Goal: Task Accomplishment & Management: Use online tool/utility

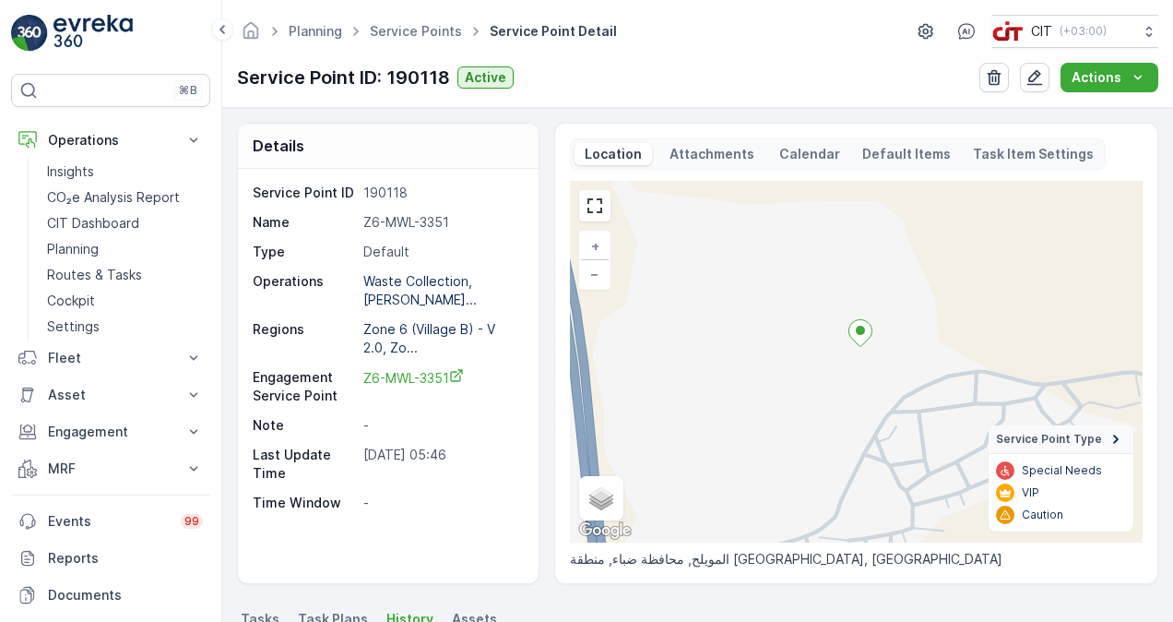
drag, startPoint x: 906, startPoint y: 365, endPoint x: 682, endPoint y: 395, distance: 226.0
click at [682, 395] on div "+ − Satellite Roadmap Terrain Hybrid Leaflet Keyboard shortcuts Map Data Map da…" at bounding box center [856, 361] width 573 height 361
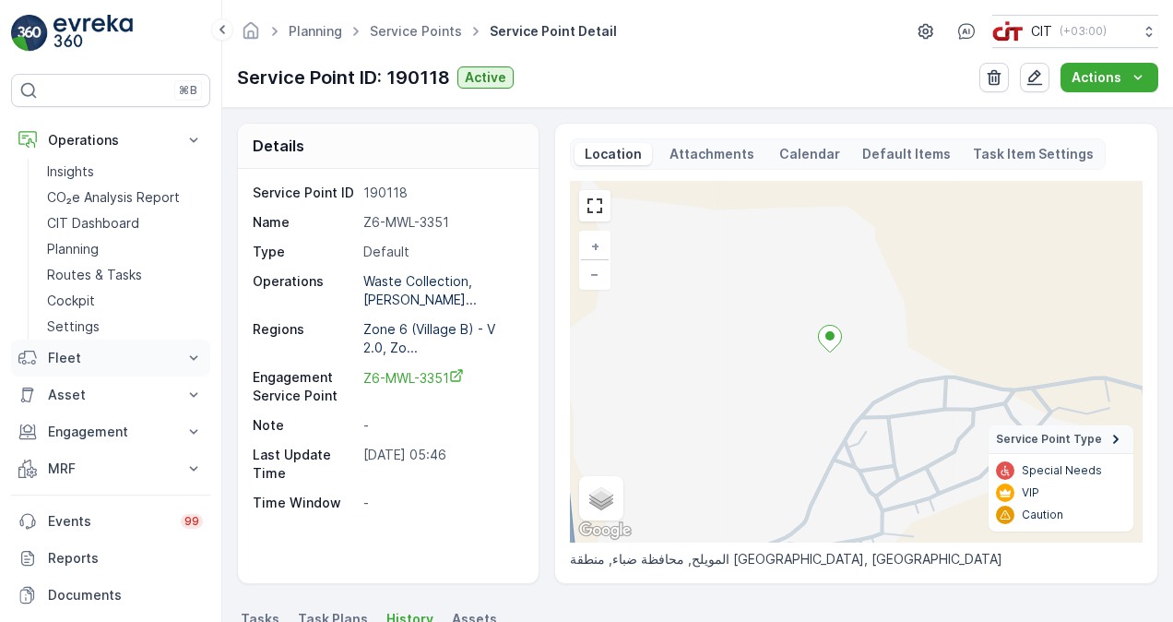
click at [186, 351] on icon at bounding box center [193, 358] width 18 height 18
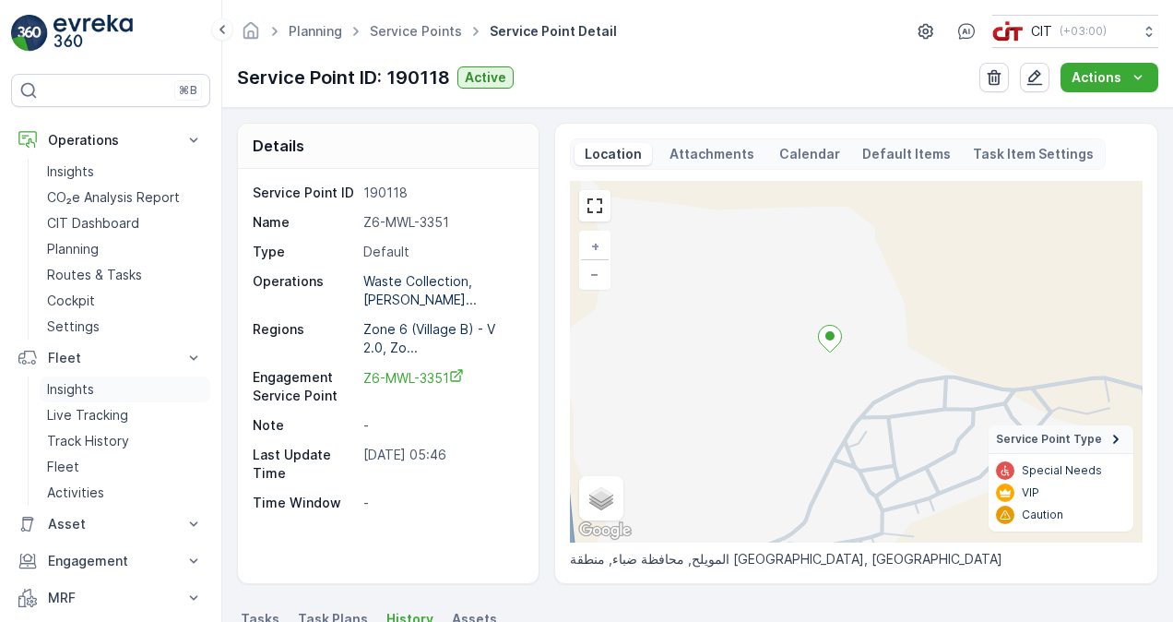
click at [94, 388] on p "Insights" at bounding box center [70, 389] width 47 height 18
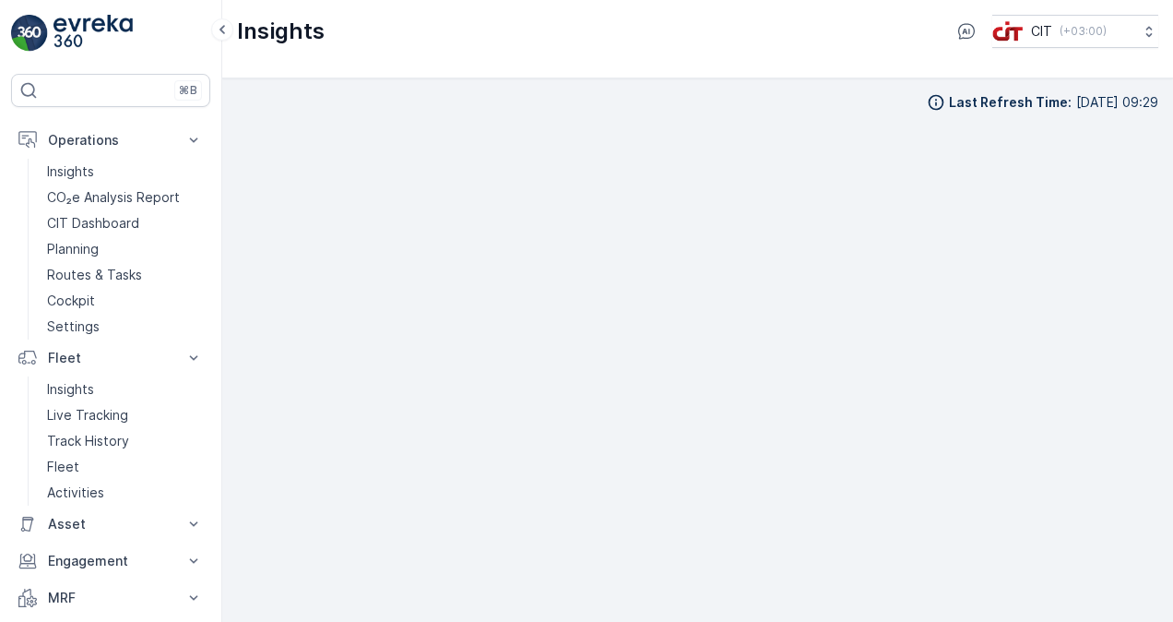
scroll to position [13, 0]
click at [749, 100] on div "Last Refresh Time : [DATE] 09:29" at bounding box center [697, 337] width 921 height 514
click at [130, 385] on link "Insights" at bounding box center [125, 389] width 171 height 26
click at [61, 396] on p "Insights" at bounding box center [70, 389] width 47 height 18
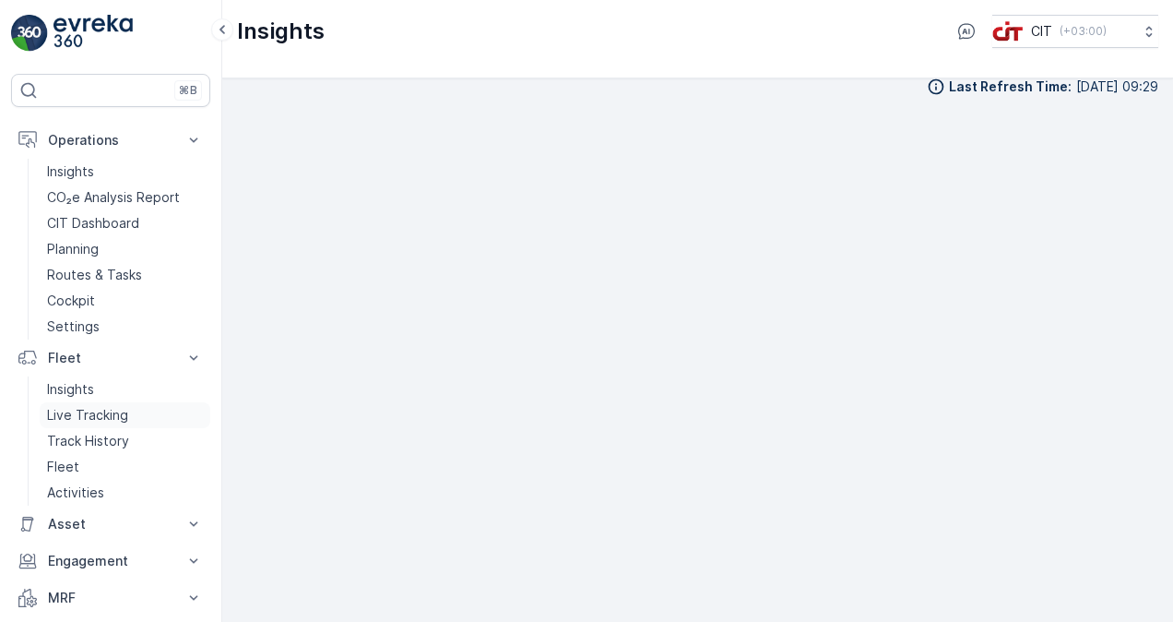
click at [80, 420] on p "Live Tracking" at bounding box center [87, 415] width 81 height 18
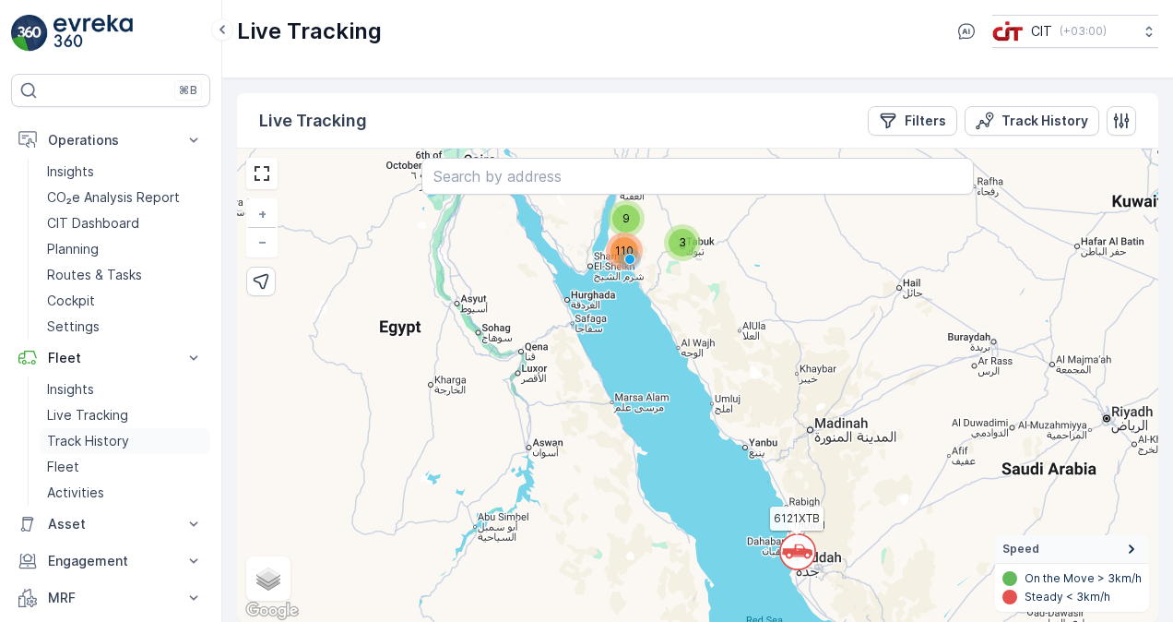
click at [98, 438] on p "Track History" at bounding box center [88, 441] width 82 height 18
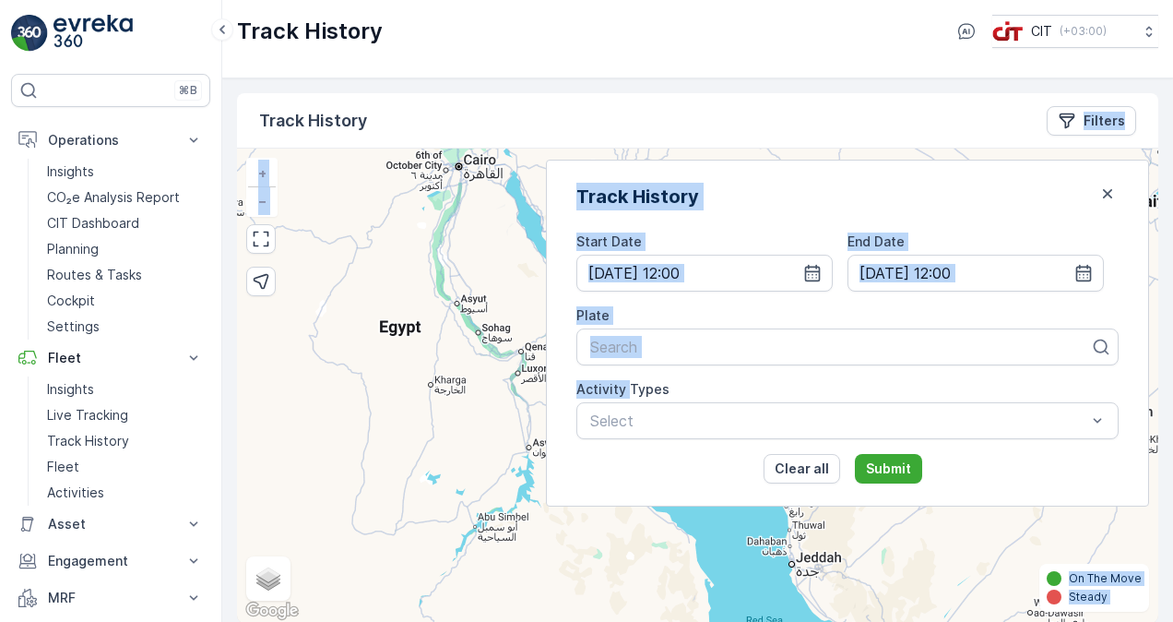
drag, startPoint x: 758, startPoint y: 499, endPoint x: 769, endPoint y: 517, distance: 21.5
click at [767, 515] on div "Track History Filters + − Satellite Roadmap Terrain Hybrid Leaflet Keyboard sho…" at bounding box center [697, 357] width 921 height 529
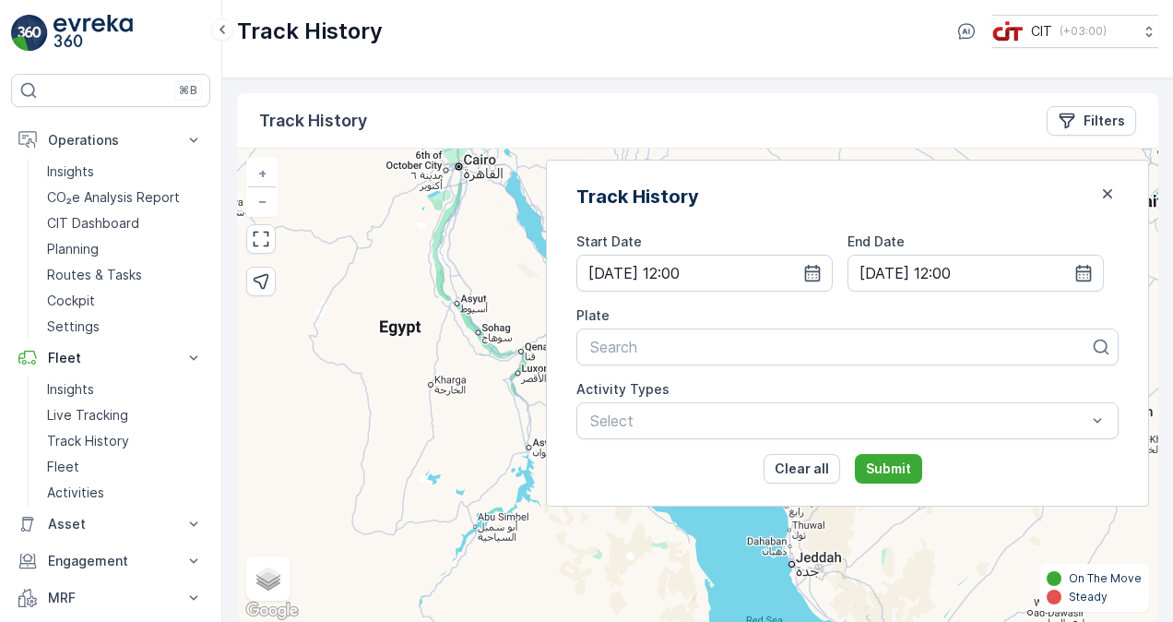
click at [618, 258] on div "Track History Start Date [DATE] 12:00 End Date [DATE] 12:00 Plate Search Activi…" at bounding box center [847, 333] width 603 height 347
click at [1074, 278] on icon "button" at bounding box center [1083, 273] width 18 height 18
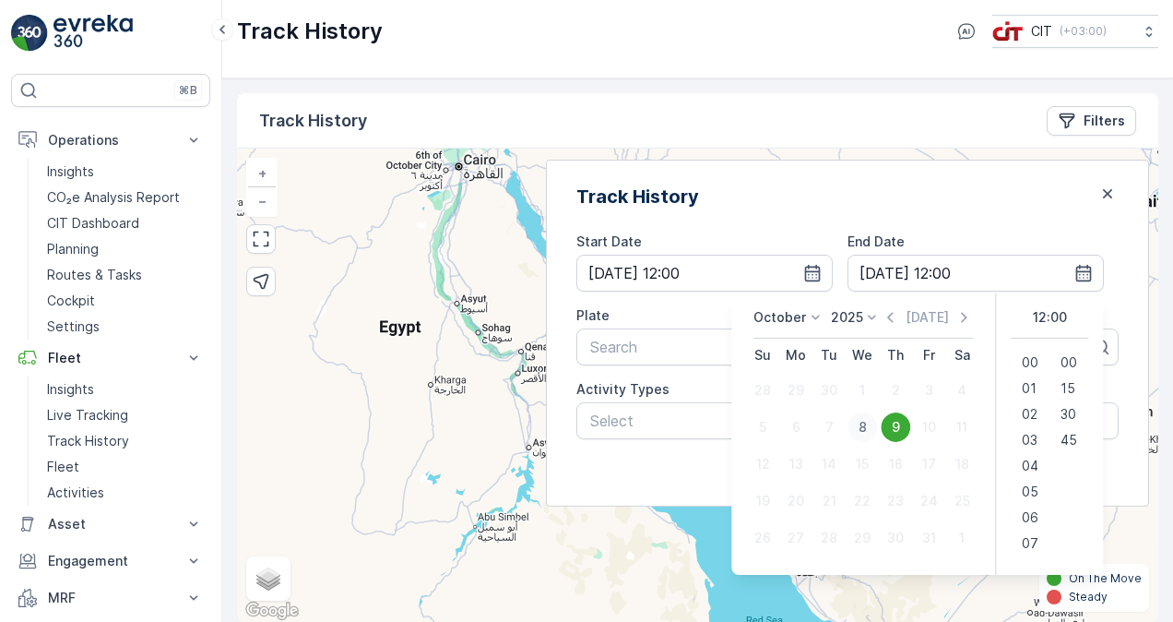
click at [859, 426] on div "8" at bounding box center [862, 427] width 30 height 30
type input "[DATE] 12:00"
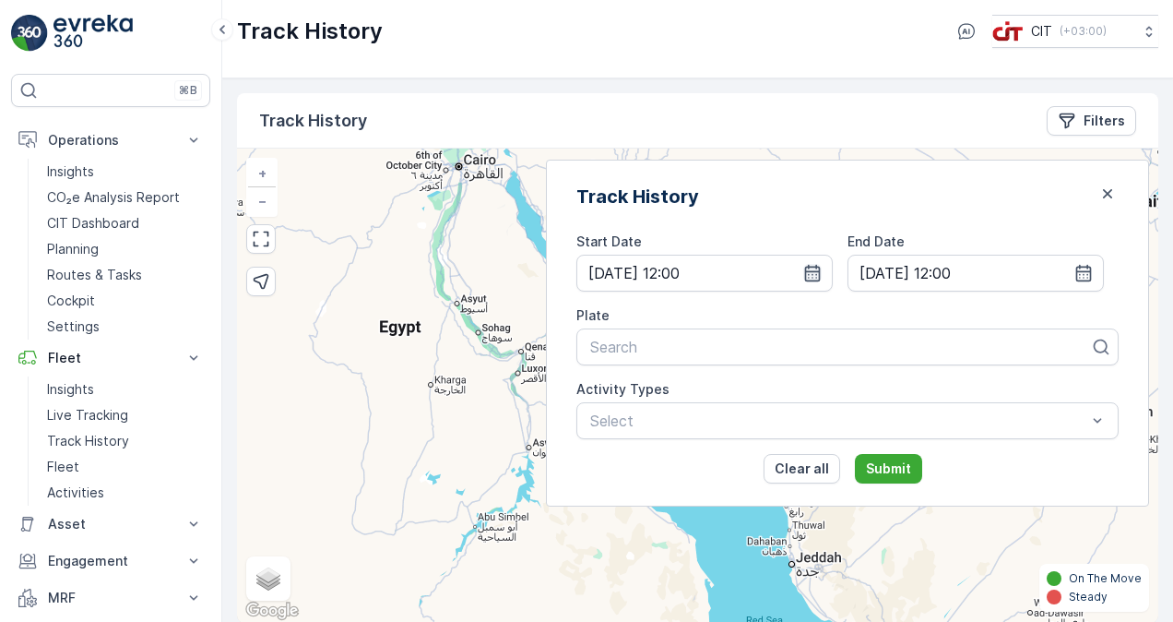
click at [822, 274] on icon "button" at bounding box center [812, 273] width 18 height 18
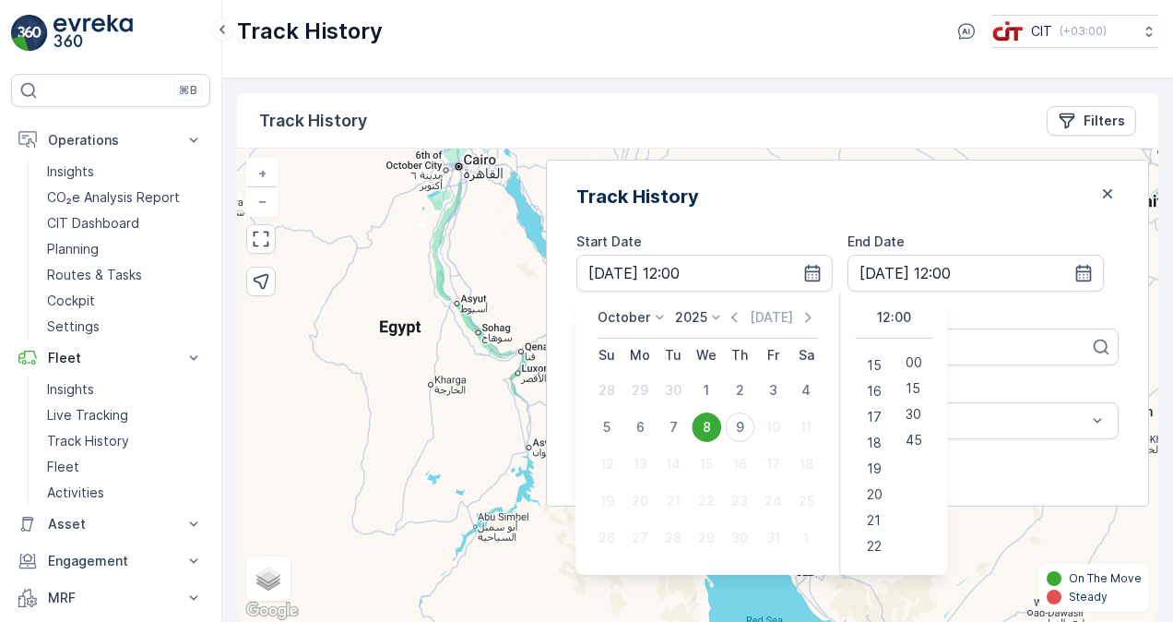
scroll to position [413, 0]
click at [882, 467] on span "20" at bounding box center [875, 465] width 16 height 18
type input "[DATE] 20:00"
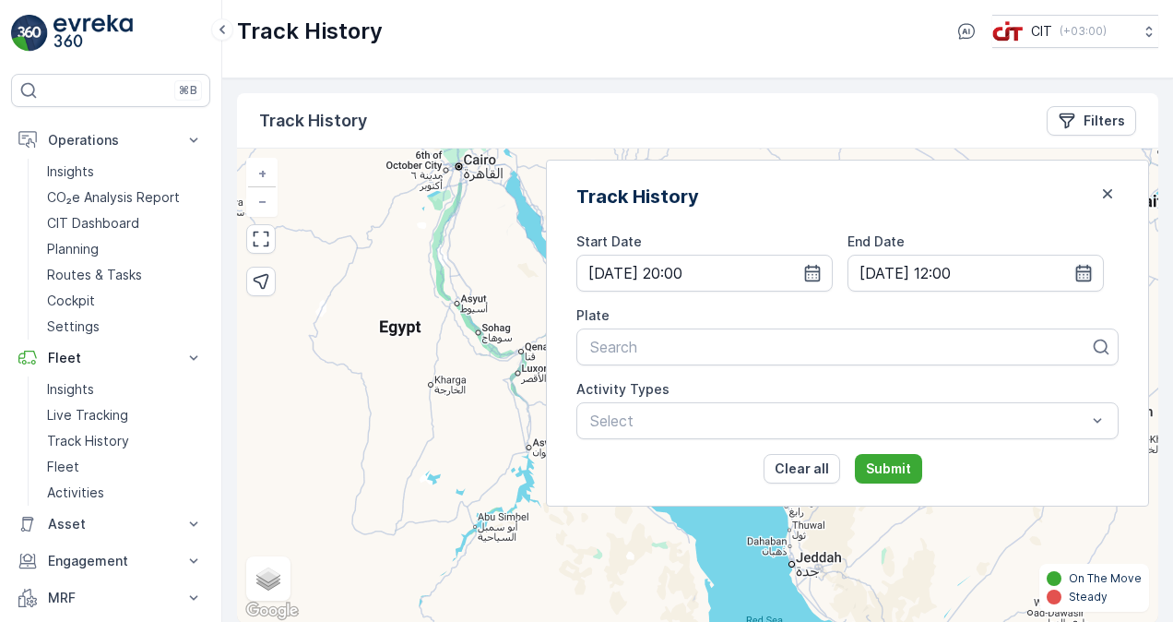
click at [1086, 273] on icon "button" at bounding box center [1084, 273] width 16 height 17
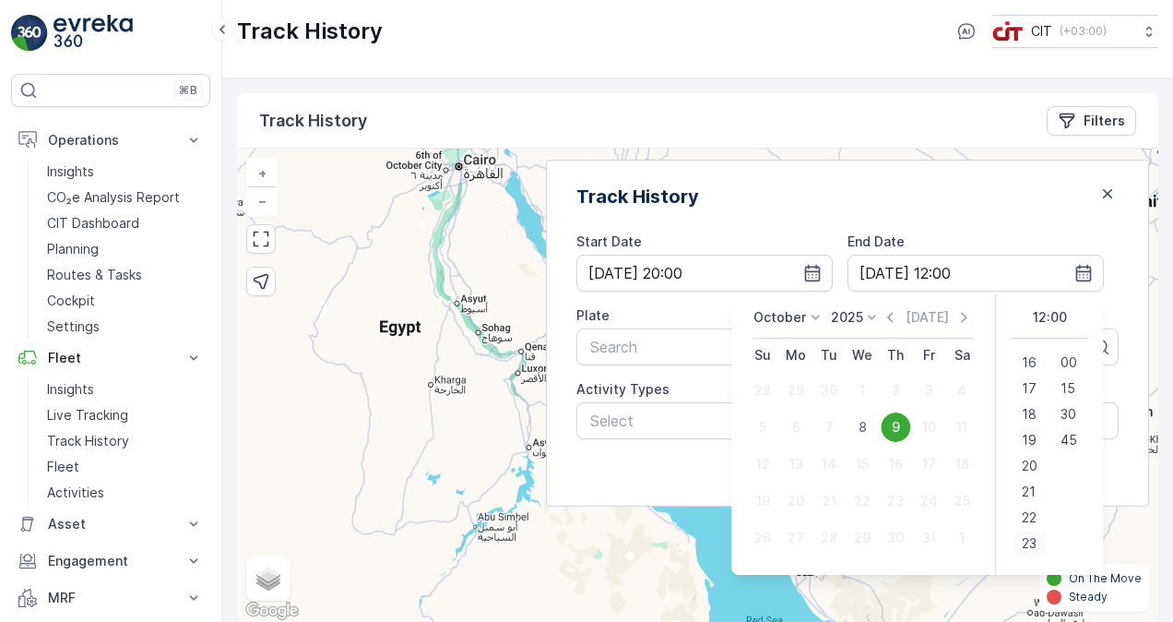
click at [1022, 543] on span "23" at bounding box center [1029, 543] width 15 height 18
click at [861, 420] on div "8" at bounding box center [862, 427] width 30 height 30
type input "[DATE] 23:00"
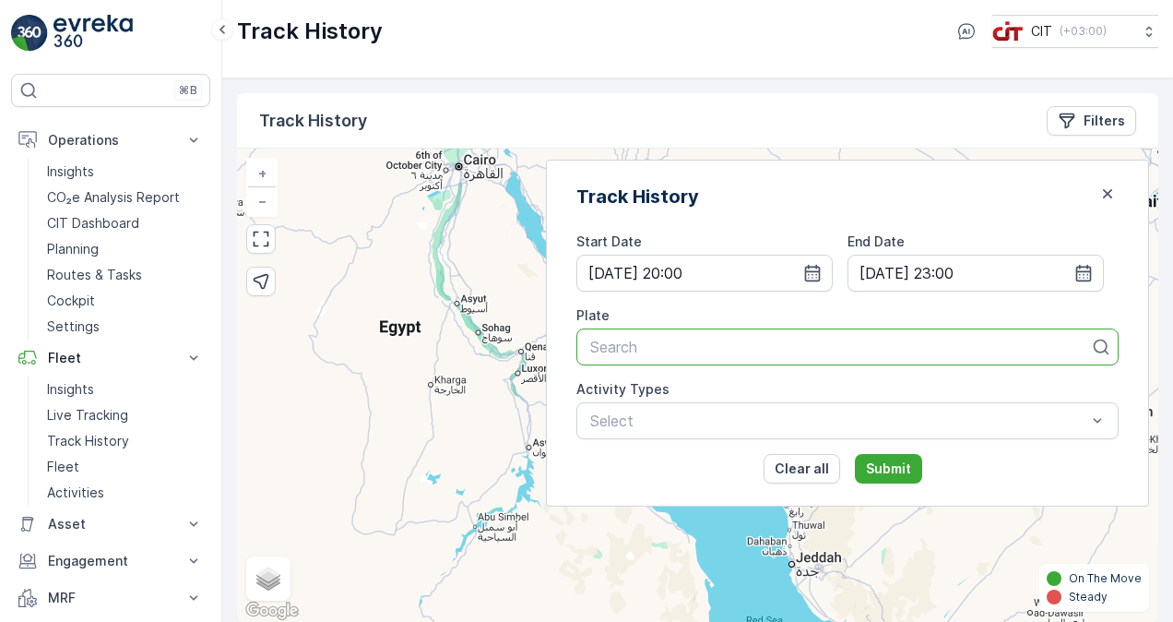
click at [690, 349] on div at bounding box center [839, 346] width 503 height 17
paste input "REL4"
click at [630, 347] on input "REL4" at bounding box center [608, 346] width 41 height 17
type input "REL 4"
click at [738, 385] on span "7655SDB (REL 4 (Ideal))" at bounding box center [673, 392] width 172 height 17
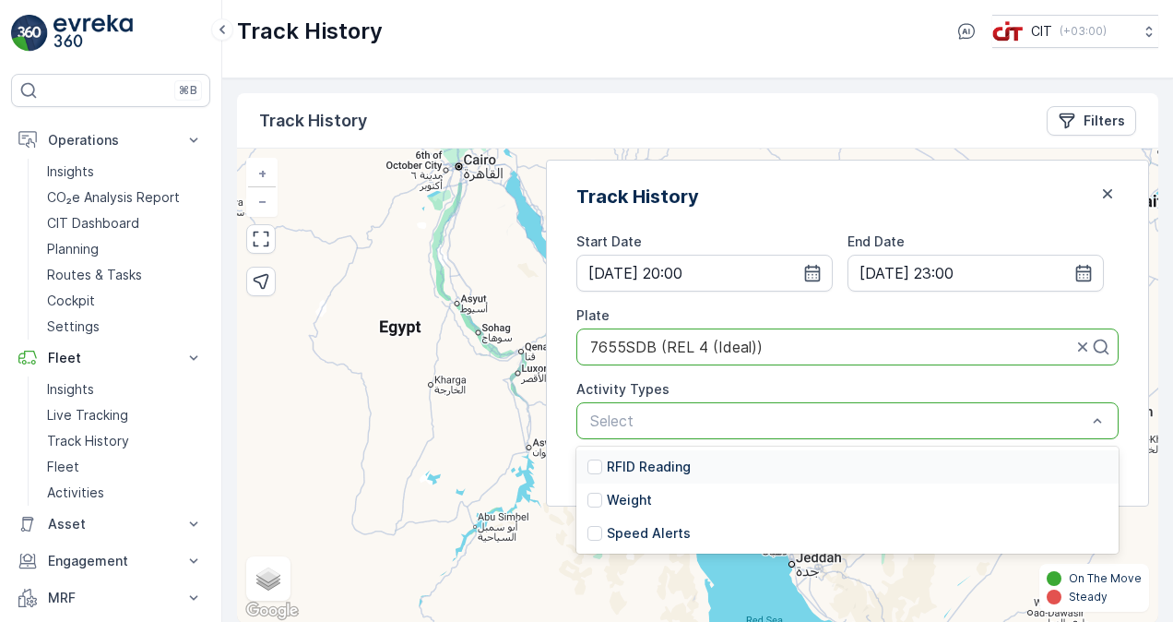
click at [660, 412] on div at bounding box center [838, 420] width 500 height 17
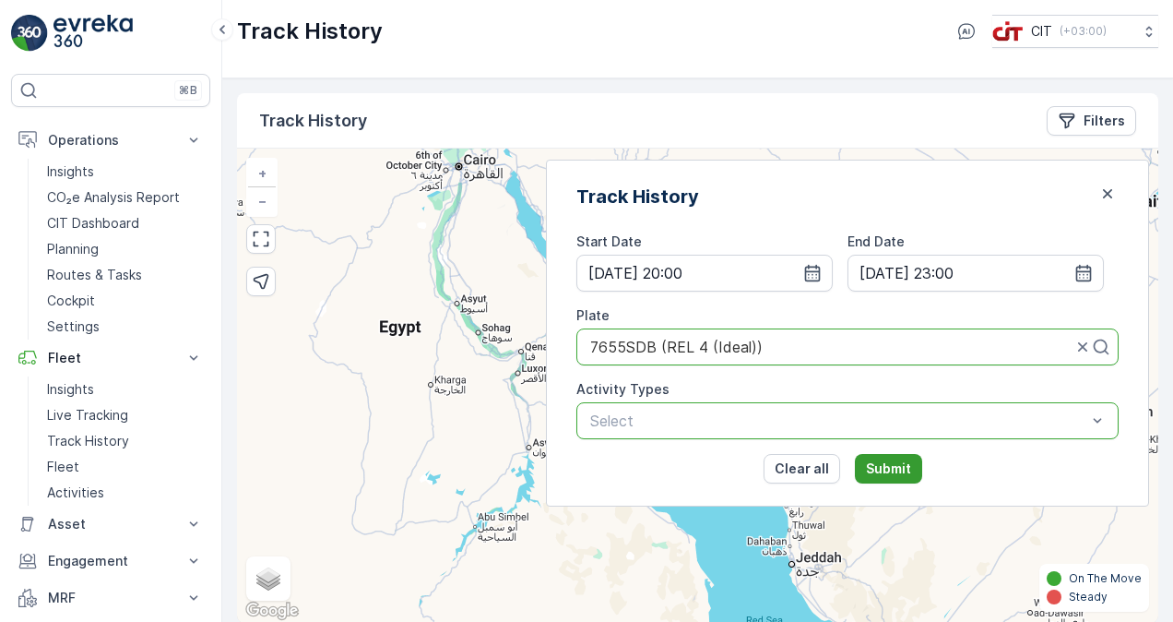
click at [911, 467] on p "Submit" at bounding box center [888, 468] width 45 height 18
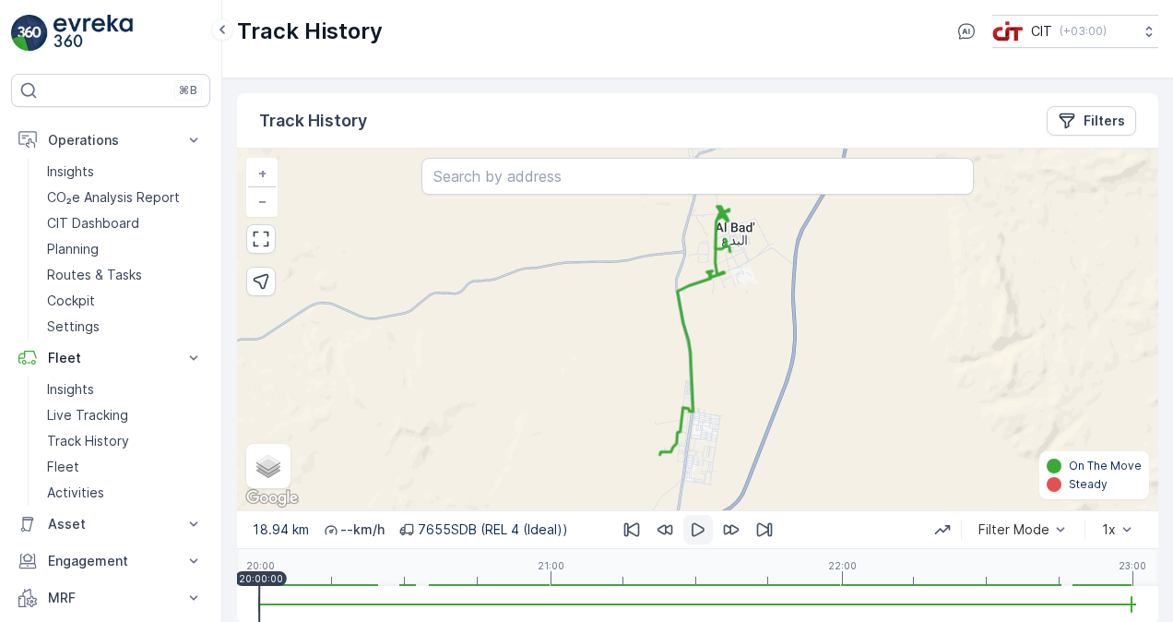
click at [696, 536] on icon "button" at bounding box center [698, 529] width 18 height 18
drag, startPoint x: 285, startPoint y: 598, endPoint x: 349, endPoint y: 598, distance: 63.6
click at [349, 598] on div at bounding box center [697, 604] width 877 height 37
drag, startPoint x: 357, startPoint y: 599, endPoint x: 446, endPoint y: 600, distance: 89.5
click at [446, 600] on div at bounding box center [697, 604] width 877 height 37
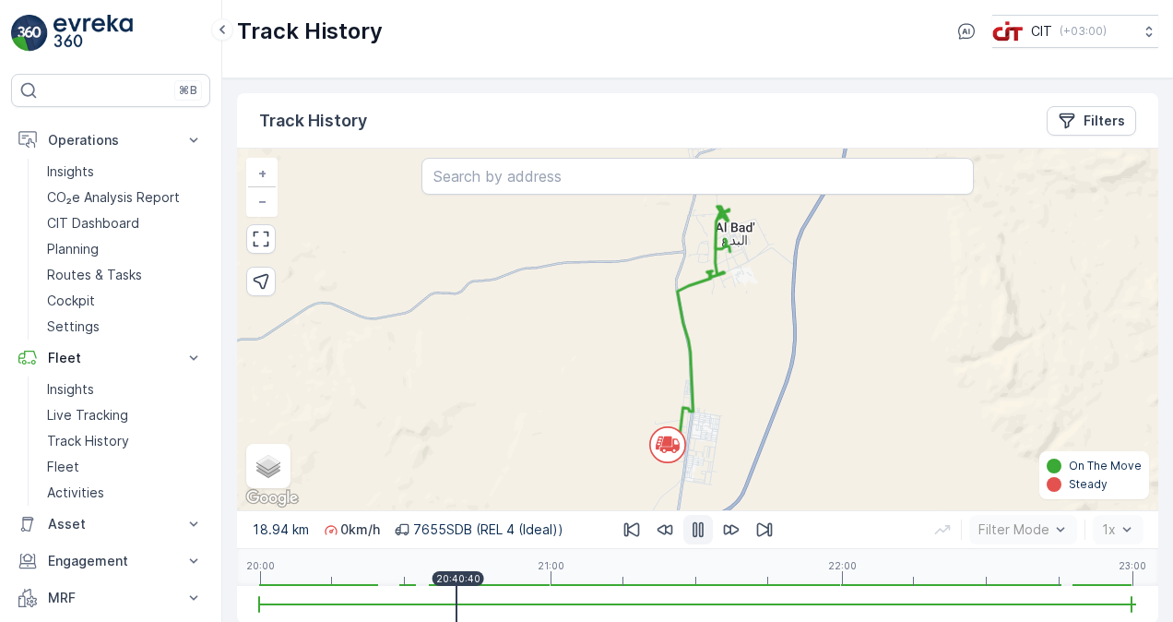
click at [456, 594] on div at bounding box center [457, 604] width 2 height 37
drag, startPoint x: 535, startPoint y: 600, endPoint x: 292, endPoint y: 600, distance: 242.5
click at [292, 600] on div at bounding box center [697, 604] width 877 height 37
click at [697, 533] on icon "button" at bounding box center [698, 529] width 18 height 18
drag, startPoint x: 304, startPoint y: 598, endPoint x: 1024, endPoint y: 609, distance: 720.2
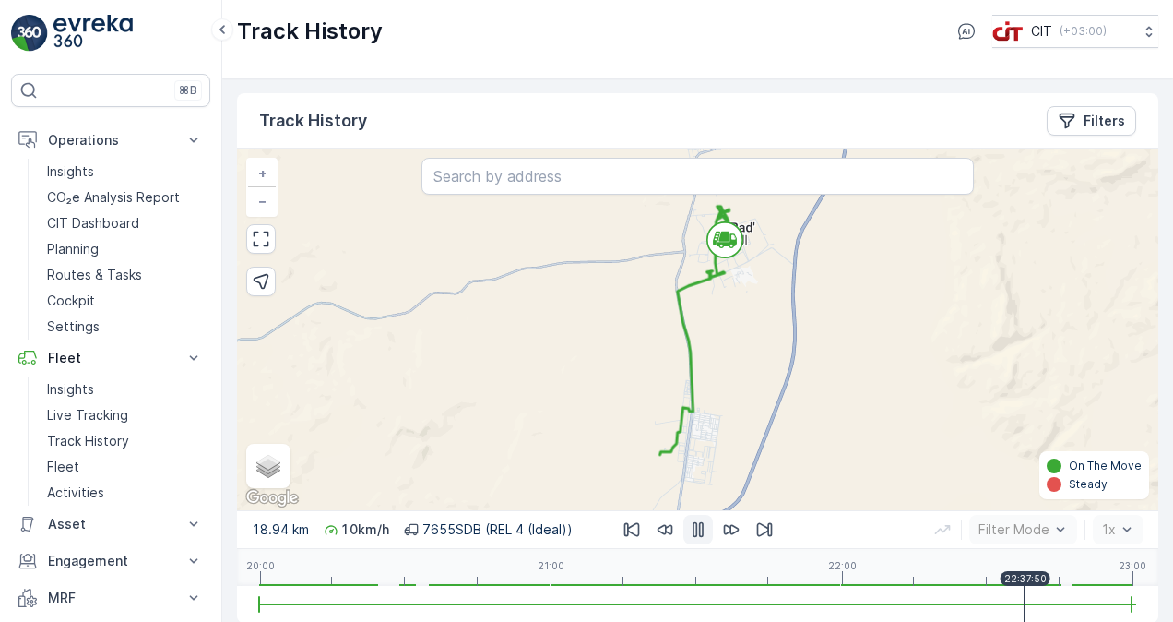
click at [1024, 609] on div at bounding box center [697, 604] width 877 height 37
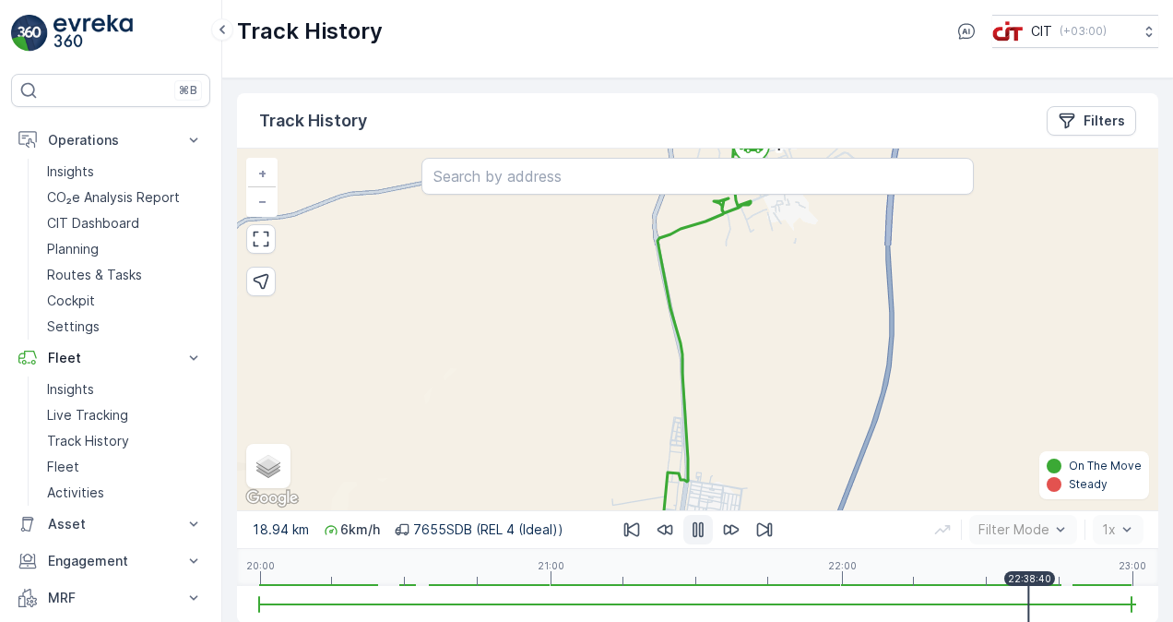
drag, startPoint x: 807, startPoint y: 279, endPoint x: 789, endPoint y: 348, distance: 70.5
click at [794, 341] on div "+ − Satellite Roadmap Terrain Hybrid Leaflet Keyboard shortcuts Map Data Map da…" at bounding box center [697, 328] width 921 height 361
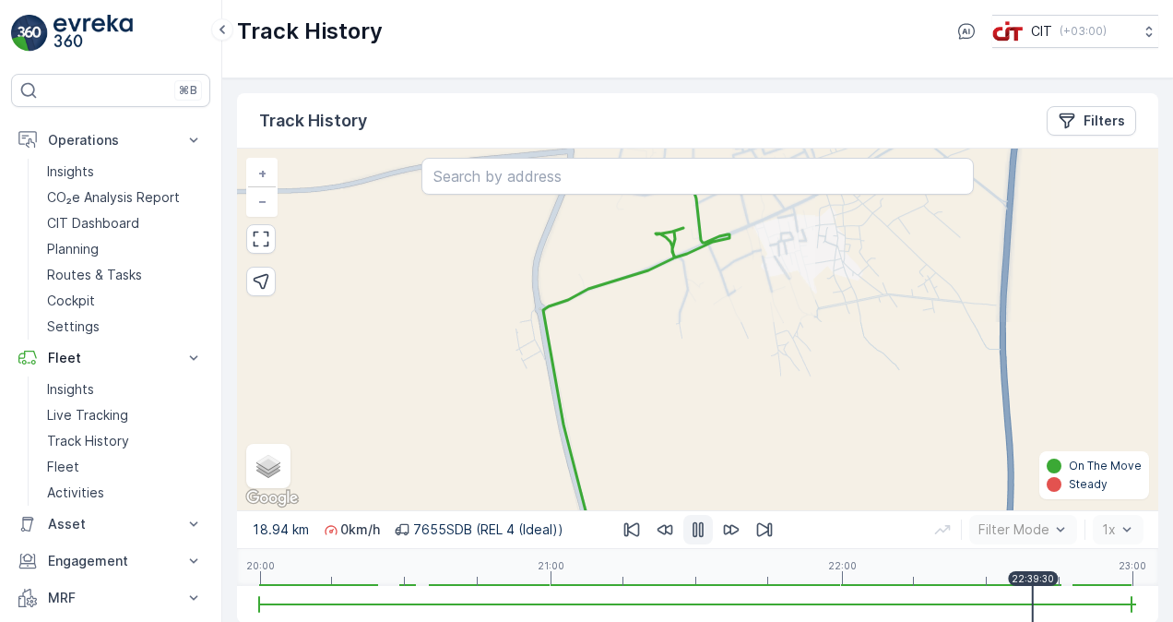
drag, startPoint x: 728, startPoint y: 358, endPoint x: 728, endPoint y: 431, distance: 72.9
click at [728, 423] on div "+ − Satellite Roadmap Terrain Hybrid Leaflet Keyboard shortcuts Map Data Map da…" at bounding box center [697, 328] width 921 height 361
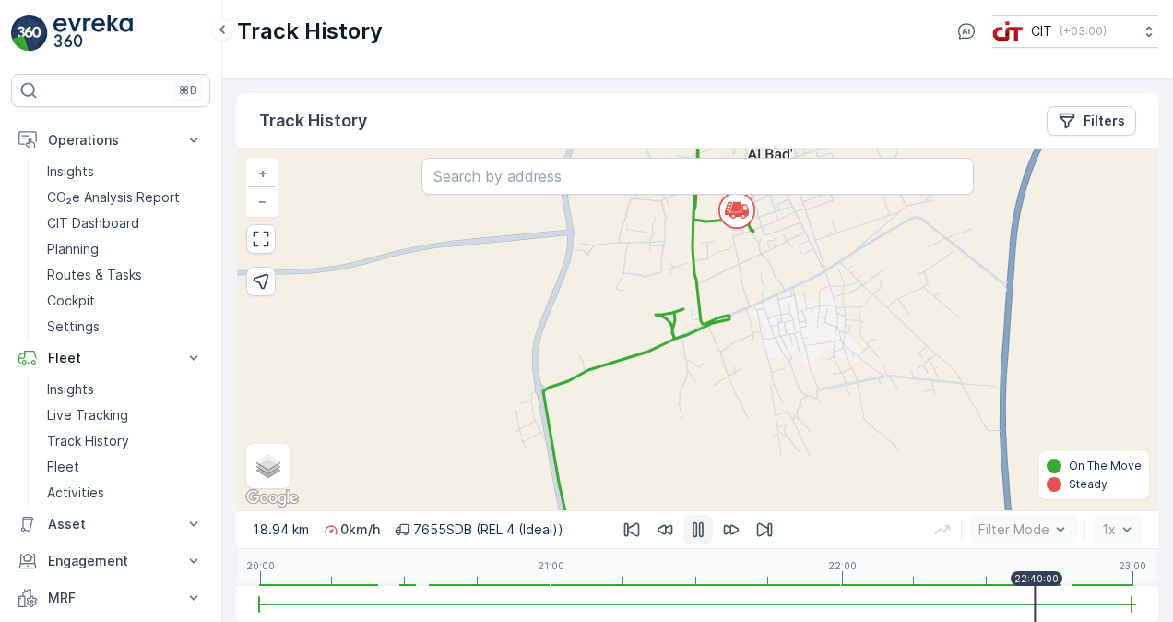
drag, startPoint x: 728, startPoint y: 269, endPoint x: 727, endPoint y: 355, distance: 85.8
click at [727, 349] on div "+ − Satellite Roadmap Terrain Hybrid Leaflet Keyboard shortcuts Map Data Map da…" at bounding box center [697, 328] width 921 height 361
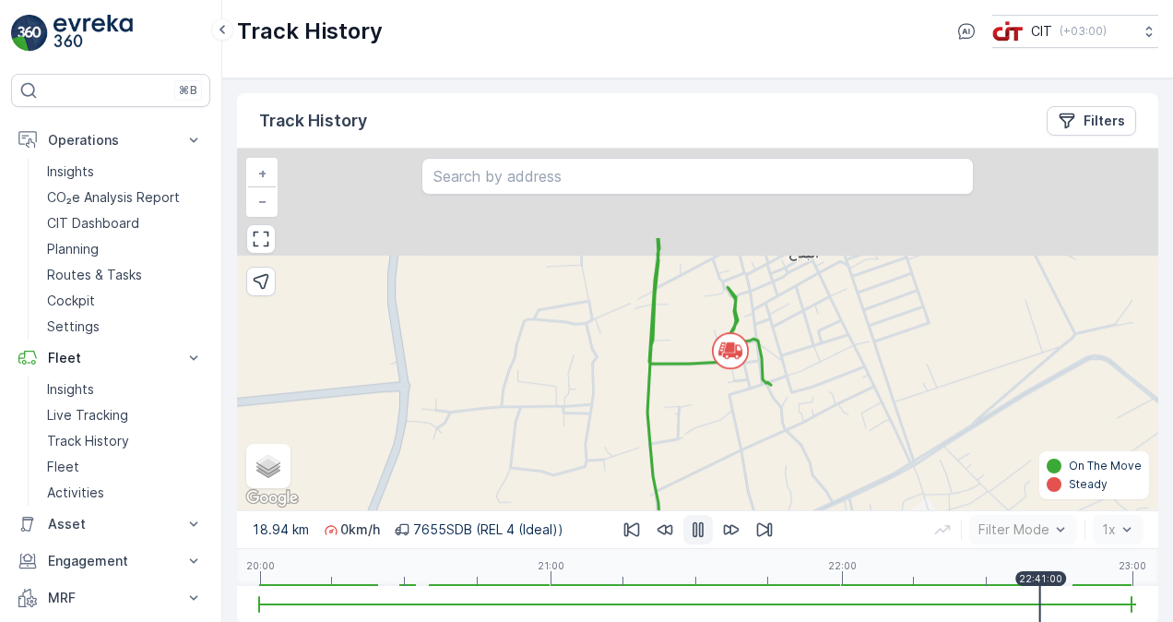
drag, startPoint x: 726, startPoint y: 319, endPoint x: 717, endPoint y: 444, distance: 125.7
click at [717, 444] on div "+ − Satellite Roadmap Terrain Hybrid Leaflet Keyboard shortcuts Map Data Map da…" at bounding box center [697, 328] width 921 height 361
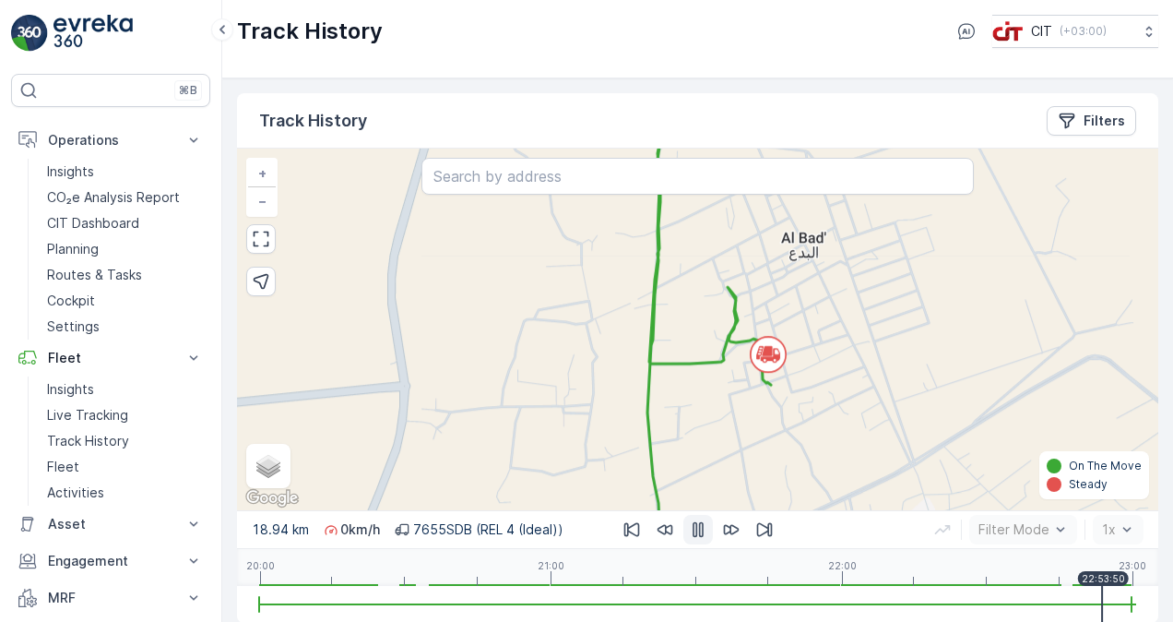
click at [693, 530] on icon "button" at bounding box center [698, 529] width 18 height 18
drag, startPoint x: 1125, startPoint y: 587, endPoint x: 361, endPoint y: 575, distance: 763.6
click at [361, 575] on div "18.94 km 0 km/h 7655SDB (REL 4 (Ideal)) Filter Mode 1x 20:00 21:00 22:00 23:00 …" at bounding box center [697, 566] width 921 height 112
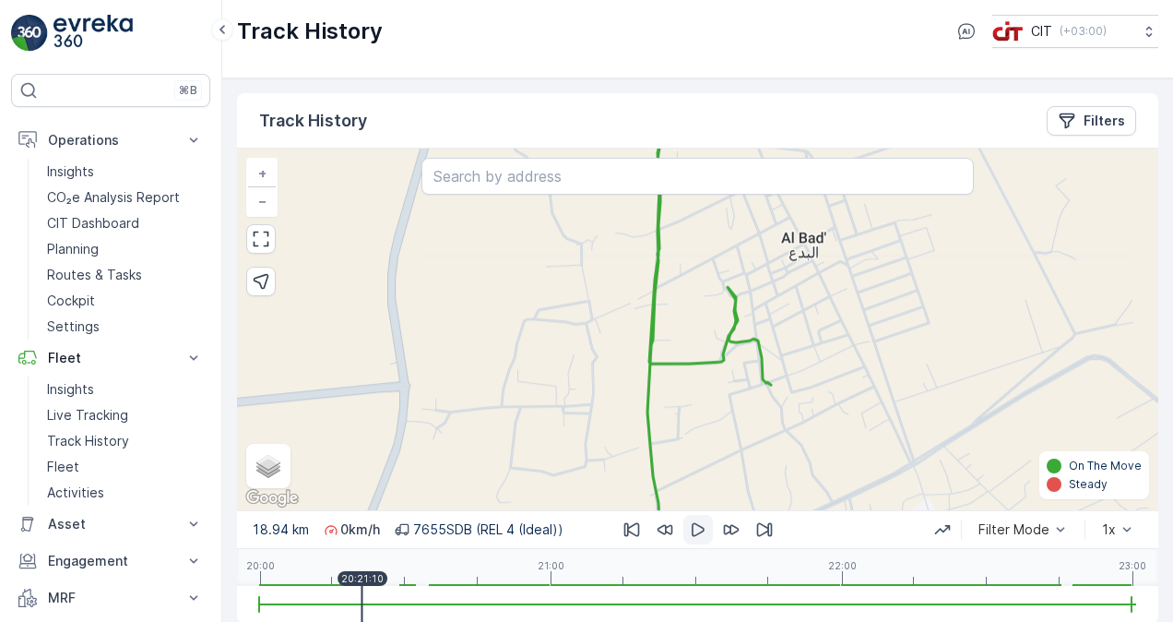
click at [693, 527] on icon "button" at bounding box center [698, 529] width 18 height 18
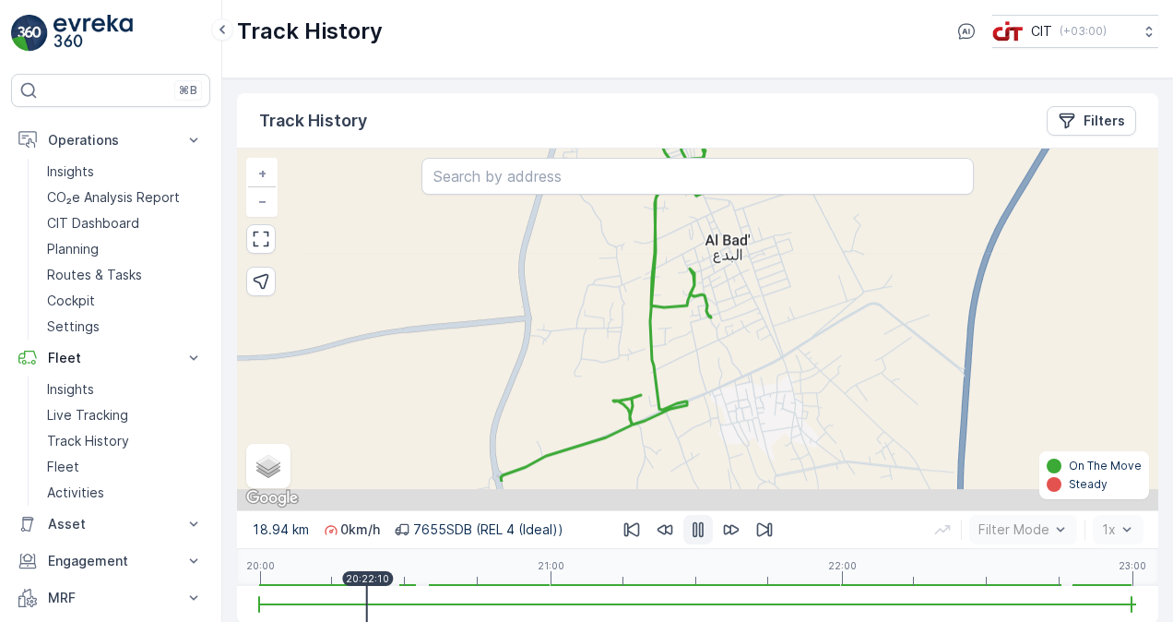
drag, startPoint x: 617, startPoint y: 413, endPoint x: 637, endPoint y: 341, distance: 74.7
click at [638, 343] on div "+ − Satellite Roadmap Terrain Hybrid Leaflet Keyboard shortcuts Map Data Map da…" at bounding box center [697, 328] width 921 height 361
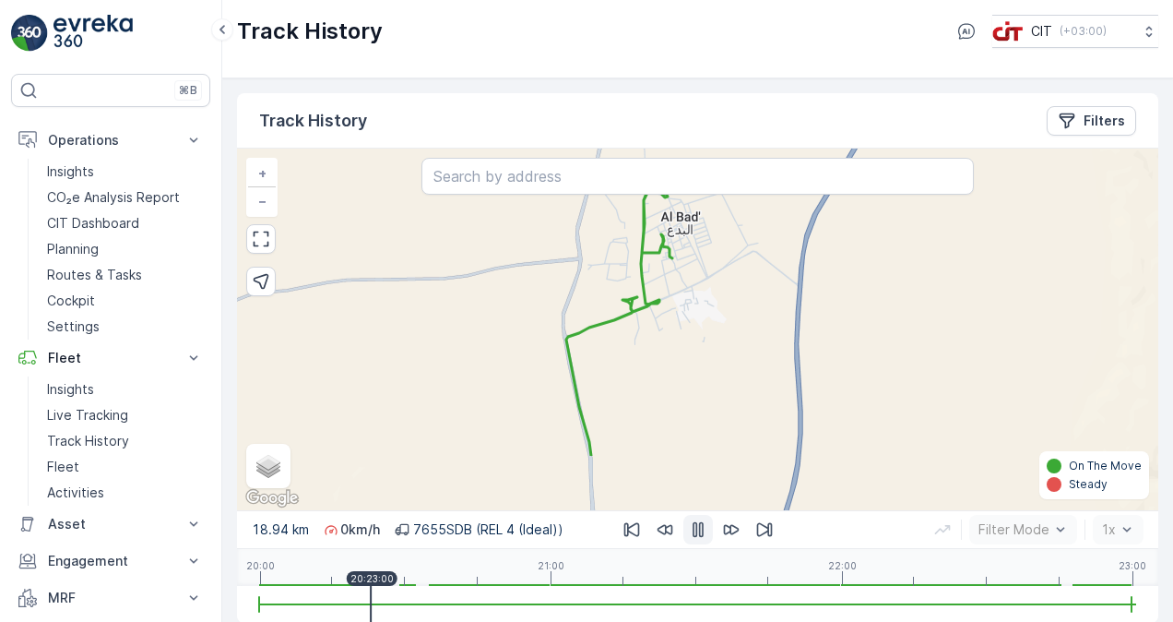
drag, startPoint x: 611, startPoint y: 433, endPoint x: 622, endPoint y: 340, distance: 93.8
click at [622, 340] on div "+ − Satellite Roadmap Terrain Hybrid Leaflet Keyboard shortcuts Map Data Map da…" at bounding box center [697, 328] width 921 height 361
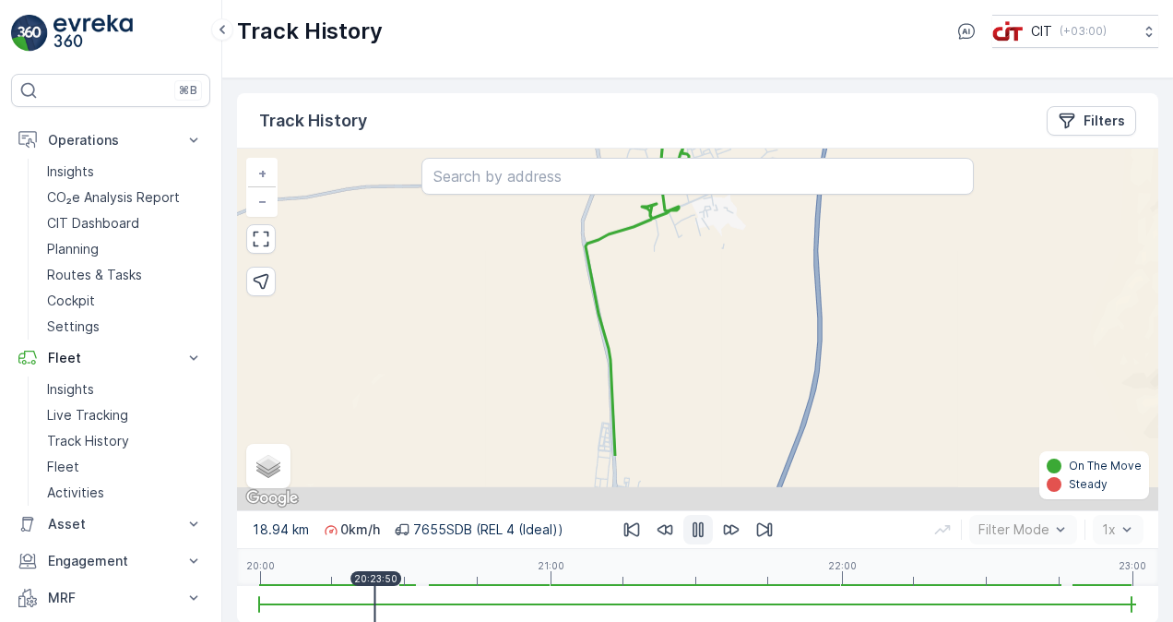
drag, startPoint x: 629, startPoint y: 433, endPoint x: 648, endPoint y: 341, distance: 94.2
click at [648, 341] on div "+ − Satellite Roadmap Terrain Hybrid Leaflet Keyboard shortcuts Map Data Map da…" at bounding box center [697, 328] width 921 height 361
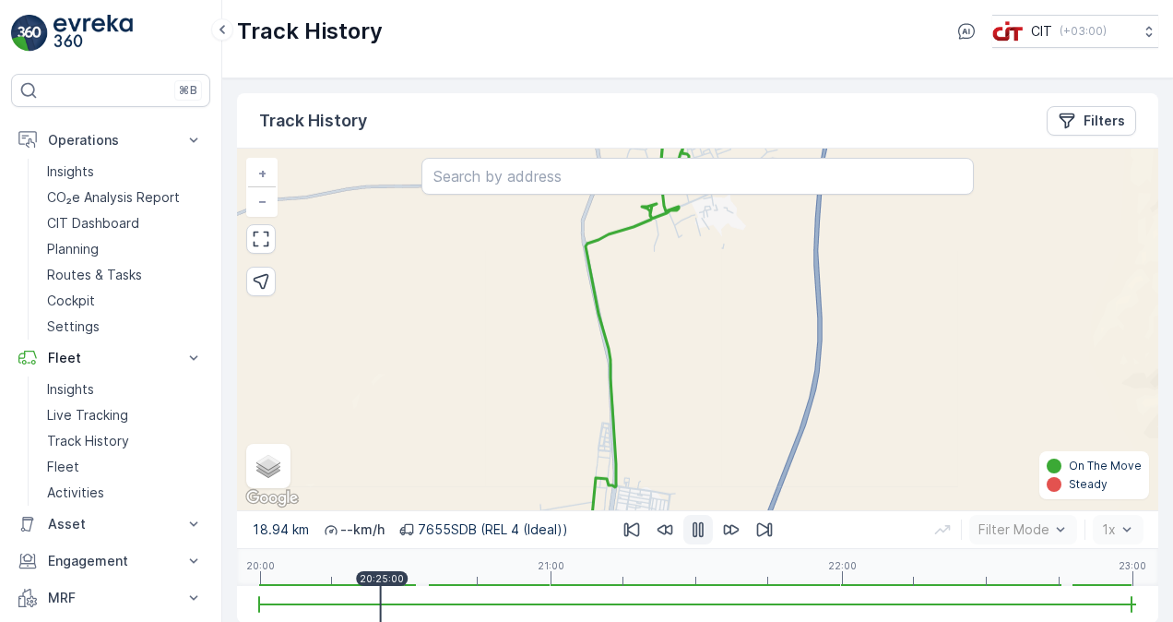
drag, startPoint x: 645, startPoint y: 408, endPoint x: 681, endPoint y: 302, distance: 111.7
click at [681, 302] on div "+ − Satellite Roadmap Terrain Hybrid Leaflet Keyboard shortcuts Map Data Map da…" at bounding box center [697, 328] width 921 height 361
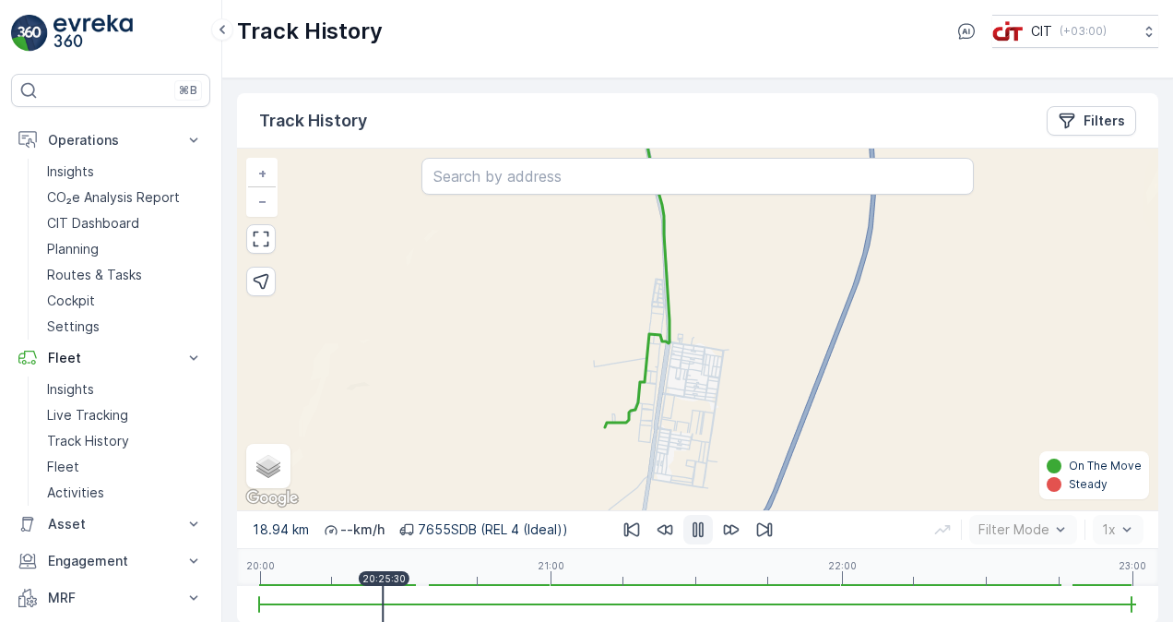
drag, startPoint x: 642, startPoint y: 450, endPoint x: 671, endPoint y: 385, distance: 71.0
click at [671, 385] on div "+ − Satellite Roadmap Terrain Hybrid Leaflet Keyboard shortcuts Map Data Map da…" at bounding box center [697, 328] width 921 height 361
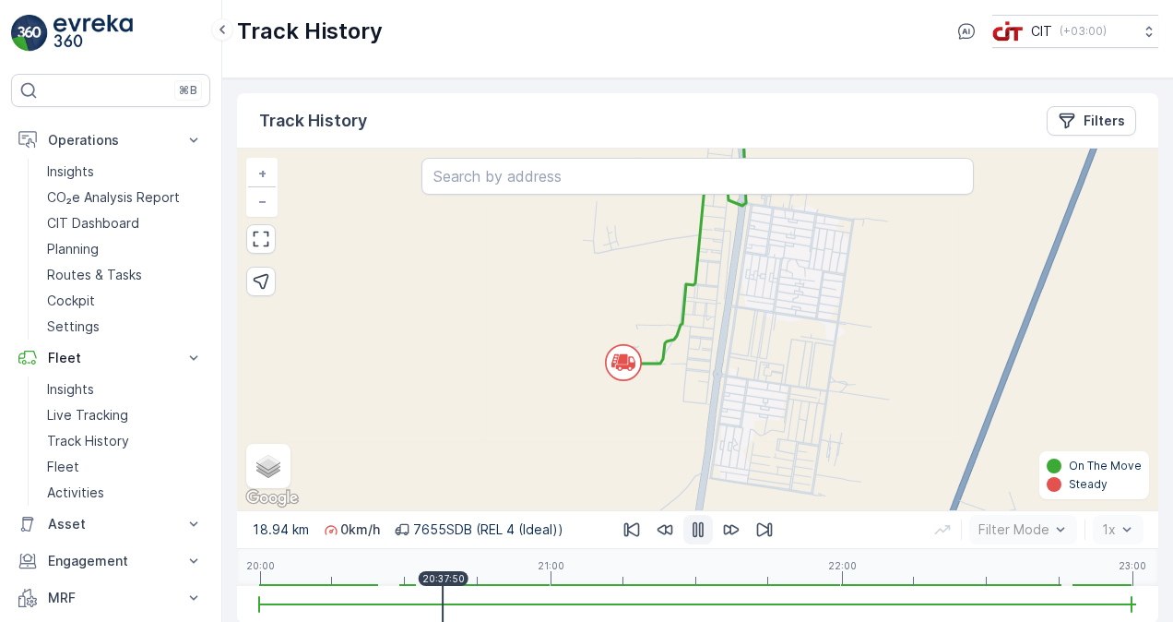
drag, startPoint x: 402, startPoint y: 600, endPoint x: 446, endPoint y: 603, distance: 44.3
click at [446, 603] on div at bounding box center [697, 604] width 877 height 37
drag, startPoint x: 470, startPoint y: 597, endPoint x: 461, endPoint y: 598, distance: 9.3
click at [461, 598] on div at bounding box center [461, 604] width 2 height 37
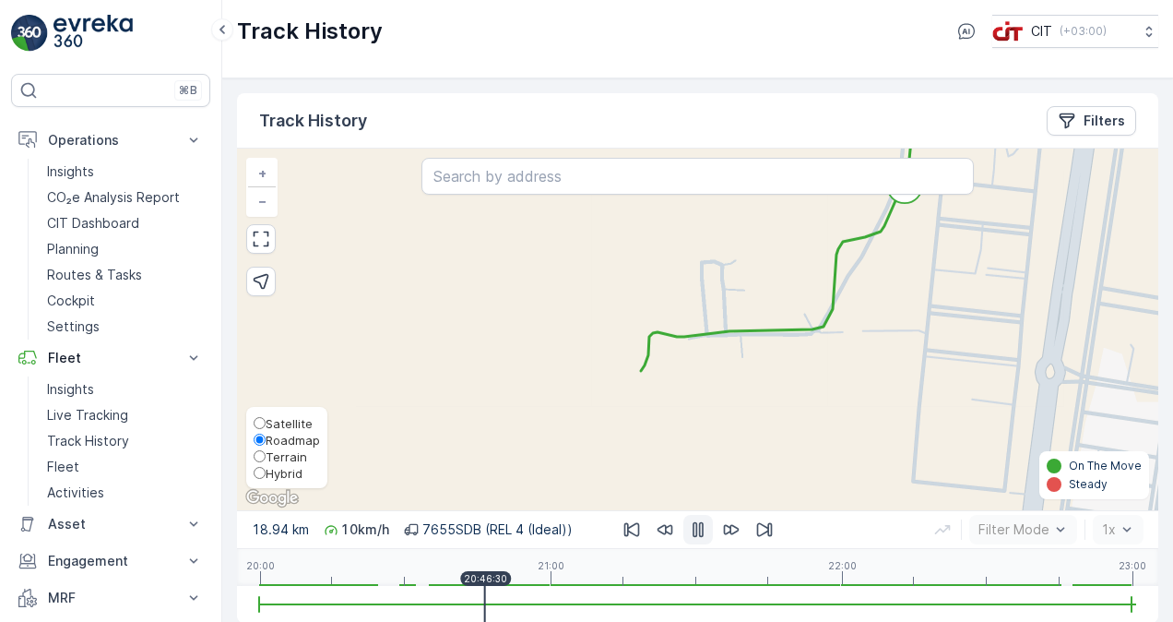
click at [269, 478] on span "Hybrid" at bounding box center [284, 473] width 37 height 15
click at [266, 478] on input "Hybrid" at bounding box center [260, 473] width 12 height 12
radio input "true"
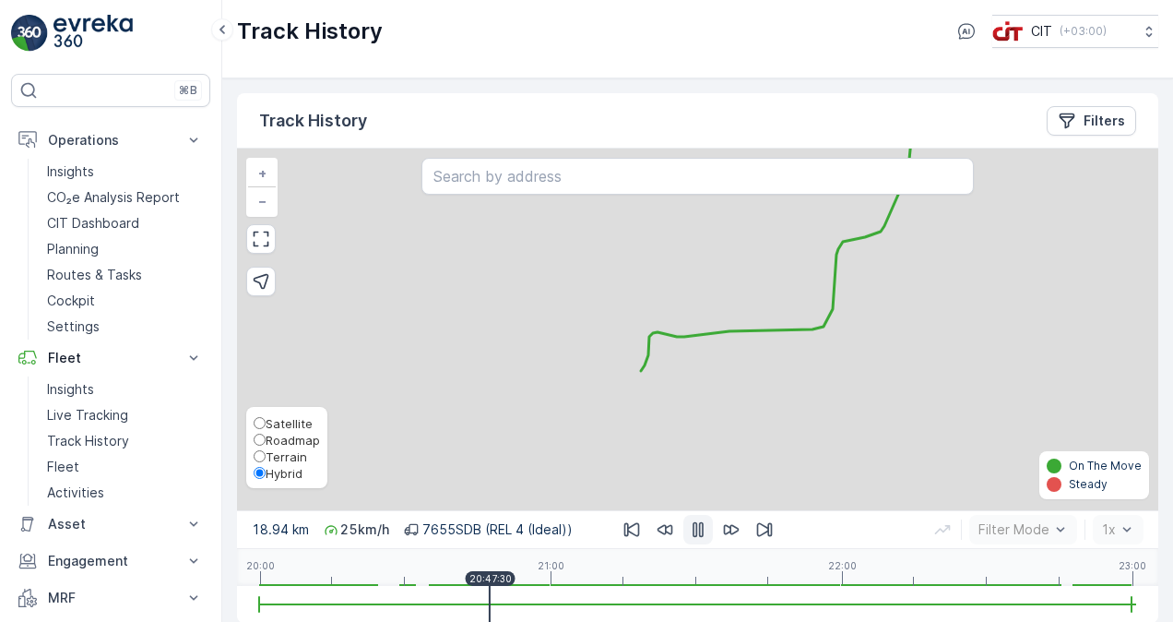
click at [271, 459] on span "Terrain" at bounding box center [286, 456] width 41 height 15
click at [266, 459] on input "Terrain" at bounding box center [260, 456] width 12 height 12
radio input "true"
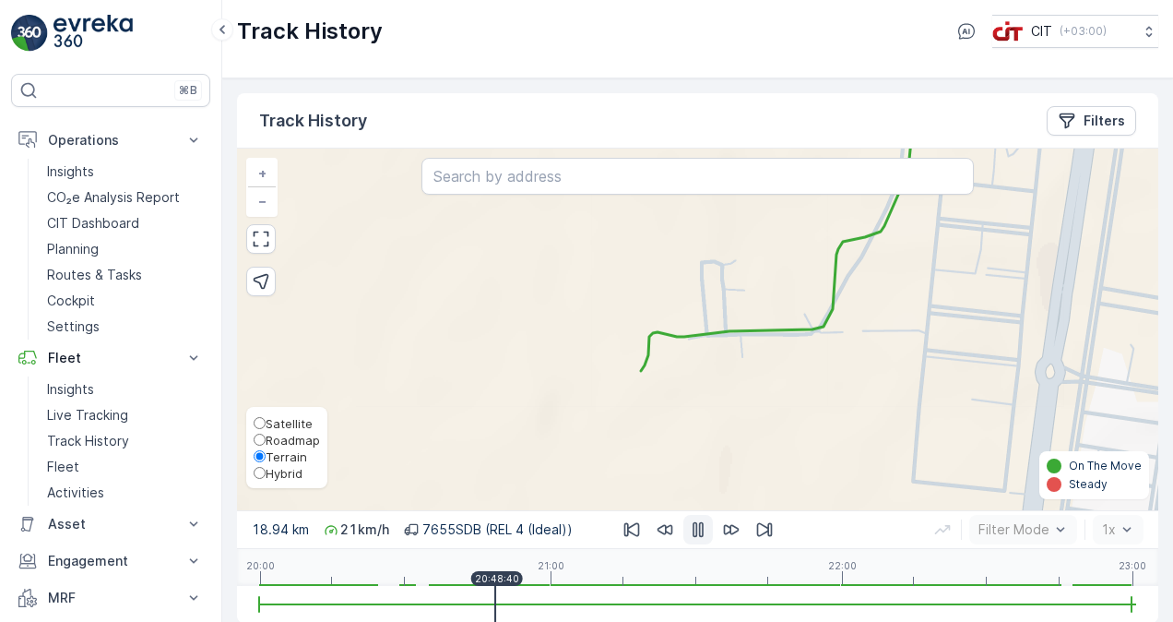
click at [273, 478] on span "Hybrid" at bounding box center [284, 473] width 37 height 15
click at [266, 478] on input "Hybrid" at bounding box center [260, 473] width 12 height 12
radio input "true"
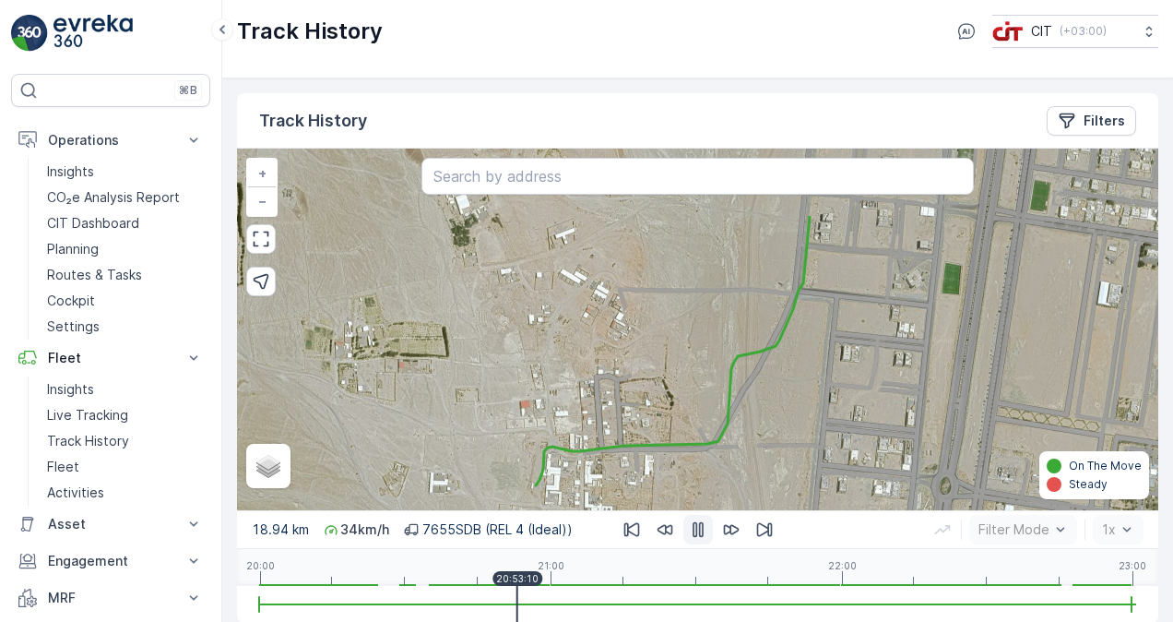
drag, startPoint x: 869, startPoint y: 291, endPoint x: 774, endPoint y: 396, distance: 141.0
click at [780, 396] on div "+ − Satellite Roadmap Terrain Hybrid Leaflet Keyboard shortcuts Map Data Map da…" at bounding box center [697, 328] width 921 height 361
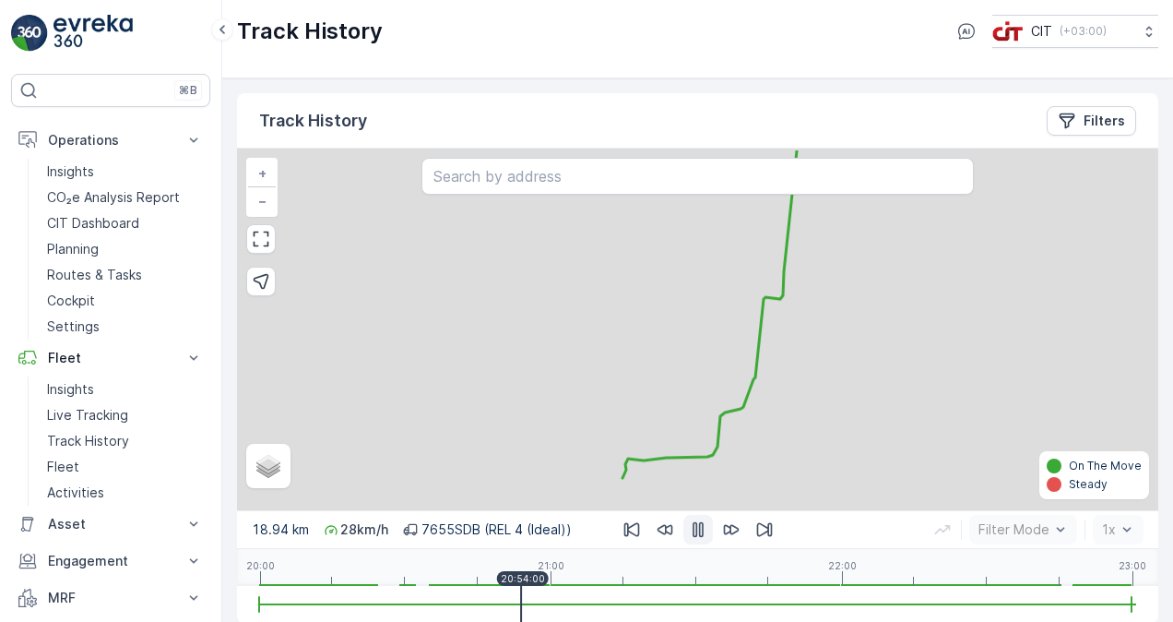
drag, startPoint x: 791, startPoint y: 314, endPoint x: 689, endPoint y: 417, distance: 144.8
click at [710, 409] on div "+ − Satellite Roadmap Terrain Hybrid Leaflet Keyboard shortcuts Map Data Map da…" at bounding box center [697, 328] width 921 height 361
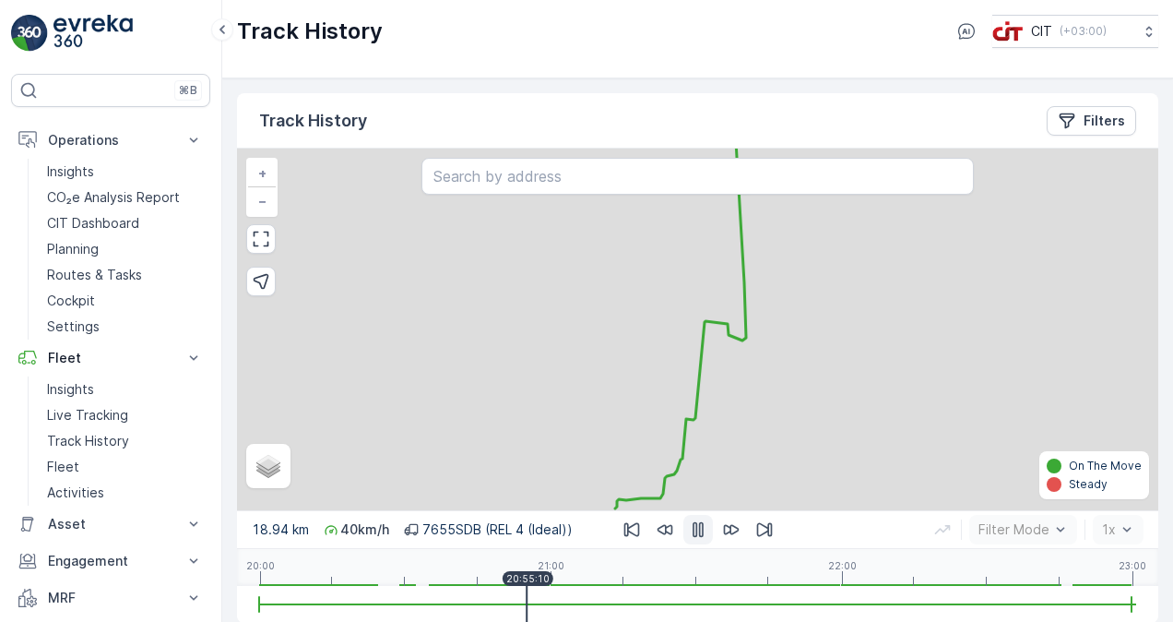
drag, startPoint x: 806, startPoint y: 301, endPoint x: 745, endPoint y: 422, distance: 136.1
click at [755, 416] on div "+ − Satellite Roadmap Terrain Hybrid Leaflet Keyboard shortcuts Map Data Map da…" at bounding box center [697, 328] width 921 height 361
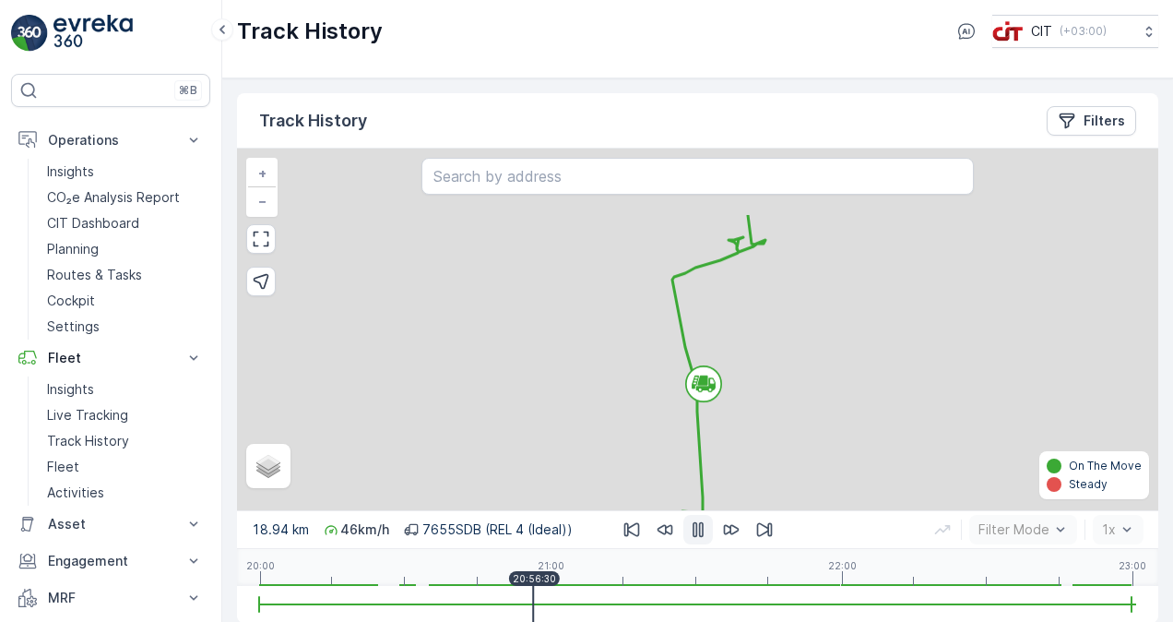
drag, startPoint x: 714, startPoint y: 328, endPoint x: 717, endPoint y: 413, distance: 84.9
click at [717, 413] on div "7655SDB + − Satellite Roadmap Terrain Hybrid Leaflet Keyboard shortcuts Map Dat…" at bounding box center [697, 328] width 921 height 361
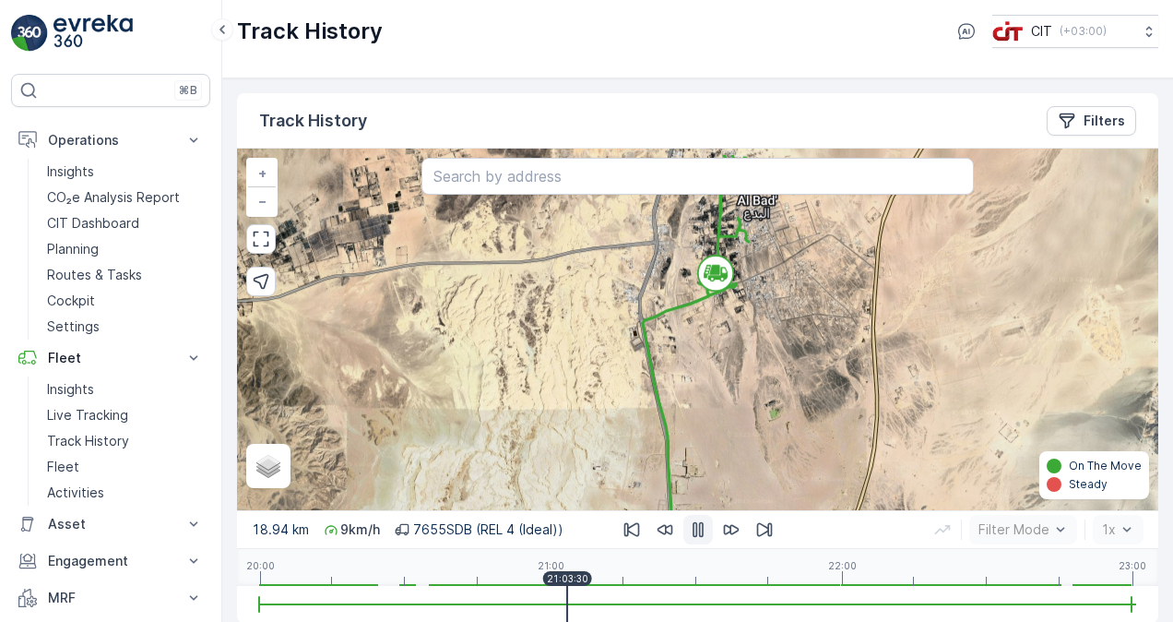
drag, startPoint x: 794, startPoint y: 303, endPoint x: 759, endPoint y: 350, distance: 58.6
click at [760, 350] on div "+ − Satellite Roadmap Terrain Hybrid Leaflet Keyboard shortcuts Map Data Map da…" at bounding box center [697, 328] width 921 height 361
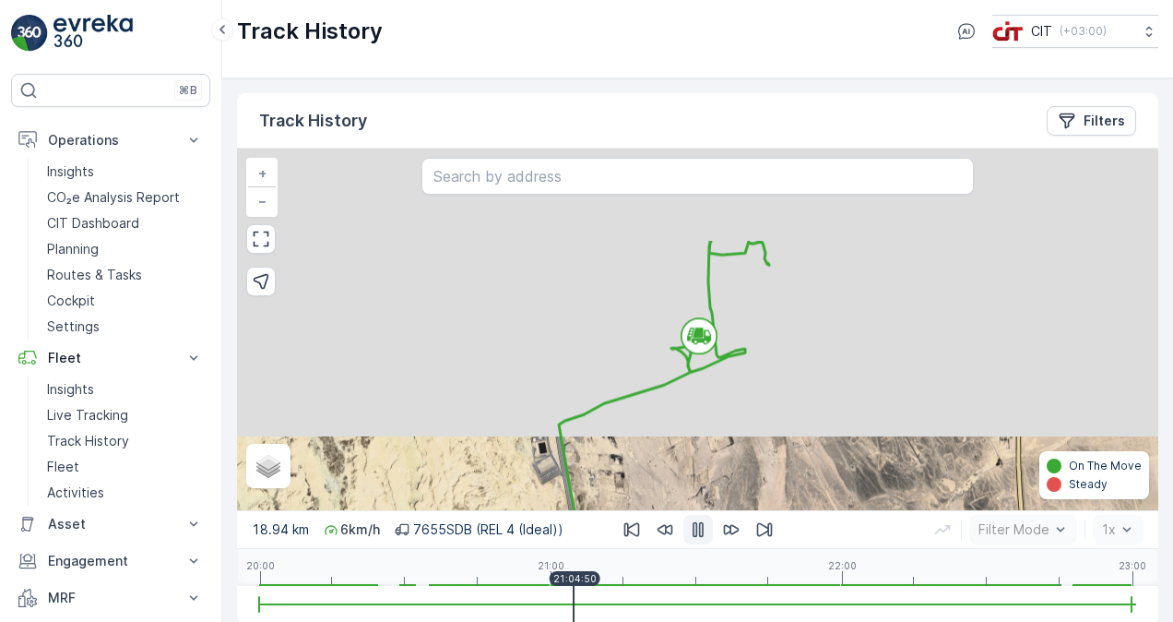
drag, startPoint x: 741, startPoint y: 326, endPoint x: 763, endPoint y: 457, distance: 132.6
click at [762, 456] on div "+ − Satellite Roadmap Terrain Hybrid Leaflet Keyboard shortcuts Map Data Map da…" at bounding box center [697, 328] width 921 height 361
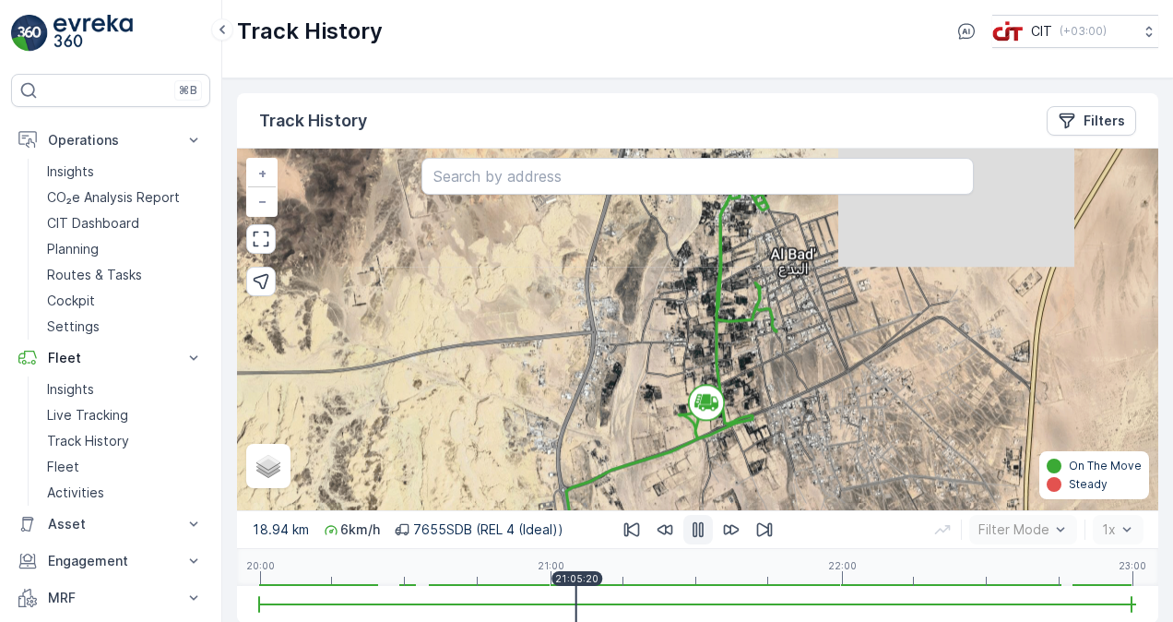
drag, startPoint x: 794, startPoint y: 297, endPoint x: 805, endPoint y: 391, distance: 94.7
click at [805, 391] on div "+ − Satellite Roadmap Terrain Hybrid Leaflet Keyboard shortcuts Map Data Map da…" at bounding box center [697, 328] width 921 height 361
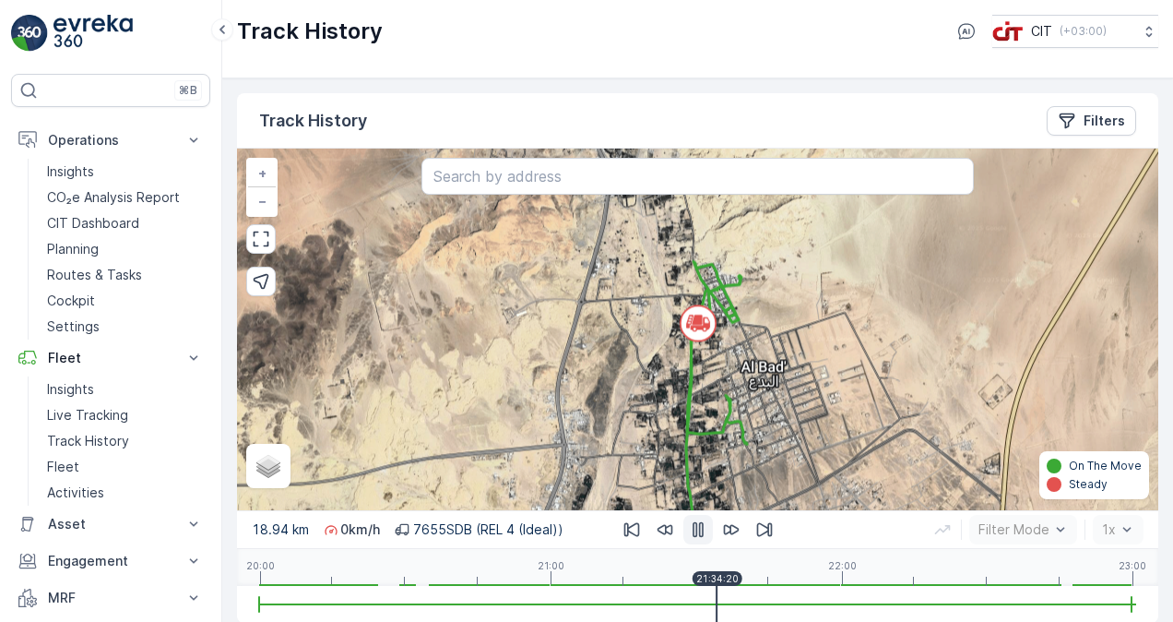
drag, startPoint x: 740, startPoint y: 321, endPoint x: 706, endPoint y: 404, distance: 89.4
click at [706, 404] on div "+ − Satellite Roadmap Terrain Hybrid Leaflet Keyboard shortcuts Map Data Map da…" at bounding box center [697, 328] width 921 height 361
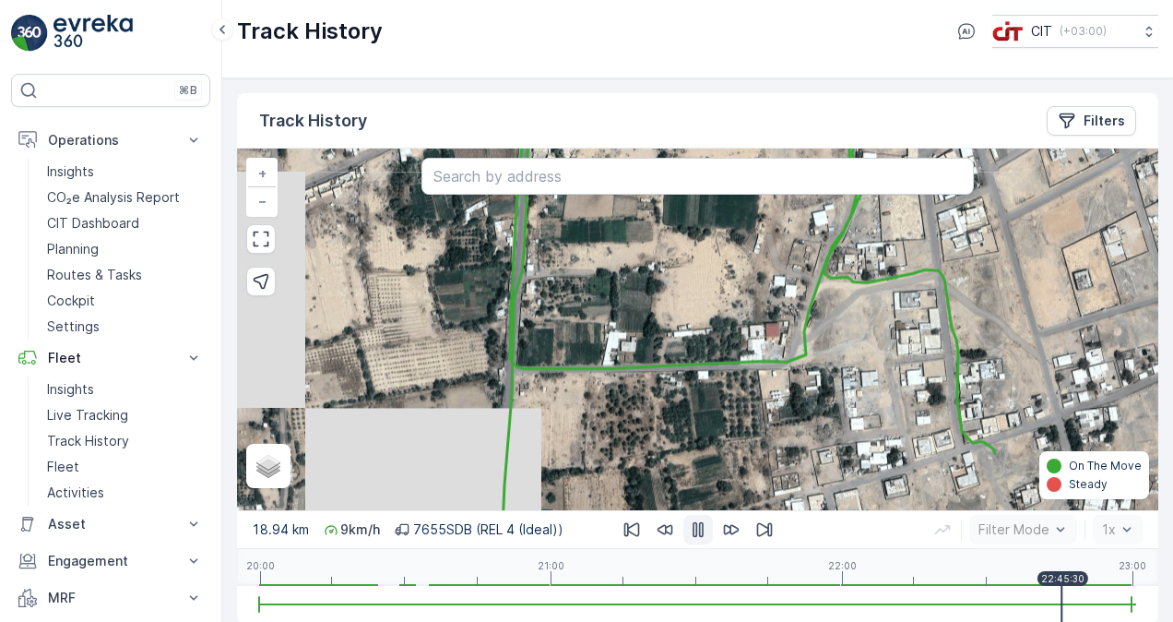
drag, startPoint x: 785, startPoint y: 314, endPoint x: 781, endPoint y: 421, distance: 108.0
click at [781, 421] on div "+ − Satellite Roadmap Terrain Hybrid Leaflet Keyboard shortcuts Map Data Map da…" at bounding box center [697, 328] width 921 height 361
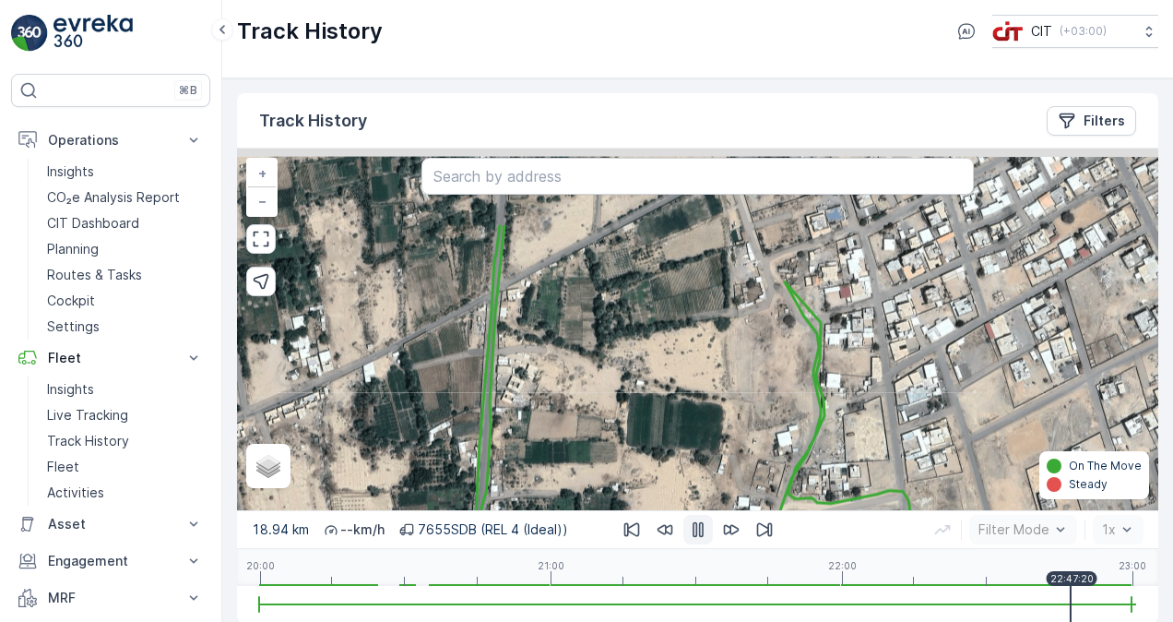
drag, startPoint x: 799, startPoint y: 288, endPoint x: 766, endPoint y: 395, distance: 112.0
click at [767, 397] on div "+ − Satellite Roadmap Terrain Hybrid Leaflet Keyboard shortcuts Map Data Map da…" at bounding box center [697, 328] width 921 height 361
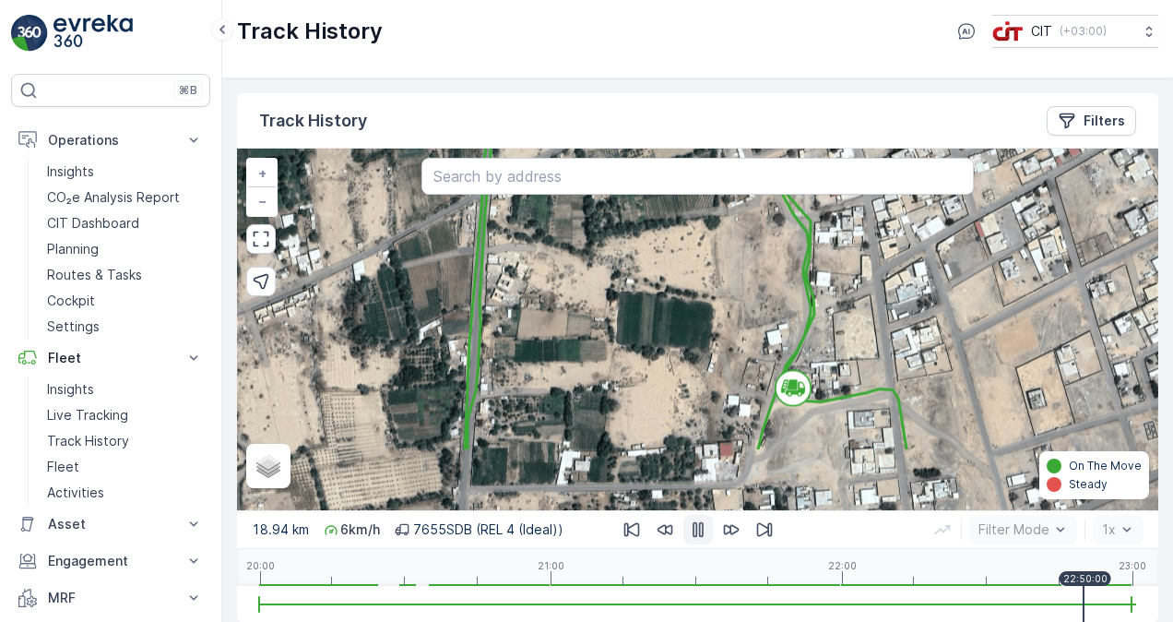
drag, startPoint x: 785, startPoint y: 418, endPoint x: 775, endPoint y: 319, distance: 99.2
click at [775, 319] on div "+ − Satellite Roadmap Terrain Hybrid Leaflet Keyboard shortcuts Map Data Map da…" at bounding box center [697, 328] width 921 height 361
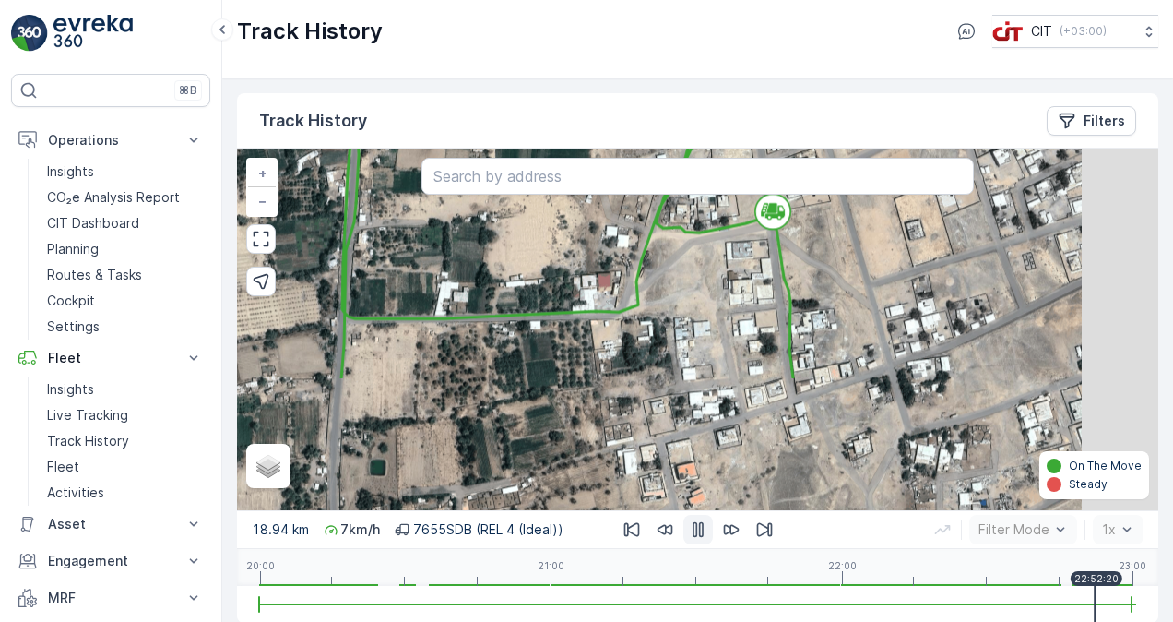
drag, startPoint x: 880, startPoint y: 468, endPoint x: 758, endPoint y: 299, distance: 208.1
click at [758, 299] on div "+ − Satellite Roadmap Terrain Hybrid Leaflet Keyboard shortcuts Map Data Map da…" at bounding box center [697, 328] width 921 height 361
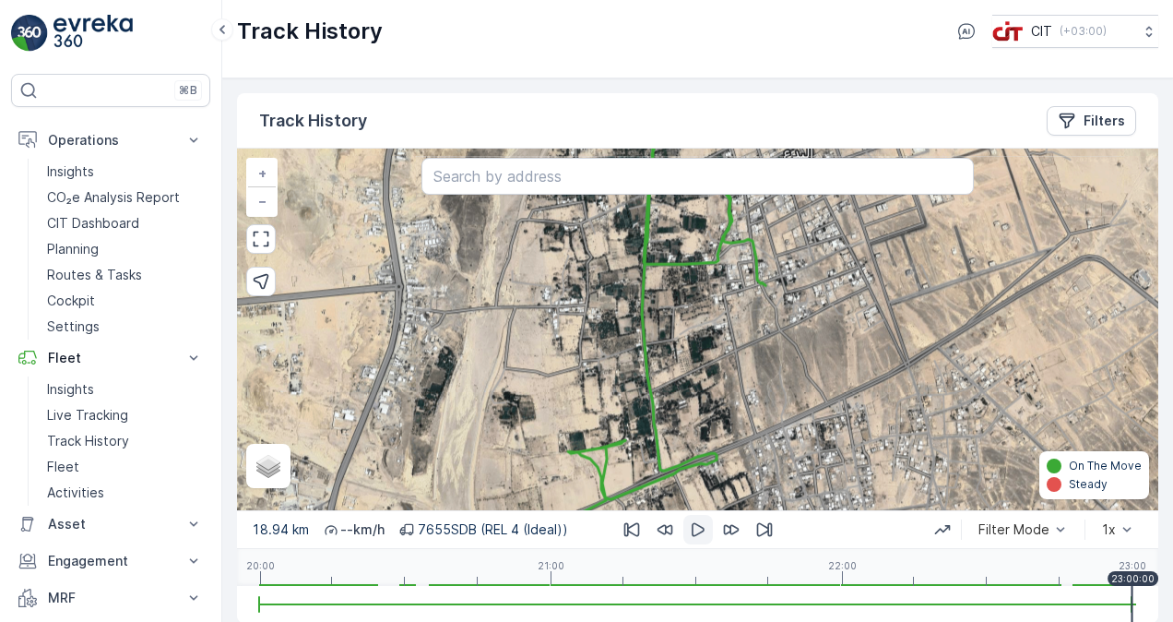
drag, startPoint x: 779, startPoint y: 379, endPoint x: 776, endPoint y: 346, distance: 33.3
click at [776, 346] on div "+ − Satellite Roadmap Terrain Hybrid Leaflet Keyboard shortcuts Map Data Map da…" at bounding box center [697, 328] width 921 height 361
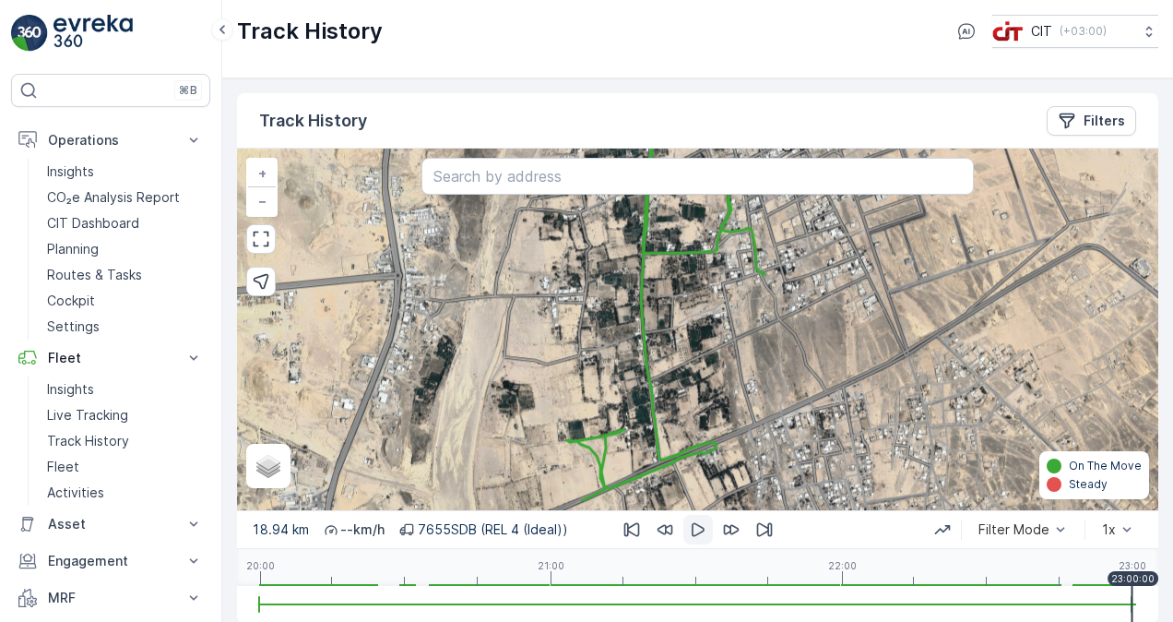
drag, startPoint x: 701, startPoint y: 438, endPoint x: 701, endPoint y: 388, distance: 49.8
click at [701, 388] on div "+ − Satellite Roadmap Terrain Hybrid Leaflet Keyboard shortcuts Map Data Map da…" at bounding box center [697, 328] width 921 height 361
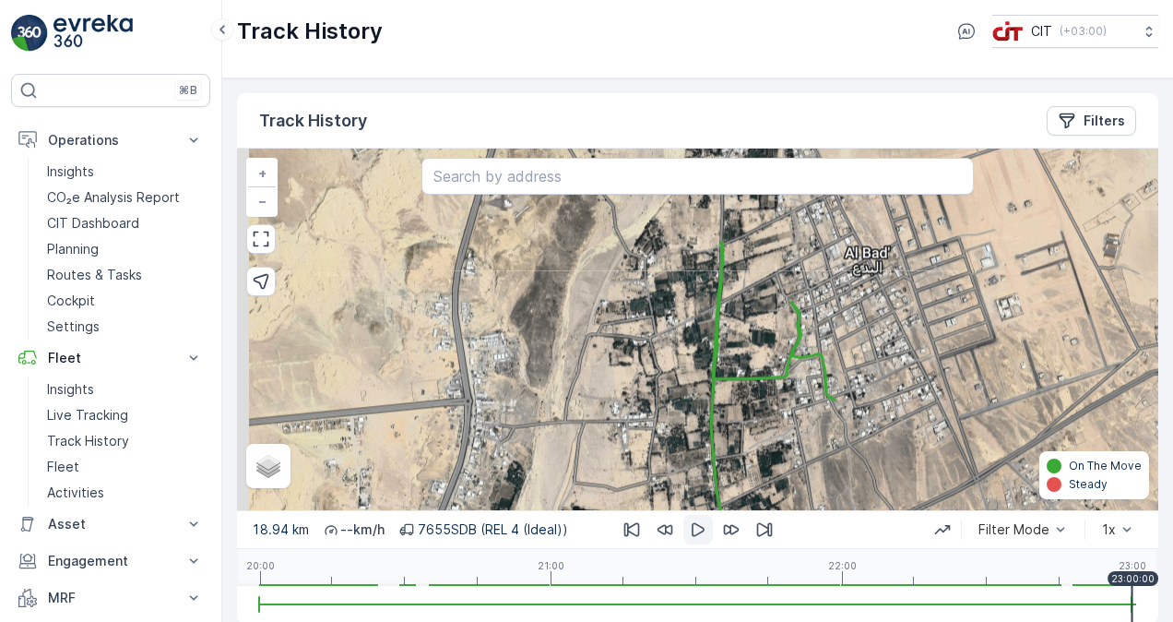
drag, startPoint x: 730, startPoint y: 314, endPoint x: 808, endPoint y: 456, distance: 161.8
click at [808, 456] on div "+ − Satellite Roadmap Terrain Hybrid Leaflet Keyboard shortcuts Map Data Map da…" at bounding box center [697, 328] width 921 height 361
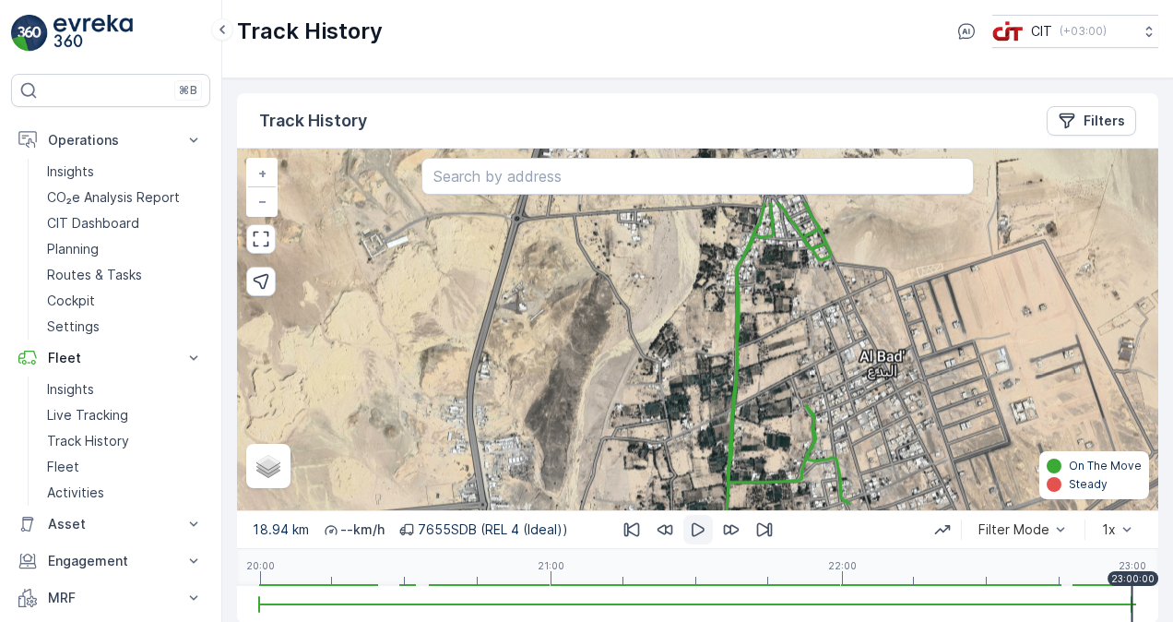
drag, startPoint x: 764, startPoint y: 290, endPoint x: 776, endPoint y: 409, distance: 119.6
click at [776, 409] on div "+ − Satellite Roadmap Terrain Hybrid Leaflet Keyboard shortcuts Map Data Map da…" at bounding box center [697, 328] width 921 height 361
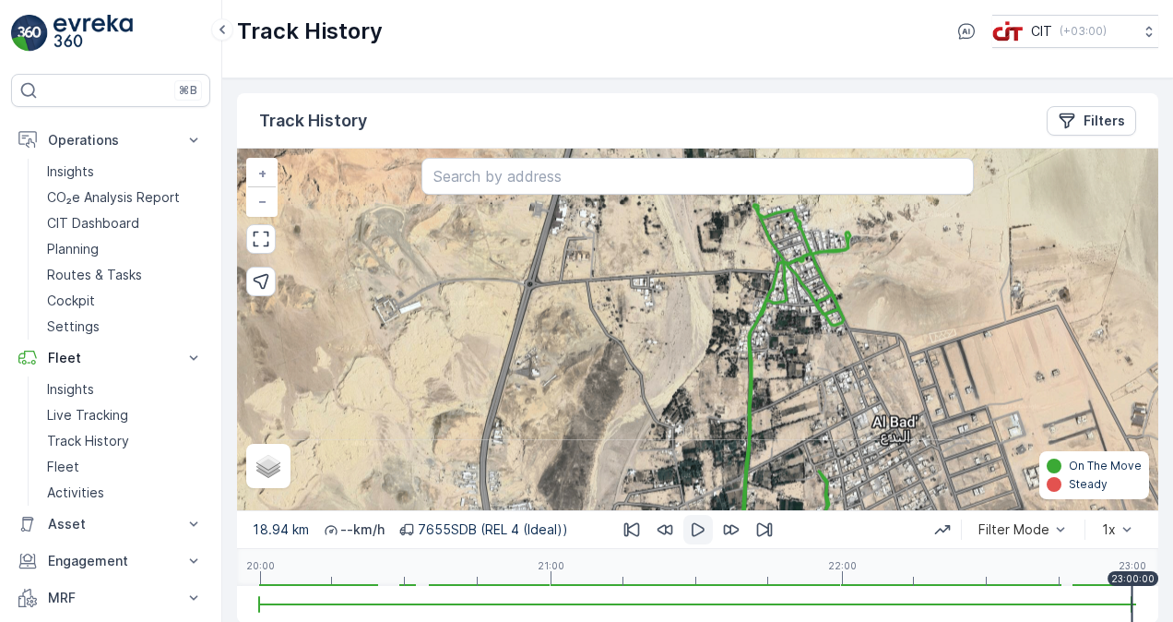
drag, startPoint x: 778, startPoint y: 361, endPoint x: 781, endPoint y: 385, distance: 24.1
click at [781, 385] on div "+ − Satellite Roadmap Terrain Hybrid Leaflet Keyboard shortcuts Map Data Map da…" at bounding box center [697, 328] width 921 height 361
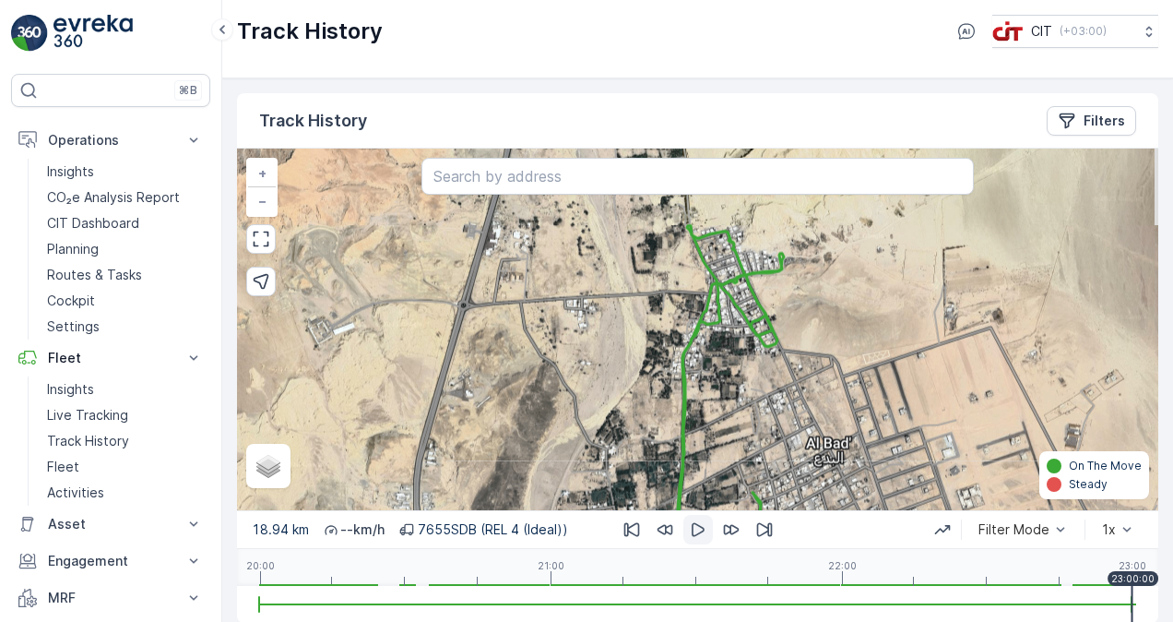
drag, startPoint x: 783, startPoint y: 385, endPoint x: 714, endPoint y: 383, distance: 69.2
click at [714, 383] on div "+ − Satellite Roadmap Terrain Hybrid Leaflet Keyboard shortcuts Map Data Map da…" at bounding box center [697, 328] width 921 height 361
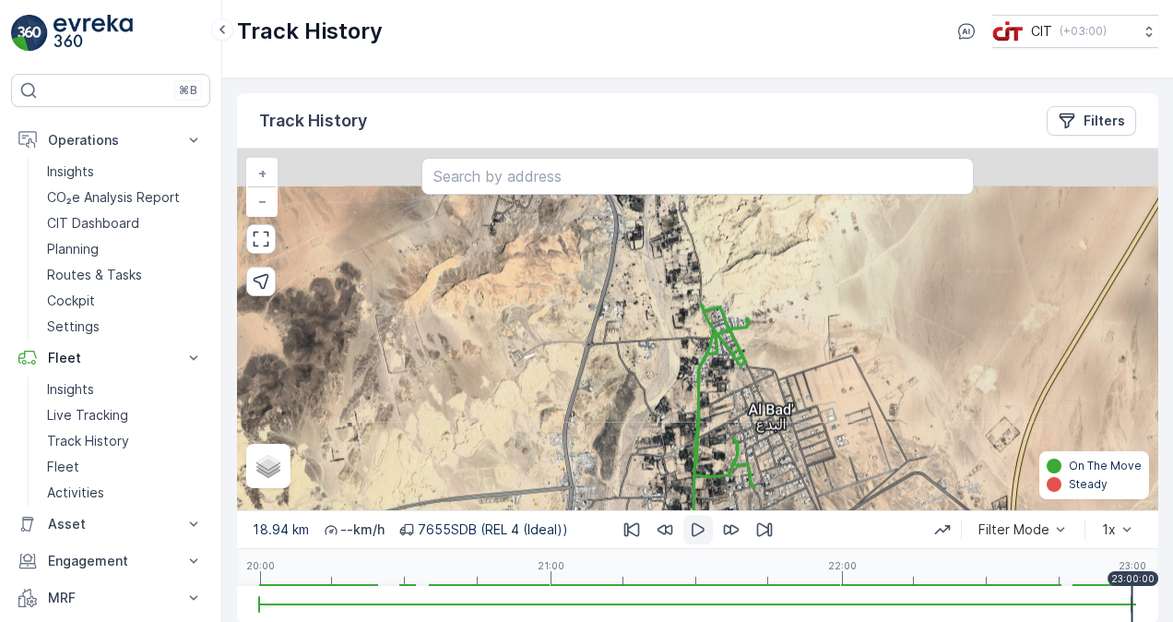
drag, startPoint x: 719, startPoint y: 404, endPoint x: 719, endPoint y: 358, distance: 46.1
click at [719, 360] on div "+ − Satellite Roadmap Terrain Hybrid Leaflet Keyboard shortcuts Map Data Map da…" at bounding box center [697, 328] width 921 height 361
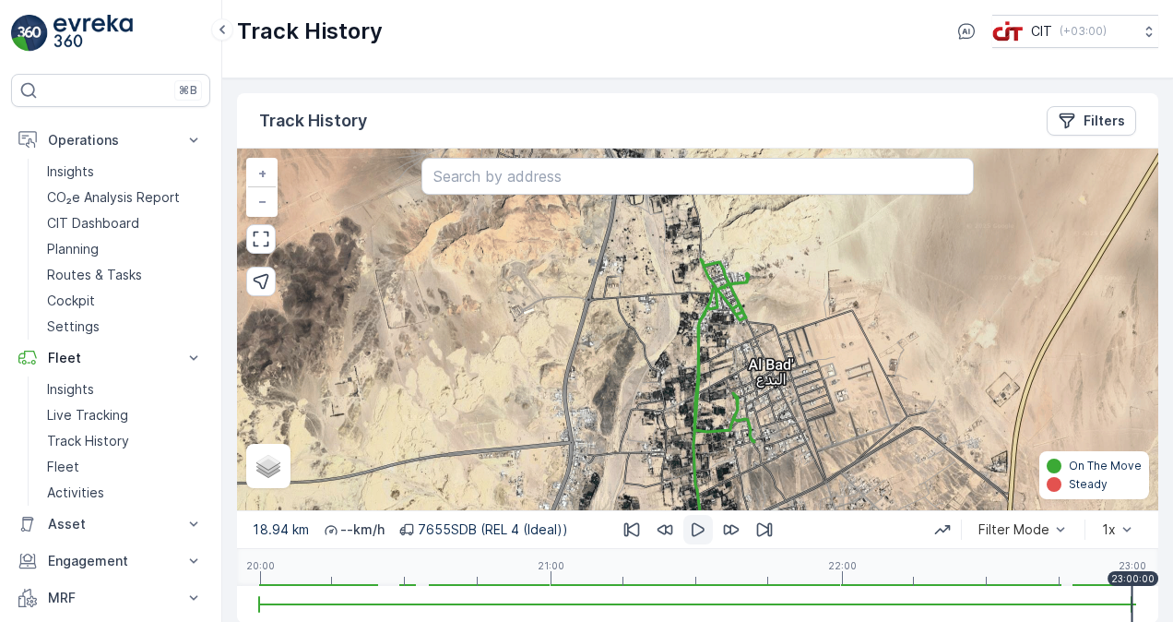
drag, startPoint x: 716, startPoint y: 404, endPoint x: 714, endPoint y: 344, distance: 60.0
click at [714, 348] on div "+ − Satellite Roadmap Terrain Hybrid Leaflet Keyboard shortcuts Map Data Map da…" at bounding box center [697, 328] width 921 height 361
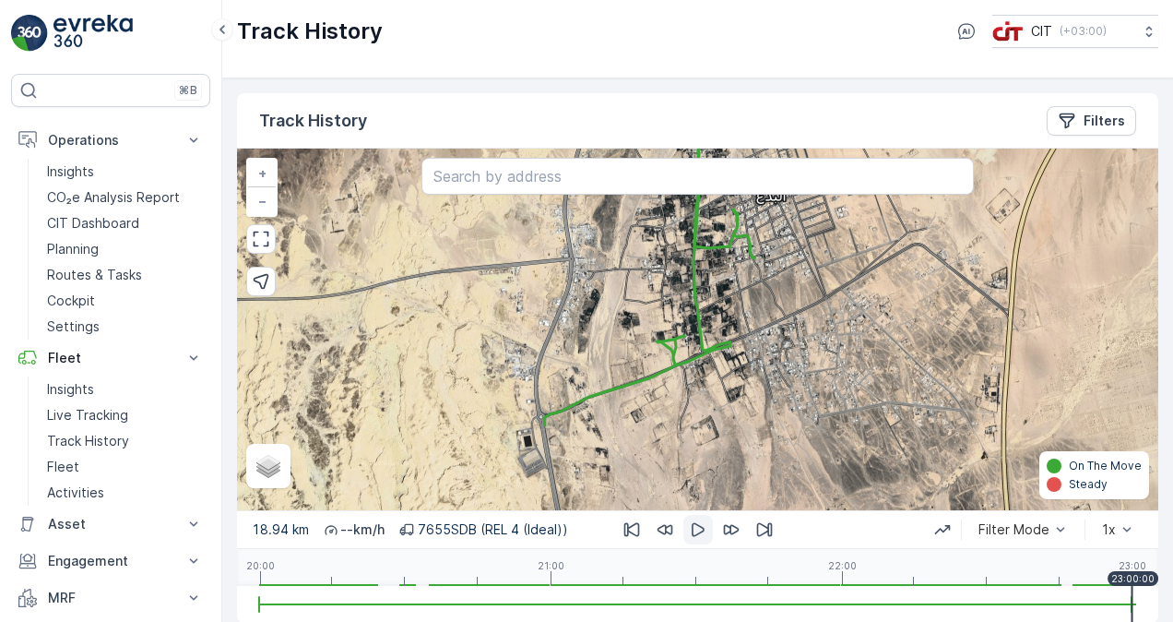
drag, startPoint x: 705, startPoint y: 473, endPoint x: 707, endPoint y: 349, distance: 124.5
click at [707, 349] on icon at bounding box center [649, 251] width 210 height 350
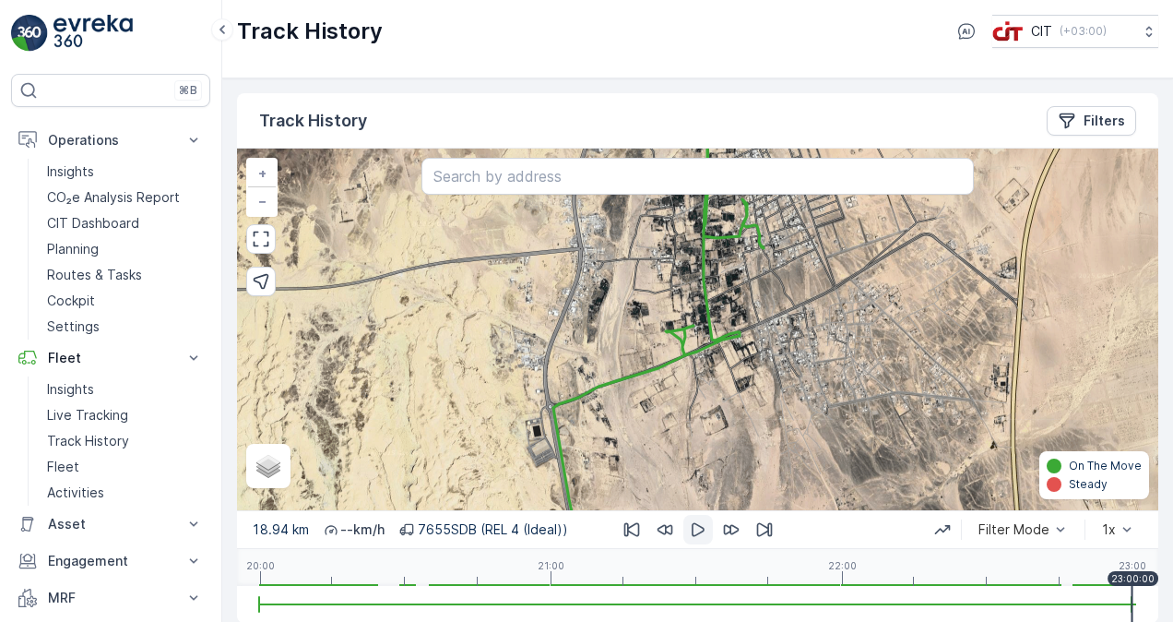
drag, startPoint x: 653, startPoint y: 404, endPoint x: 726, endPoint y: 337, distance: 99.2
click at [726, 337] on div "+ − Satellite Roadmap Terrain Hybrid Leaflet Keyboard shortcuts Map Data Map da…" at bounding box center [697, 328] width 921 height 361
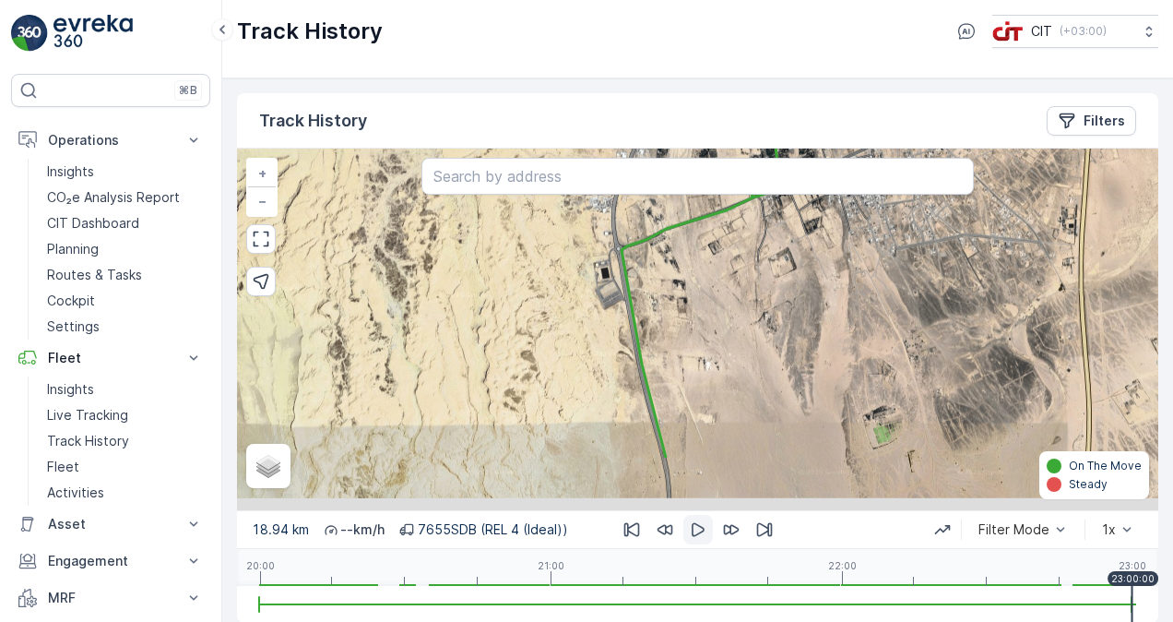
drag, startPoint x: 725, startPoint y: 378, endPoint x: 717, endPoint y: 332, distance: 46.7
click at [719, 330] on div "+ − Satellite Roadmap Terrain Hybrid Leaflet Keyboard shortcuts Map Data Map da…" at bounding box center [697, 328] width 921 height 361
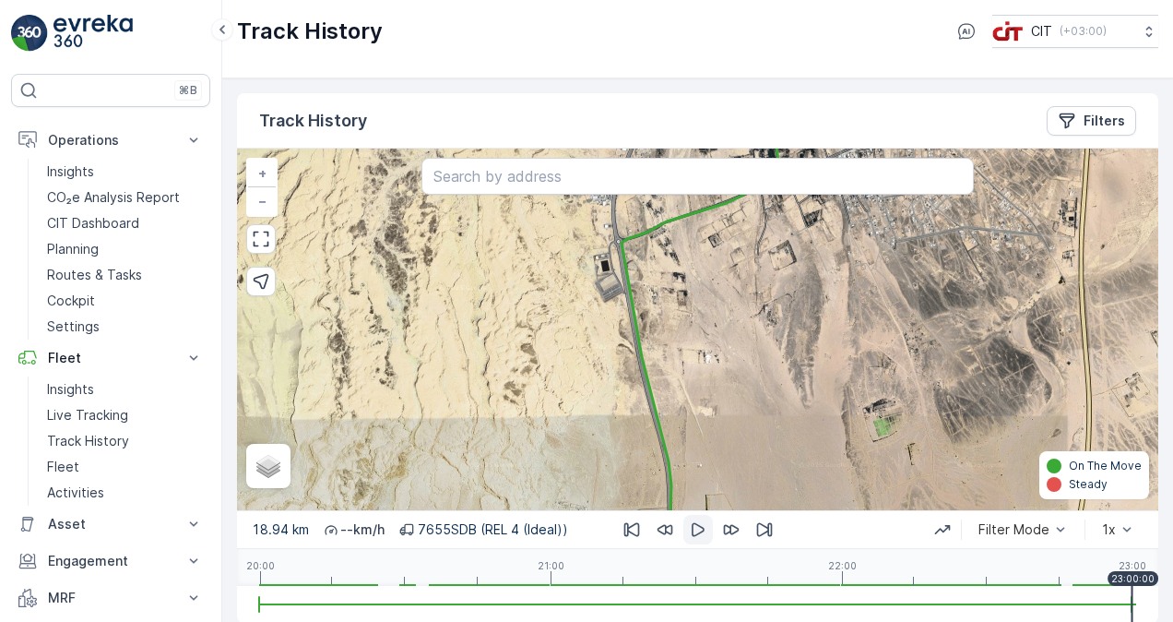
drag, startPoint x: 705, startPoint y: 439, endPoint x: 705, endPoint y: 364, distance: 74.7
click at [705, 367] on div "+ − Satellite Roadmap Terrain Hybrid Leaflet Keyboard shortcuts Map Data Map da…" at bounding box center [697, 328] width 921 height 361
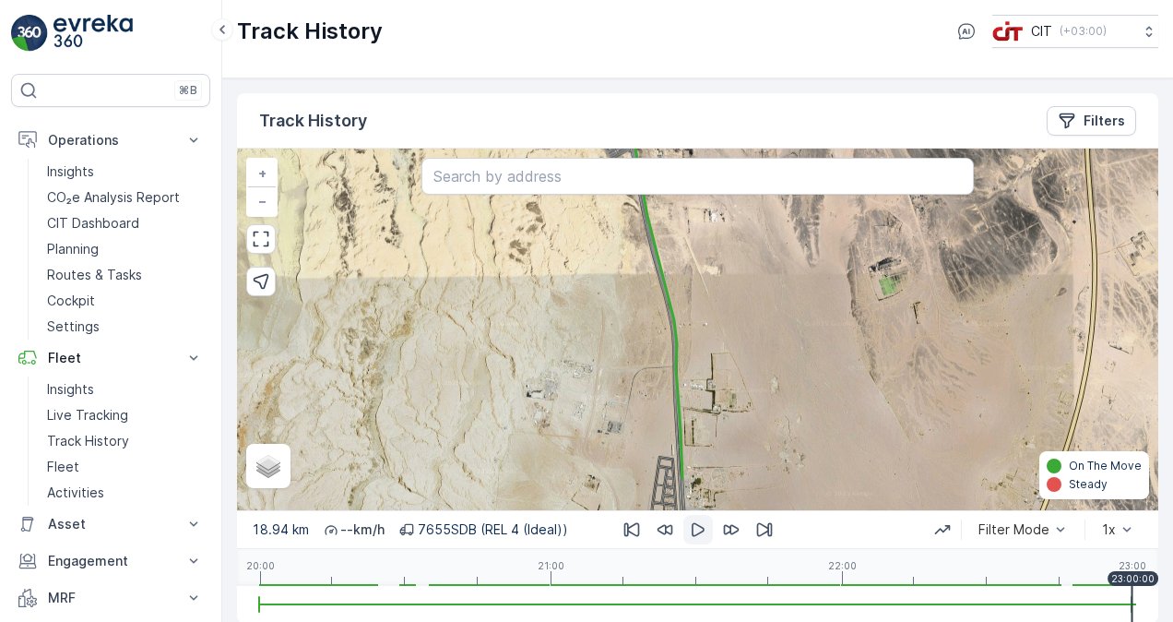
drag, startPoint x: 706, startPoint y: 395, endPoint x: 706, endPoint y: 420, distance: 25.8
click at [707, 377] on div "+ − Satellite Roadmap Terrain Hybrid Leaflet Keyboard shortcuts Map Data Map da…" at bounding box center [697, 328] width 921 height 361
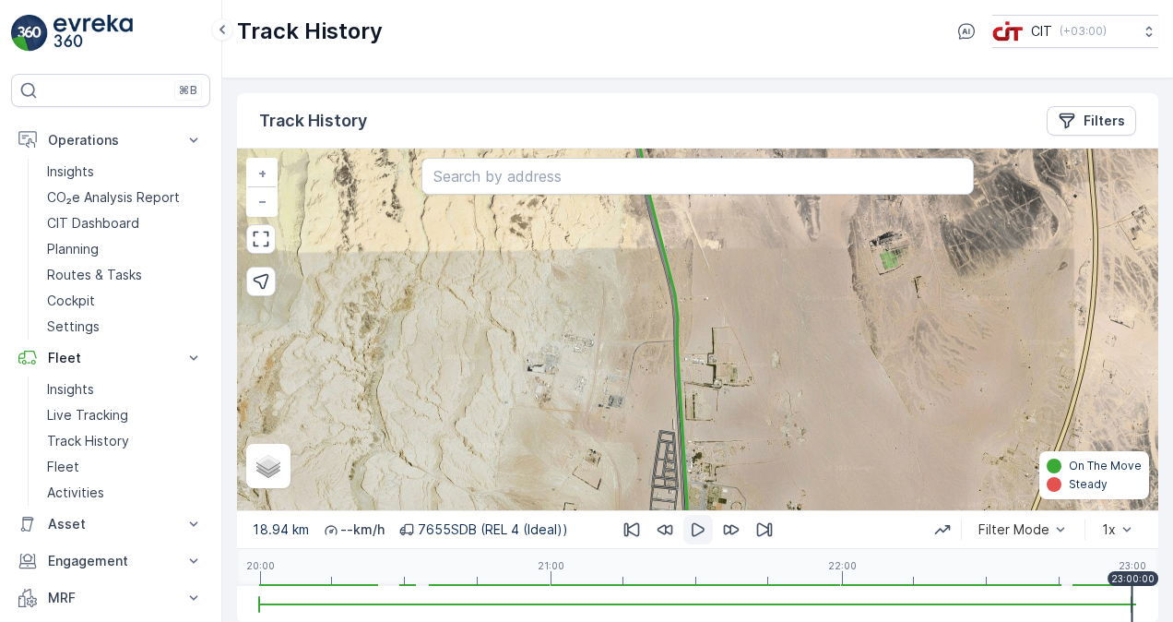
drag, startPoint x: 707, startPoint y: 469, endPoint x: 706, endPoint y: 411, distance: 58.1
click at [706, 415] on div "+ − Satellite Roadmap Terrain Hybrid Leaflet Keyboard shortcuts Map Data Map da…" at bounding box center [697, 328] width 921 height 361
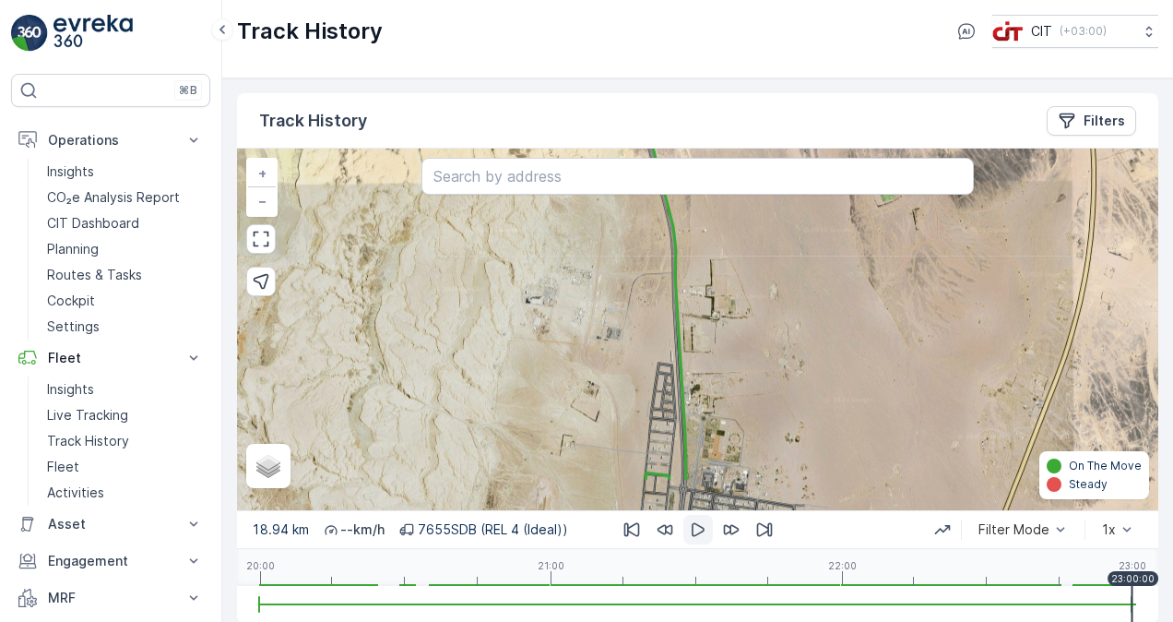
drag, startPoint x: 710, startPoint y: 459, endPoint x: 713, endPoint y: 376, distance: 83.0
click at [713, 380] on div "+ − Satellite Roadmap Terrain Hybrid Leaflet Keyboard shortcuts Map Data Map da…" at bounding box center [697, 328] width 921 height 361
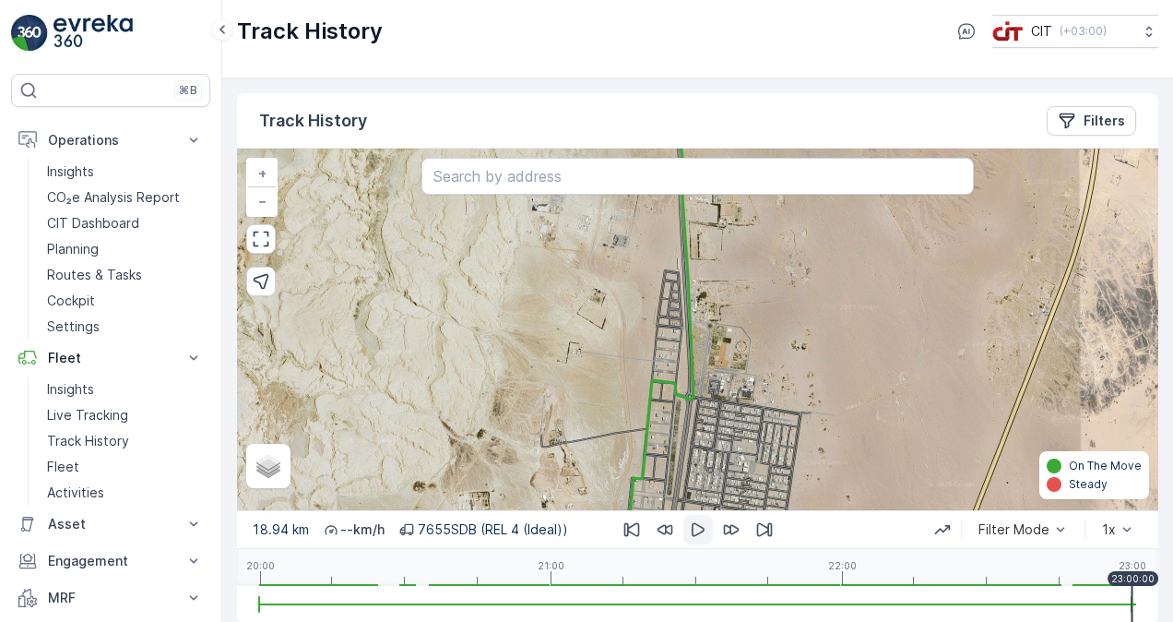
drag, startPoint x: 716, startPoint y: 424, endPoint x: 714, endPoint y: 347, distance: 77.5
click at [714, 347] on div "+ − Satellite Roadmap Terrain Hybrid Leaflet Keyboard shortcuts Map Data Map da…" at bounding box center [697, 328] width 921 height 361
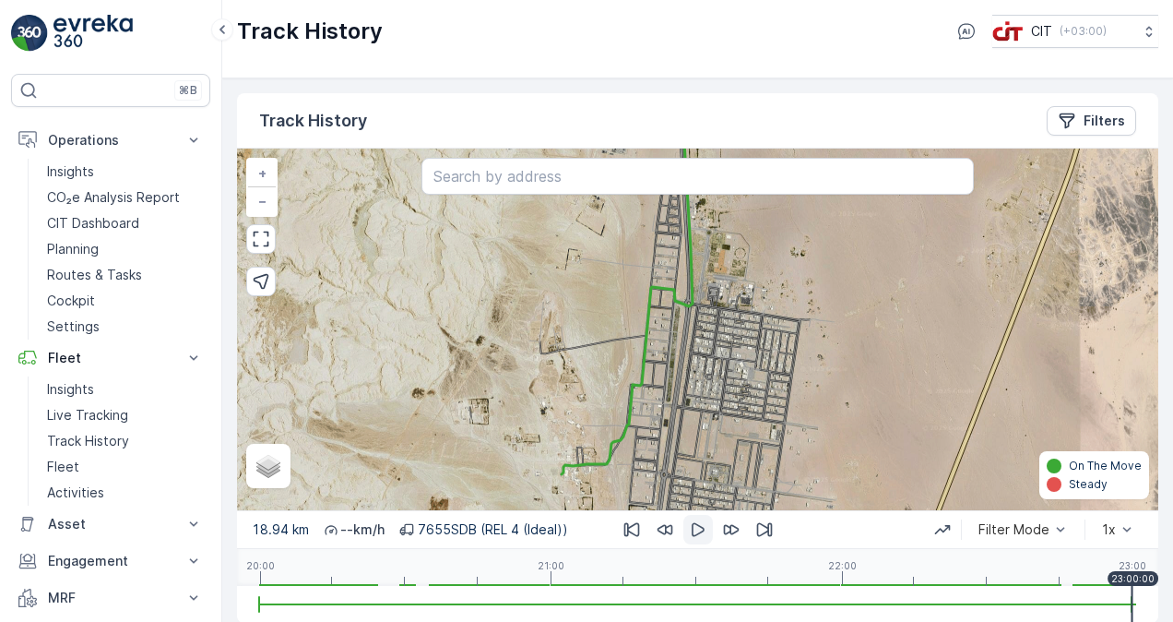
drag, startPoint x: 675, startPoint y: 457, endPoint x: 705, endPoint y: 347, distance: 114.5
click at [705, 345] on div "+ − Satellite Roadmap Terrain Hybrid Leaflet Keyboard shortcuts Map Data Map da…" at bounding box center [697, 328] width 921 height 361
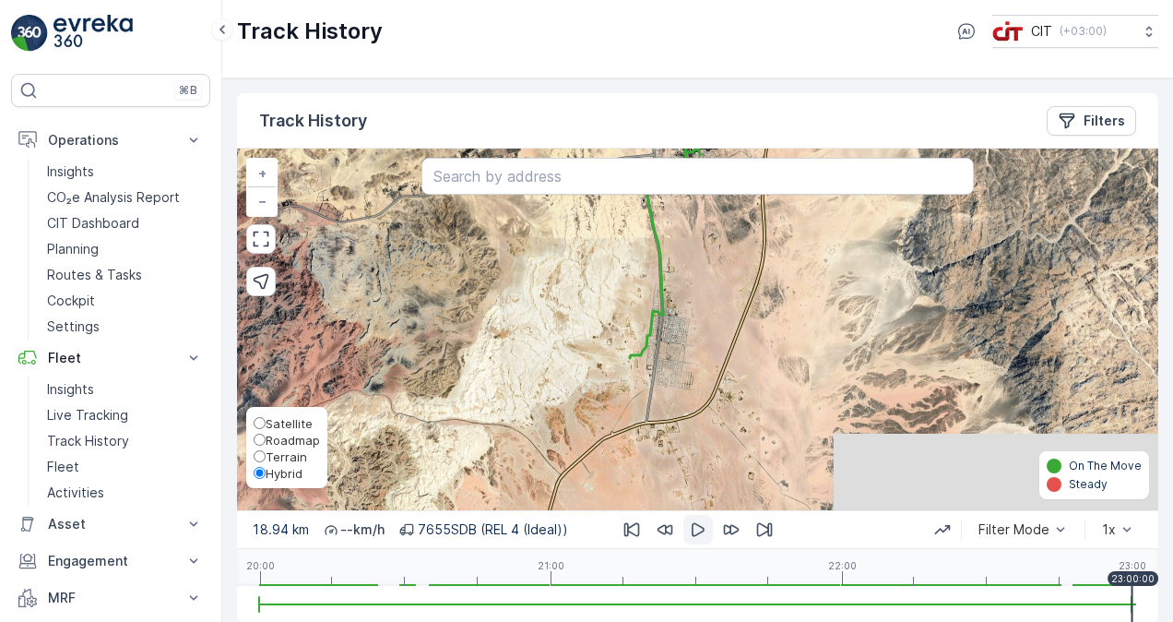
click at [269, 481] on div "Satellite Roadmap Terrain Hybrid" at bounding box center [286, 447] width 81 height 81
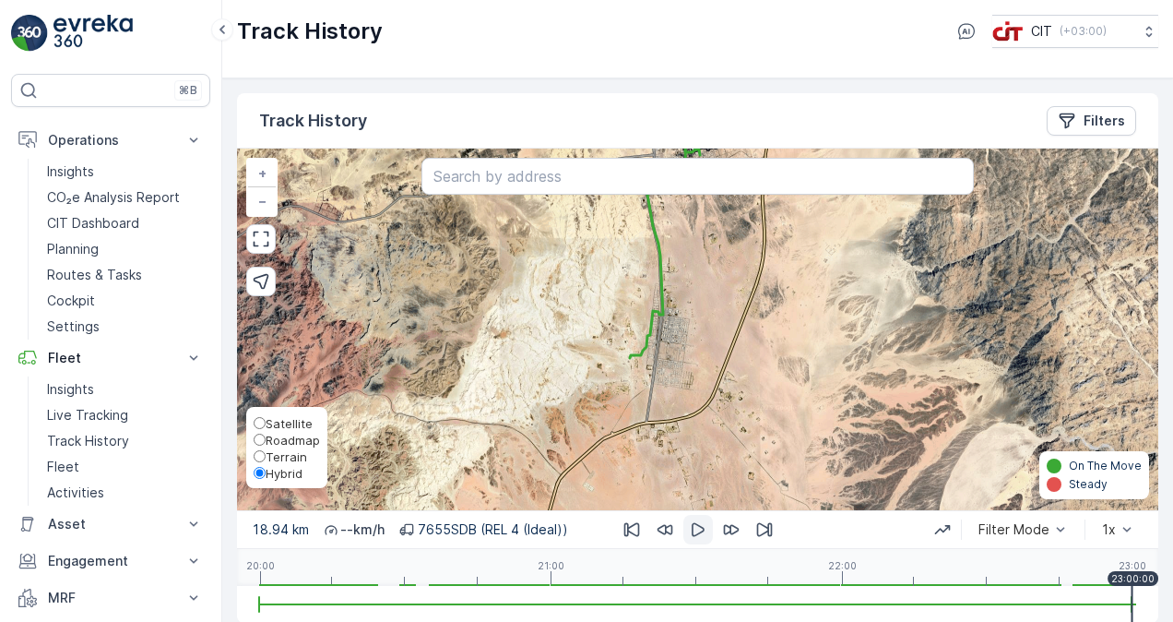
click at [273, 417] on span "Satellite" at bounding box center [289, 423] width 47 height 15
click at [266, 417] on input "Satellite" at bounding box center [260, 423] width 12 height 12
radio input "true"
click at [275, 439] on span "Roadmap" at bounding box center [293, 439] width 54 height 15
click at [266, 439] on input "Roadmap" at bounding box center [260, 439] width 12 height 12
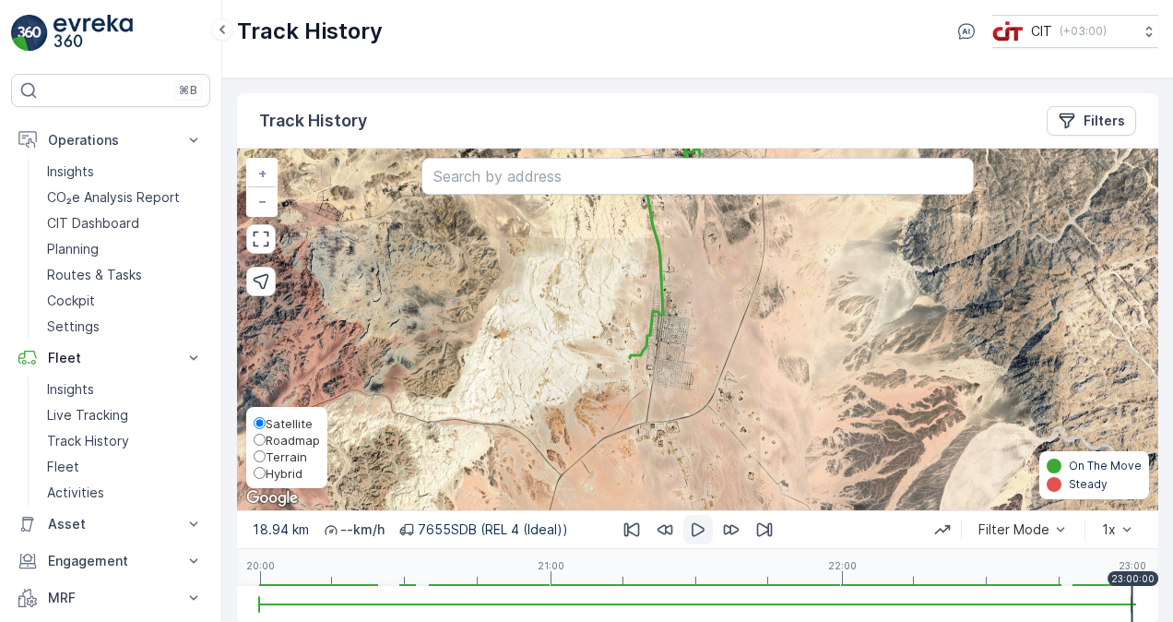
radio input "true"
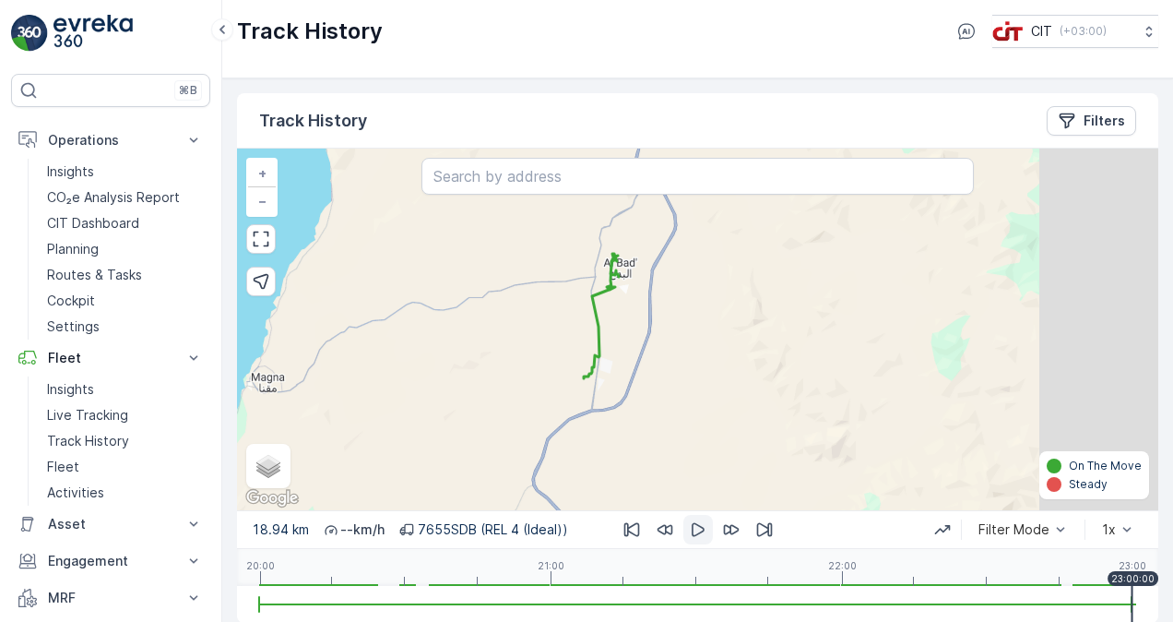
drag, startPoint x: 755, startPoint y: 320, endPoint x: 620, endPoint y: 332, distance: 136.1
click at [621, 331] on div "+ − Satellite Roadmap Terrain Hybrid Leaflet Keyboard shortcuts Map Data Map da…" at bounding box center [697, 328] width 921 height 361
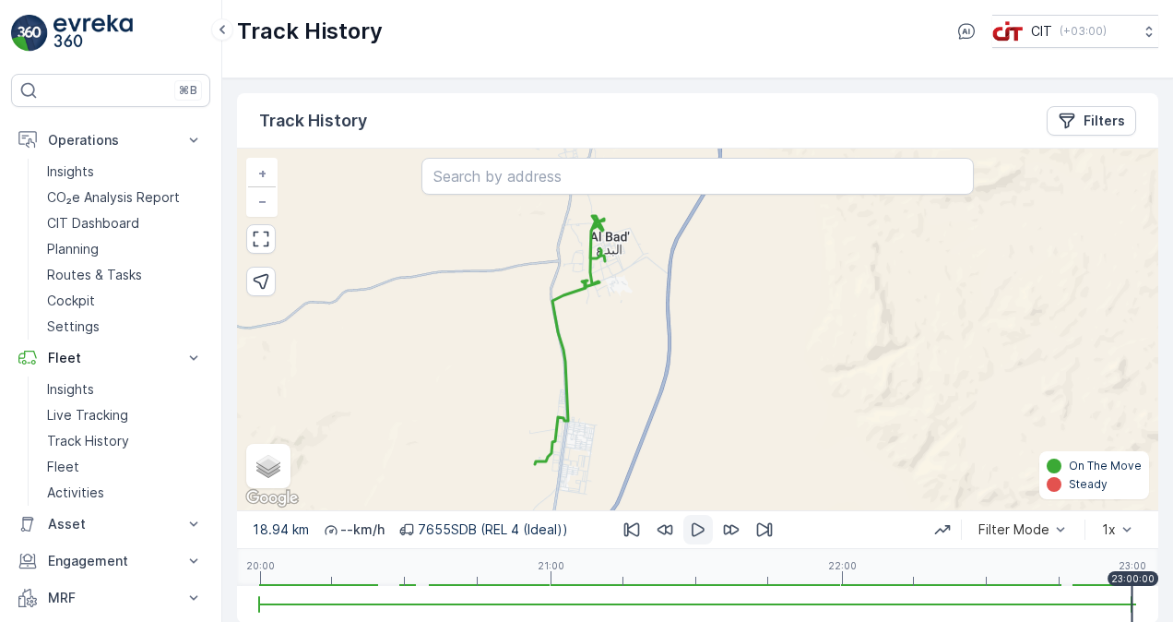
drag, startPoint x: 619, startPoint y: 325, endPoint x: 619, endPoint y: 369, distance: 44.3
click at [619, 369] on div "+ − Satellite Roadmap Terrain Hybrid Leaflet Keyboard shortcuts Map Data Map da…" at bounding box center [697, 328] width 921 height 361
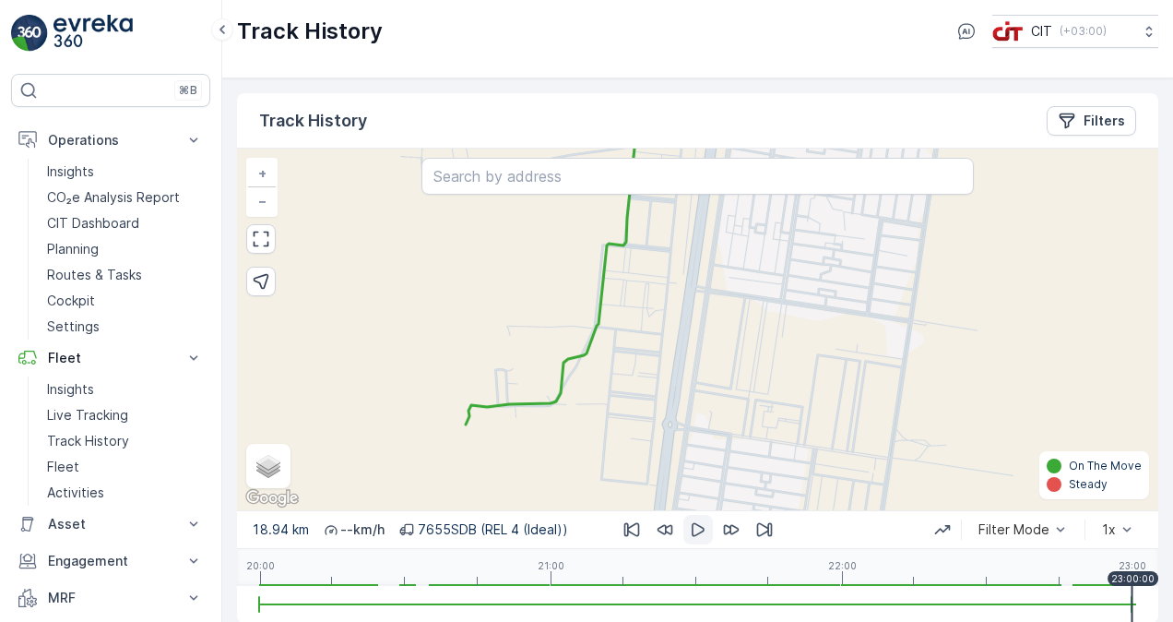
drag, startPoint x: 515, startPoint y: 419, endPoint x: 611, endPoint y: 419, distance: 96.8
click at [610, 419] on div "+ − Satellite Roadmap Terrain Hybrid Leaflet Keyboard shortcuts Map Data Map da…" at bounding box center [697, 328] width 921 height 361
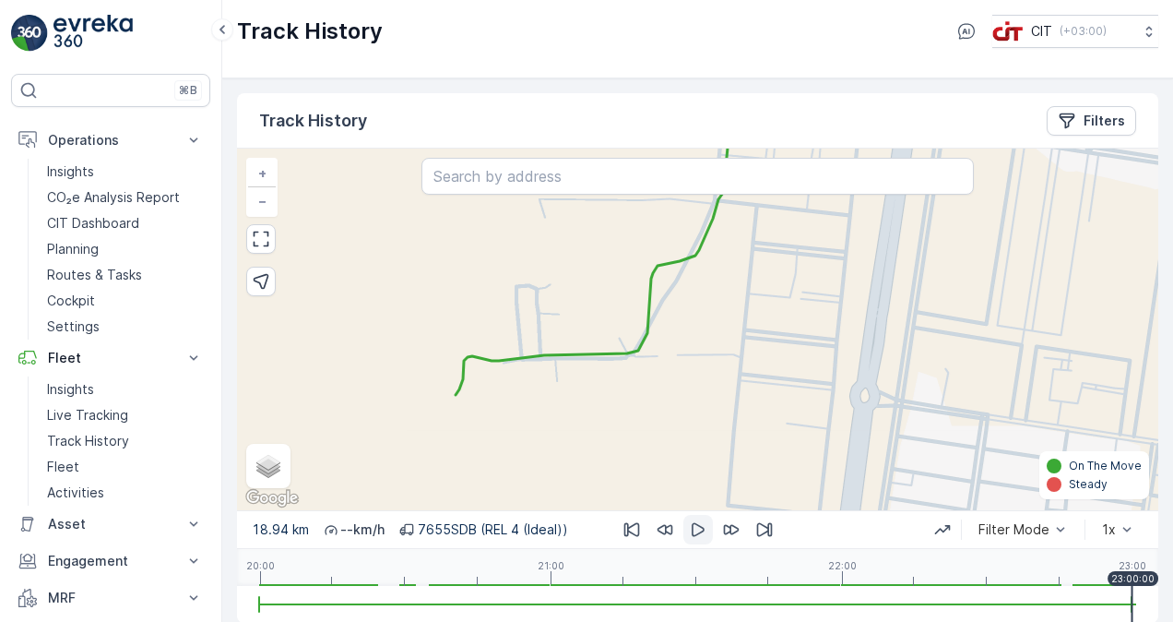
drag, startPoint x: 612, startPoint y: 441, endPoint x: 600, endPoint y: 420, distance: 24.4
click at [600, 420] on div "+ − Satellite Roadmap Terrain Hybrid Leaflet Keyboard shortcuts Map Data Map da…" at bounding box center [697, 328] width 921 height 361
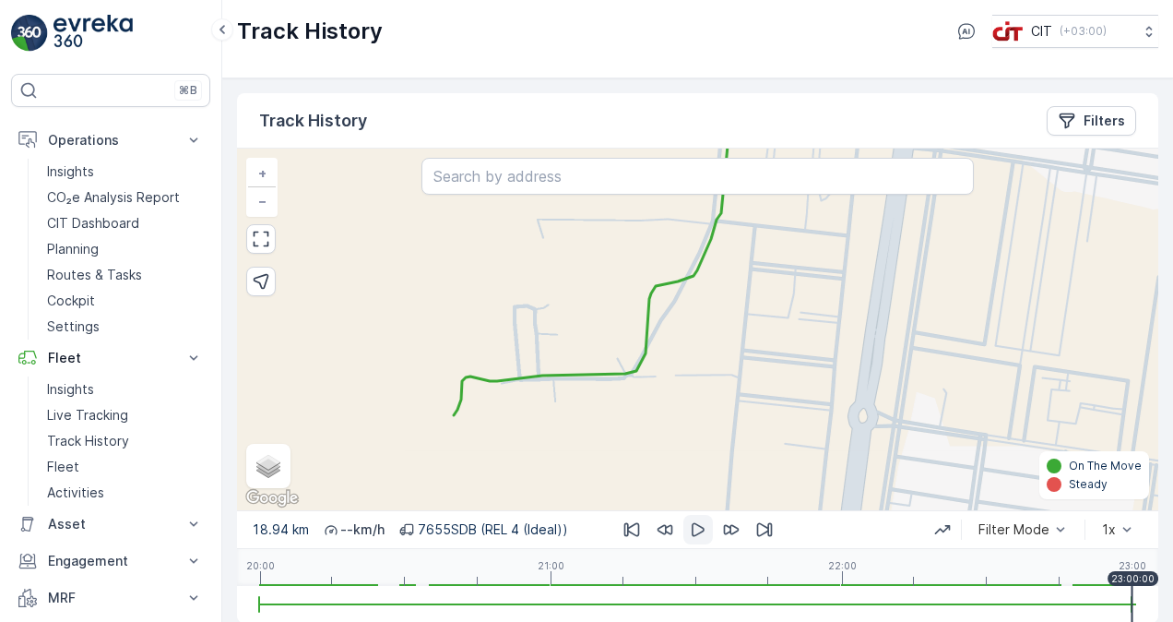
drag, startPoint x: 747, startPoint y: 308, endPoint x: 657, endPoint y: 432, distance: 153.8
click at [657, 432] on div "+ − Satellite Roadmap Terrain Hybrid Leaflet Keyboard shortcuts Map Data Map da…" at bounding box center [697, 328] width 921 height 361
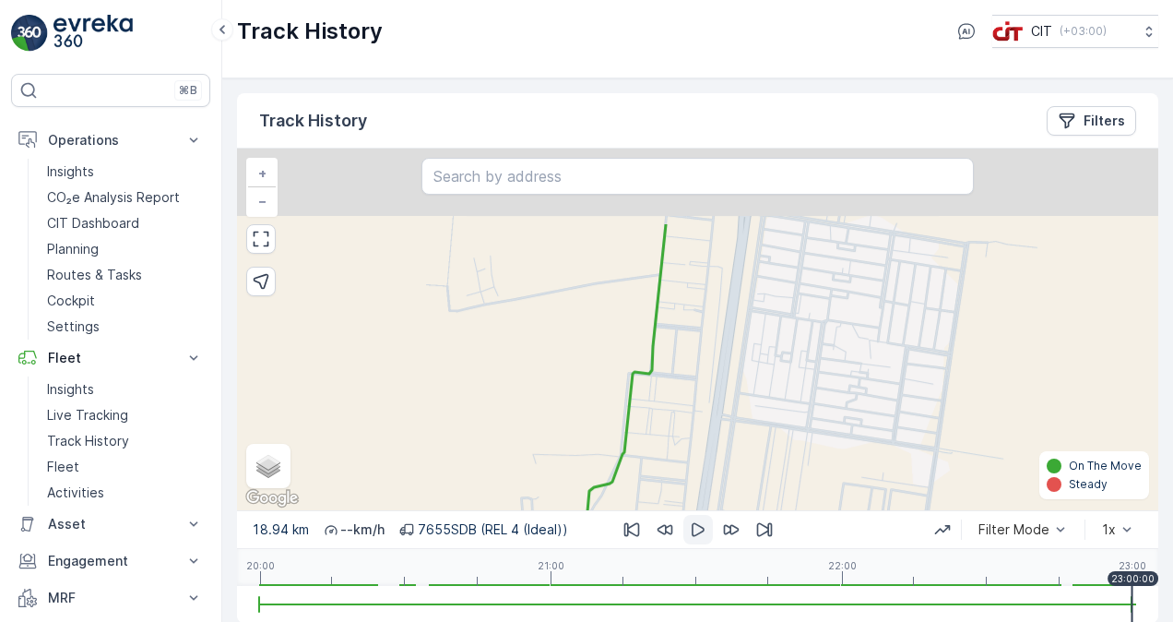
drag, startPoint x: 661, startPoint y: 356, endPoint x: 652, endPoint y: 409, distance: 53.4
click at [652, 409] on div "+ − Satellite Roadmap Terrain Hybrid Leaflet Keyboard shortcuts Map Data Map da…" at bounding box center [697, 328] width 921 height 361
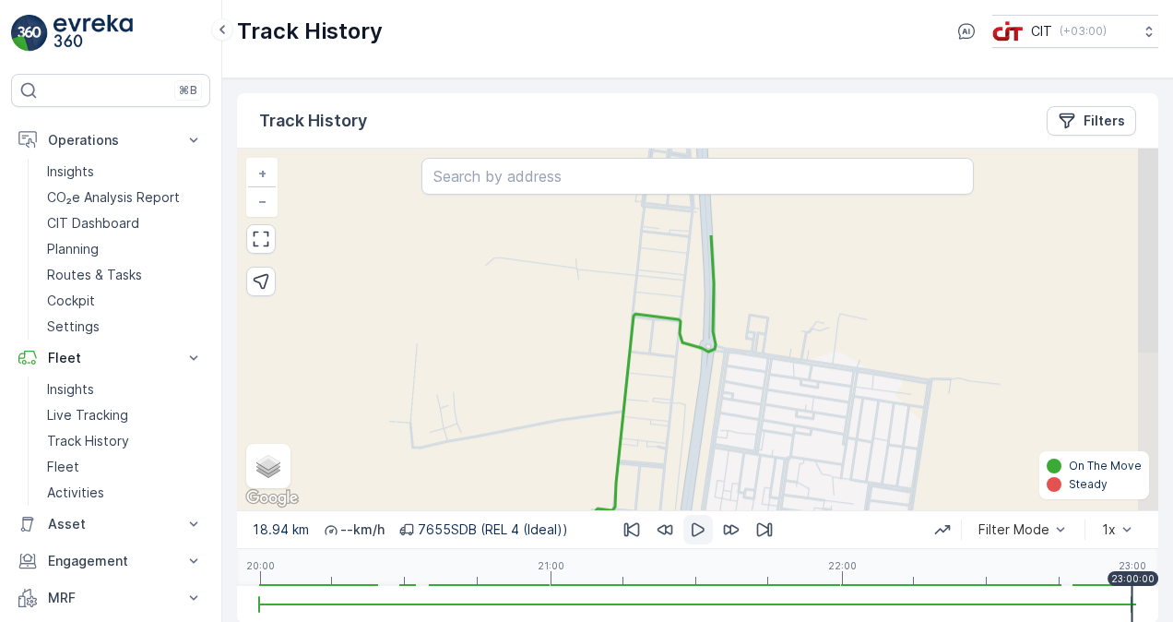
drag, startPoint x: 682, startPoint y: 306, endPoint x: 653, endPoint y: 400, distance: 98.6
click at [653, 400] on div "+ − Satellite Roadmap Terrain Hybrid Leaflet Keyboard shortcuts Map Data Map da…" at bounding box center [697, 328] width 921 height 361
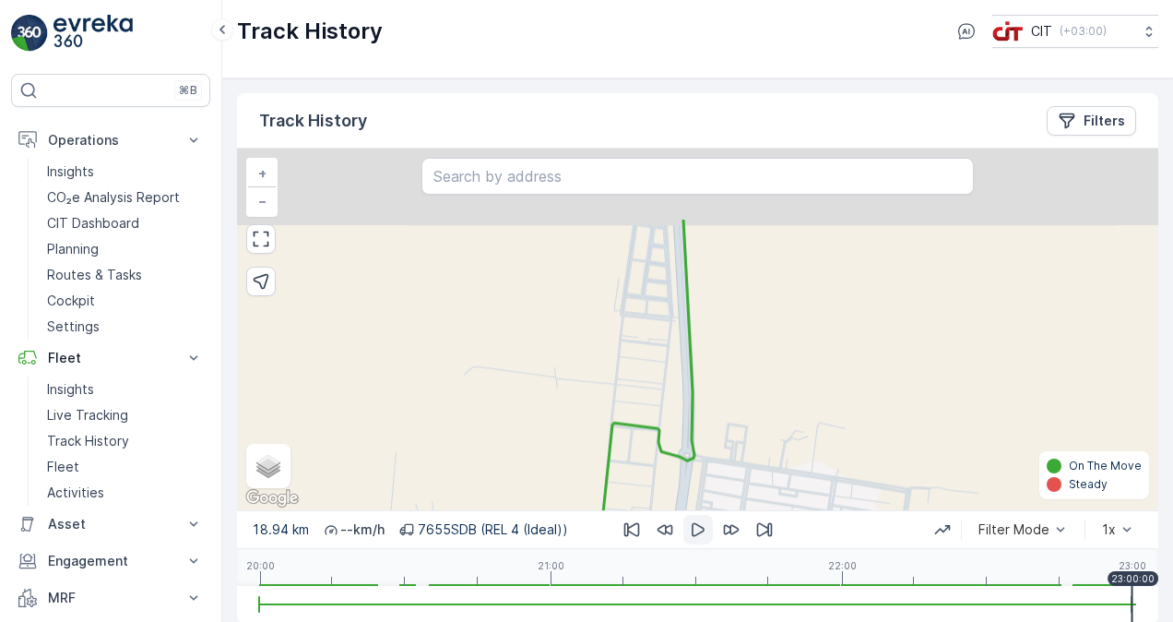
drag, startPoint x: 670, startPoint y: 274, endPoint x: 645, endPoint y: 397, distance: 125.1
click at [646, 397] on div "+ − Satellite Roadmap Terrain Hybrid Leaflet Keyboard shortcuts Map Data Map da…" at bounding box center [697, 328] width 921 height 361
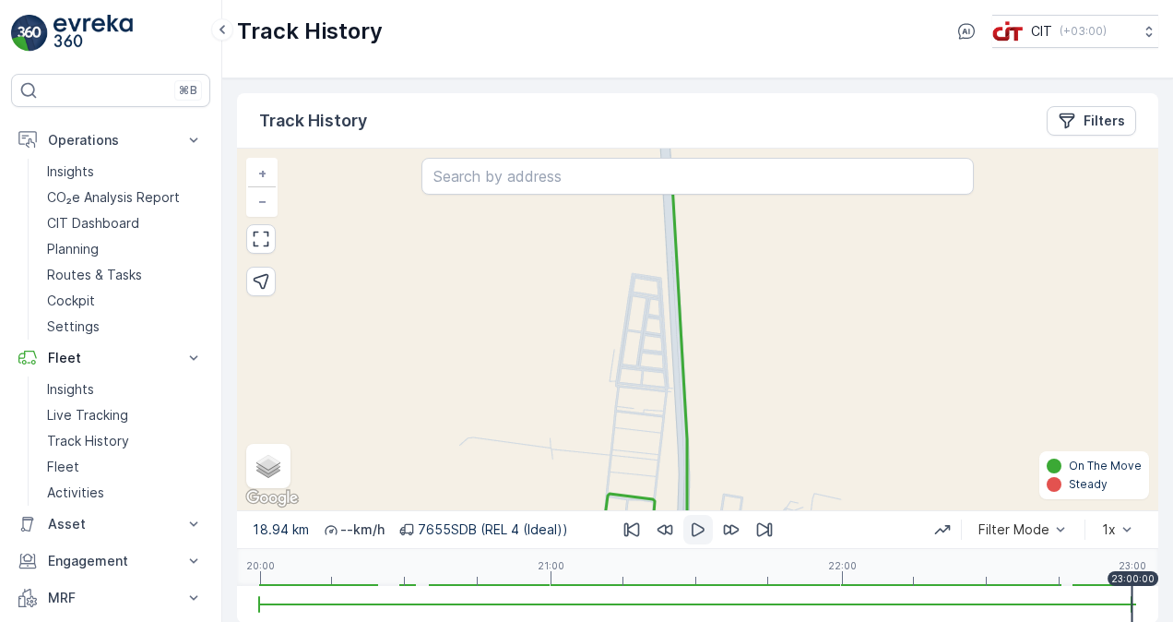
drag, startPoint x: 648, startPoint y: 334, endPoint x: 644, endPoint y: 432, distance: 98.8
click at [644, 432] on div "+ − Satellite Roadmap Terrain Hybrid Leaflet Keyboard shortcuts Map Data Map da…" at bounding box center [697, 328] width 921 height 361
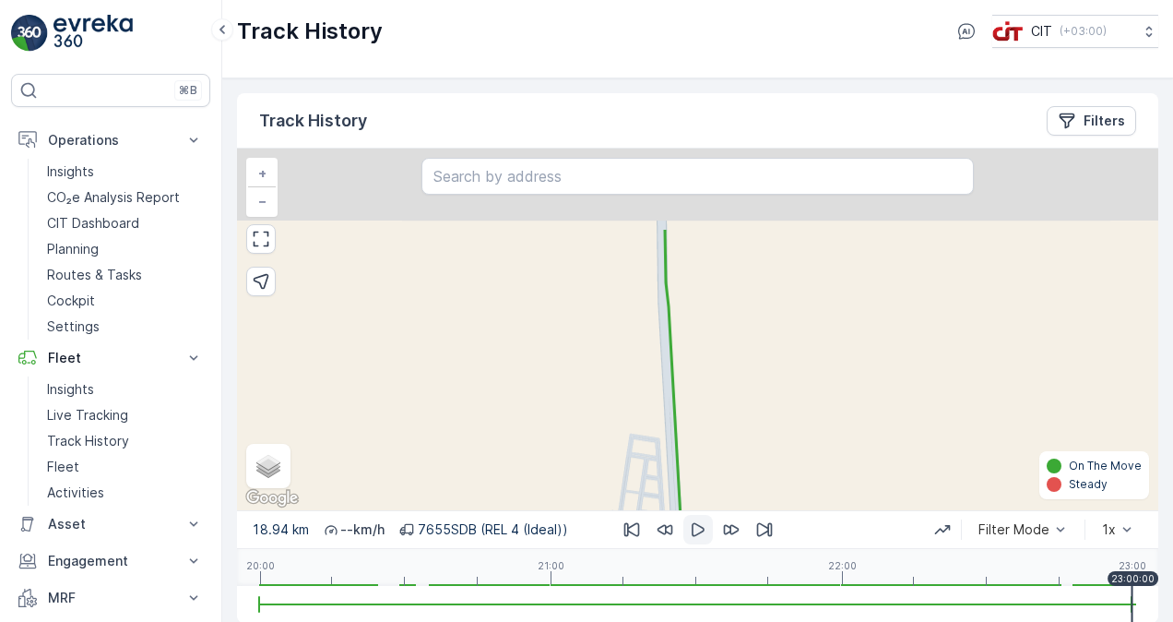
drag, startPoint x: 754, startPoint y: 275, endPoint x: 756, endPoint y: 435, distance: 160.5
click at [756, 428] on div "+ − Satellite Roadmap Terrain Hybrid Leaflet Keyboard shortcuts Map Data Map da…" at bounding box center [697, 328] width 921 height 361
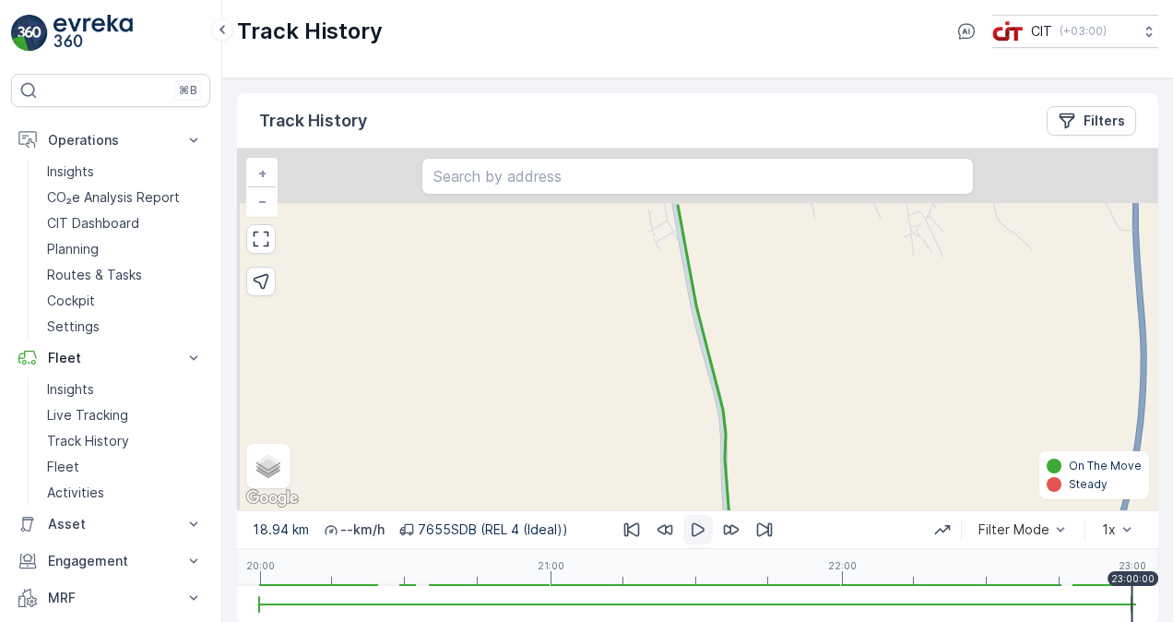
drag, startPoint x: 707, startPoint y: 308, endPoint x: 751, endPoint y: 450, distance: 148.5
click at [746, 442] on div "+ − Satellite Roadmap Terrain Hybrid Leaflet Keyboard shortcuts Map Data Map da…" at bounding box center [697, 328] width 921 height 361
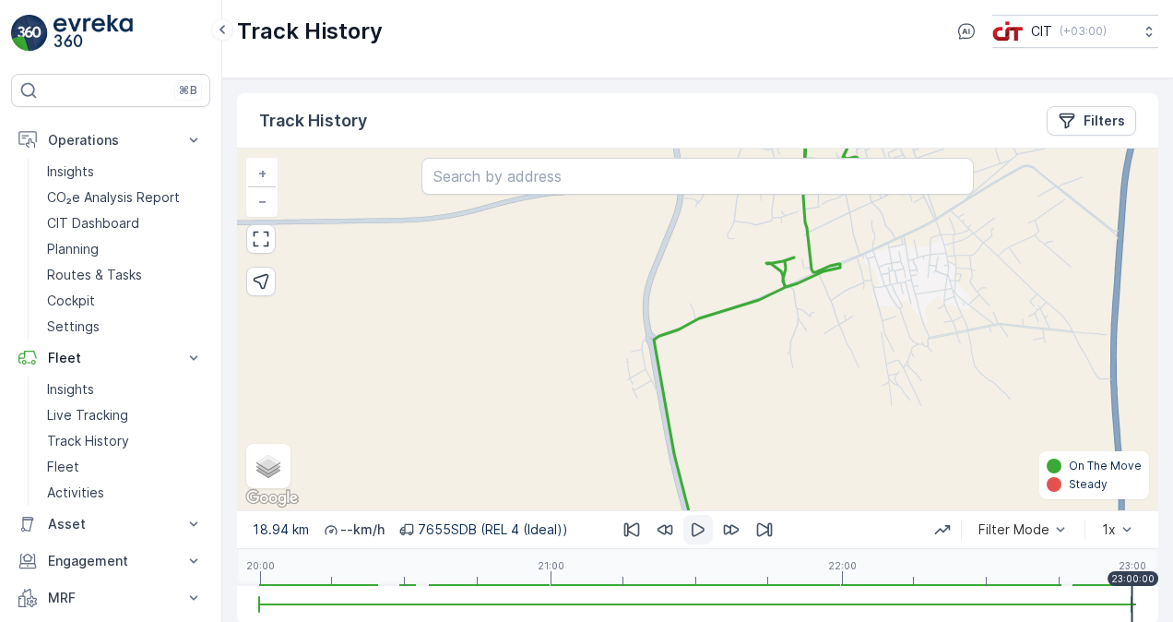
drag, startPoint x: 778, startPoint y: 323, endPoint x: 756, endPoint y: 409, distance: 88.6
click at [757, 408] on div "+ − Satellite Roadmap Terrain Hybrid Leaflet Keyboard shortcuts Map Data Map da…" at bounding box center [697, 328] width 921 height 361
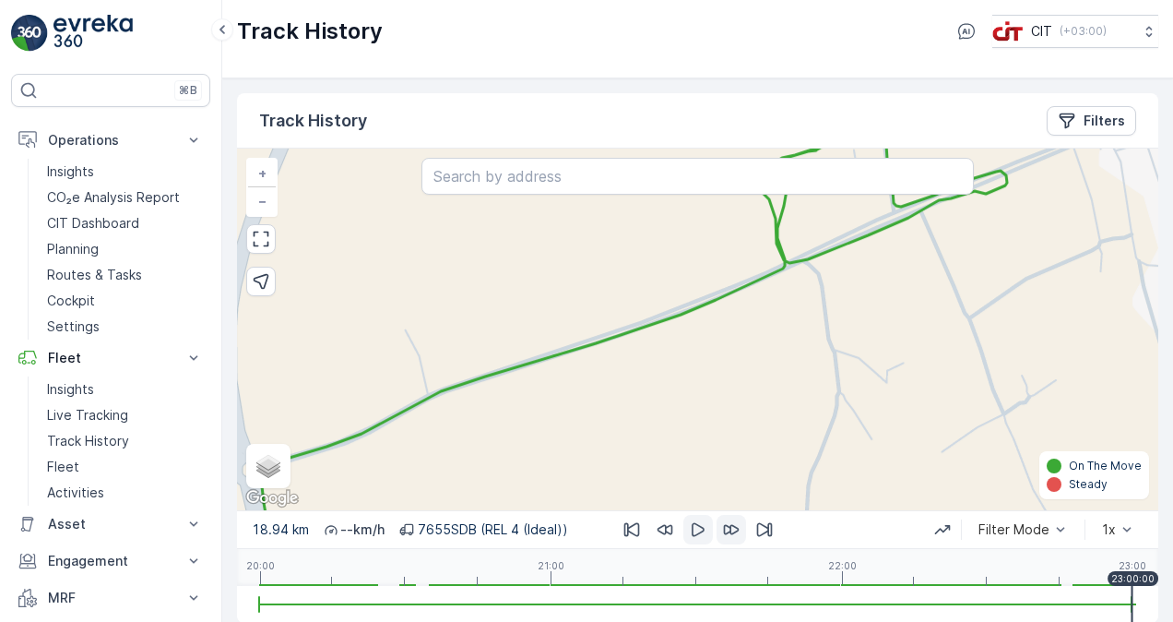
drag, startPoint x: 765, startPoint y: 335, endPoint x: 725, endPoint y: 514, distance: 183.4
click at [725, 514] on div "Track History Filters + − Satellite Roadmap Terrain Hybrid Leaflet Keyboard sho…" at bounding box center [697, 357] width 921 height 529
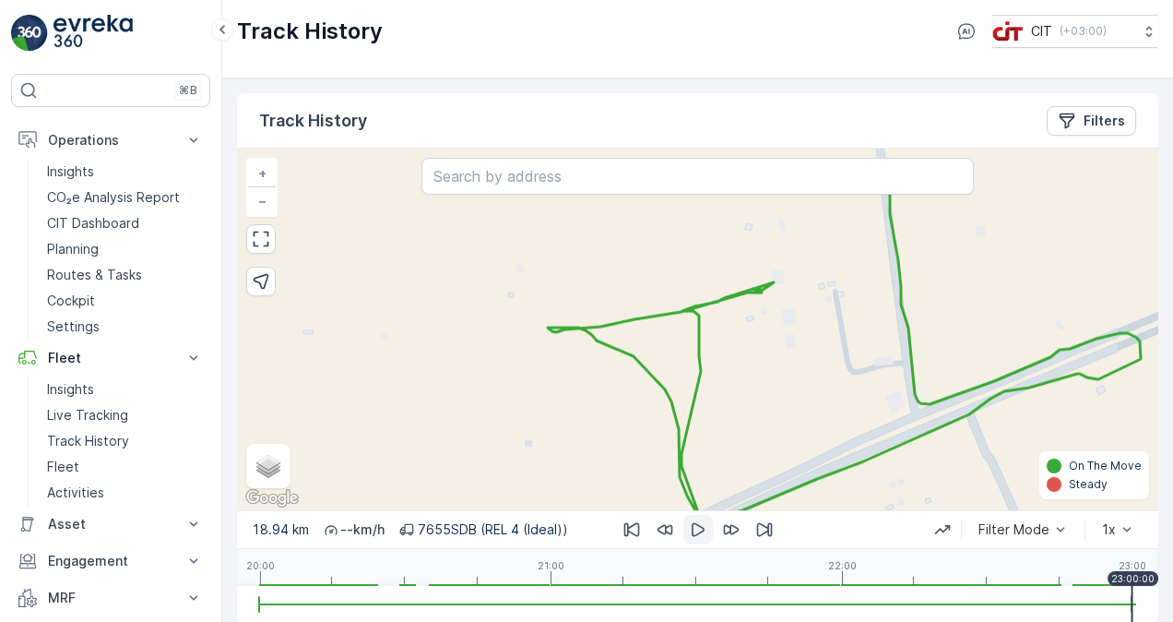
drag, startPoint x: 793, startPoint y: 332, endPoint x: 789, endPoint y: 536, distance: 203.8
click at [791, 534] on div "Track History Filters + − Satellite Roadmap Terrain Hybrid Leaflet Keyboard sho…" at bounding box center [697, 357] width 921 height 529
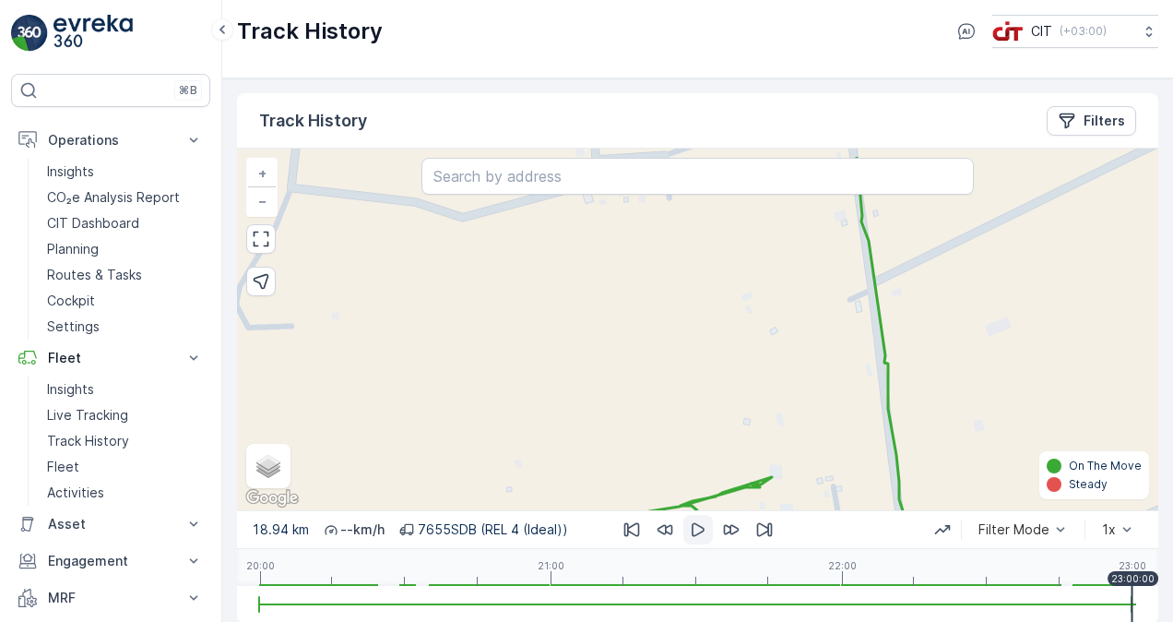
drag, startPoint x: 836, startPoint y: 314, endPoint x: 837, endPoint y: 453, distance: 139.2
click at [837, 429] on div "+ − Satellite Roadmap Terrain Hybrid Leaflet Keyboard shortcuts Map Data Map da…" at bounding box center [697, 328] width 921 height 361
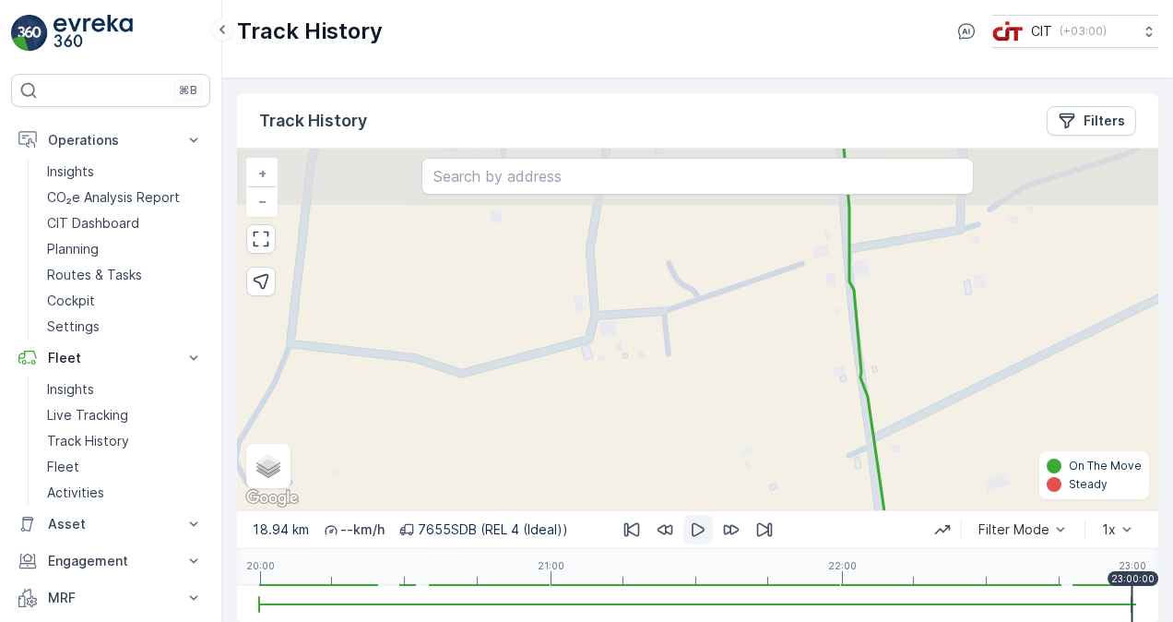
drag, startPoint x: 823, startPoint y: 330, endPoint x: 820, endPoint y: 420, distance: 90.4
click at [823, 449] on div "+ − Satellite Roadmap Terrain Hybrid Leaflet Keyboard shortcuts Map Data Map da…" at bounding box center [697, 328] width 921 height 361
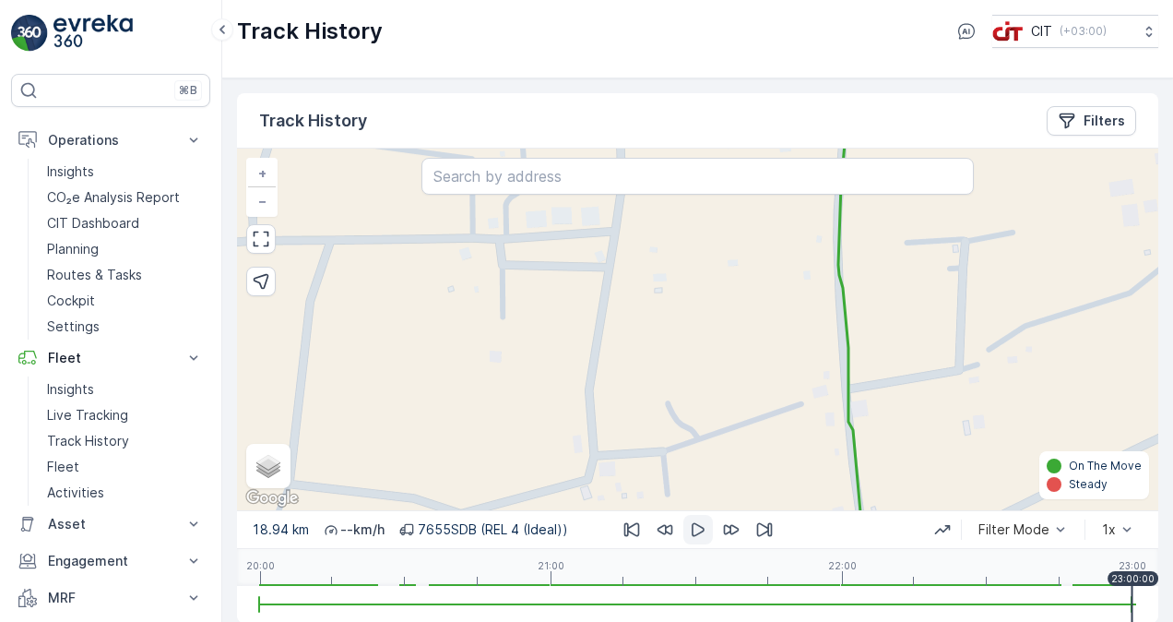
drag, startPoint x: 799, startPoint y: 345, endPoint x: 797, endPoint y: 454, distance: 108.8
click at [798, 454] on div "+ − Satellite Roadmap Terrain Hybrid Leaflet Keyboard shortcuts Map Data Map da…" at bounding box center [697, 328] width 921 height 361
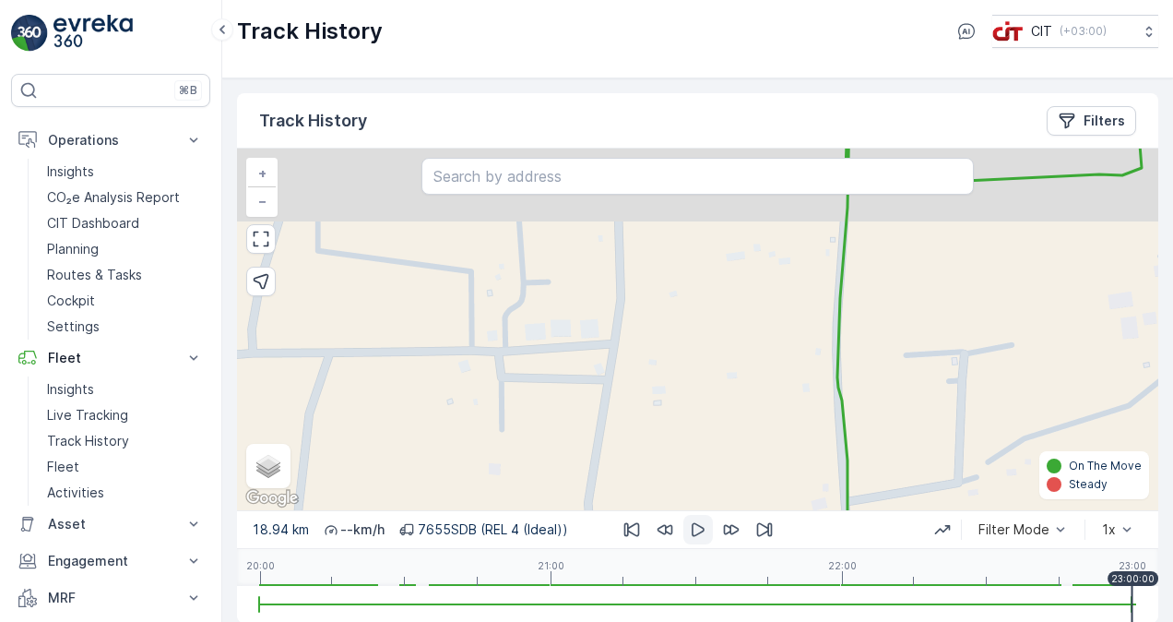
drag, startPoint x: 799, startPoint y: 383, endPoint x: 799, endPoint y: 406, distance: 23.1
click at [799, 408] on div "+ − Satellite Roadmap Terrain Hybrid Leaflet Keyboard shortcuts Map Data Map da…" at bounding box center [697, 328] width 921 height 361
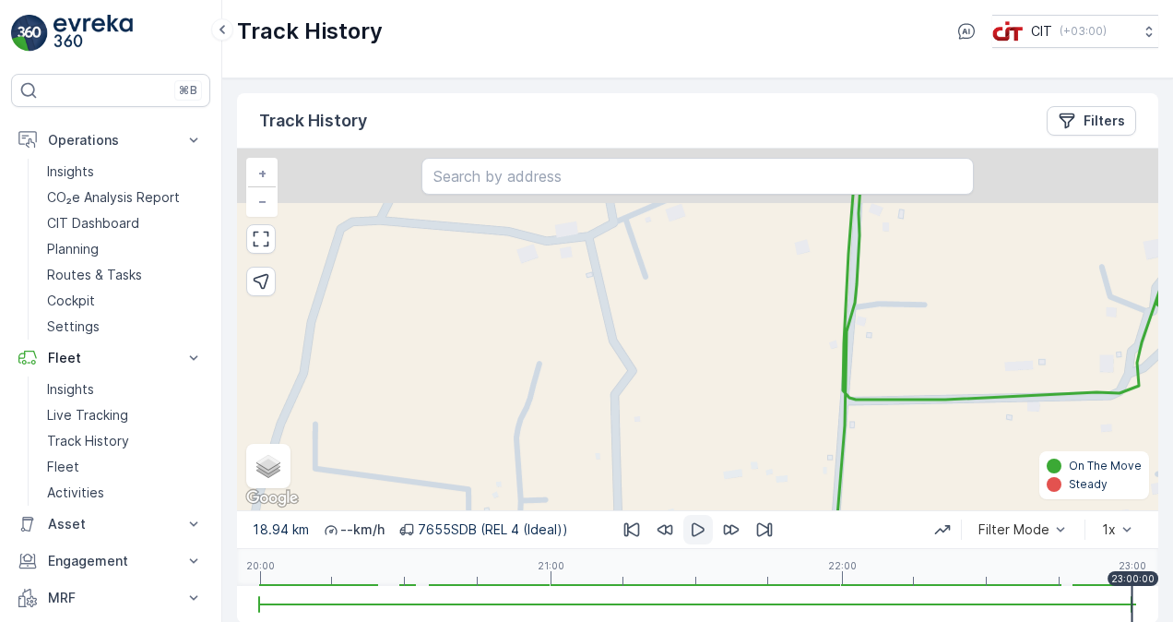
click at [797, 389] on div "+ − Satellite Roadmap Terrain Hybrid Leaflet Keyboard shortcuts Map Data Map da…" at bounding box center [697, 328] width 921 height 361
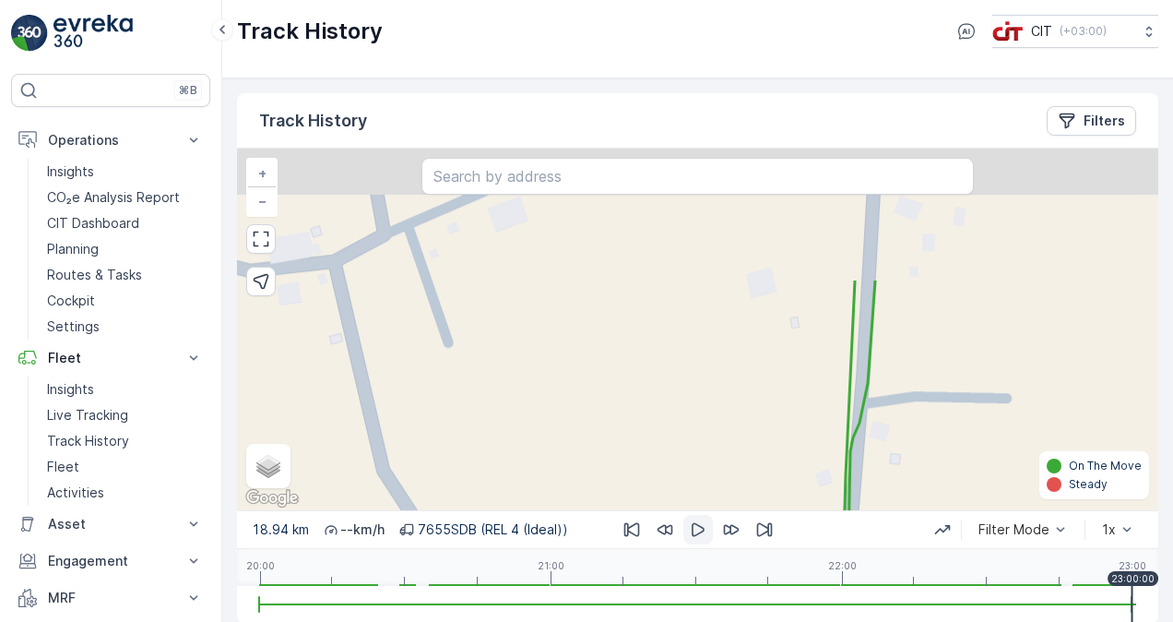
drag, startPoint x: 745, startPoint y: 251, endPoint x: 738, endPoint y: 439, distance: 188.3
click at [739, 426] on div "+ − Satellite Roadmap Terrain Hybrid Leaflet Keyboard shortcuts Map Data Map da…" at bounding box center [697, 328] width 921 height 361
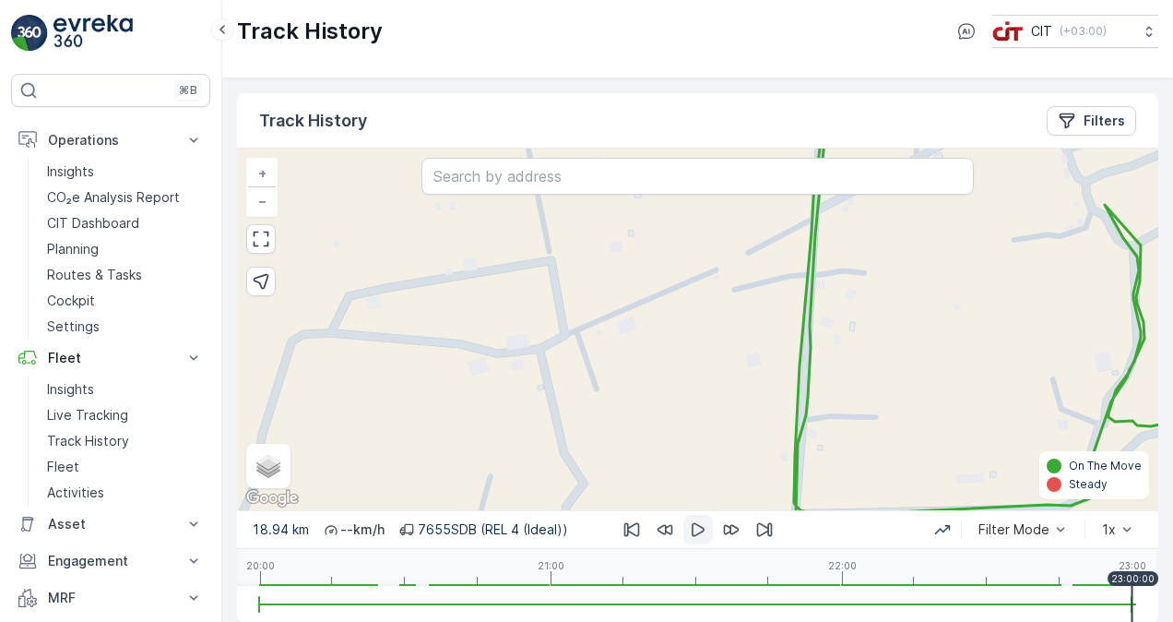
drag, startPoint x: 756, startPoint y: 296, endPoint x: 755, endPoint y: 419, distance: 122.6
click at [756, 415] on div "+ − Satellite Roadmap Terrain Hybrid Leaflet Keyboard shortcuts Map Data Map da…" at bounding box center [697, 328] width 921 height 361
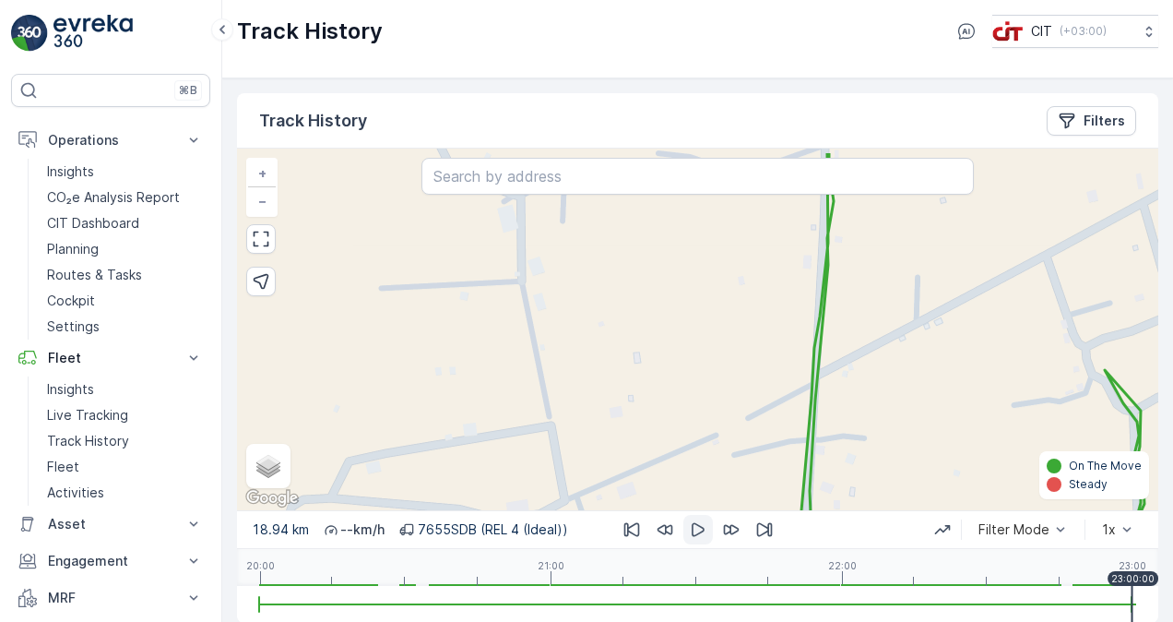
drag, startPoint x: 749, startPoint y: 312, endPoint x: 747, endPoint y: 421, distance: 109.7
click at [747, 420] on div "+ − Satellite Roadmap Terrain Hybrid Leaflet Keyboard shortcuts Map Data Map da…" at bounding box center [697, 328] width 921 height 361
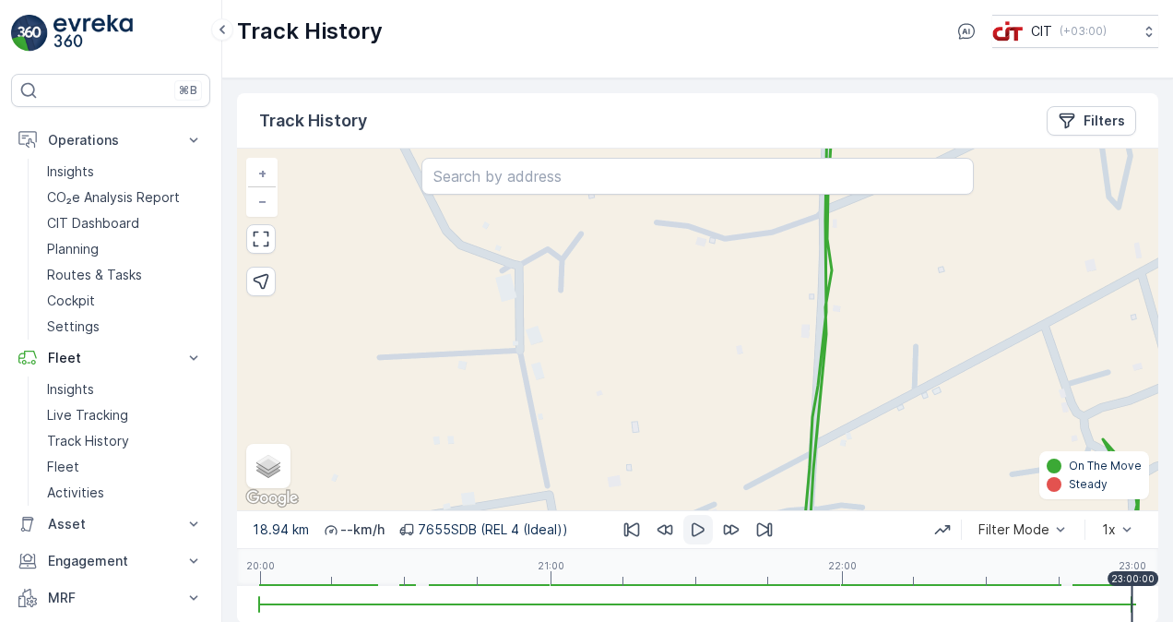
click at [752, 432] on div "+ − Satellite Roadmap Terrain Hybrid Leaflet Keyboard shortcuts Map Data Map da…" at bounding box center [697, 328] width 921 height 361
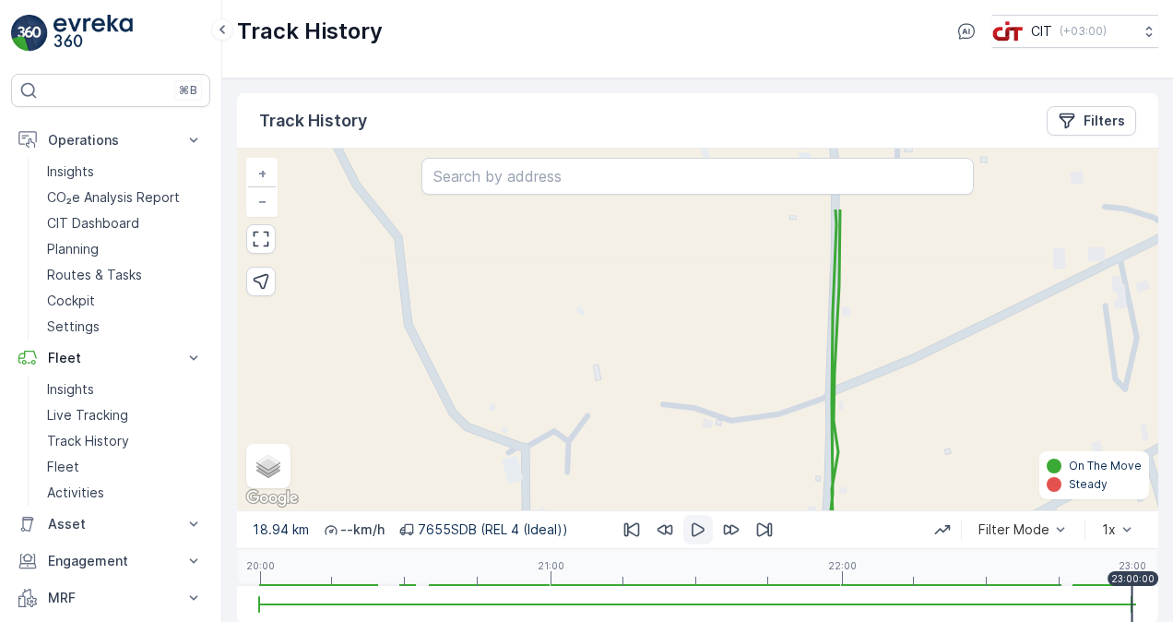
drag, startPoint x: 728, startPoint y: 304, endPoint x: 735, endPoint y: 411, distance: 107.2
click at [735, 408] on div "+ − Satellite Roadmap Terrain Hybrid Leaflet Keyboard shortcuts Map Data Map da…" at bounding box center [697, 328] width 921 height 361
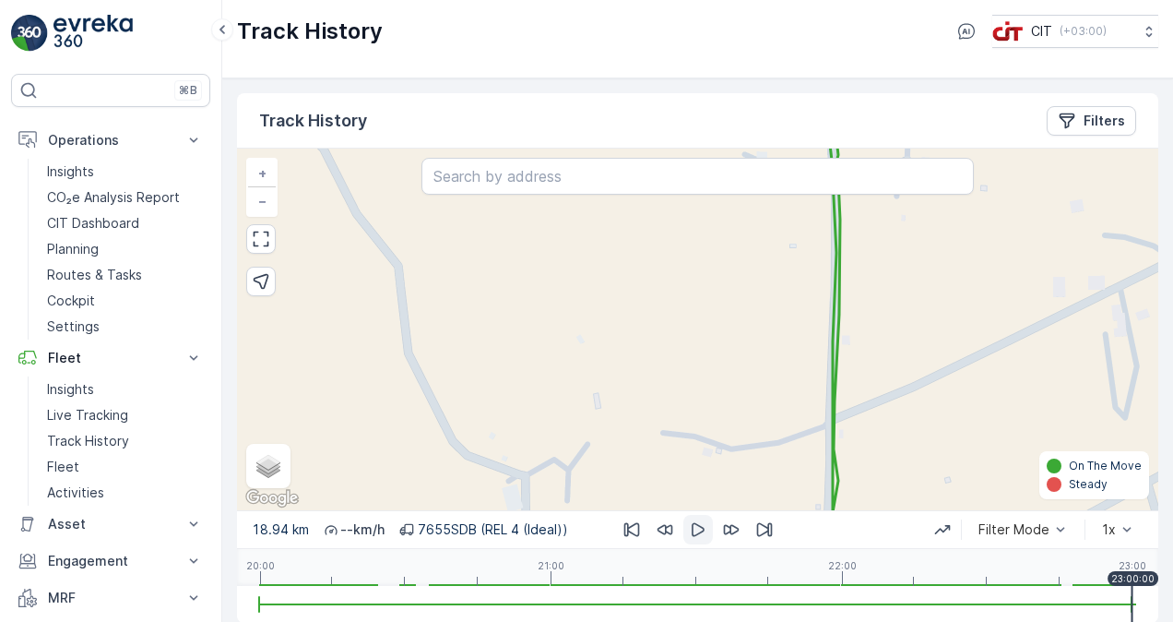
drag, startPoint x: 780, startPoint y: 397, endPoint x: 777, endPoint y: 409, distance: 13.2
click at [778, 408] on div "+ − Satellite Roadmap Terrain Hybrid Leaflet Keyboard shortcuts Map Data Map da…" at bounding box center [697, 328] width 921 height 361
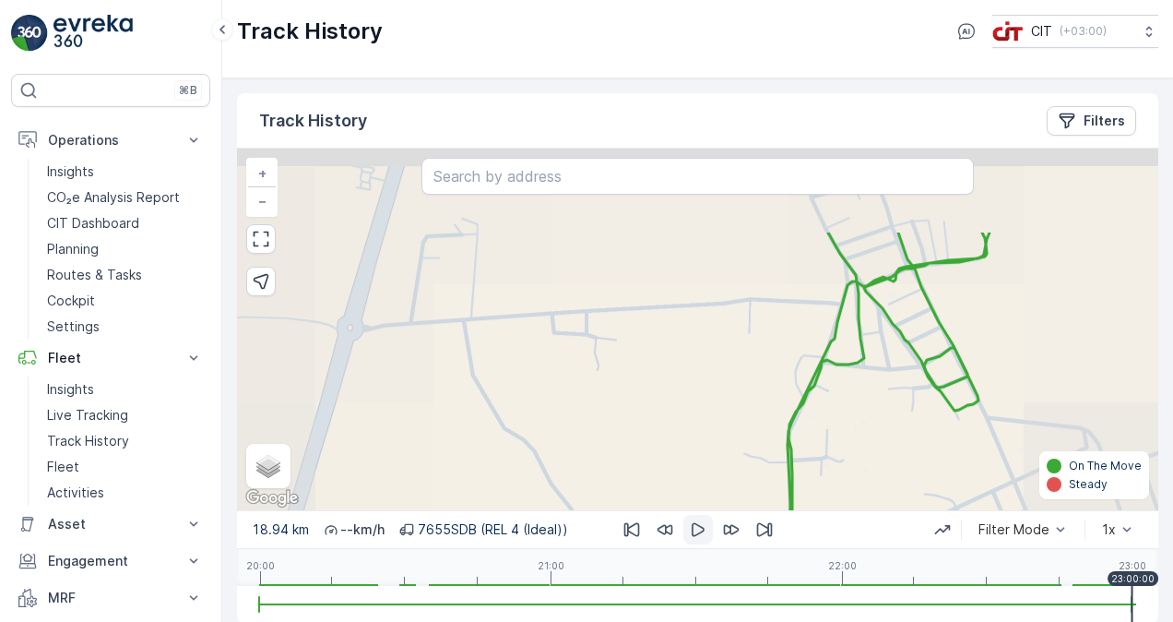
drag, startPoint x: 752, startPoint y: 315, endPoint x: 740, endPoint y: 435, distance: 120.6
click at [740, 435] on div "+ − Satellite Roadmap Terrain Hybrid Leaflet Keyboard shortcuts Map Data Map da…" at bounding box center [697, 328] width 921 height 361
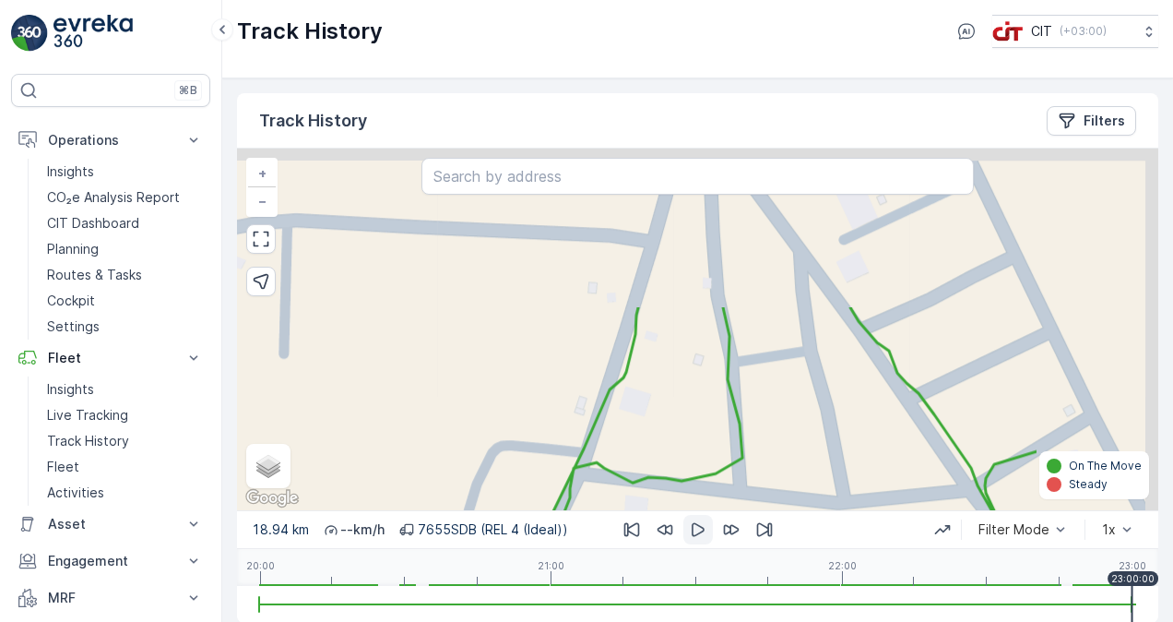
drag, startPoint x: 904, startPoint y: 297, endPoint x: 693, endPoint y: 490, distance: 285.2
click at [693, 490] on div "+ − Satellite Roadmap Terrain Hybrid Leaflet Keyboard shortcuts Map Data Map da…" at bounding box center [697, 328] width 921 height 361
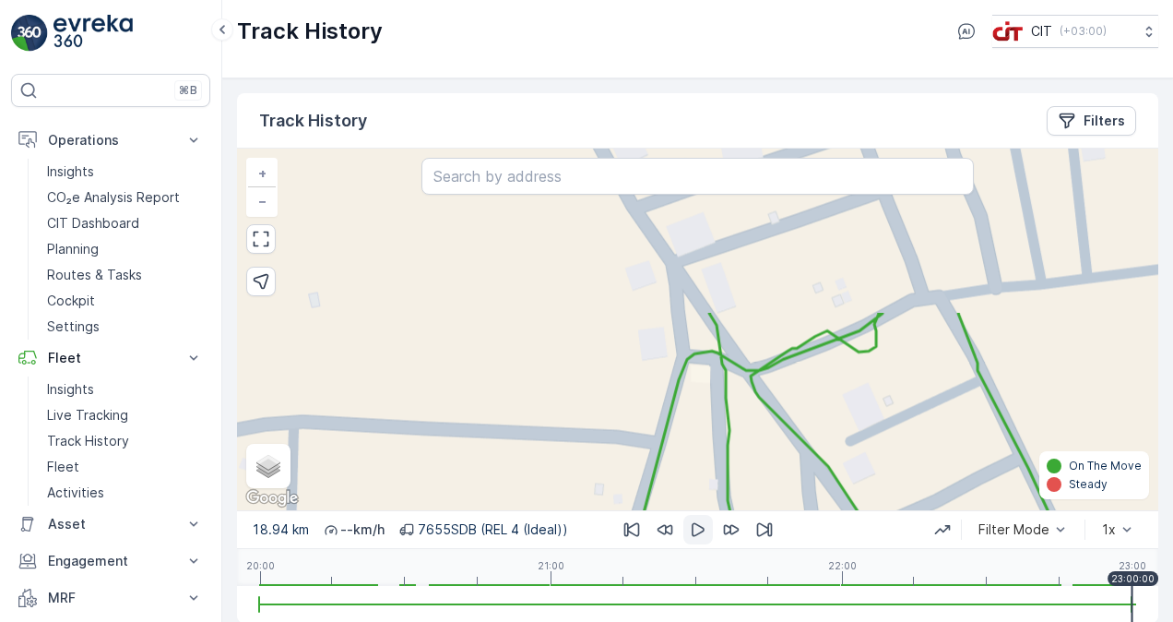
drag, startPoint x: 778, startPoint y: 325, endPoint x: 786, endPoint y: 515, distance: 190.1
click at [786, 515] on div "Track History Filters + − Satellite Roadmap Terrain Hybrid Leaflet Keyboard sho…" at bounding box center [697, 357] width 921 height 529
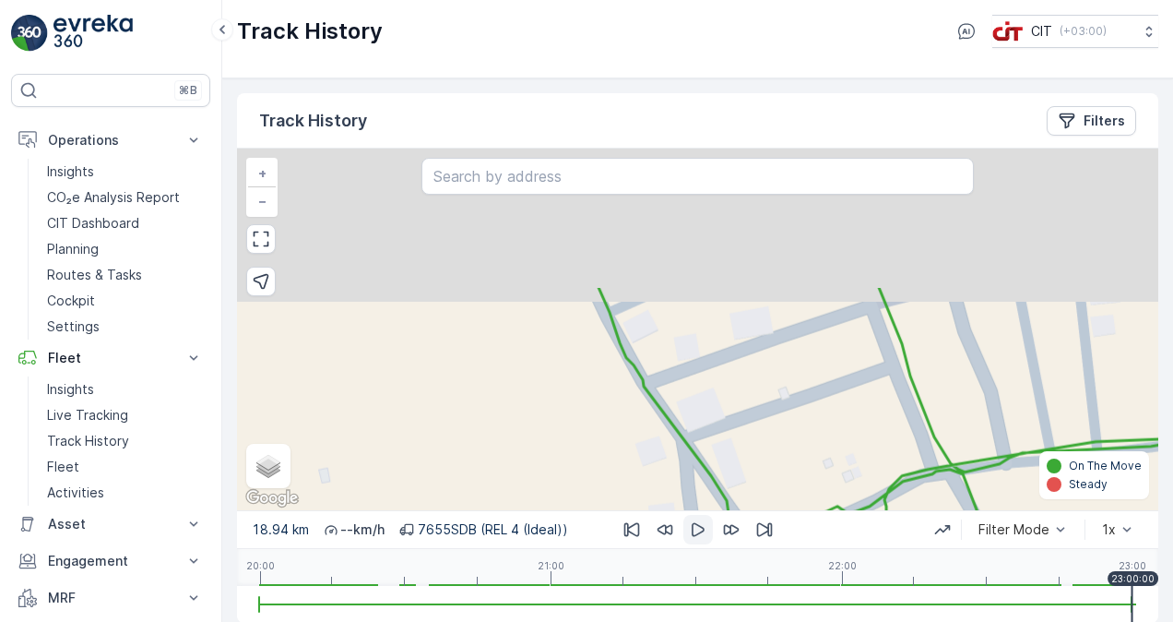
drag, startPoint x: 757, startPoint y: 306, endPoint x: 769, endPoint y: 491, distance: 184.8
click at [769, 491] on div "+ − Satellite Roadmap Terrain Hybrid Leaflet Keyboard shortcuts Map Data Map da…" at bounding box center [697, 328] width 921 height 361
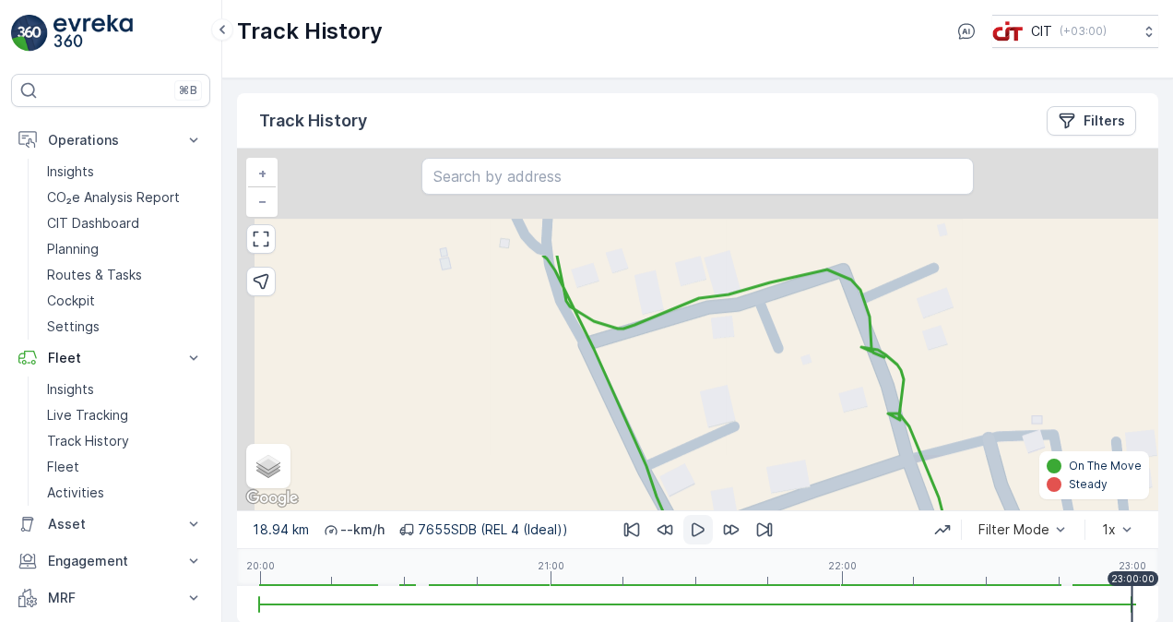
drag, startPoint x: 719, startPoint y: 348, endPoint x: 756, endPoint y: 487, distance: 144.0
click at [756, 487] on div "+ − Satellite Roadmap Terrain Hybrid Leaflet Keyboard shortcuts Map Data Map da…" at bounding box center [697, 328] width 921 height 361
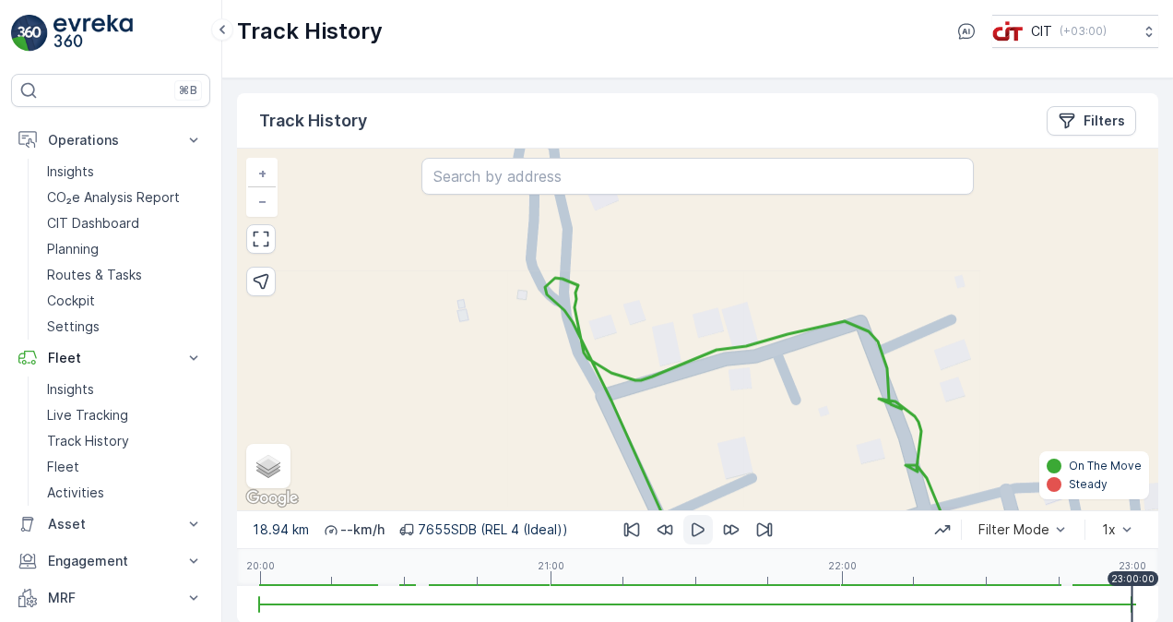
drag, startPoint x: 669, startPoint y: 384, endPoint x: 689, endPoint y: 432, distance: 51.7
click at [689, 432] on div "+ − Satellite Roadmap Terrain Hybrid Leaflet Keyboard shortcuts Map Data Map da…" at bounding box center [697, 328] width 921 height 361
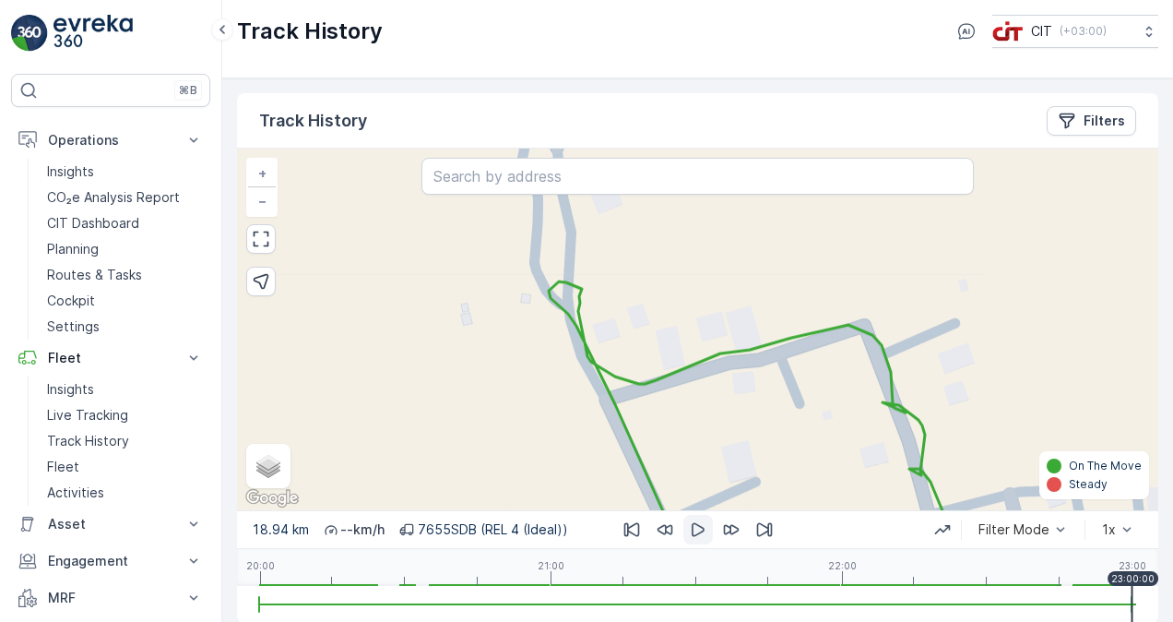
drag, startPoint x: 801, startPoint y: 465, endPoint x: 754, endPoint y: 345, distance: 128.8
click at [770, 371] on div "+ − Satellite Roadmap Terrain Hybrid Leaflet Keyboard shortcuts Map Data Map da…" at bounding box center [697, 328] width 921 height 361
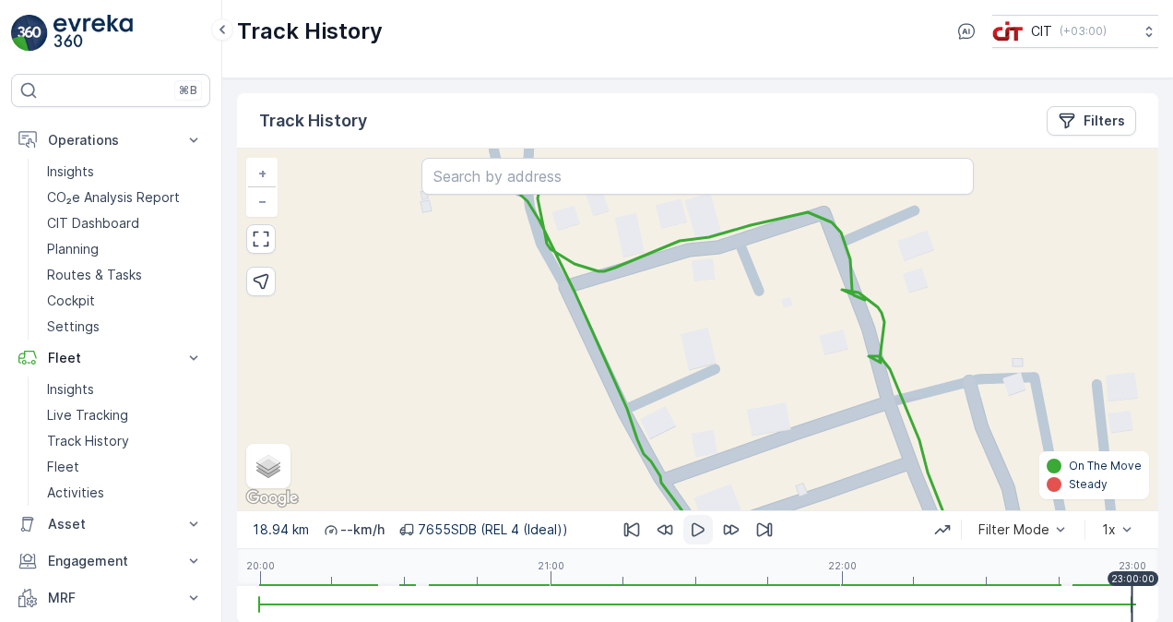
drag, startPoint x: 779, startPoint y: 429, endPoint x: 745, endPoint y: 320, distance: 114.0
click at [751, 328] on div "+ − Satellite Roadmap Terrain Hybrid Leaflet Keyboard shortcuts Map Data Map da…" at bounding box center [697, 328] width 921 height 361
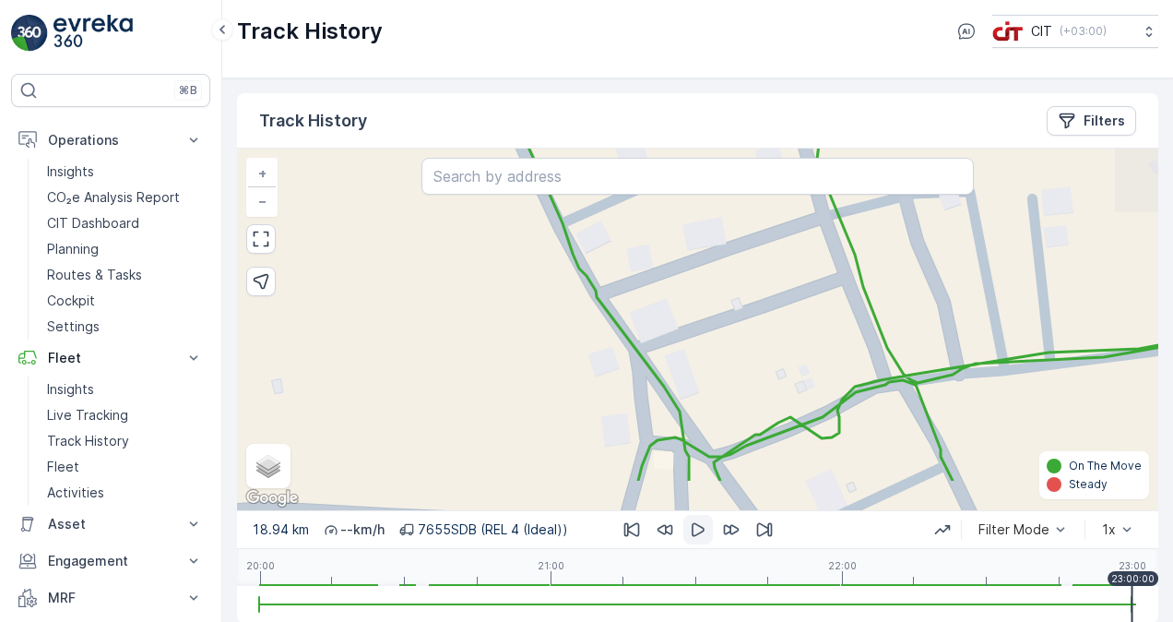
drag, startPoint x: 791, startPoint y: 382, endPoint x: 765, endPoint y: 334, distance: 54.5
click at [766, 336] on div "+ − Satellite Roadmap Terrain Hybrid Leaflet Keyboard shortcuts Map Data Map da…" at bounding box center [697, 328] width 921 height 361
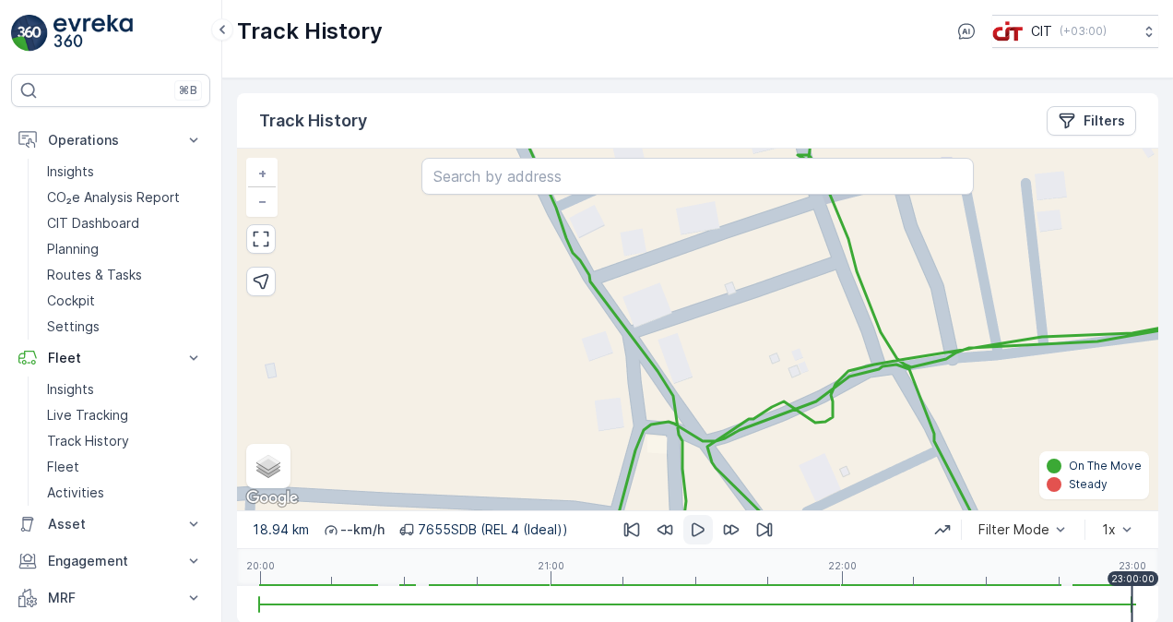
drag, startPoint x: 835, startPoint y: 430, endPoint x: 777, endPoint y: 308, distance: 134.9
click at [777, 308] on div "+ − Satellite Roadmap Terrain Hybrid Leaflet Keyboard shortcuts Map Data Map da…" at bounding box center [697, 328] width 921 height 361
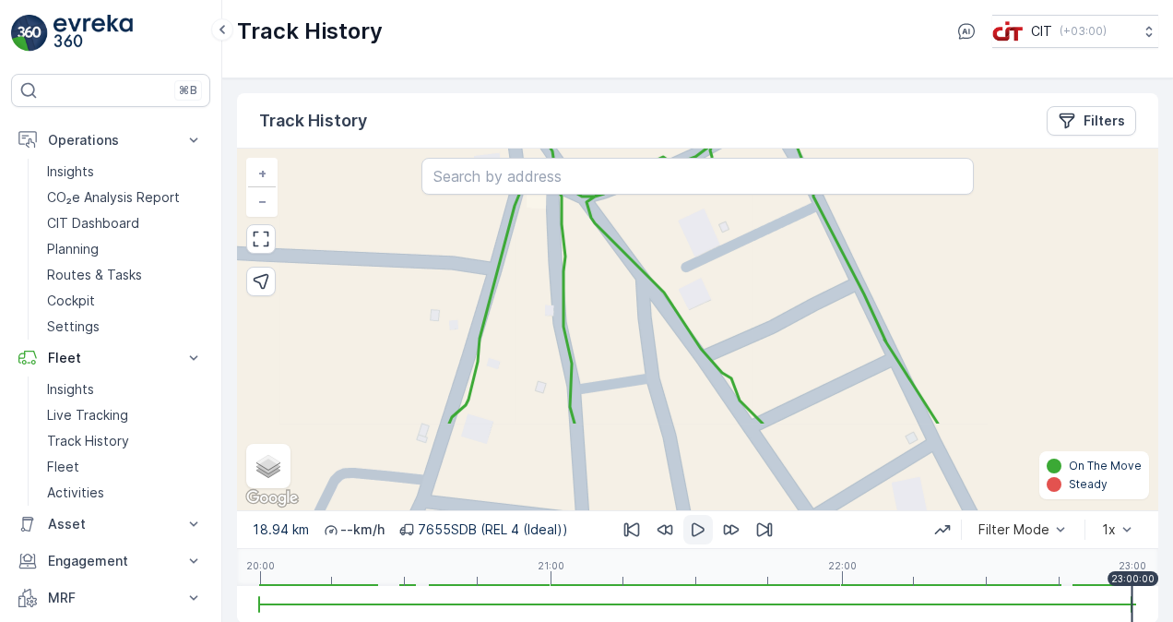
drag, startPoint x: 862, startPoint y: 386, endPoint x: 764, endPoint y: 240, distance: 176.7
click at [764, 240] on div "+ − Satellite Roadmap Terrain Hybrid Leaflet Keyboard shortcuts Map Data Map da…" at bounding box center [697, 328] width 921 height 361
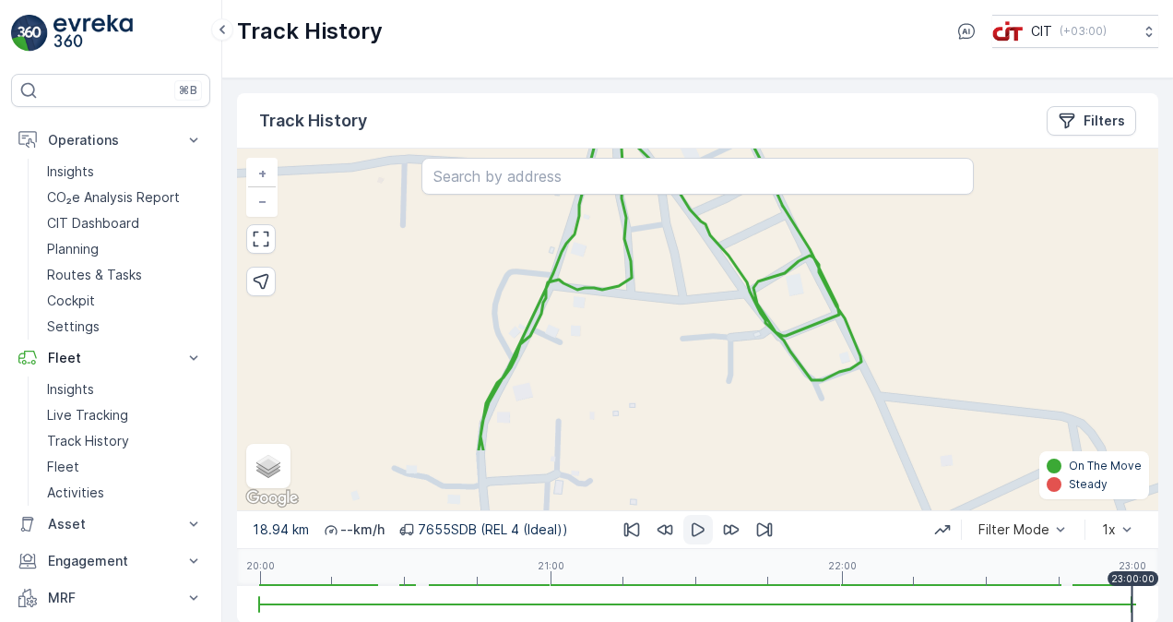
drag
click at [771, 271] on div "+ − Satellite Roadmap Terrain Hybrid Leaflet Keyboard shortcuts Map Data Map da…" at bounding box center [697, 328] width 921 height 361
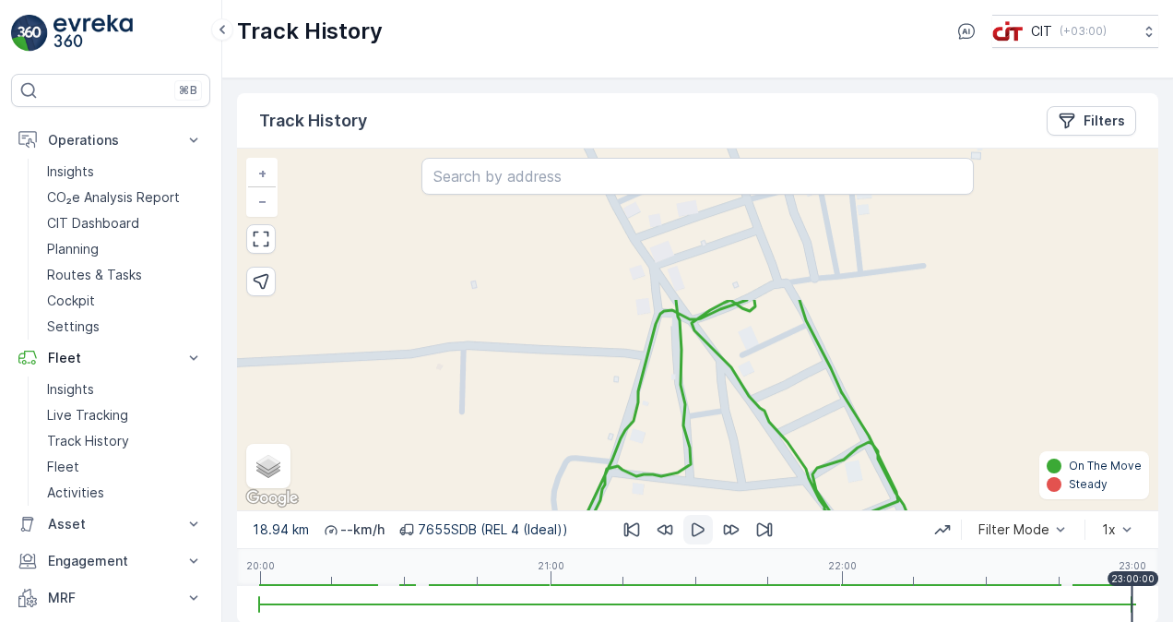
click at [806, 444] on div "+ − Satellite Roadmap Terrain Hybrid Leaflet Keyboard shortcuts Map Data Map da…" at bounding box center [697, 328] width 921 height 361
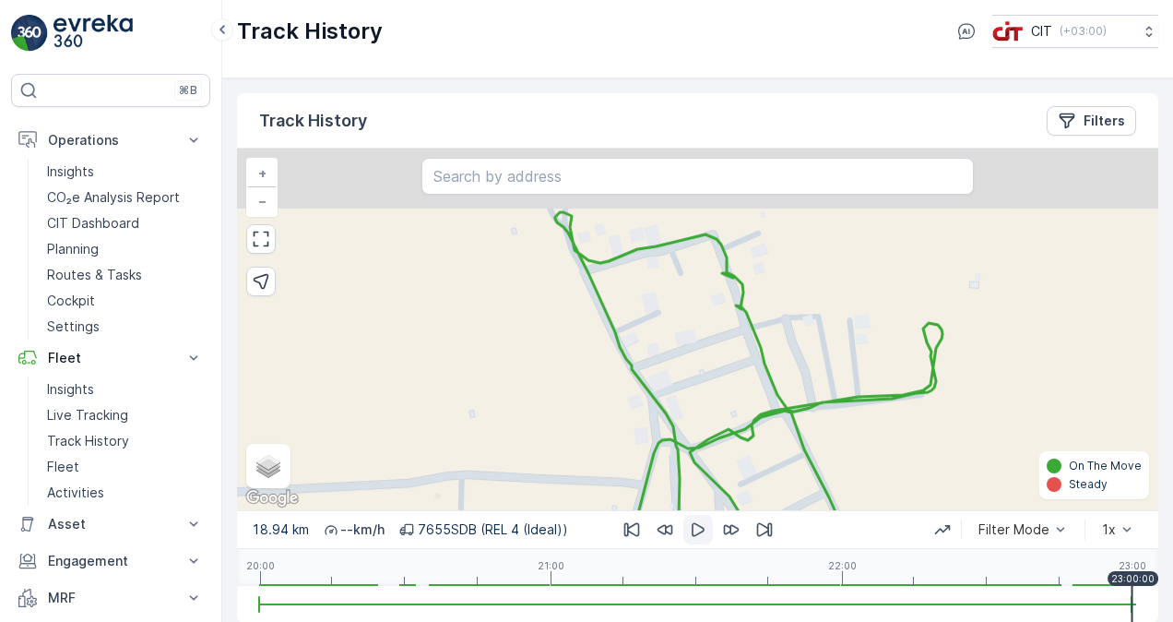
drag, startPoint x: 791, startPoint y: 439, endPoint x: 779, endPoint y: 522, distance: 83.9
click at [779, 522] on div "Track History Filters + − Satellite Roadmap Terrain Hybrid Leaflet Keyboard sho…" at bounding box center [697, 357] width 921 height 529
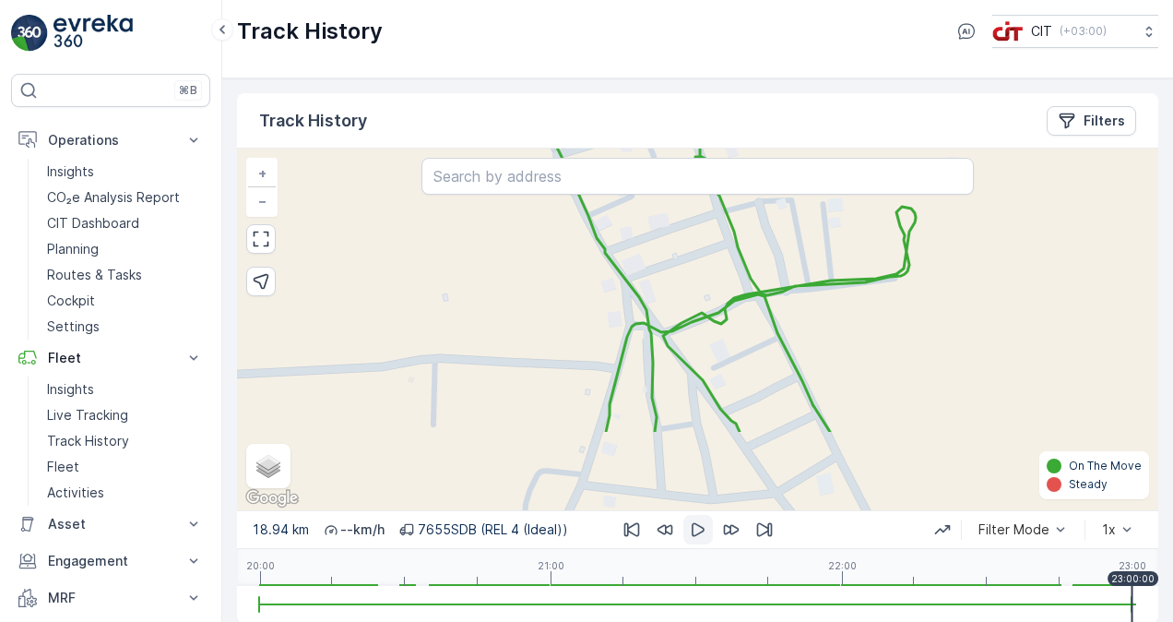
drag, startPoint x: 740, startPoint y: 428, endPoint x: 688, endPoint y: 256, distance: 179.4
click at [688, 256] on div "+ − Satellite Roadmap Terrain Hybrid Leaflet Keyboard shortcuts Map Data Map da…" at bounding box center [697, 328] width 921 height 361
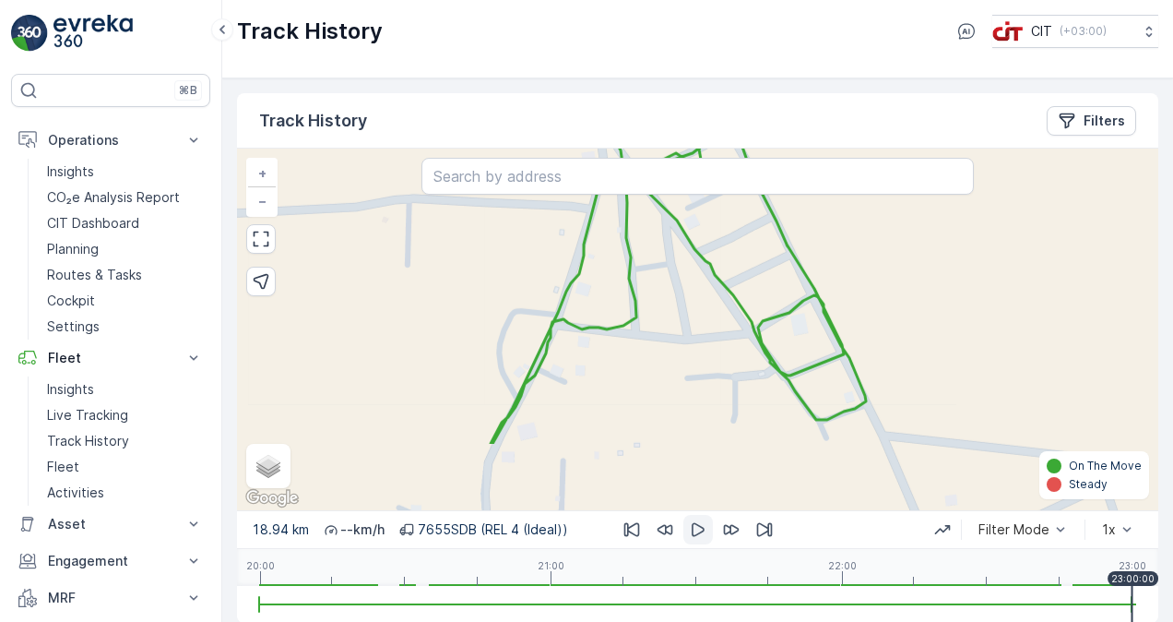
drag, startPoint x: 712, startPoint y: 432, endPoint x: 712, endPoint y: 327, distance: 104.2
click at [712, 327] on div "+ − Satellite Roadmap Terrain Hybrid Leaflet Keyboard shortcuts Map Data Map da…" at bounding box center [697, 328] width 921 height 361
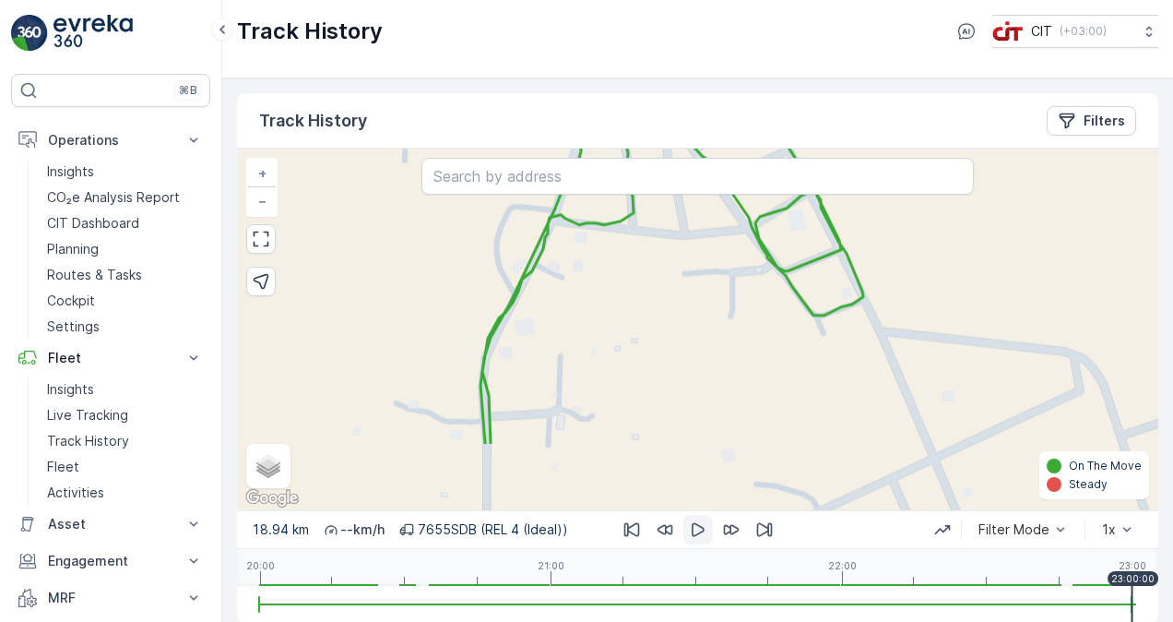
drag, startPoint x: 703, startPoint y: 461, endPoint x: 697, endPoint y: 326, distance: 135.7
click at [697, 326] on div "+ − Satellite Roadmap Terrain Hybrid Leaflet Keyboard shortcuts Map Data Map da…" at bounding box center [697, 328] width 921 height 361
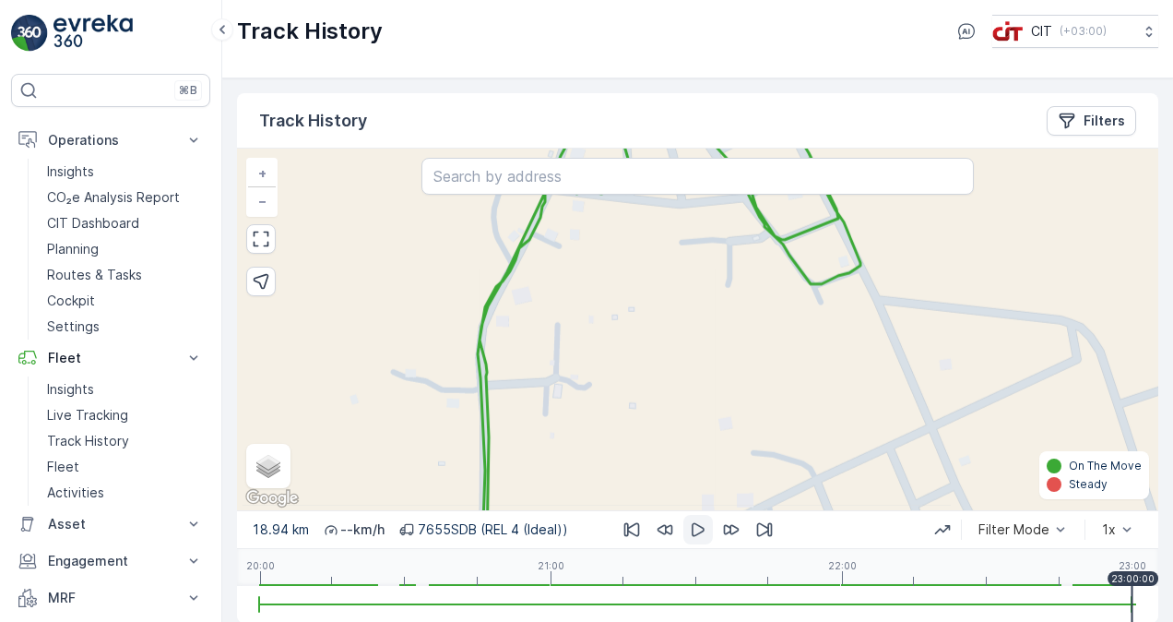
drag, startPoint x: 700, startPoint y: 471, endPoint x: 690, endPoint y: 366, distance: 105.6
click at [690, 366] on div "+ − Satellite Roadmap Terrain Hybrid Leaflet Keyboard shortcuts Map Data Map da…" at bounding box center [697, 328] width 921 height 361
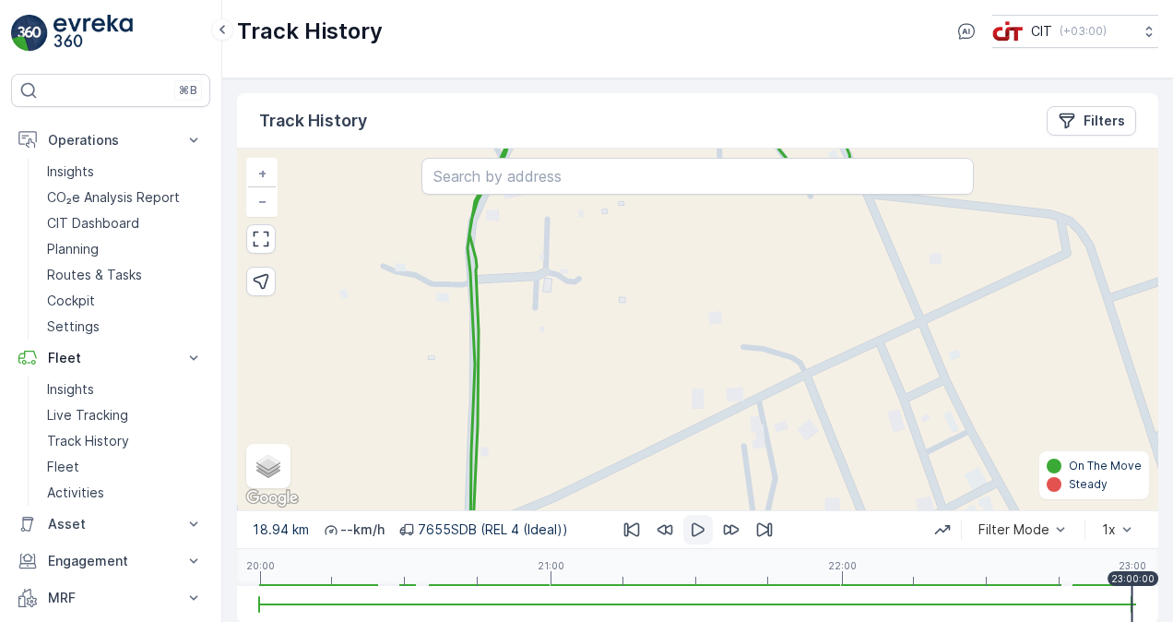
drag, startPoint x: 681, startPoint y: 491, endPoint x: 681, endPoint y: 383, distance: 107.9
click at [681, 389] on div "+ − Satellite Roadmap Terrain Hybrid Leaflet Keyboard shortcuts Map Data Map da…" at bounding box center [697, 328] width 921 height 361
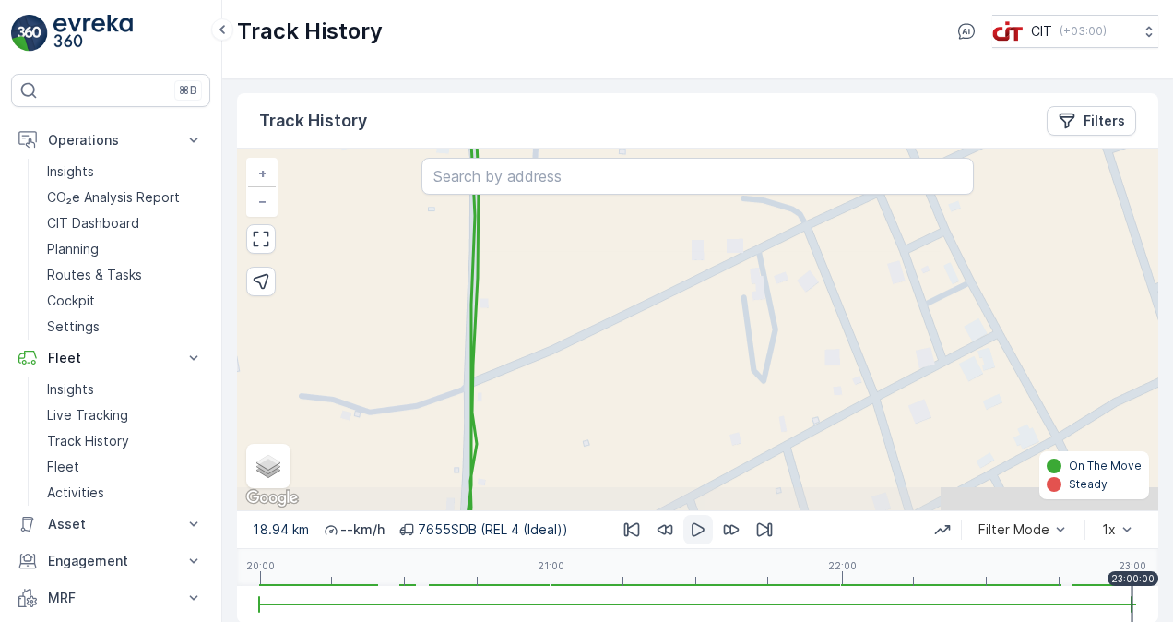
click at [658, 373] on div "+ − Satellite Roadmap Terrain Hybrid Leaflet Keyboard shortcuts Map Data Map da…" at bounding box center [697, 328] width 921 height 361
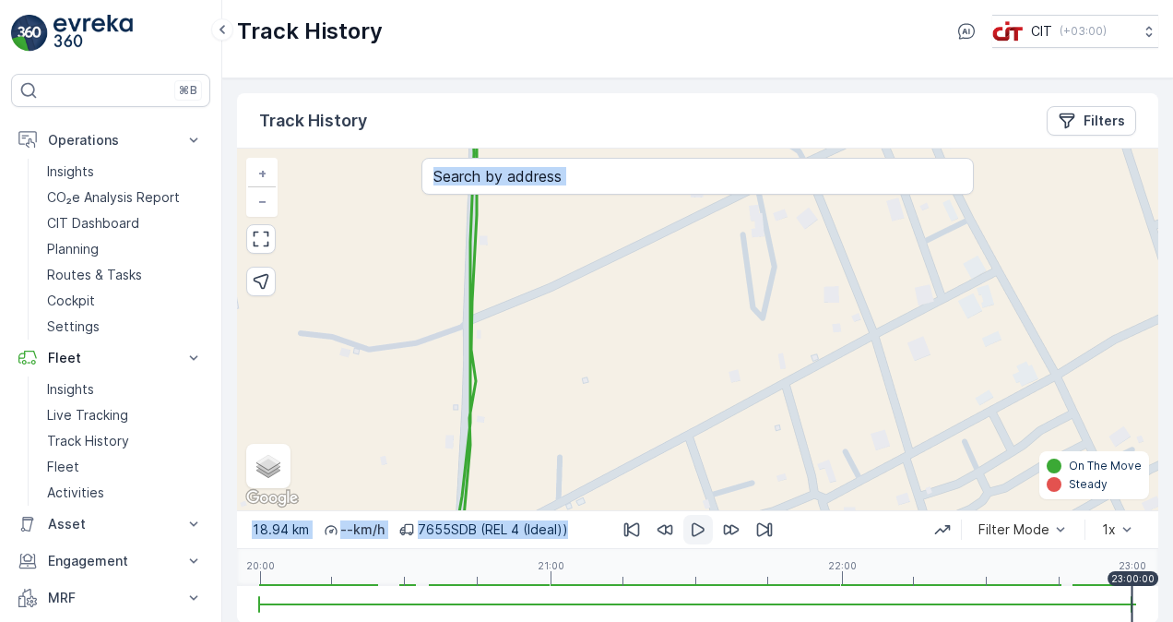
drag, startPoint x: 647, startPoint y: 514, endPoint x: 645, endPoint y: 413, distance: 100.5
click at [646, 417] on div "Track History Filters + − Satellite Roadmap Terrain Hybrid Leaflet Keyboard sho…" at bounding box center [697, 357] width 921 height 529
click at [621, 445] on div "+ − Satellite Roadmap Terrain Hybrid Leaflet Keyboard shortcuts Map Data Map da…" at bounding box center [697, 328] width 921 height 361
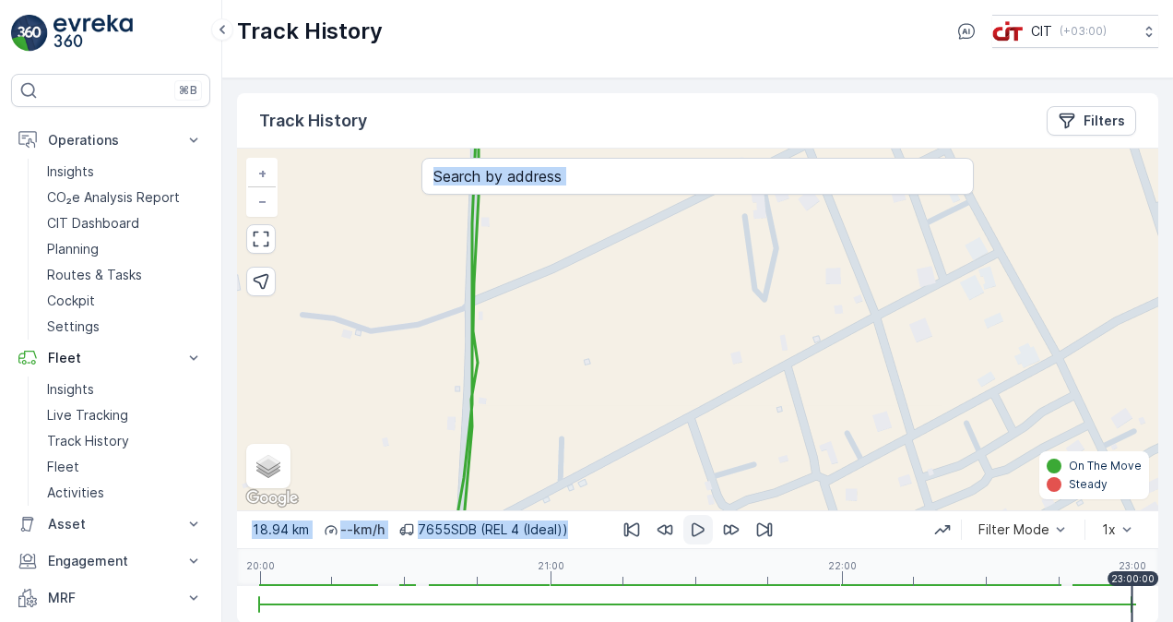
drag, startPoint x: 641, startPoint y: 478, endPoint x: 645, endPoint y: 358, distance: 119.9
click at [645, 362] on div "+ − Satellite Roadmap Terrain Hybrid Leaflet Keyboard shortcuts Map Data Map da…" at bounding box center [697, 328] width 921 height 361
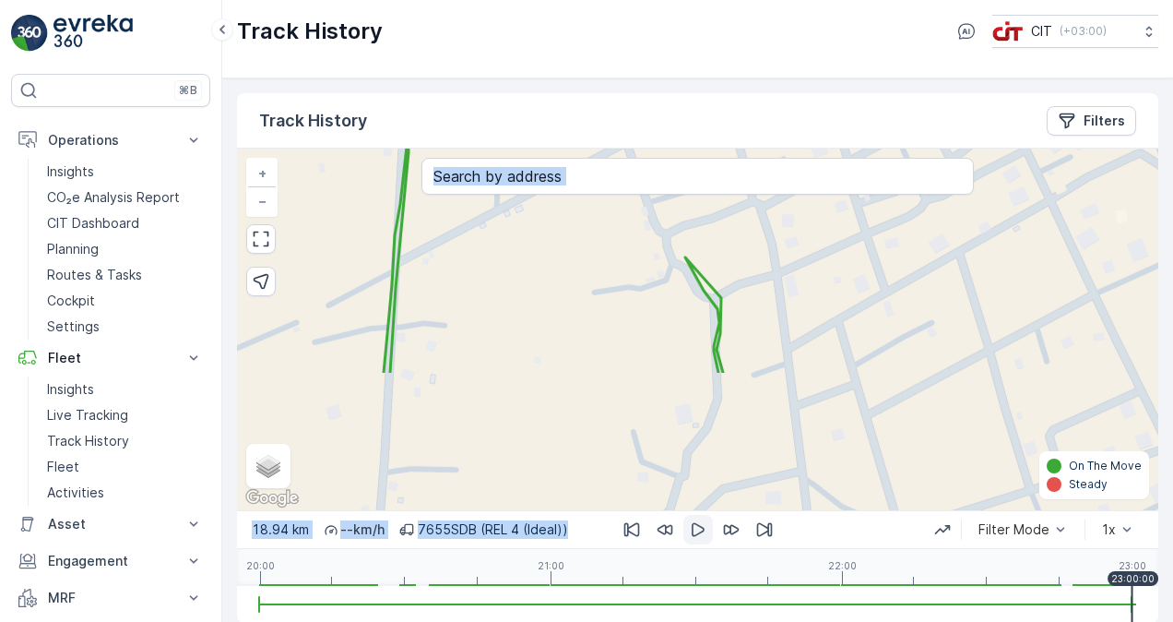
drag, startPoint x: 705, startPoint y: 448, endPoint x: 639, endPoint y: 273, distance: 187.0
click at [639, 273] on div "+ − Satellite Roadmap Terrain Hybrid Leaflet Keyboard shortcuts Map Data Map da…" at bounding box center [697, 328] width 921 height 361
click at [622, 302] on div "+ − Satellite Roadmap Terrain Hybrid Leaflet Keyboard shortcuts Map Data Map da…" at bounding box center [697, 328] width 921 height 361
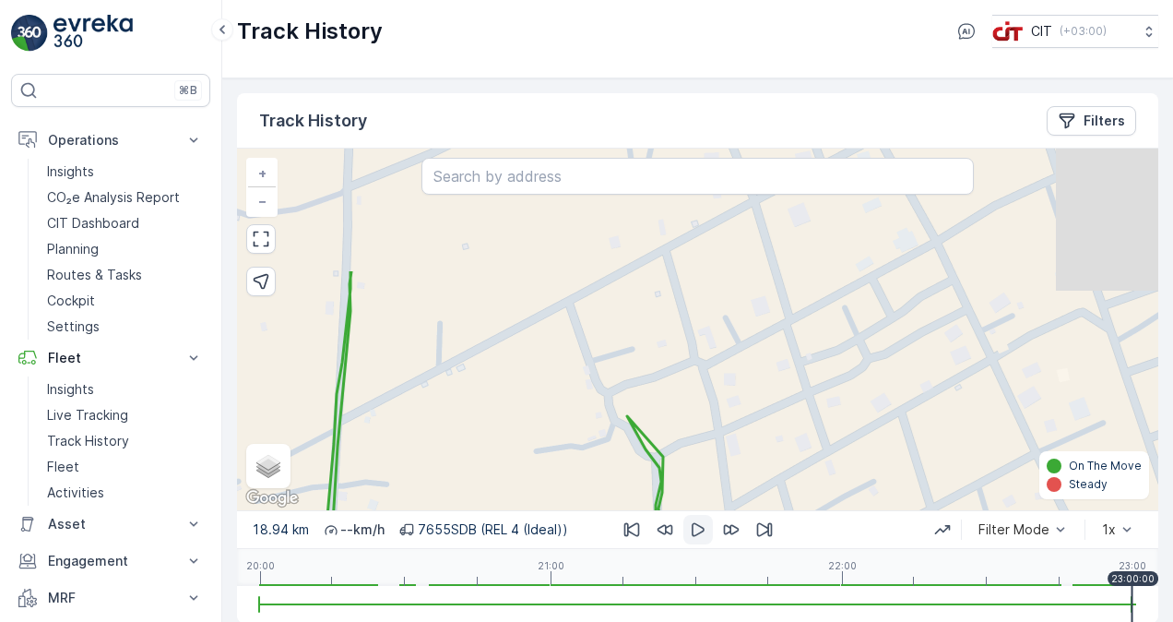
drag, startPoint x: 636, startPoint y: 265, endPoint x: 562, endPoint y: 457, distance: 206.4
click at [562, 457] on div "+ − Satellite Roadmap Terrain Hybrid Leaflet Keyboard shortcuts Map Data Map da…" at bounding box center [697, 328] width 921 height 361
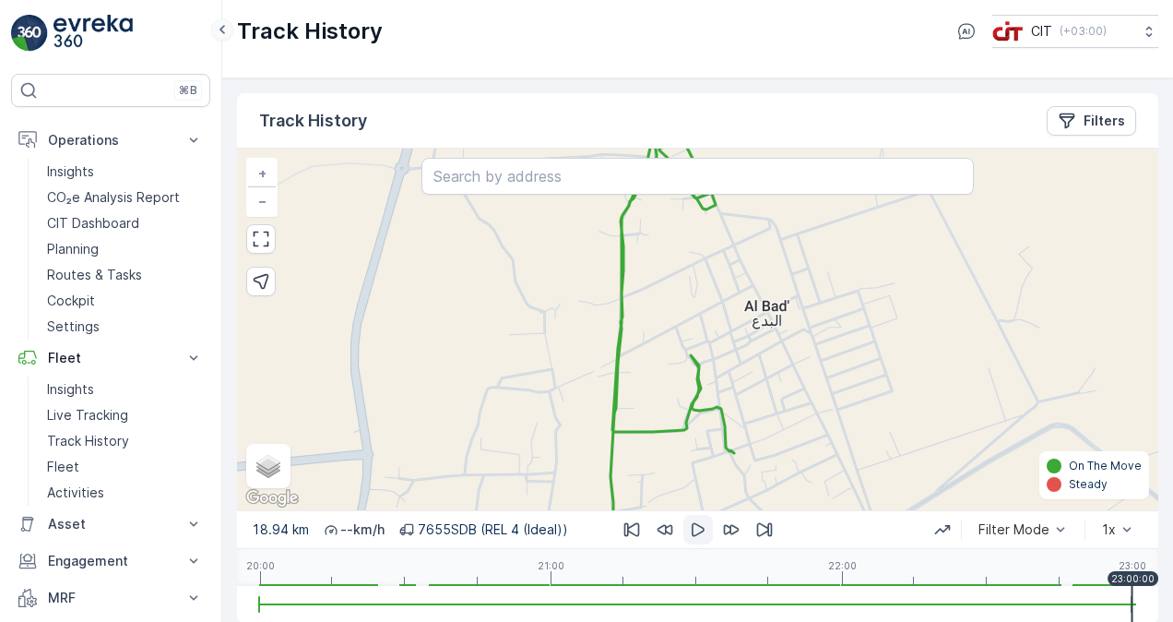
click at [221, 25] on icon at bounding box center [222, 29] width 20 height 22
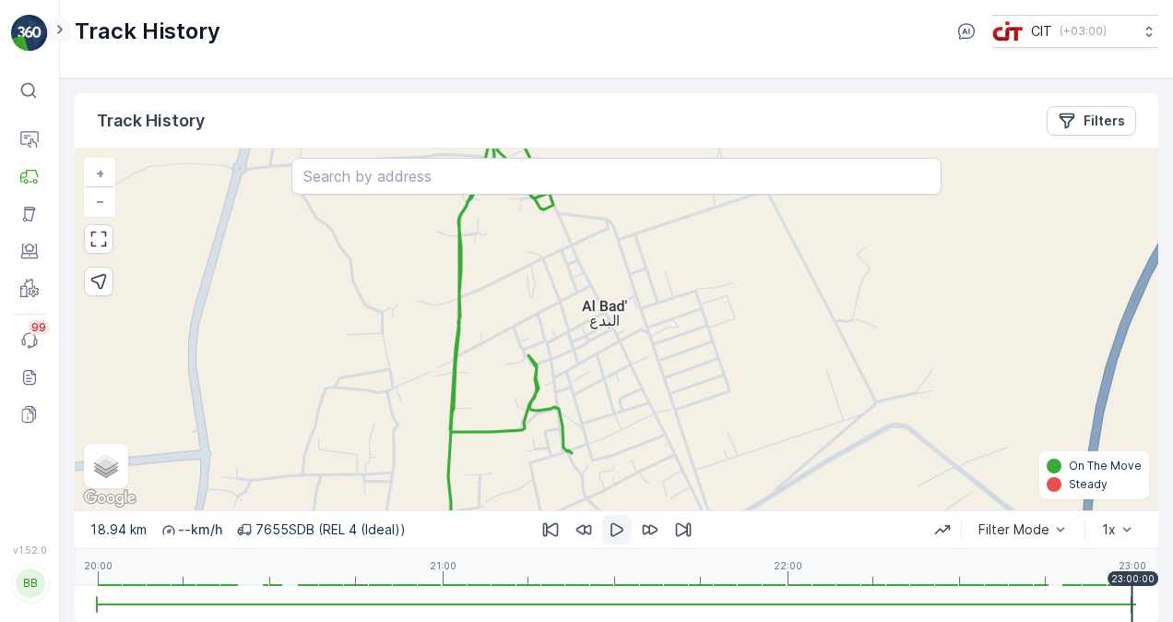
click at [68, 34] on icon at bounding box center [60, 29] width 20 height 22
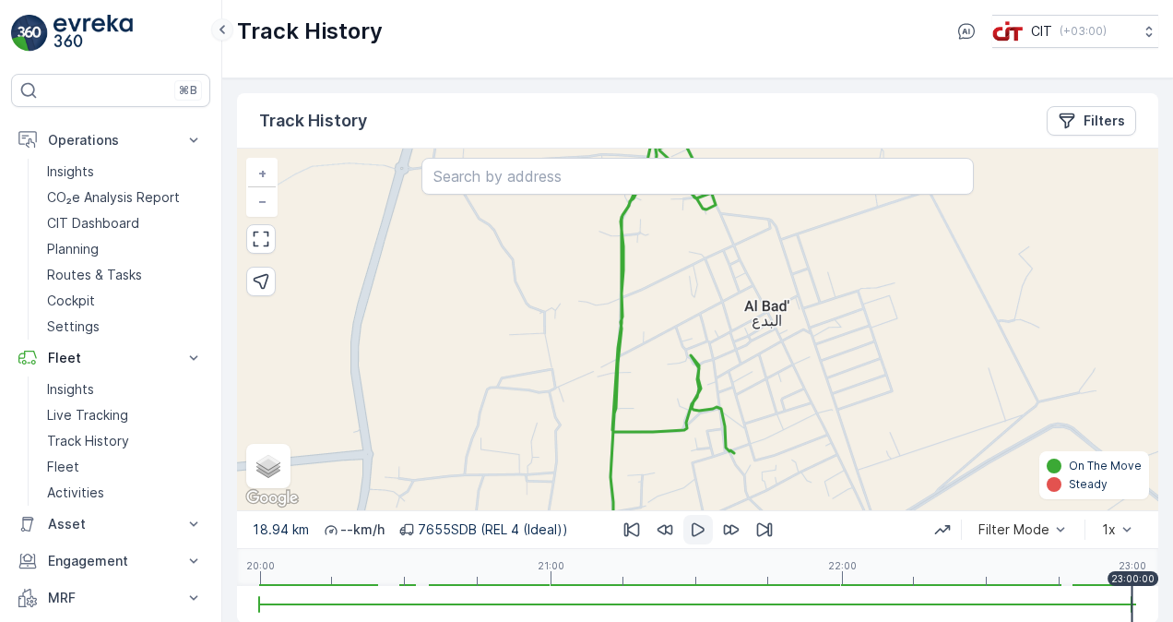
click at [222, 30] on icon at bounding box center [222, 29] width 20 height 22
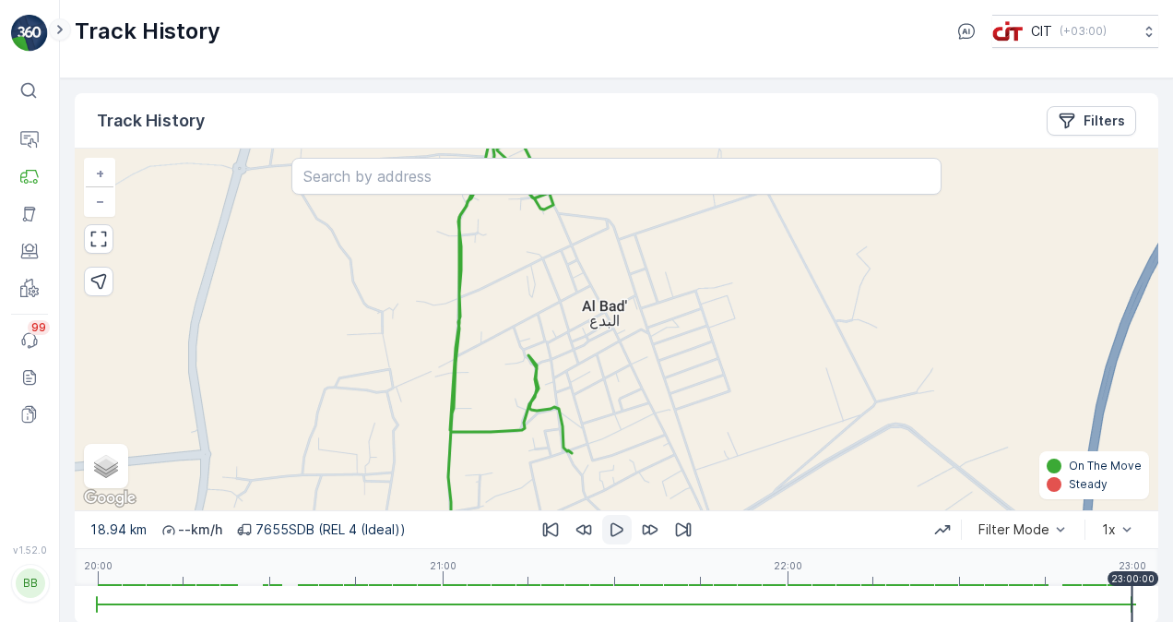
click at [65, 31] on icon at bounding box center [60, 29] width 20 height 22
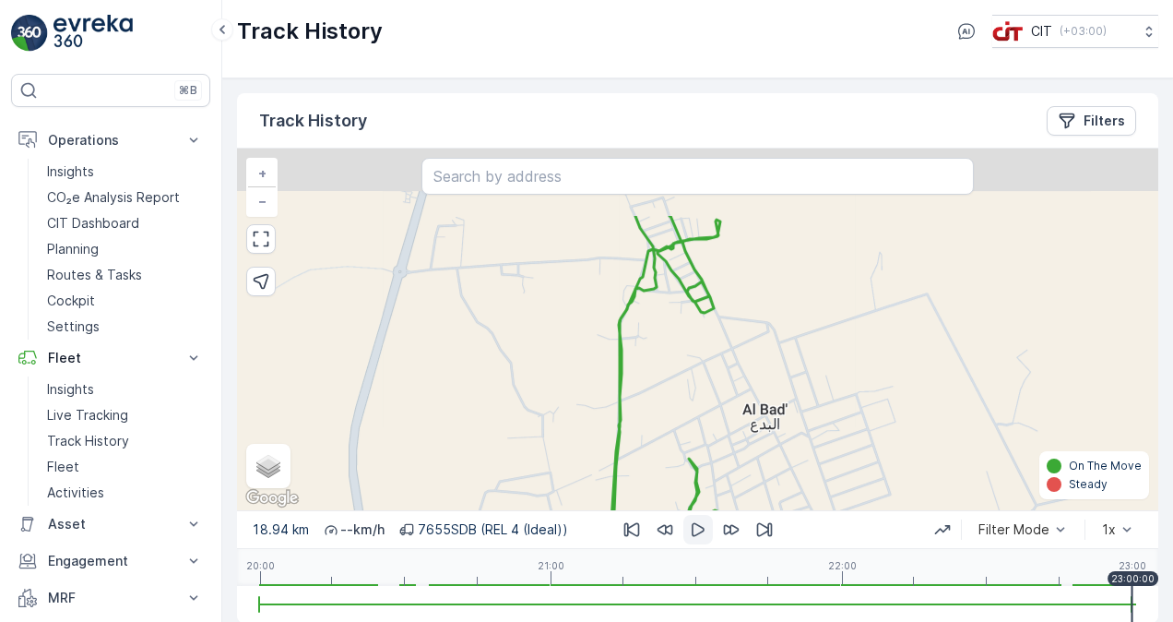
drag, startPoint x: 658, startPoint y: 262, endPoint x: 657, endPoint y: 371, distance: 108.8
click at [657, 371] on div "+ − Satellite Roadmap Terrain Hybrid Leaflet Keyboard shortcuts Map Data Map da…" at bounding box center [697, 328] width 921 height 361
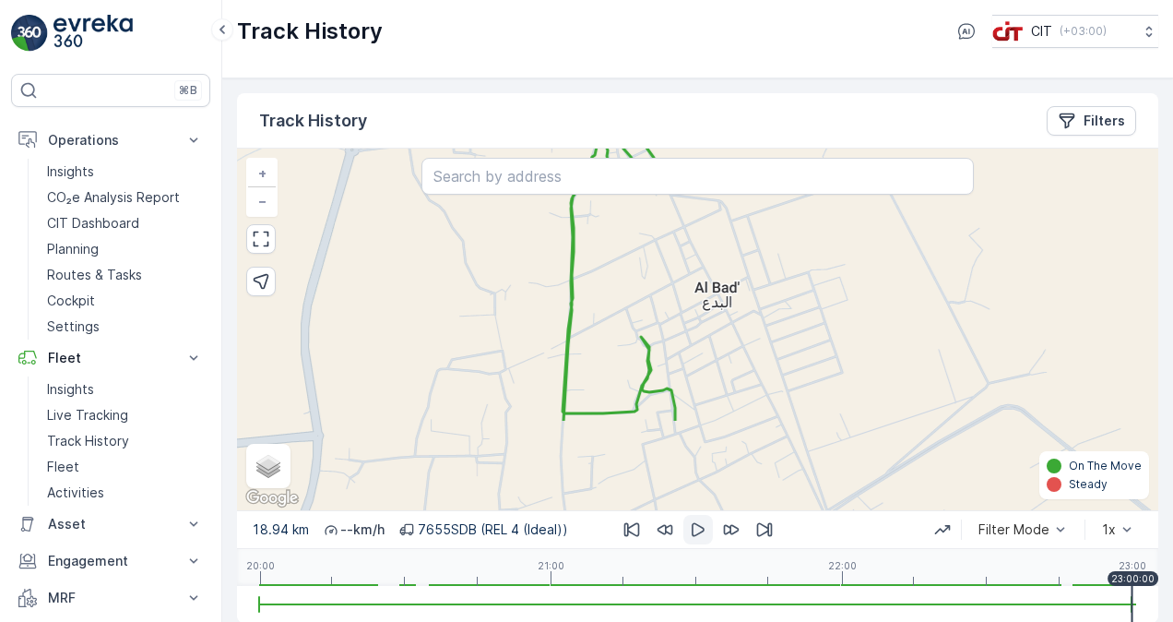
drag, startPoint x: 673, startPoint y: 382, endPoint x: 622, endPoint y: 243, distance: 148.2
click at [622, 243] on div "+ − Satellite Roadmap Terrain Hybrid Leaflet Keyboard shortcuts Map Data Map da…" at bounding box center [697, 328] width 921 height 361
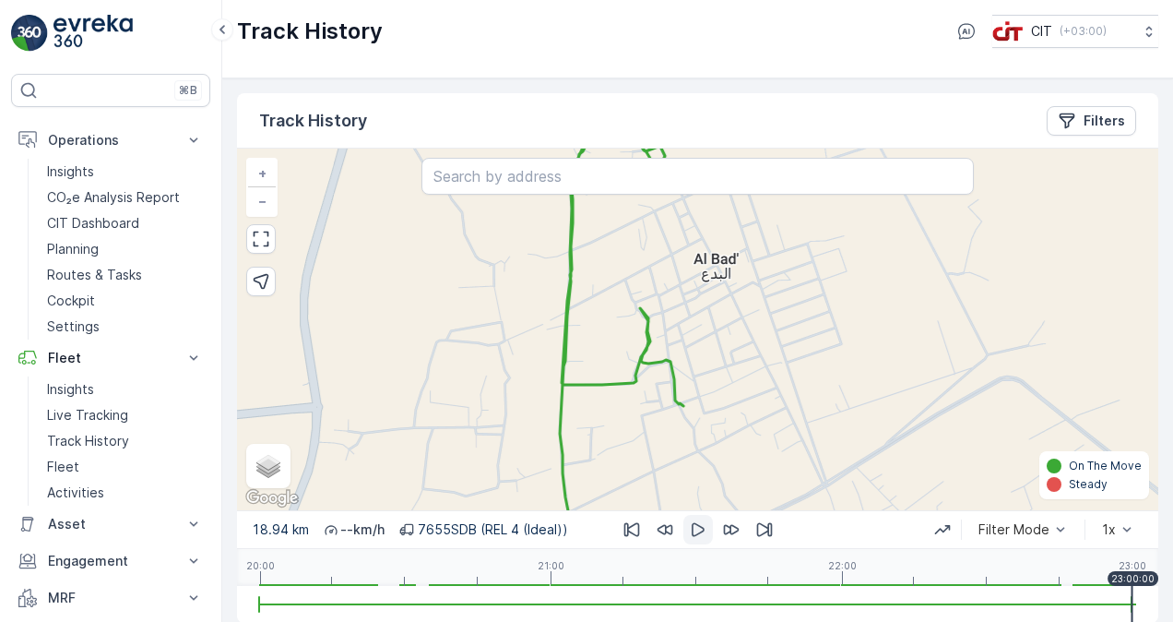
drag, startPoint x: 616, startPoint y: 335, endPoint x: 622, endPoint y: 268, distance: 66.6
click at [622, 268] on div "+ − Satellite Roadmap Terrain Hybrid Leaflet Keyboard shortcuts Map Data Map da…" at bounding box center [697, 328] width 921 height 361
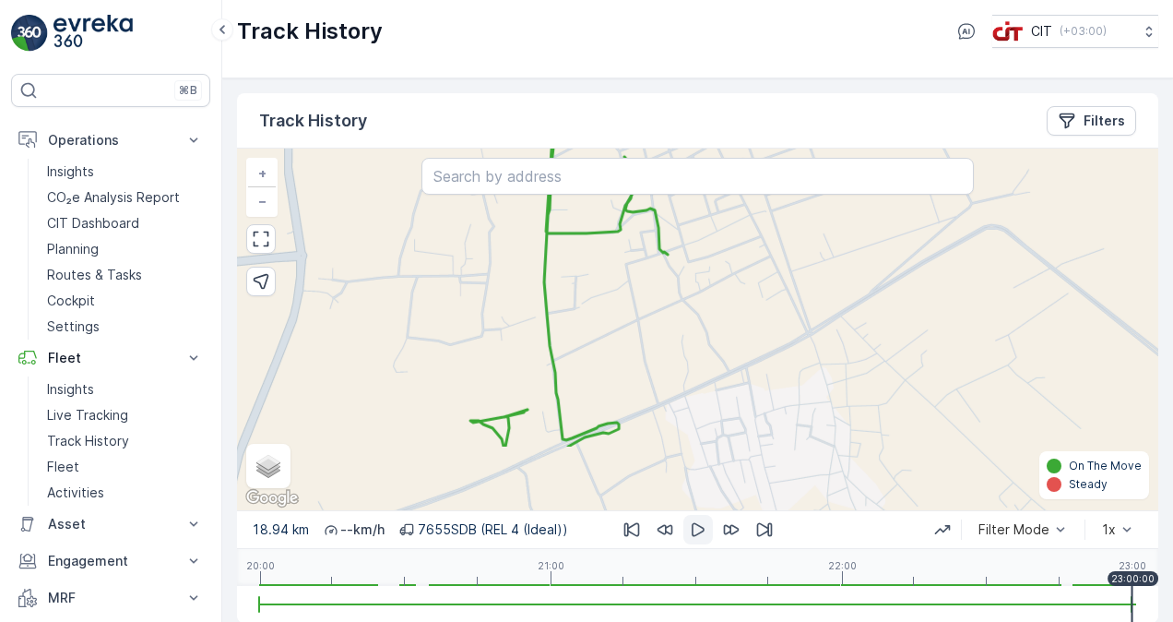
drag, startPoint x: 640, startPoint y: 428, endPoint x: 612, endPoint y: 277, distance: 153.7
click at [612, 277] on div "+ − Satellite Roadmap Terrain Hybrid Leaflet Keyboard shortcuts Map Data Map da…" at bounding box center [697, 328] width 921 height 361
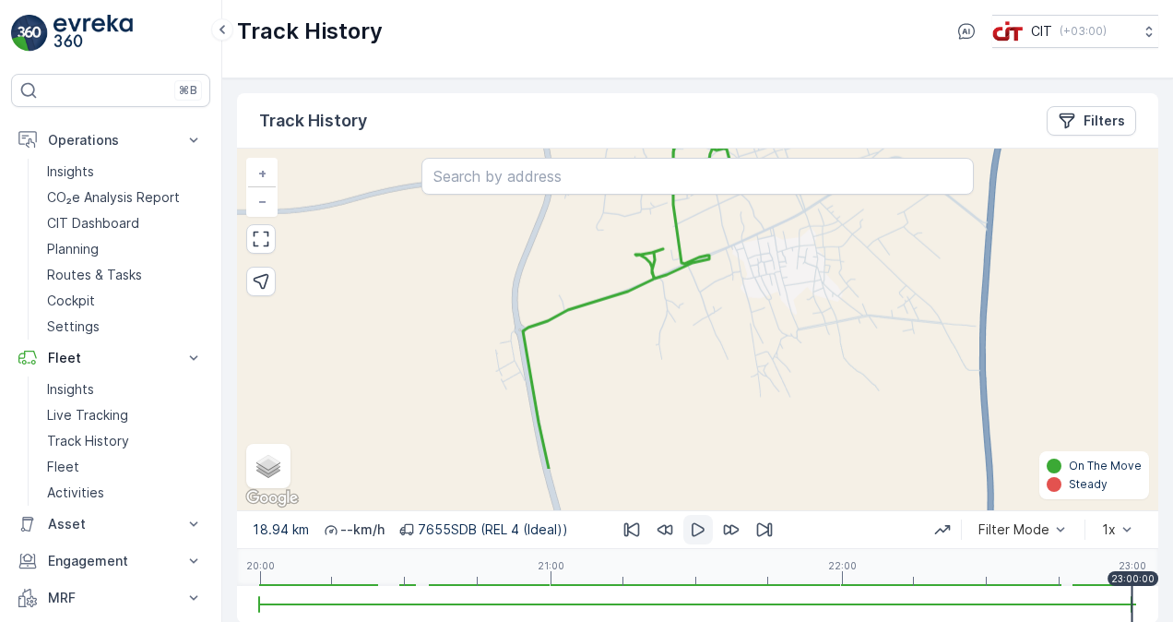
drag, startPoint x: 468, startPoint y: 345, endPoint x: 574, endPoint y: 259, distance: 135.7
click at [574, 259] on div "+ − Satellite Roadmap Terrain Hybrid Leaflet Keyboard shortcuts Map Data Map da…" at bounding box center [697, 328] width 921 height 361
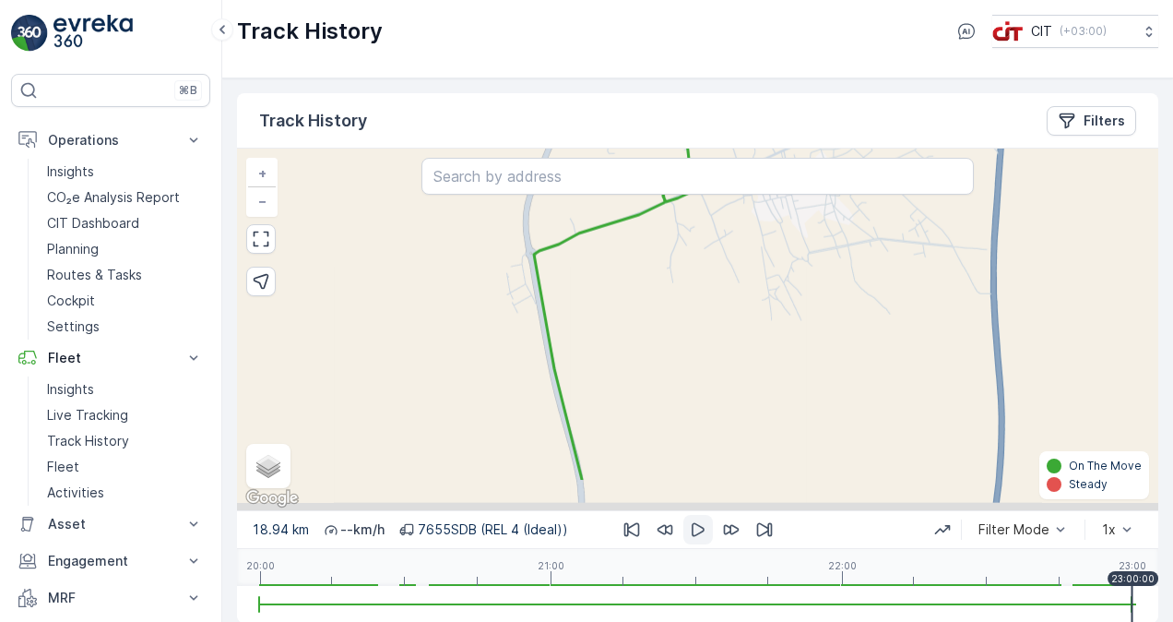
drag, startPoint x: 610, startPoint y: 395, endPoint x: 612, endPoint y: 347, distance: 48.0
click at [612, 347] on div "+ − Satellite Roadmap Terrain Hybrid Leaflet Keyboard shortcuts Map Data Map da…" at bounding box center [697, 328] width 921 height 361
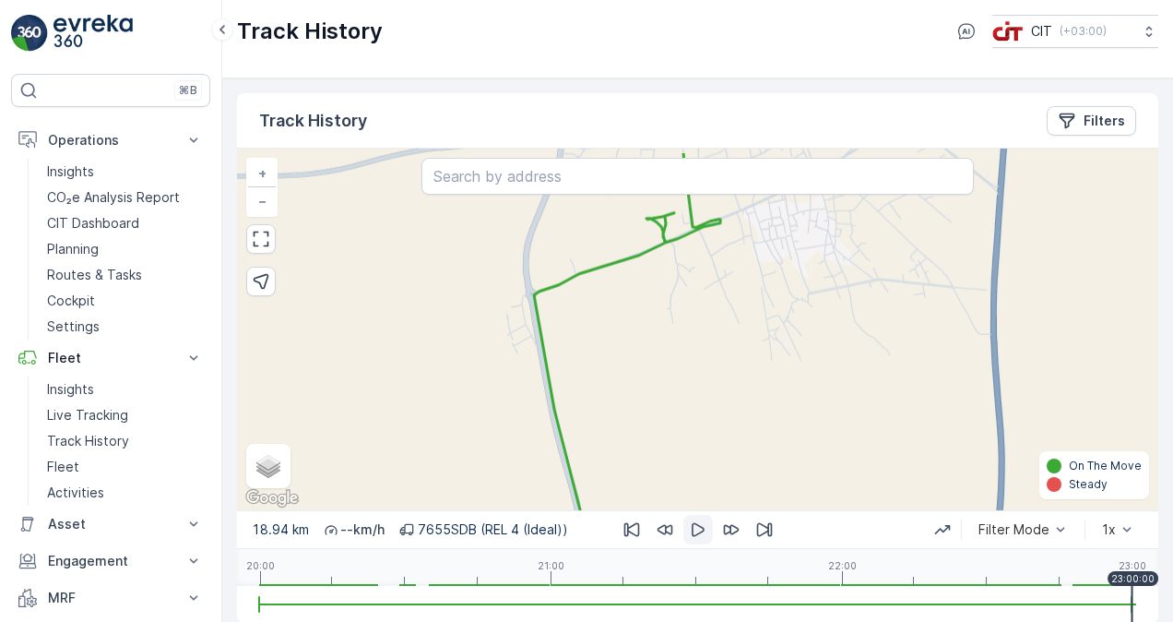
drag, startPoint x: 645, startPoint y: 299, endPoint x: 647, endPoint y: 376, distance: 77.5
click at [646, 374] on div "+ − Satellite Roadmap Terrain Hybrid Leaflet Keyboard shortcuts Map Data Map da…" at bounding box center [697, 328] width 921 height 361
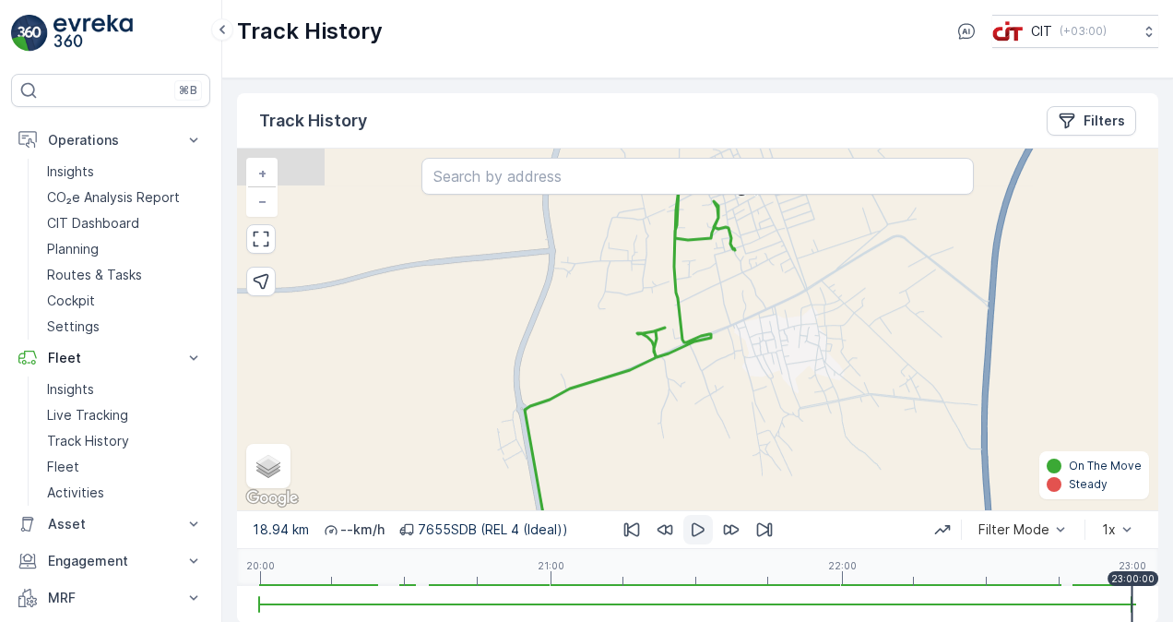
drag, startPoint x: 643, startPoint y: 255, endPoint x: 633, endPoint y: 359, distance: 104.6
click at [633, 360] on div "+ − Satellite Roadmap Terrain Hybrid Leaflet Keyboard shortcuts Map Data Map da…" at bounding box center [697, 328] width 921 height 361
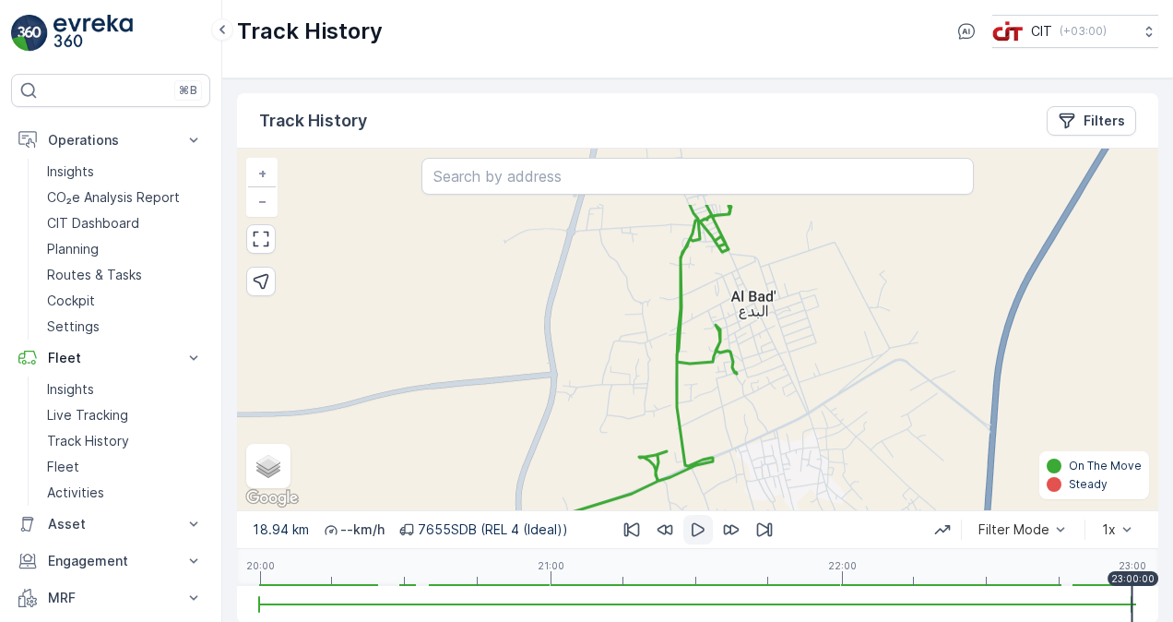
drag, startPoint x: 645, startPoint y: 294, endPoint x: 644, endPoint y: 387, distance: 93.1
click at [645, 387] on div "+ − Satellite Roadmap Terrain Hybrid Leaflet Keyboard shortcuts Map Data Map da…" at bounding box center [697, 328] width 921 height 361
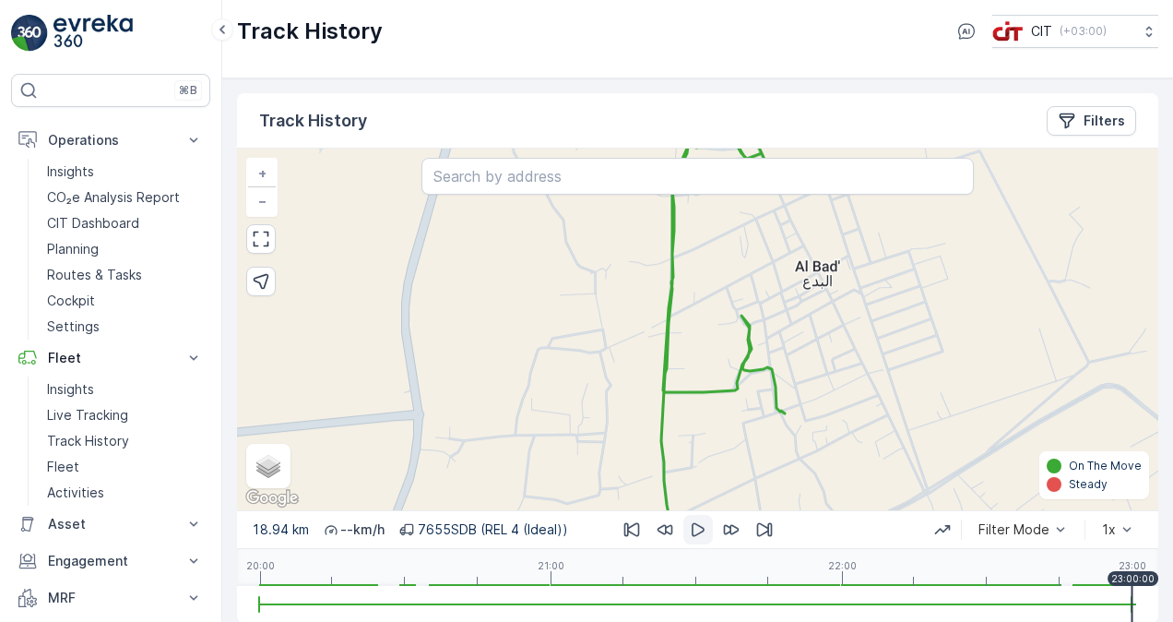
drag, startPoint x: 697, startPoint y: 293, endPoint x: 699, endPoint y: 356, distance: 62.7
click at [699, 346] on div "+ − Satellite Roadmap Terrain Hybrid Leaflet Keyboard shortcuts Map Data Map da…" at bounding box center [697, 328] width 921 height 361
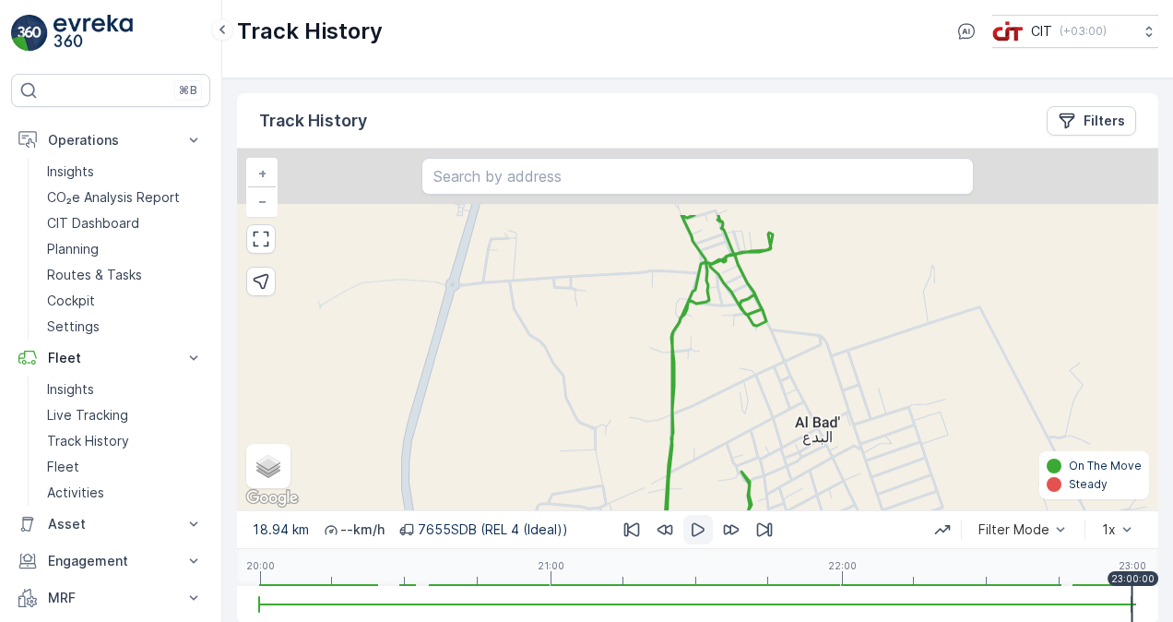
drag, startPoint x: 703, startPoint y: 252, endPoint x: 701, endPoint y: 373, distance: 121.7
click at [701, 373] on div "+ − Satellite Roadmap Terrain Hybrid Leaflet Keyboard shortcuts Map Data Map da…" at bounding box center [697, 328] width 921 height 361
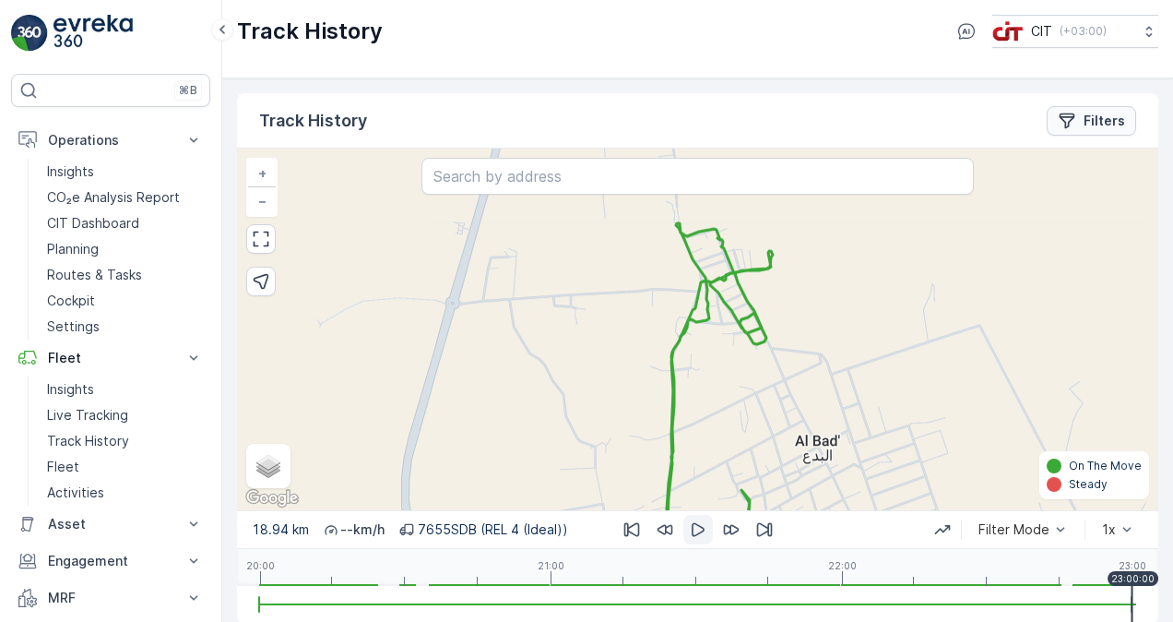
click at [1083, 128] on p "Filters" at bounding box center [1103, 121] width 41 height 18
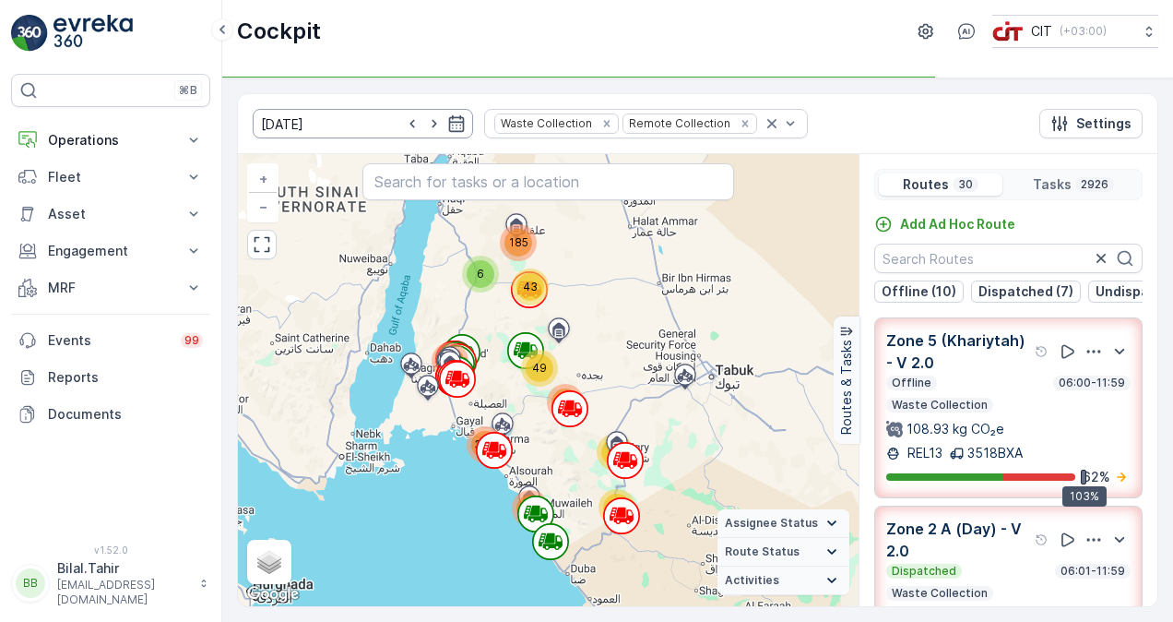
click at [428, 131] on input "[DATE]" at bounding box center [363, 124] width 220 height 30
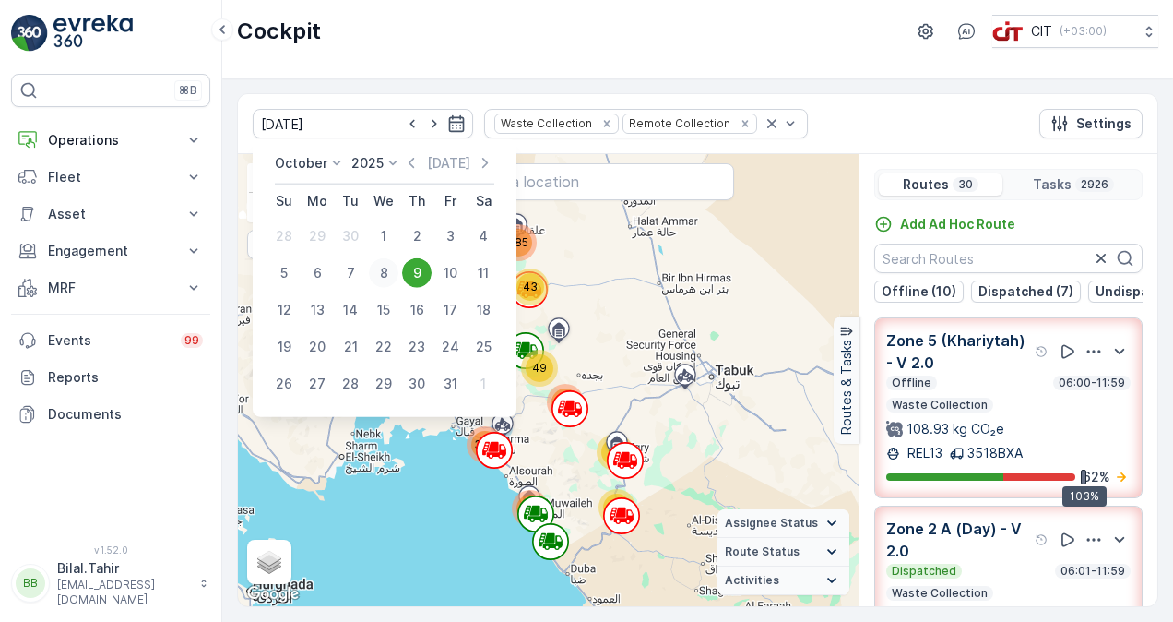
click at [376, 272] on div "8" at bounding box center [384, 273] width 30 height 30
type input "[DATE]"
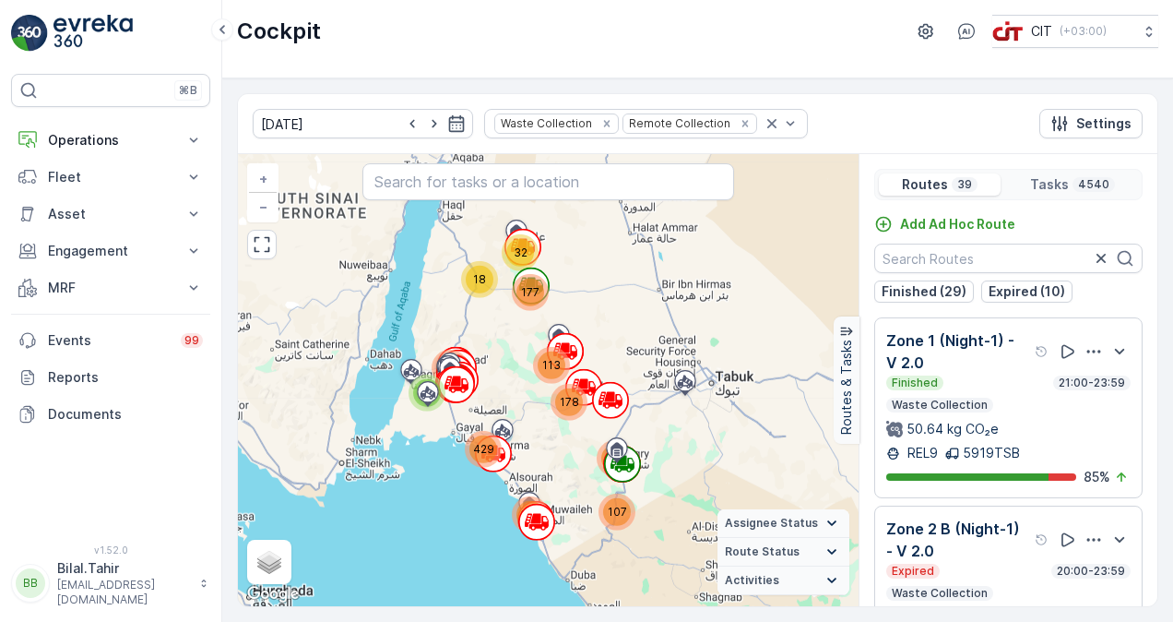
scroll to position [92, 0]
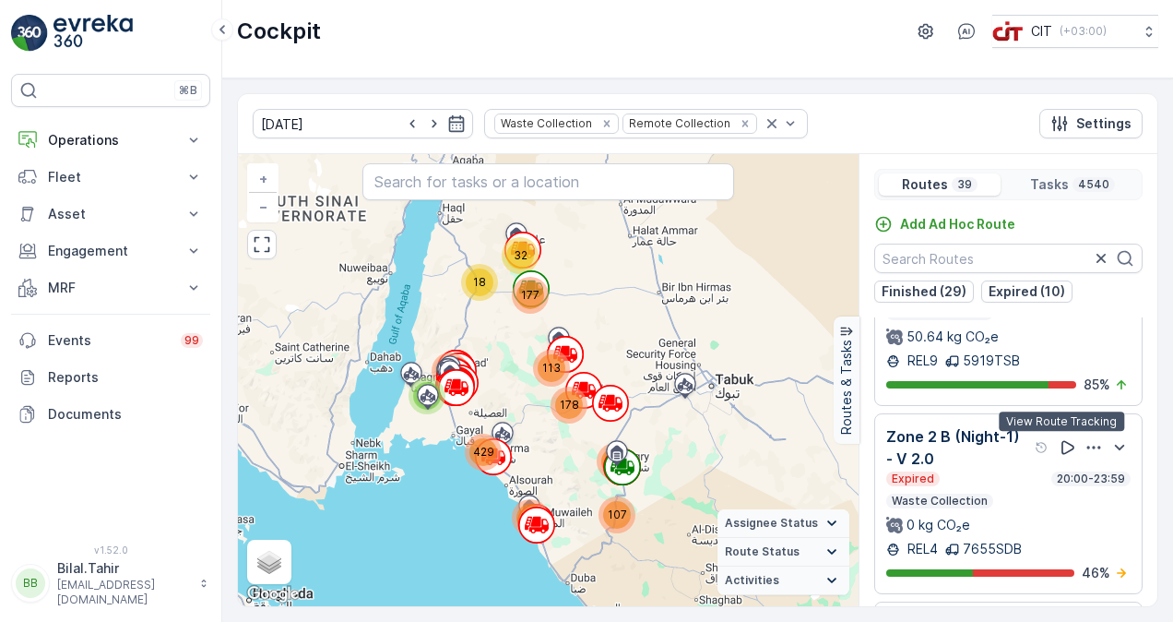
click at [1059, 444] on icon at bounding box center [1068, 447] width 18 height 18
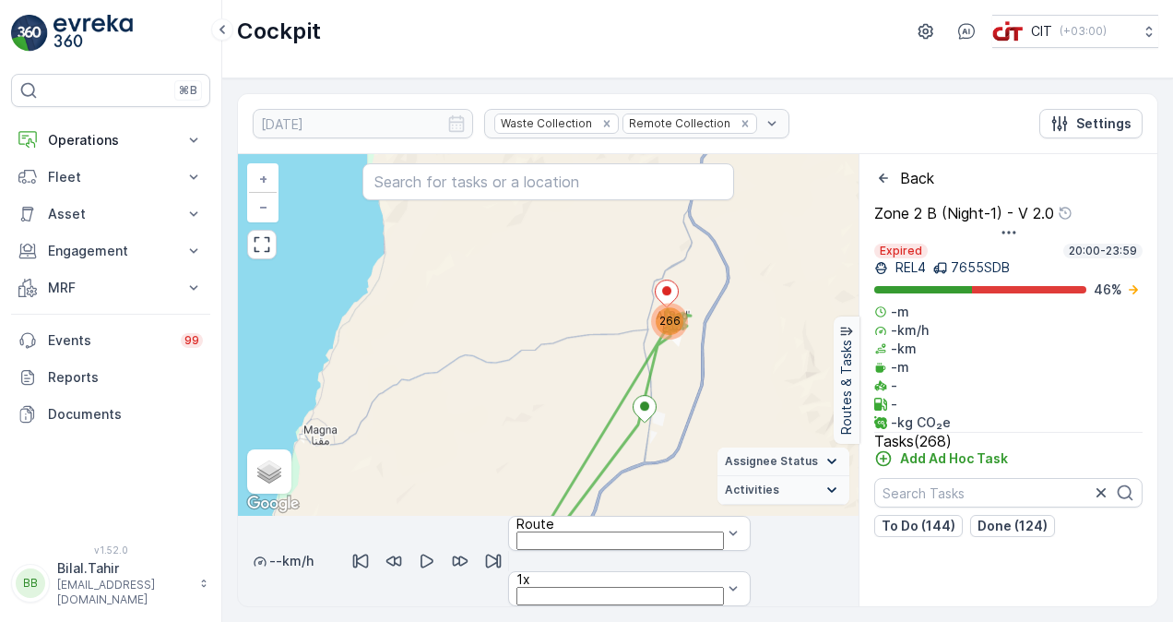
drag, startPoint x: 653, startPoint y: 288, endPoint x: 684, endPoint y: 430, distance: 145.4
click at [684, 430] on div "266 + − Satellite Roadmap Terrain Hybrid Leaflet Keyboard shortcuts Map Data Ma…" at bounding box center [548, 334] width 621 height 361
click at [436, 551] on icon "button" at bounding box center [427, 560] width 18 height 18
drag, startPoint x: 267, startPoint y: 590, endPoint x: 547, endPoint y: 587, distance: 279.4
click at [547, 606] on div at bounding box center [548, 606] width 621 height 0
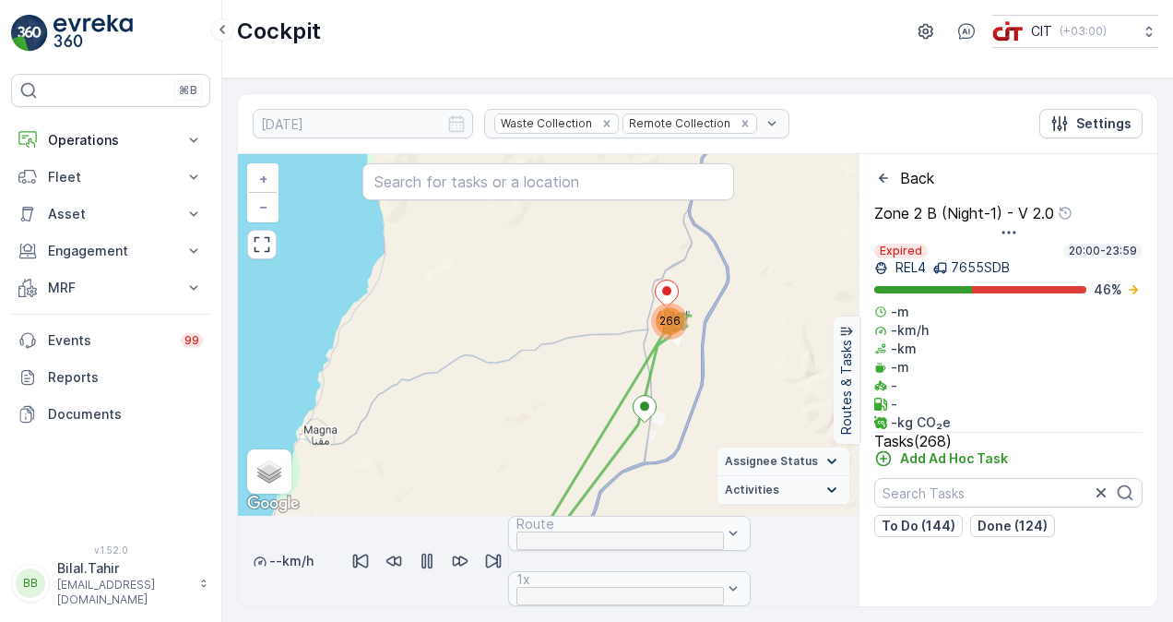
click at [432, 553] on icon "button" at bounding box center [426, 561] width 11 height 16
drag, startPoint x: 872, startPoint y: 214, endPoint x: 1053, endPoint y: 216, distance: 180.7
click at [1053, 216] on div "Zone 2 B (Night-1) - V 2.0 Expired 20:00-23:59 REL4 7655SDB 46 % -m -km/h -km -…" at bounding box center [1008, 378] width 298 height 347
copy p "Zone 2 B (Night-1) - V 2.0"
drag, startPoint x: 894, startPoint y: 260, endPoint x: 929, endPoint y: 261, distance: 35.1
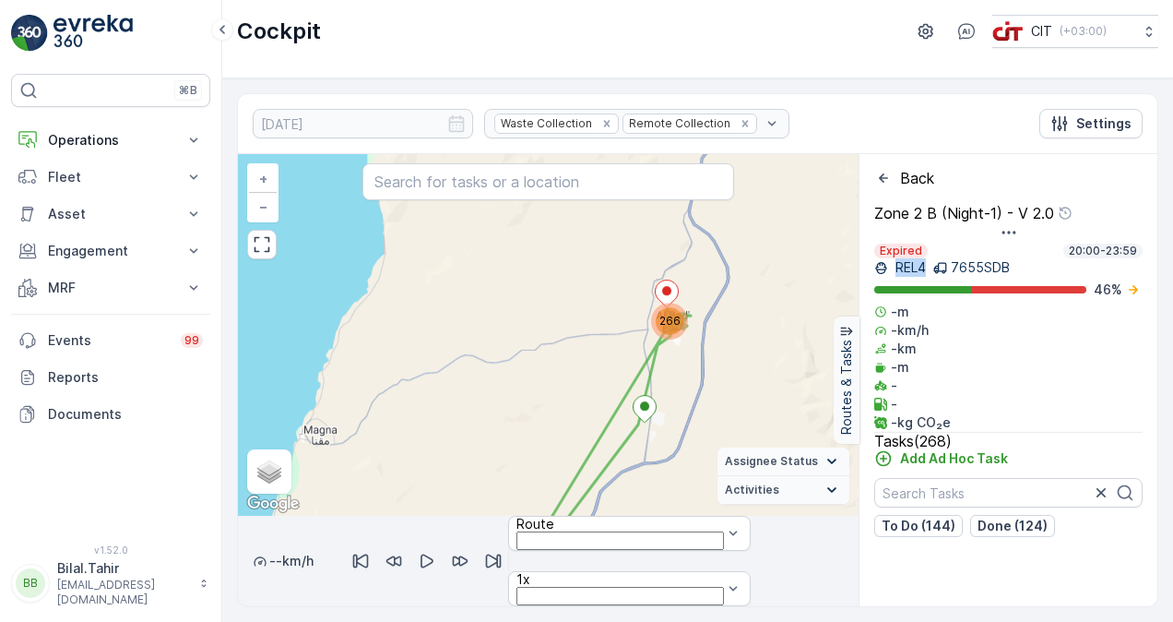
click at [929, 261] on div "REL4 7655SDB" at bounding box center [1008, 267] width 268 height 18
copy p "REL4"
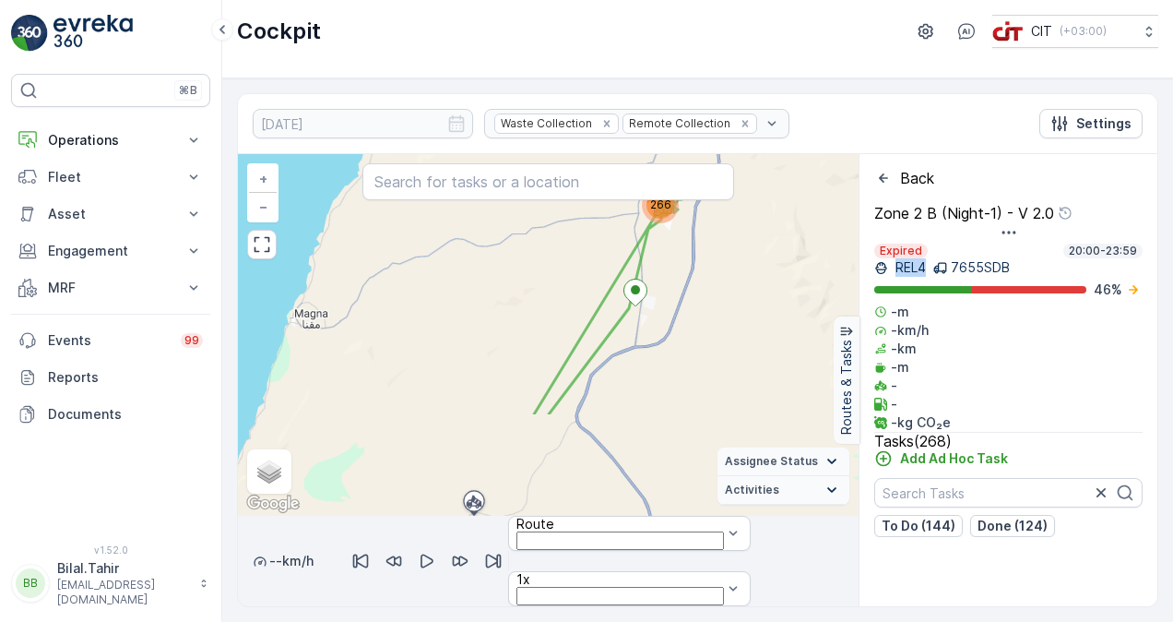
drag, startPoint x: 596, startPoint y: 393, endPoint x: 585, endPoint y: 270, distance: 123.1
click at [586, 275] on div "266 + − Satellite Roadmap Terrain Hybrid Leaflet Keyboard shortcuts Map Data Ma…" at bounding box center [548, 334] width 621 height 361
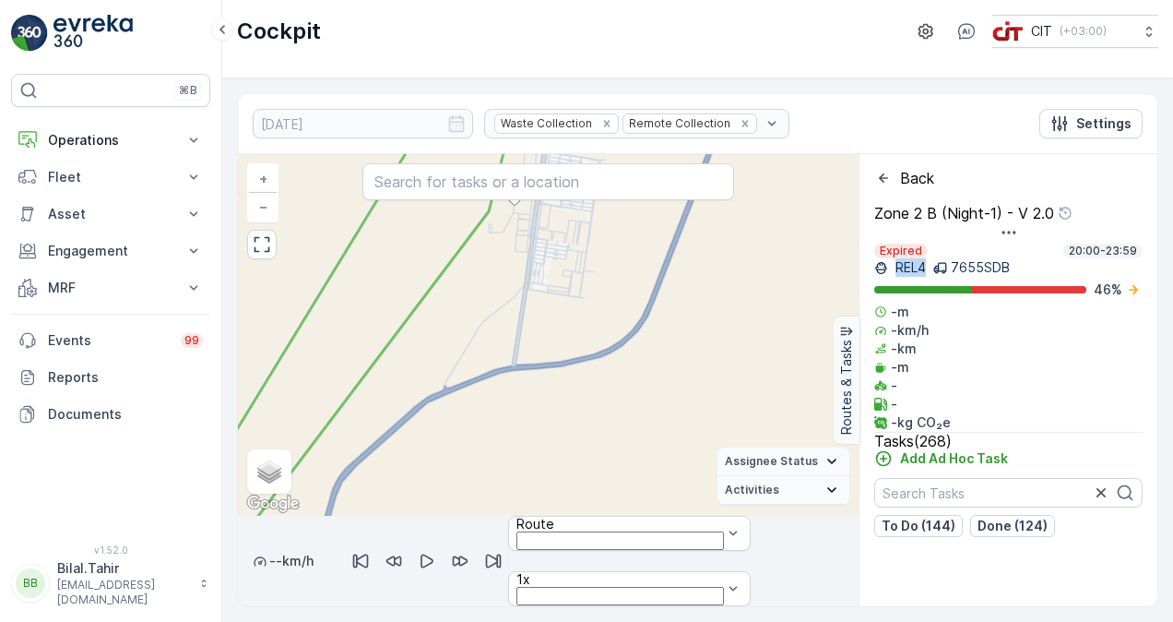
drag, startPoint x: 609, startPoint y: 255, endPoint x: 636, endPoint y: 411, distance: 159.2
click at [636, 411] on div "167 99 42 125 98 + − Satellite Roadmap Terrain Hybrid Leaflet Keyboard shortcut…" at bounding box center [548, 334] width 621 height 361
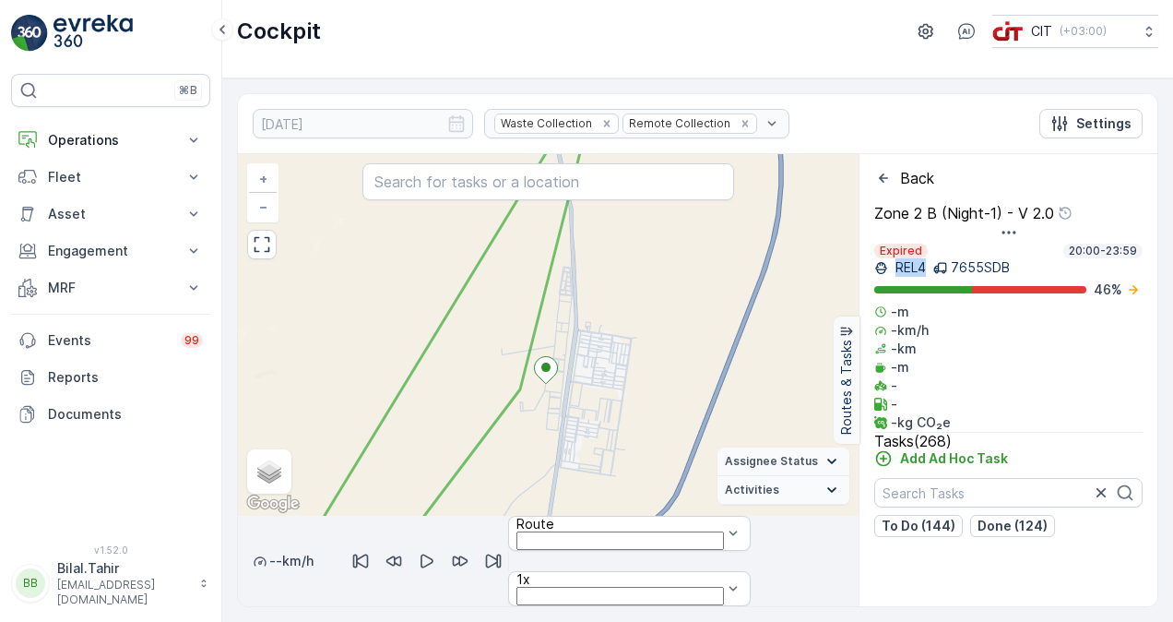
drag, startPoint x: 621, startPoint y: 290, endPoint x: 658, endPoint y: 409, distance: 125.7
click at [657, 404] on div "42 125 98 + − Satellite Roadmap Terrain Hybrid Leaflet Keyboard shortcuts Map D…" at bounding box center [548, 334] width 621 height 361
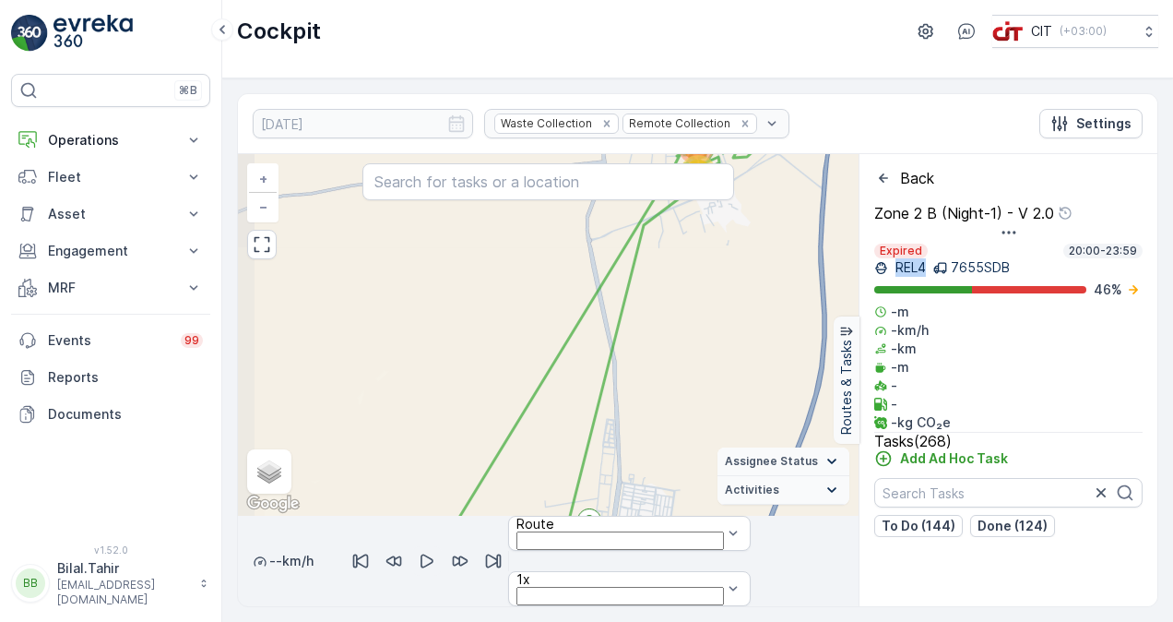
drag, startPoint x: 657, startPoint y: 278, endPoint x: 681, endPoint y: 416, distance: 139.5
click at [674, 435] on div "42 125 98 + − Satellite Roadmap Terrain Hybrid Leaflet Keyboard shortcuts Map D…" at bounding box center [548, 334] width 621 height 361
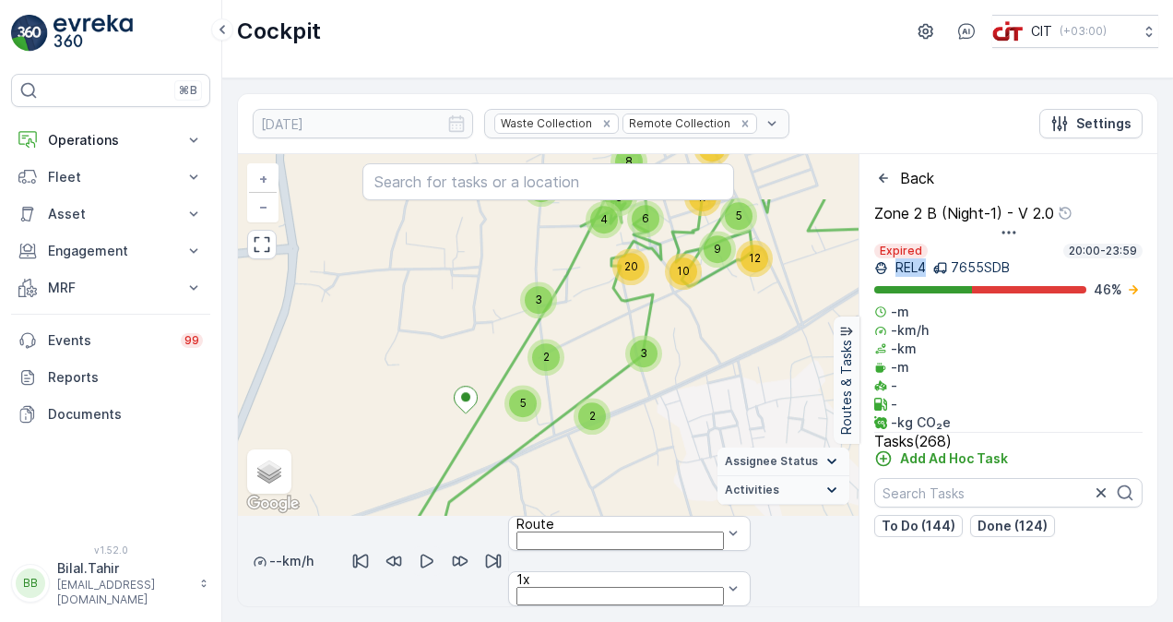
drag, startPoint x: 726, startPoint y: 289, endPoint x: 720, endPoint y: 436, distance: 147.6
click at [720, 435] on div "2 5 9 5 12 2 3 3 8 29 17 13 10 3 4 2 3 6 10 20 3 18 7 18 2 32 16 + − Satellite …" at bounding box center [548, 334] width 621 height 361
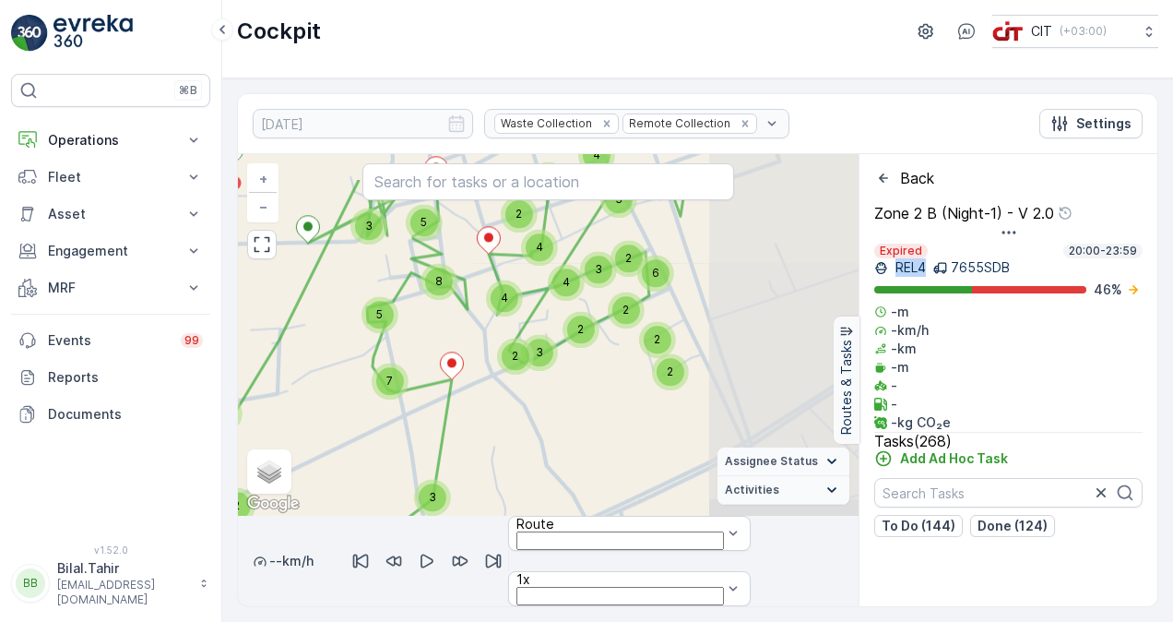
drag, startPoint x: 682, startPoint y: 363, endPoint x: 520, endPoint y: 423, distance: 173.0
click at [520, 423] on div "2 4 2 3 4 2 3 2 2 6 2 2 2 3 3 3 3 8 13 2 3 2 4 4 4 3 5 8 2 3 5 3 2 3 5 3 2 4 8 …" at bounding box center [548, 334] width 621 height 361
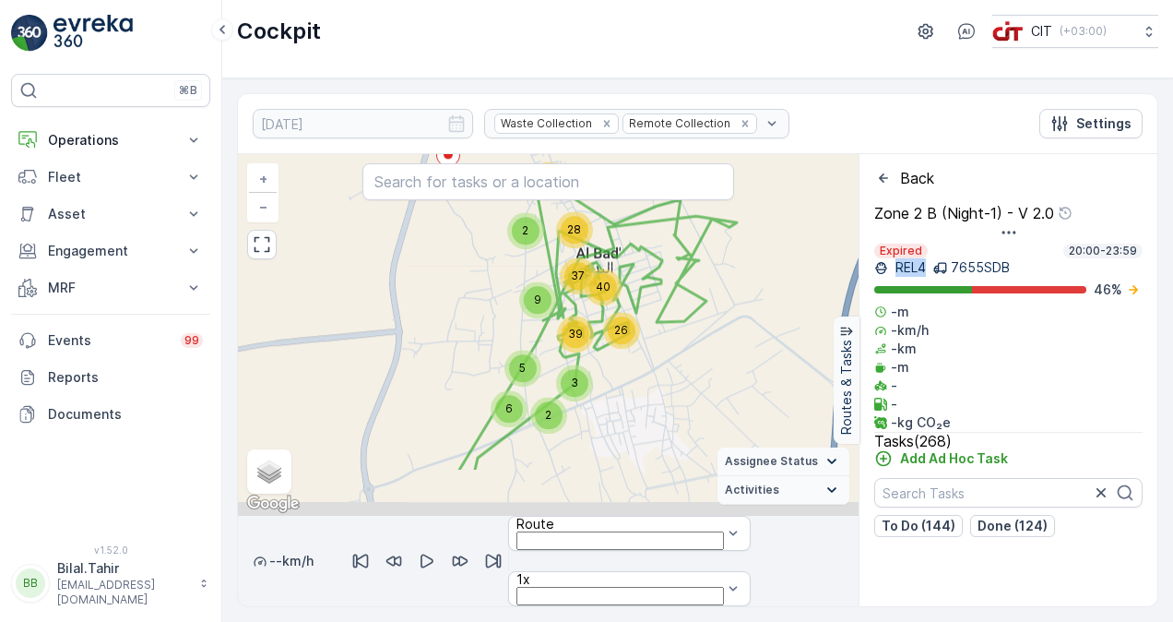
drag, startPoint x: 549, startPoint y: 432, endPoint x: 693, endPoint y: 370, distance: 157.4
click at [693, 370] on div "2 6 26 5 3 37 40 9 39 28 2 68 + − Satellite Roadmap Terrain Hybrid Leaflet Keyb…" at bounding box center [548, 334] width 621 height 361
drag, startPoint x: 551, startPoint y: 586, endPoint x: 750, endPoint y: 592, distance: 198.4
click at [751, 606] on div at bounding box center [548, 606] width 621 height 0
click at [436, 551] on icon "button" at bounding box center [427, 560] width 18 height 18
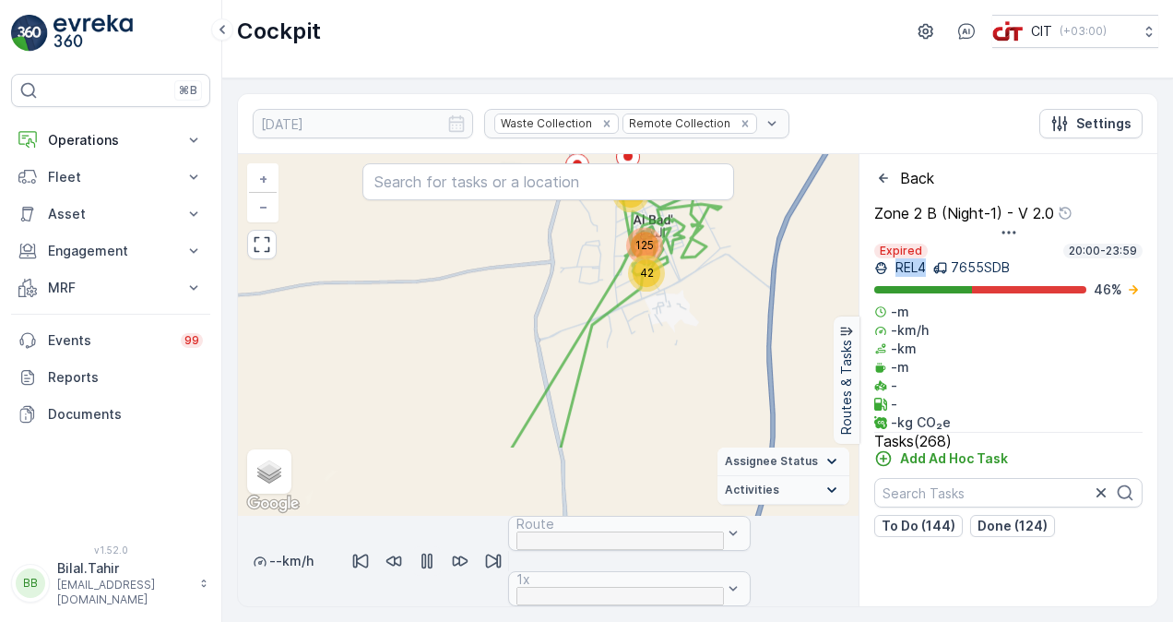
drag, startPoint x: 640, startPoint y: 446, endPoint x: 661, endPoint y: 356, distance: 92.8
click at [661, 356] on div "42 125 98 + − Satellite Roadmap Terrain Hybrid Leaflet Keyboard shortcuts Map D…" at bounding box center [548, 334] width 621 height 361
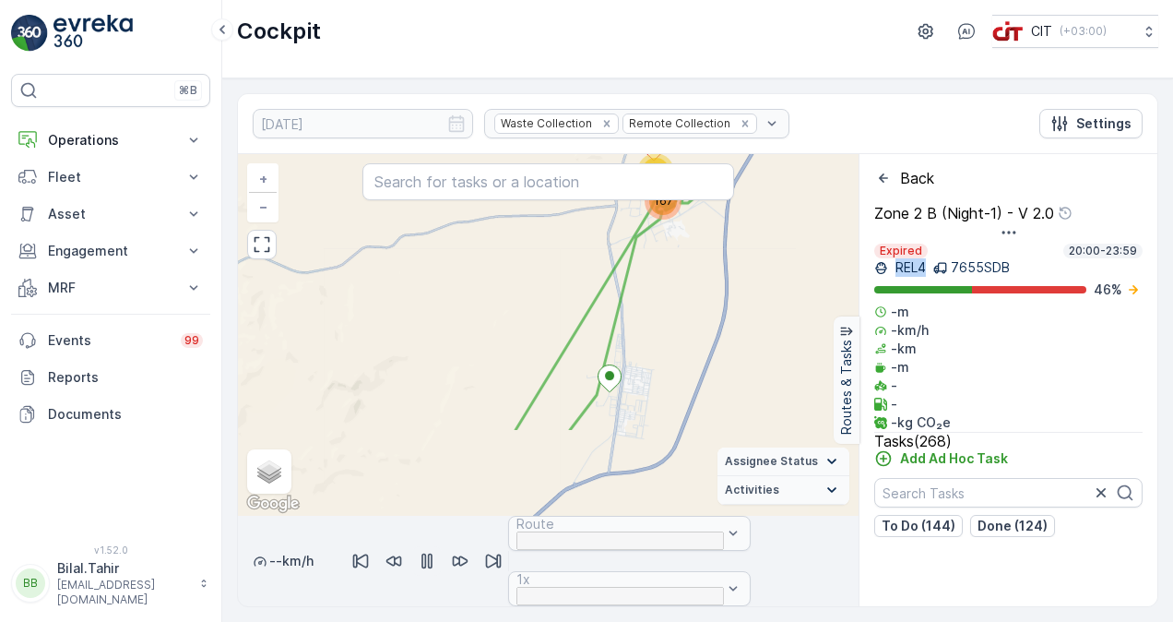
drag, startPoint x: 653, startPoint y: 350, endPoint x: 661, endPoint y: 305, distance: 45.9
click at [661, 305] on div "42 125 98 167 99 + − Satellite Roadmap Terrain Hybrid Leaflet Keyboard shortcut…" at bounding box center [548, 334] width 621 height 361
drag, startPoint x: 658, startPoint y: 413, endPoint x: 693, endPoint y: 325, distance: 94.9
click at [693, 326] on div "167 99 + − Satellite Roadmap Terrain Hybrid Leaflet Keyboard shortcuts Map Data…" at bounding box center [548, 334] width 621 height 361
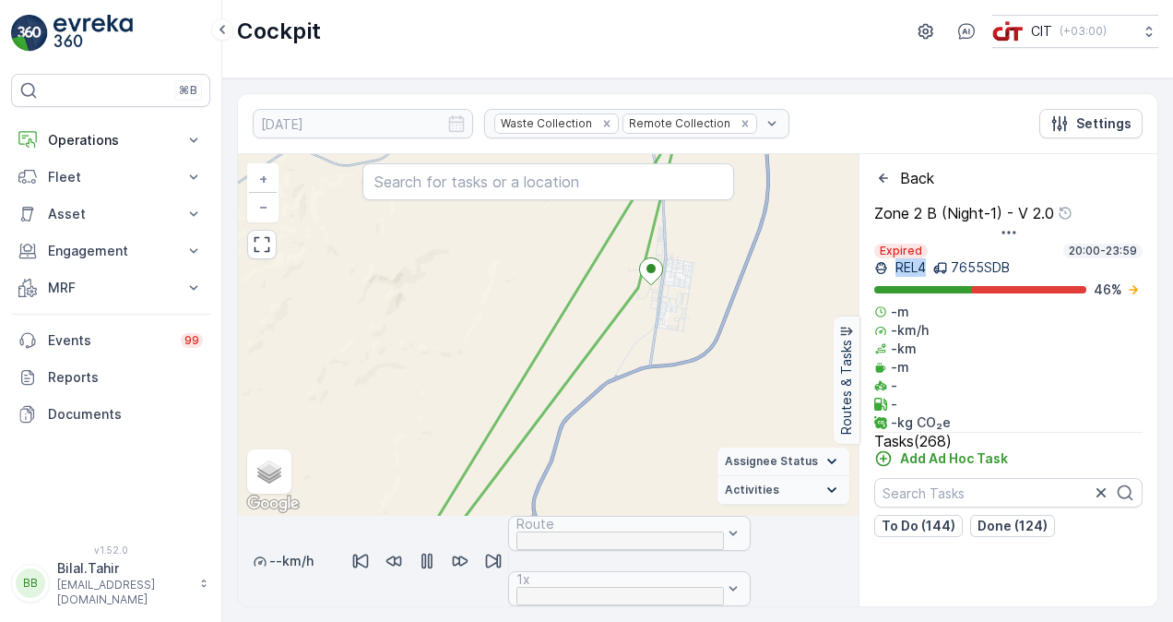
drag, startPoint x: 669, startPoint y: 409, endPoint x: 677, endPoint y: 348, distance: 62.2
click at [673, 365] on div "167 99 + − Satellite Roadmap Terrain Hybrid Leaflet Keyboard shortcuts Map Data…" at bounding box center [548, 334] width 621 height 361
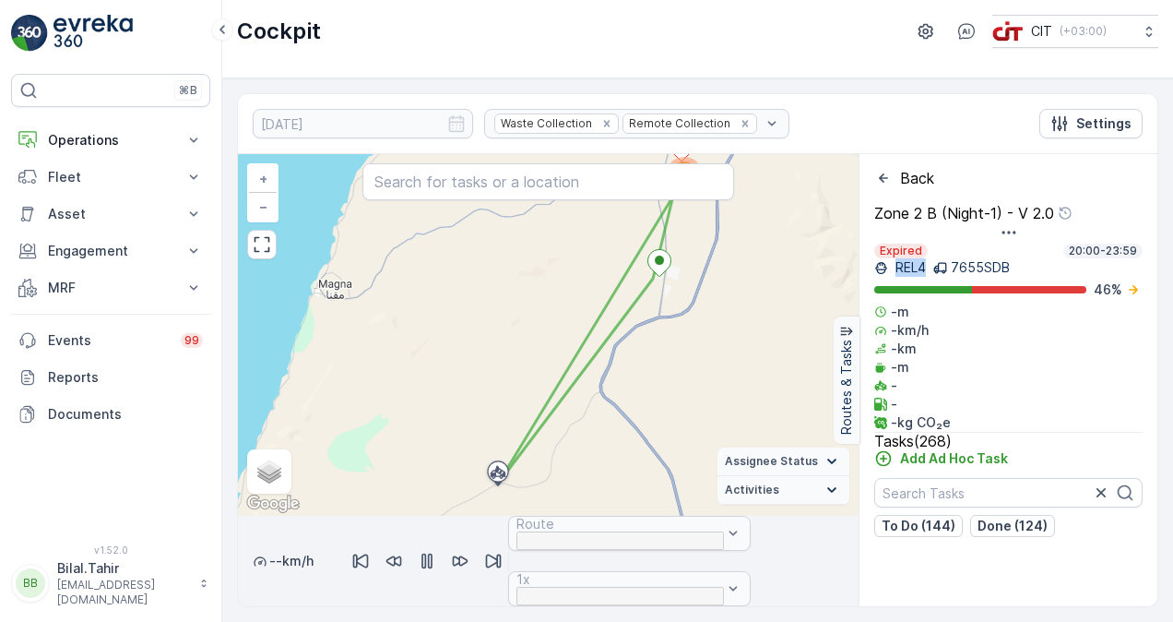
drag, startPoint x: 633, startPoint y: 413, endPoint x: 668, endPoint y: 318, distance: 101.2
click at [664, 326] on div "167 99 266 + − Satellite Roadmap Terrain Hybrid Leaflet Keyboard shortcuts Map …" at bounding box center [548, 334] width 621 height 361
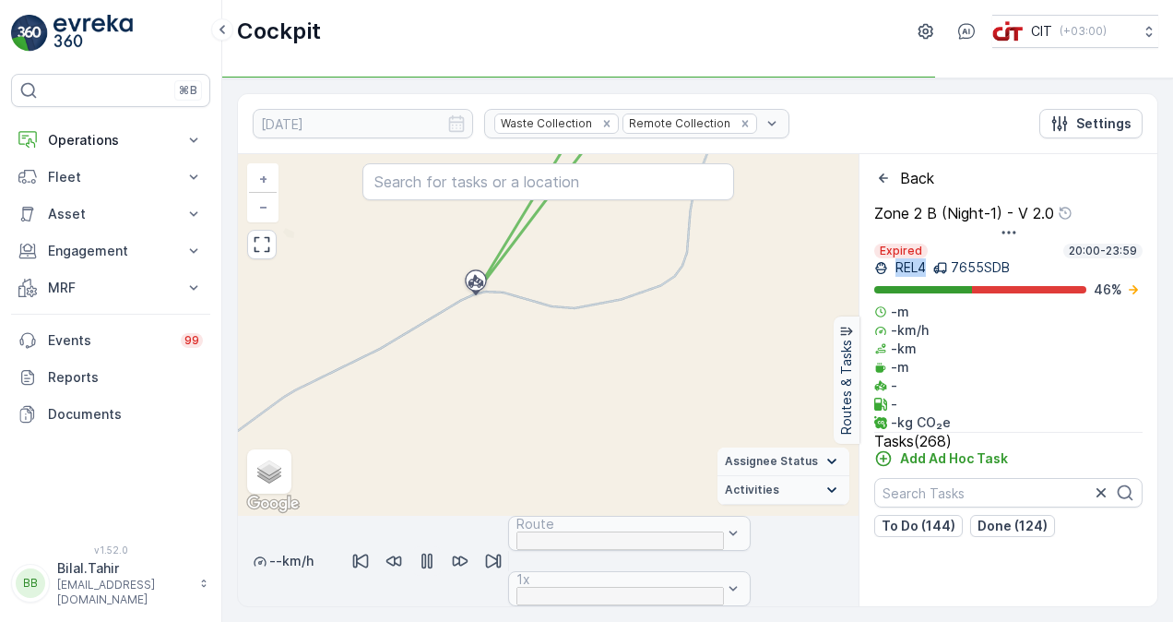
drag, startPoint x: 653, startPoint y: 245, endPoint x: 653, endPoint y: 430, distance: 184.4
click at [653, 429] on div "42 125 98 + − Satellite Roadmap Terrain Hybrid Leaflet Keyboard shortcuts Map D…" at bounding box center [548, 334] width 621 height 361
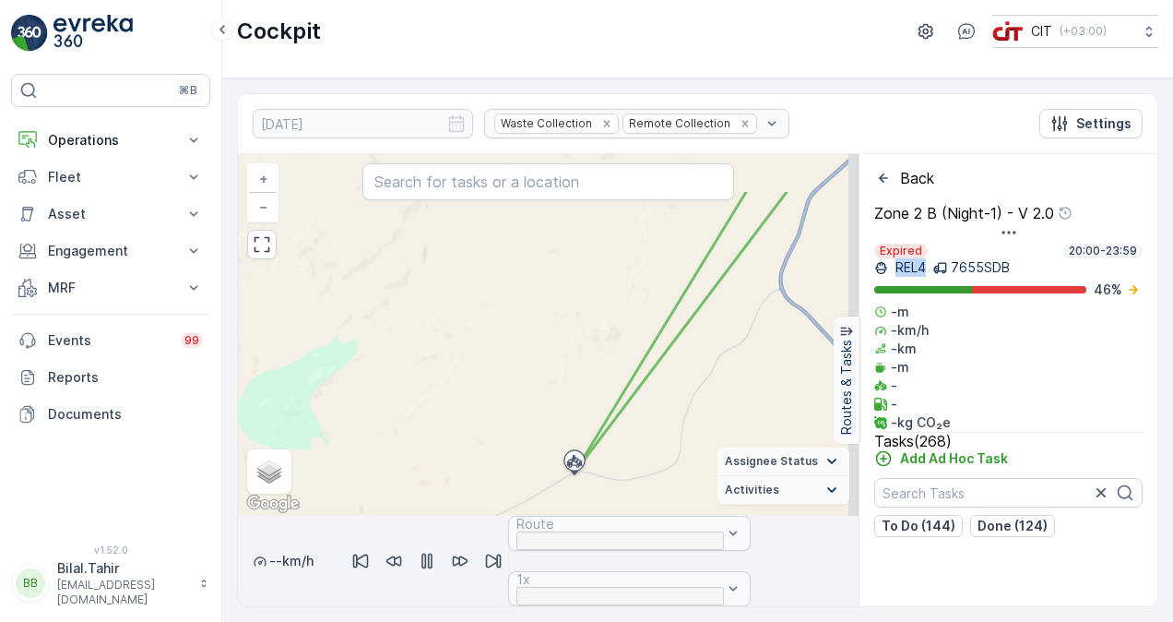
drag, startPoint x: 760, startPoint y: 242, endPoint x: 692, endPoint y: 389, distance: 162.6
click at [699, 388] on div "167 99 + − Satellite Roadmap Terrain Hybrid Leaflet Keyboard shortcuts Map Data…" at bounding box center [548, 334] width 621 height 361
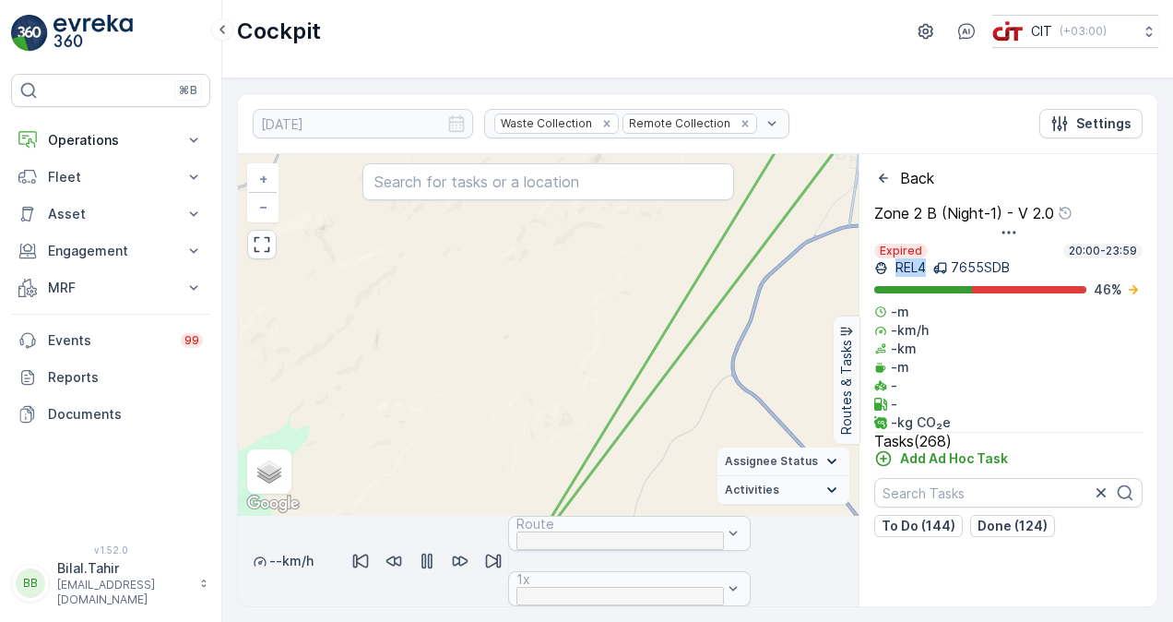
drag, startPoint x: 711, startPoint y: 400, endPoint x: 691, endPoint y: 415, distance: 25.1
click at [702, 411] on div "167 99 + − Satellite Roadmap Terrain Hybrid Leaflet Keyboard shortcuts Map Data…" at bounding box center [548, 334] width 621 height 361
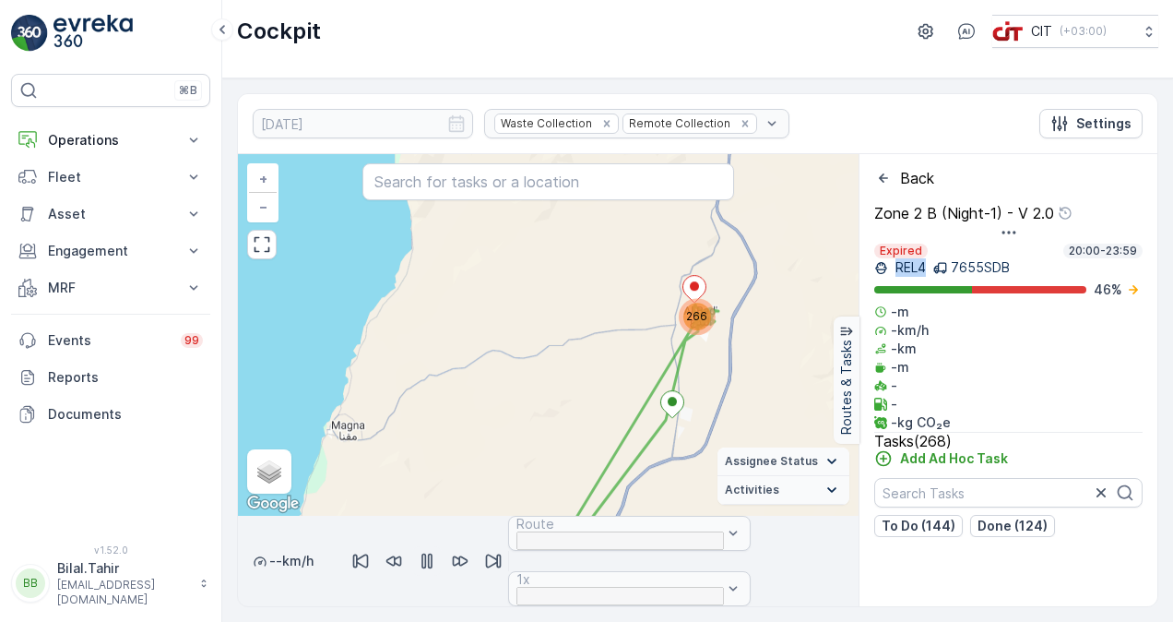
drag, startPoint x: 802, startPoint y: 232, endPoint x: 692, endPoint y: 397, distance: 198.0
click at [692, 396] on div "266 + − Satellite Roadmap Terrain Hybrid Leaflet Keyboard shortcuts Map Data Ma…" at bounding box center [548, 334] width 621 height 361
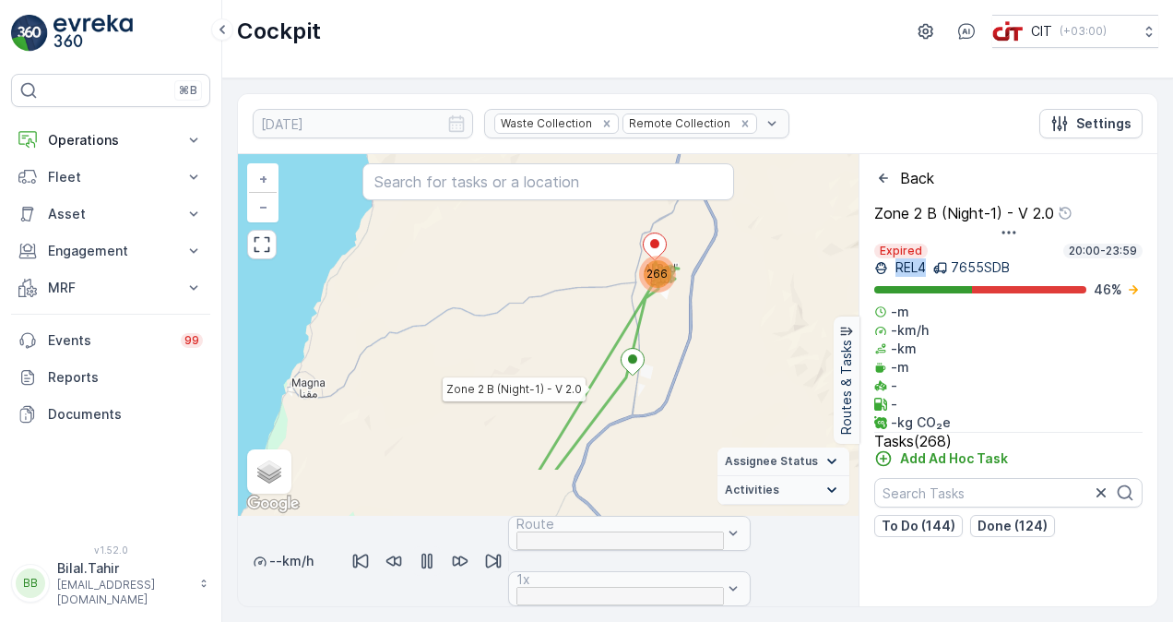
drag, startPoint x: 634, startPoint y: 376, endPoint x: 633, endPoint y: 339, distance: 36.9
click at [633, 339] on icon at bounding box center [608, 365] width 139 height 207
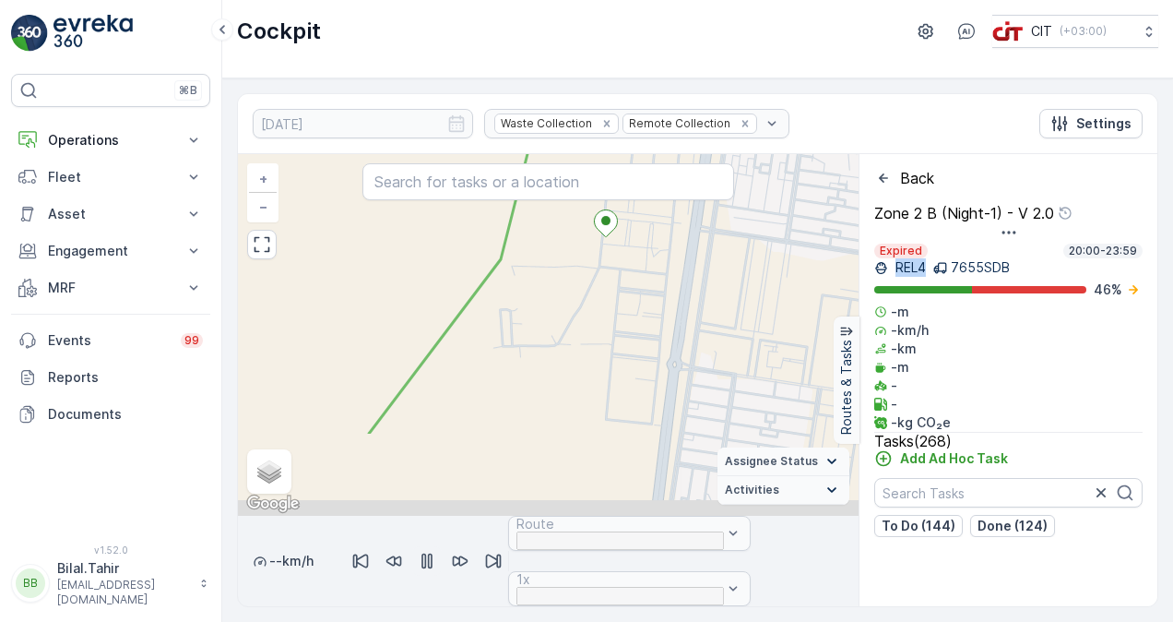
drag, startPoint x: 612, startPoint y: 408, endPoint x: 618, endPoint y: 312, distance: 96.1
click at [618, 312] on div "2 5 9 5 12 2 3 3 8 29 17 13 10 3 4 2 3 6 10 20 3 18 7 18 2 32 16 + − Satellite …" at bounding box center [548, 334] width 621 height 361
click at [442, 546] on button "button" at bounding box center [427, 561] width 30 height 30
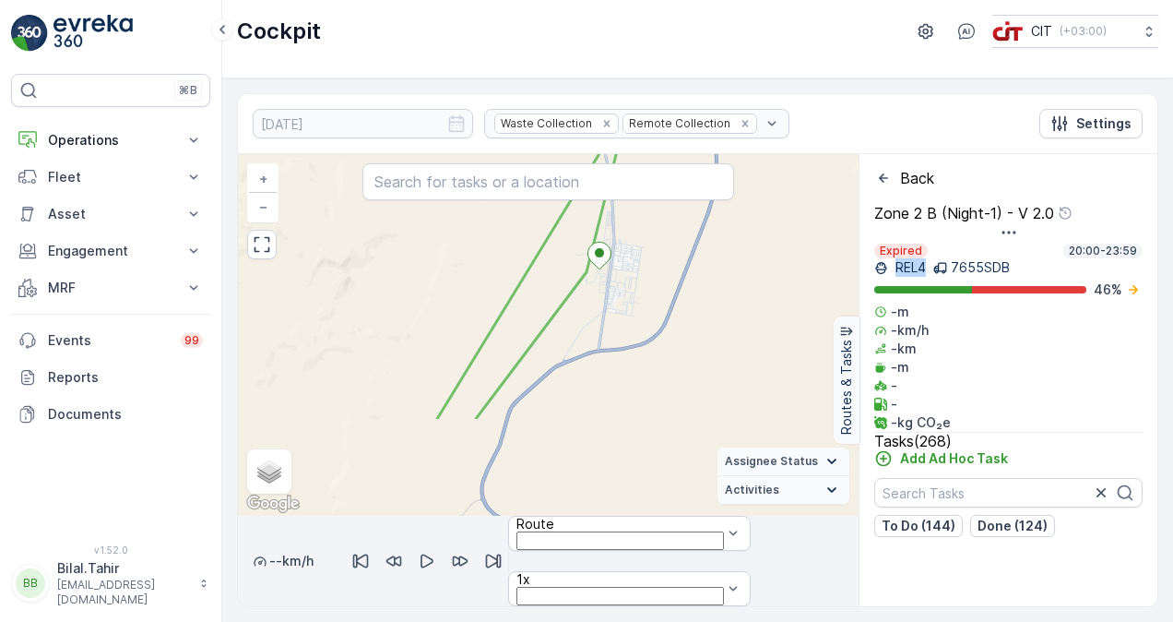
drag, startPoint x: 566, startPoint y: 417, endPoint x: 629, endPoint y: 303, distance: 129.6
click at [629, 303] on div "167 99 + − Satellite Roadmap Terrain Hybrid Leaflet Keyboard shortcuts Map Data…" at bounding box center [548, 334] width 621 height 361
click at [192, 251] on icon at bounding box center [193, 251] width 18 height 18
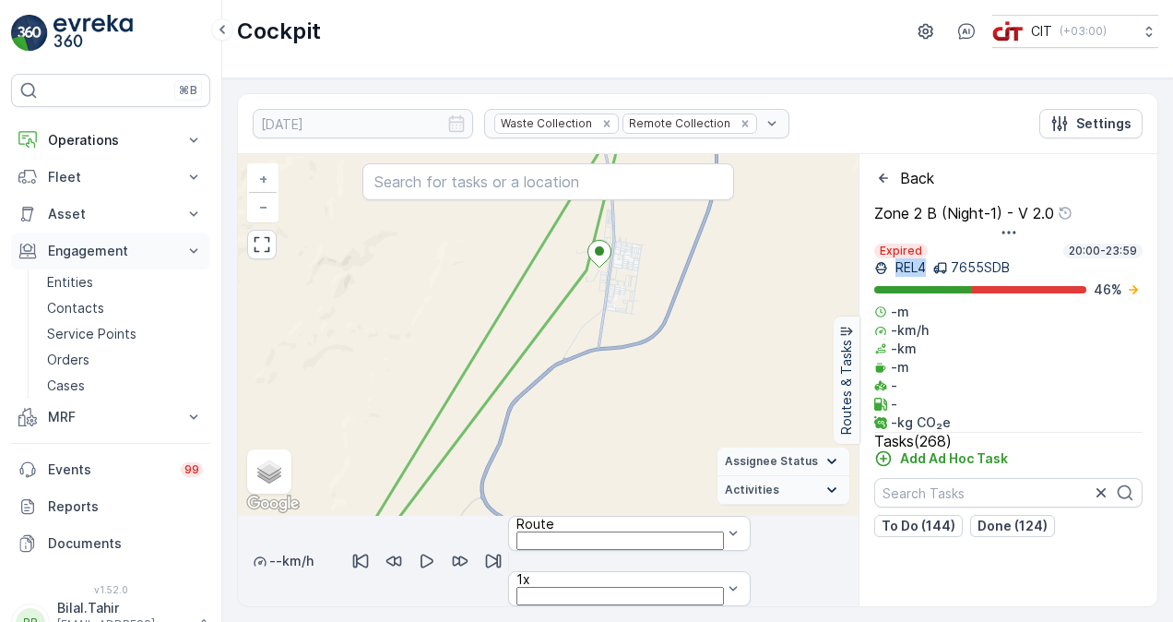
click at [192, 251] on icon at bounding box center [193, 251] width 18 height 18
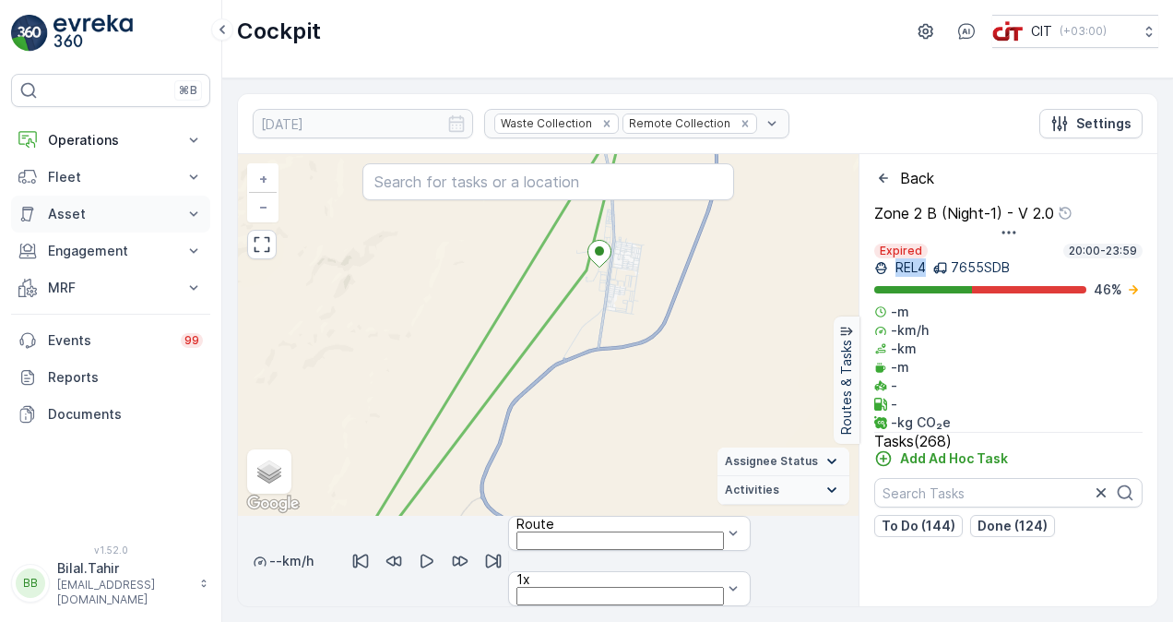
click at [193, 223] on button "Asset" at bounding box center [110, 213] width 199 height 37
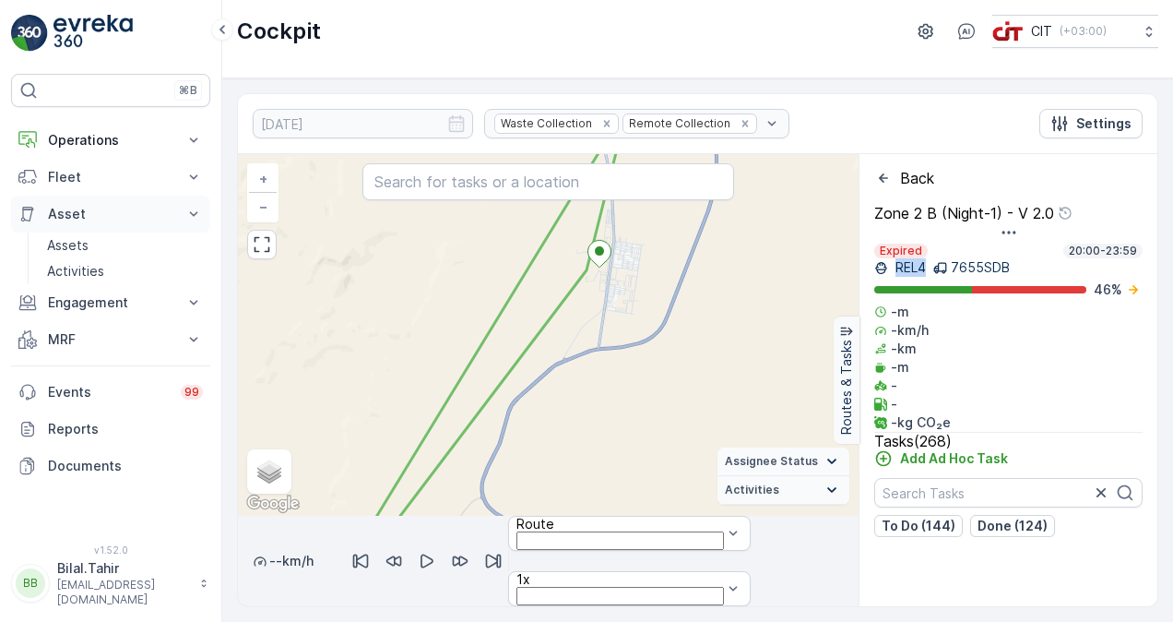
click at [193, 223] on button "Asset" at bounding box center [110, 213] width 199 height 37
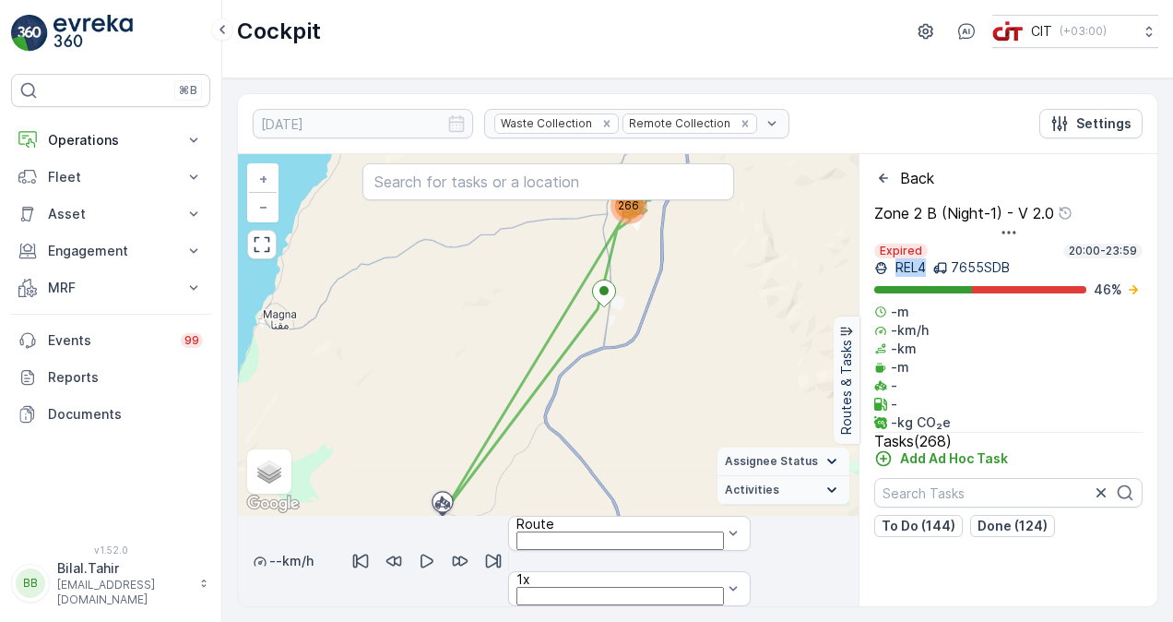
click at [433, 554] on icon "button" at bounding box center [426, 561] width 13 height 14
drag, startPoint x: 832, startPoint y: 579, endPoint x: 452, endPoint y: 583, distance: 379.9
click at [452, 606] on div at bounding box center [548, 606] width 621 height 0
drag, startPoint x: 453, startPoint y: 584, endPoint x: 337, endPoint y: 584, distance: 115.3
click at [315, 588] on div at bounding box center [315, 588] width 0 height 0
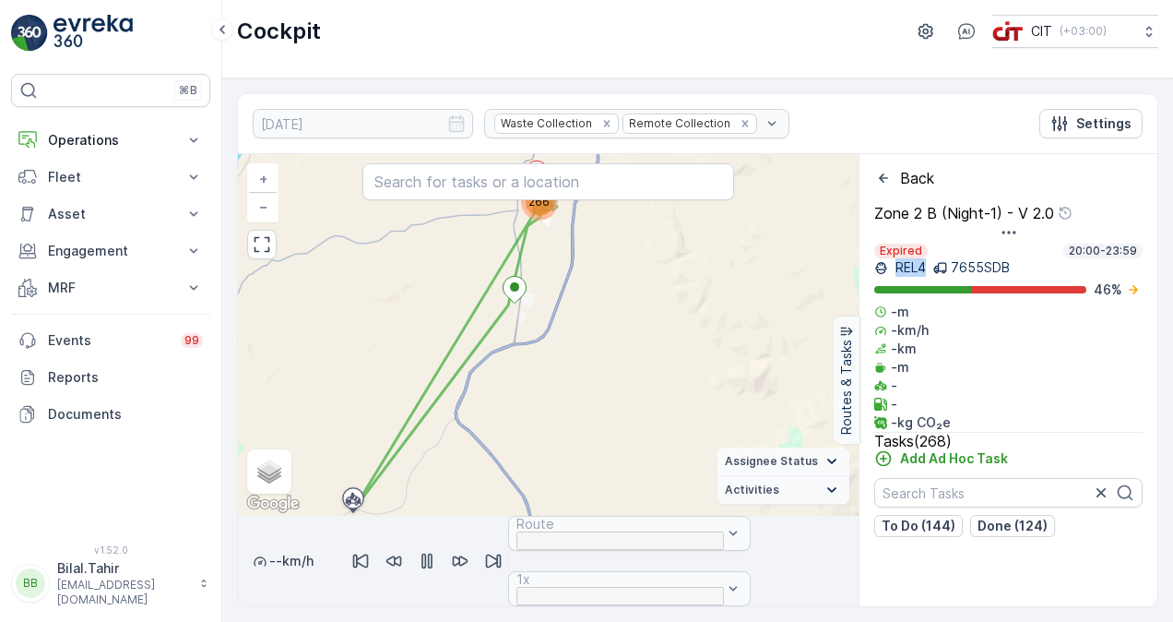
drag, startPoint x: 557, startPoint y: 253, endPoint x: 599, endPoint y: 381, distance: 135.0
click at [599, 381] on div "266 + − Satellite Roadmap Terrain Hybrid Leaflet Keyboard shortcuts Map Data Ma…" at bounding box center [548, 334] width 621 height 361
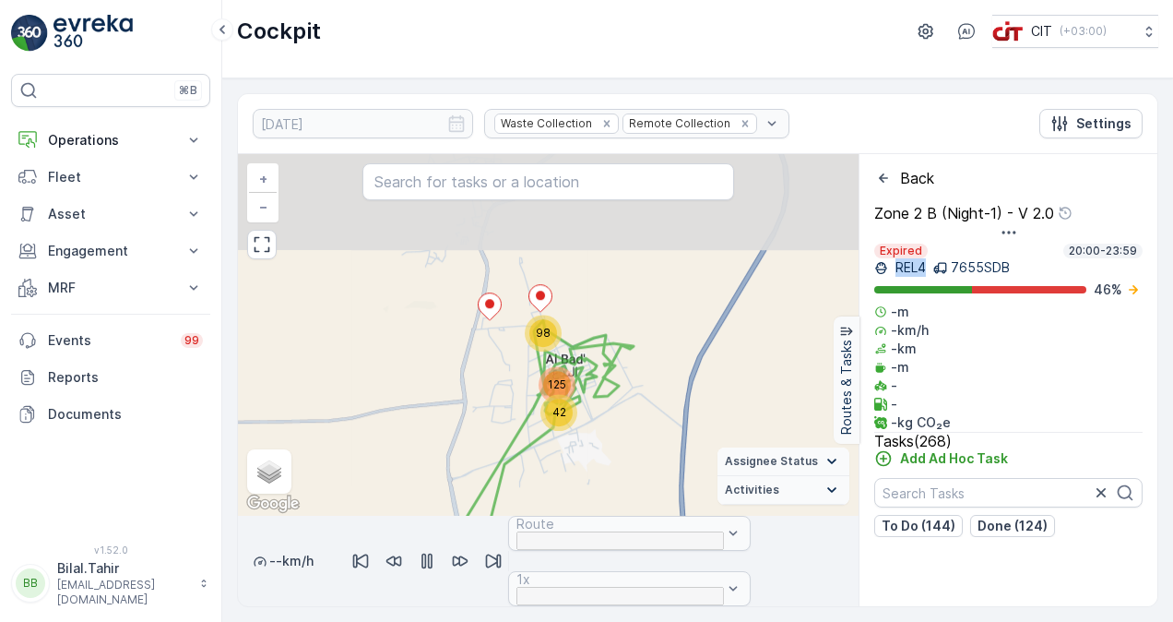
drag, startPoint x: 563, startPoint y: 271, endPoint x: 587, endPoint y: 458, distance: 188.7
click at [587, 458] on div "42 125 98 + − Satellite Roadmap Terrain Hybrid Leaflet Keyboard shortcuts Map D…" at bounding box center [548, 334] width 621 height 361
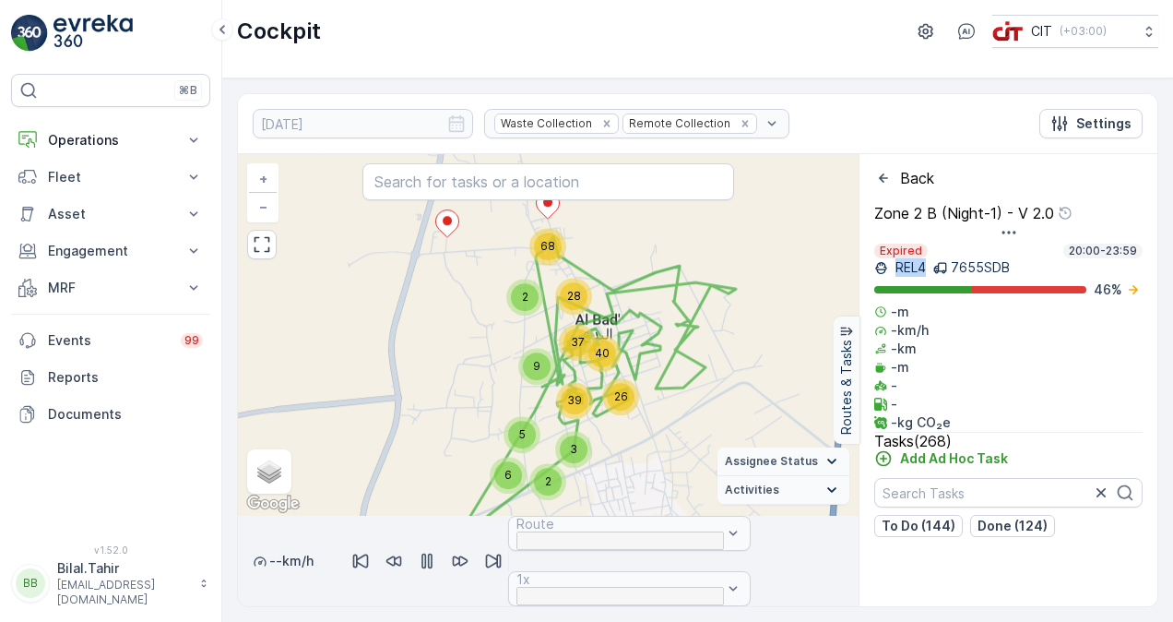
drag, startPoint x: 619, startPoint y: 452, endPoint x: 679, endPoint y: 454, distance: 60.0
click at [679, 454] on div "2 6 26 5 3 37 40 9 39 28 2 68 + − Satellite Roadmap Terrain Hybrid Leaflet Keyb…" at bounding box center [548, 334] width 621 height 361
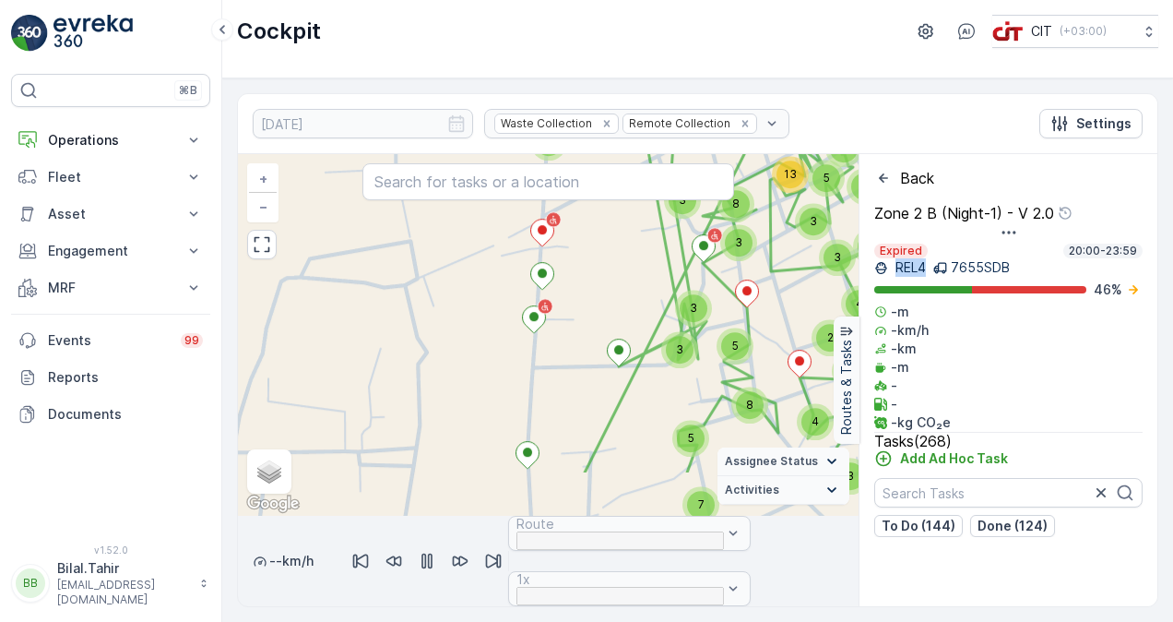
drag, startPoint x: 658, startPoint y: 362, endPoint x: 607, endPoint y: 303, distance: 78.4
click at [607, 303] on div "2 4 2 3 4 2 3 2 2 6 2 2 2 3 3 3 3 8 13 2 3 2 4 4 4 3 5 8 2 3 5 3 2 3 5 3 2 4 8 …" at bounding box center [548, 334] width 621 height 361
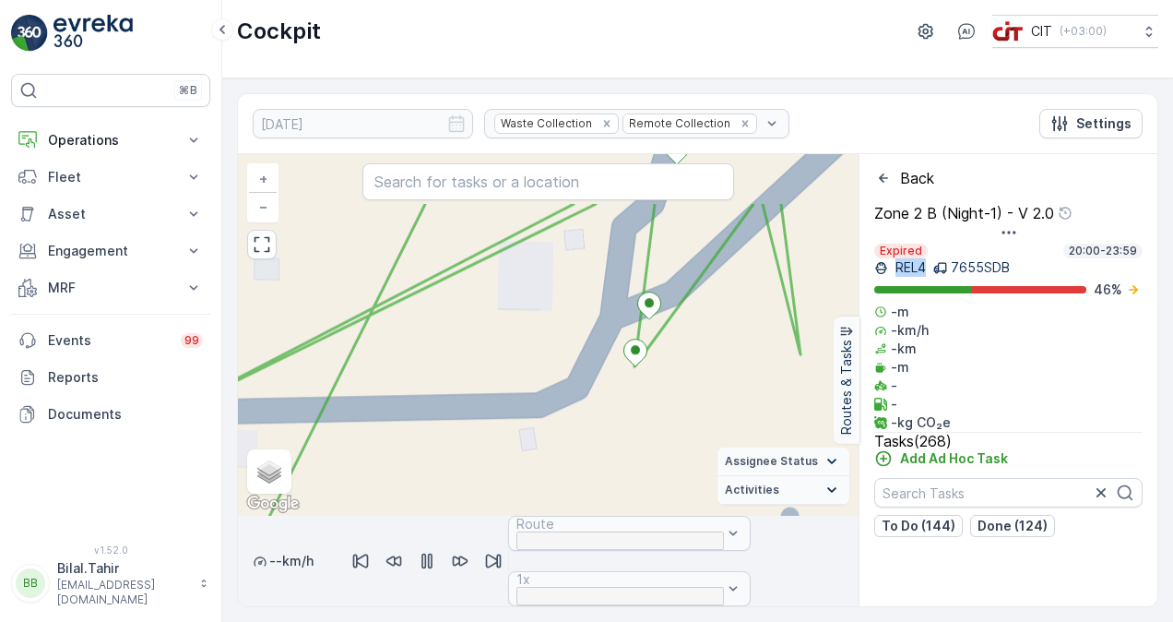
drag, startPoint x: 740, startPoint y: 296, endPoint x: 620, endPoint y: 403, distance: 161.4
click at [620, 403] on div "4 2 2 2 2 2 2 2 3 2 2 2 2 2 2 2 2 2 2 2 2 2 2 4 2 2 2 2 2 2 3 2 2 2 2 2 2 2 3 +…" at bounding box center [548, 334] width 621 height 361
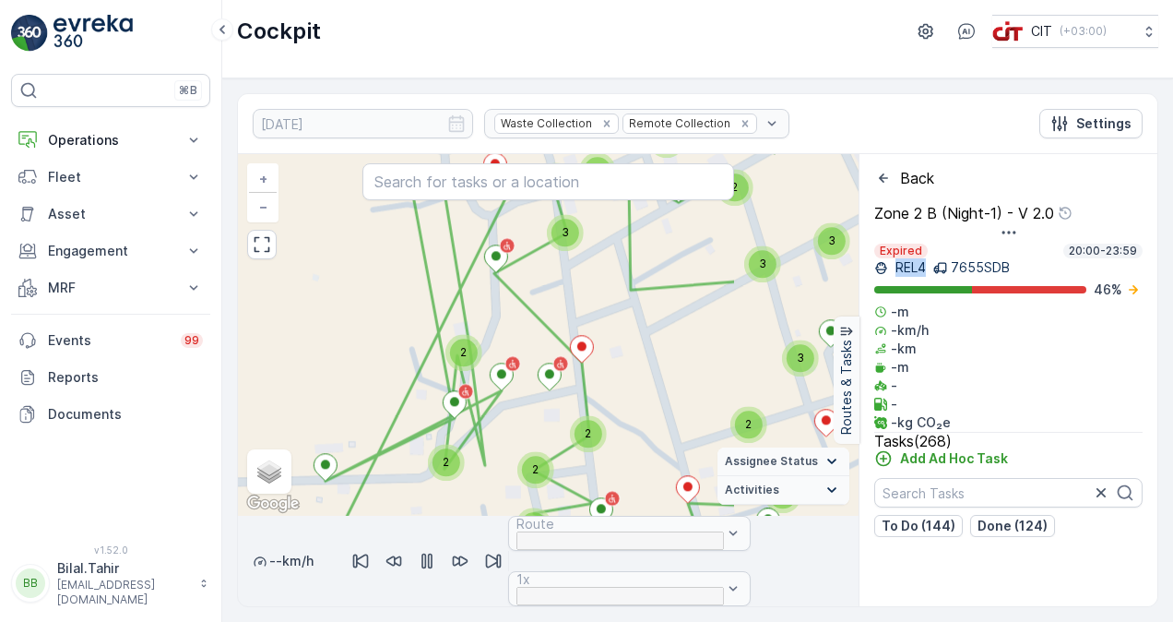
drag, startPoint x: 706, startPoint y: 352, endPoint x: 506, endPoint y: 417, distance: 210.3
click at [506, 417] on div "2 4 2 3 2 2 2 2 2 2 3 2 2 3 2 3 2 2 3 3 2 3 3 5 2 2 3 2 3 3 2 3 2 2 4 3 3 2 2 2…" at bounding box center [548, 334] width 621 height 361
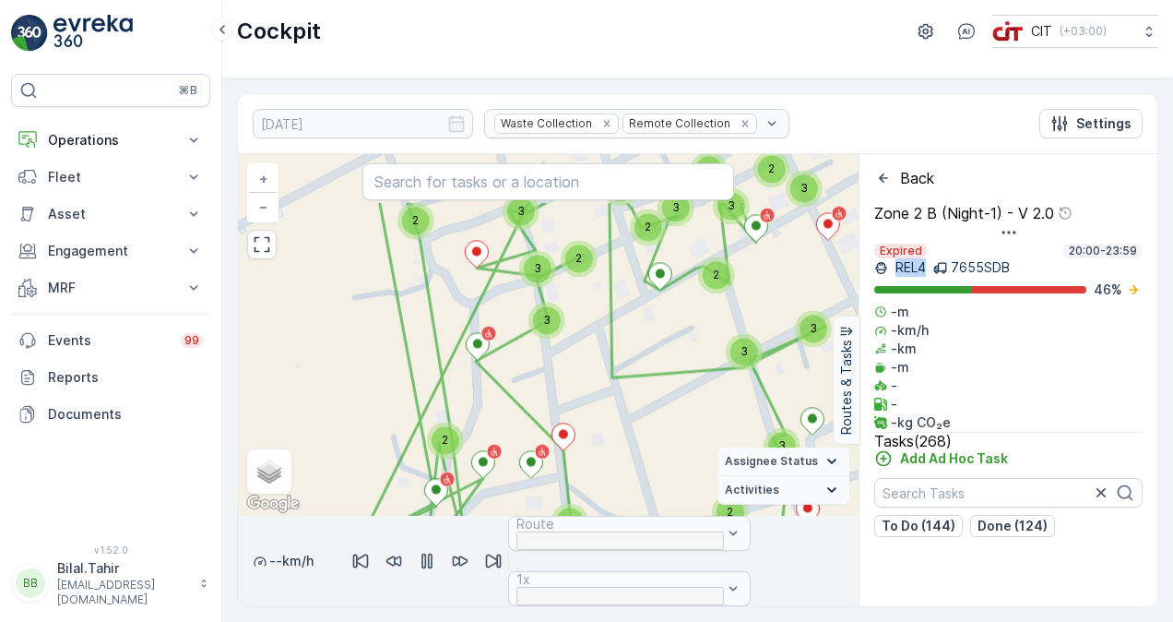
drag, startPoint x: 652, startPoint y: 339, endPoint x: 644, endPoint y: 447, distance: 108.2
click at [644, 447] on div "2 4 2 3 2 2 2 2 2 2 3 2 2 3 2 3 2 2 3 3 2 3 3 5 2 2 3 2 3 3 2 3 2 2 4 3 3 2 2 2…" at bounding box center [548, 334] width 621 height 361
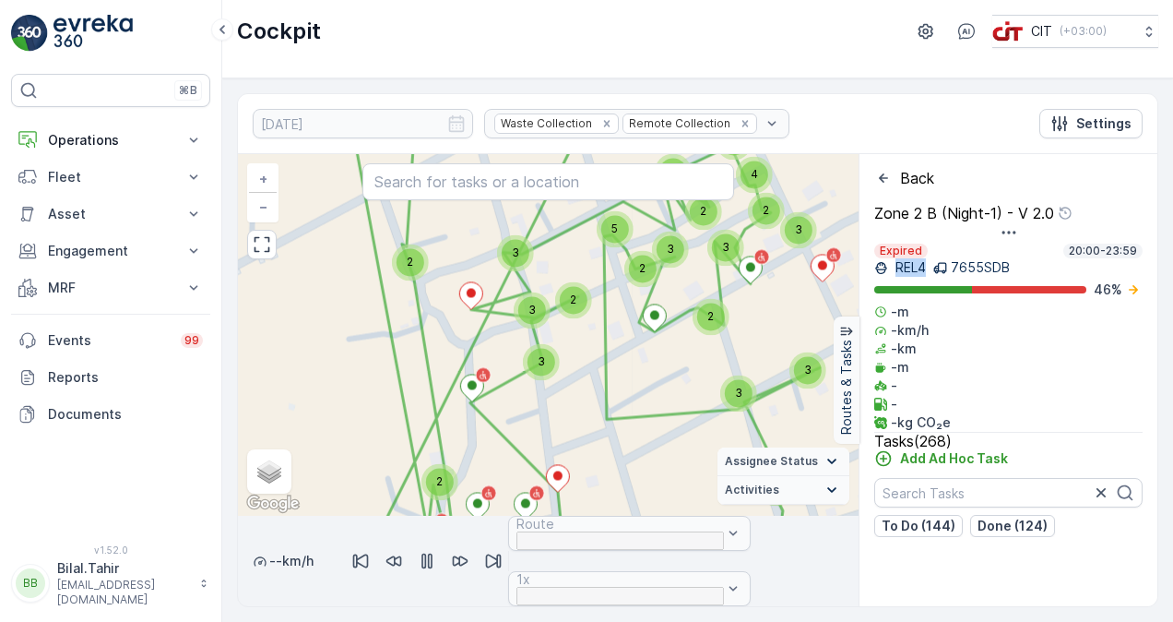
drag, startPoint x: 651, startPoint y: 363, endPoint x: 597, endPoint y: 478, distance: 126.6
click at [597, 478] on div "2 4 2 3 2 2 2 2 2 2 3 2 2 3 2 3 2 2 3 3 2 3 3 5 2 2 3 2 3 3 2 3 2 2 4 3 3 2 2 2…" at bounding box center [548, 334] width 621 height 361
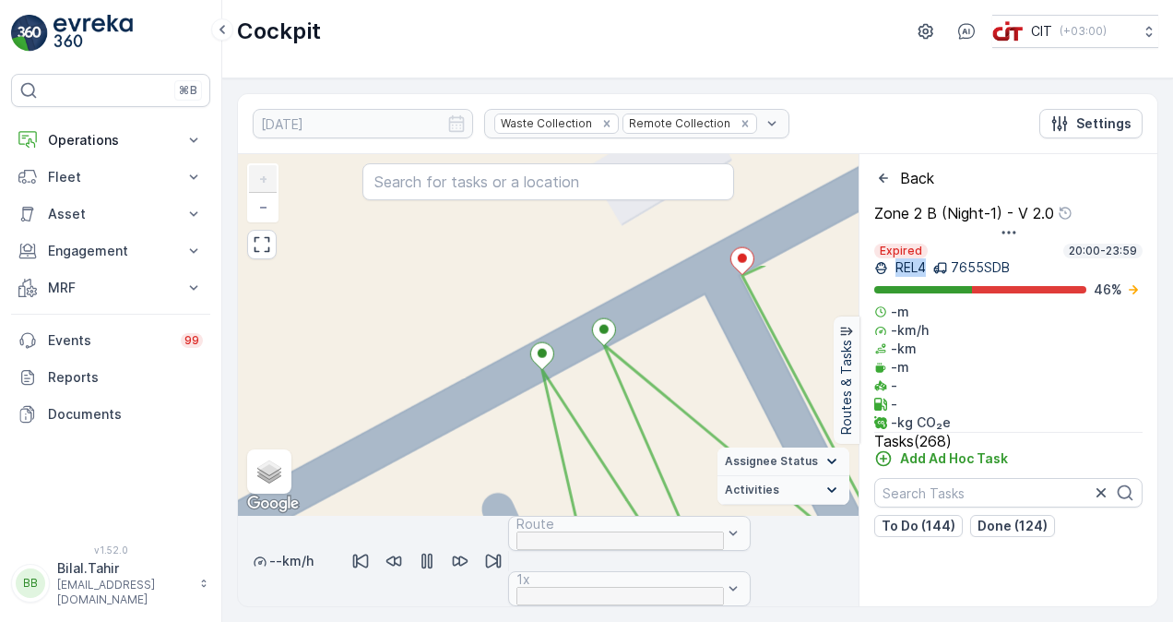
drag, startPoint x: 559, startPoint y: 245, endPoint x: 584, endPoint y: 391, distance: 147.8
click at [584, 391] on div "4 2 2 2 2 2 2 2 2 2 2 2 2 2 4 2 2 2 2 2 2 2 2 2 + − Satellite Roadmap Terrain H…" at bounding box center [548, 334] width 621 height 361
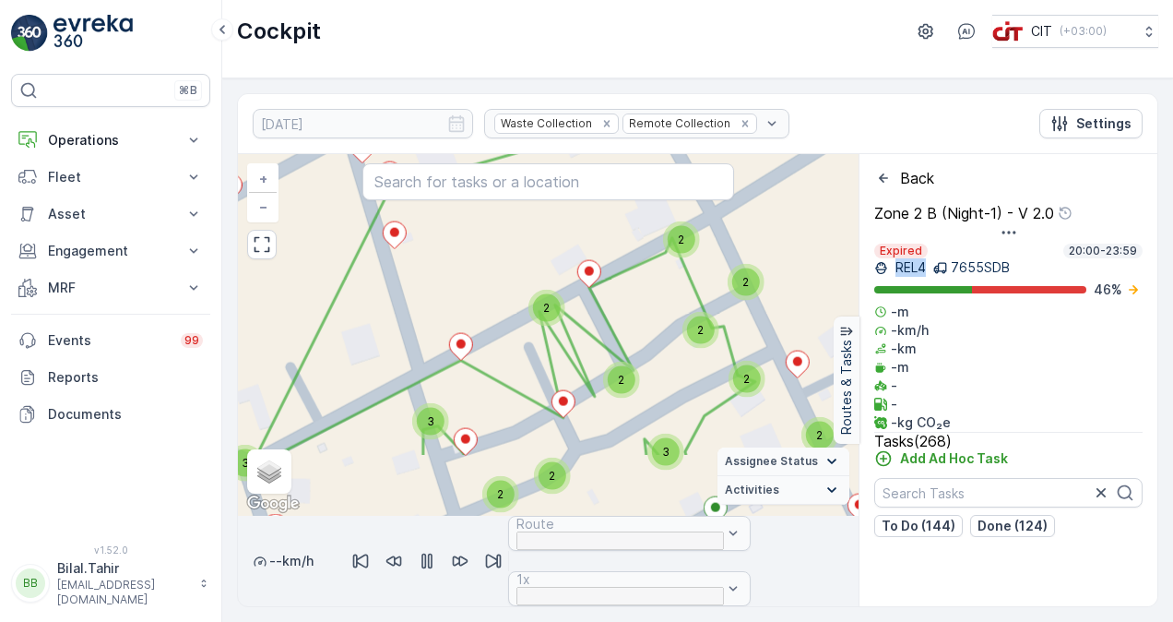
drag, startPoint x: 637, startPoint y: 481, endPoint x: 573, endPoint y: 319, distance: 174.7
click at [574, 320] on div "2 4 3 2 2 2 2 2 2 2 2 2 3 3 2 2 3 2 2 2 3 2 2 2 2 3 2 2 2 2 2 2 2 2 2 2 2 2 2 2…" at bounding box center [548, 334] width 621 height 361
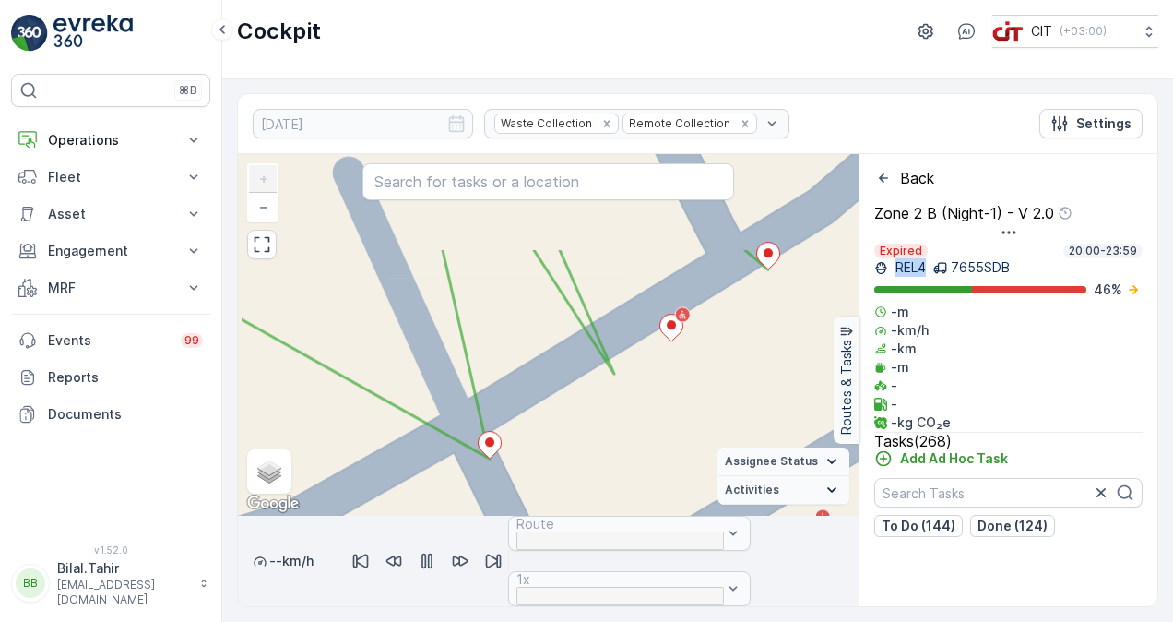
drag, startPoint x: 548, startPoint y: 266, endPoint x: 613, endPoint y: 396, distance: 145.6
click at [613, 396] on div "4 2 2 2 2 2 2 2 2 2 2 2 2 2 4 2 2 2 2 2 2 2 2 2 + − Satellite Roadmap Terrain H…" at bounding box center [548, 334] width 621 height 361
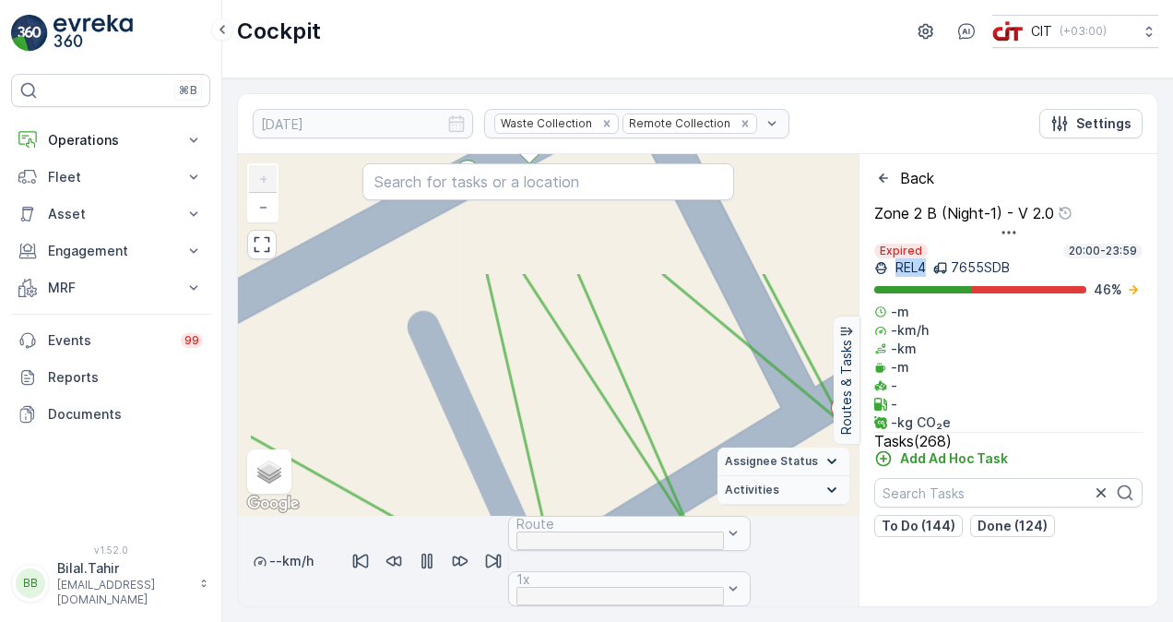
drag, startPoint x: 505, startPoint y: 316, endPoint x: 586, endPoint y: 480, distance: 183.1
click at [586, 480] on div "4 2 2 2 2 2 2 2 2 2 2 2 2 2 4 2 2 2 2 2 2 2 2 2 + − Satellite Roadmap Terrain H…" at bounding box center [548, 334] width 621 height 361
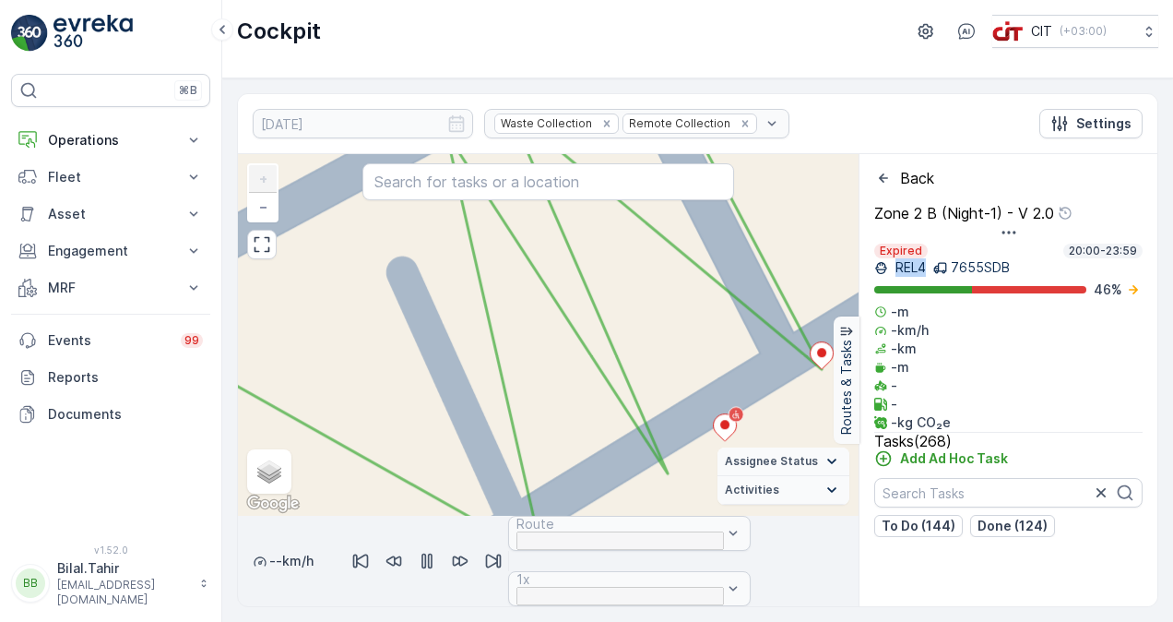
drag, startPoint x: 556, startPoint y: 272, endPoint x: 546, endPoint y: 312, distance: 40.9
click at [546, 312] on div "4 2 2 2 2 2 2 2 2 2 2 2 2 2 4 2 2 2 2 2 2 2 2 2 + − Satellite Roadmap Terrain H…" at bounding box center [548, 334] width 621 height 361
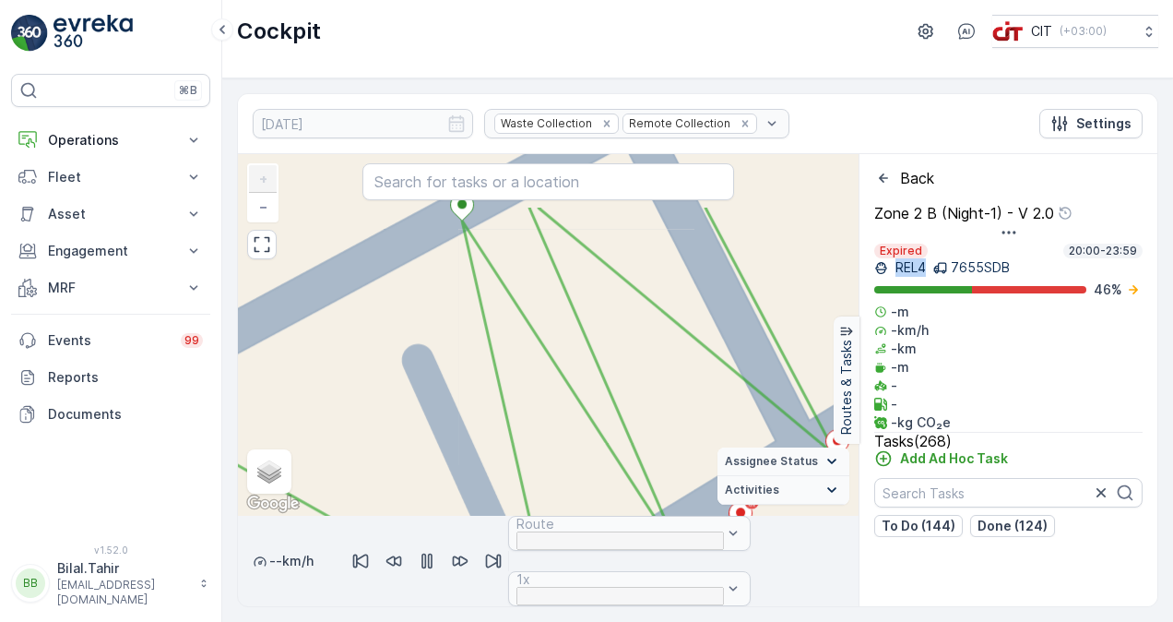
drag, startPoint x: 548, startPoint y: 256, endPoint x: 572, endPoint y: 365, distance: 111.4
click at [572, 365] on div "4 2 2 2 2 2 2 2 2 2 2 2 2 2 4 2 2 2 2 2 2 2 2 2 + − Satellite Roadmap Terrain H…" at bounding box center [548, 334] width 621 height 361
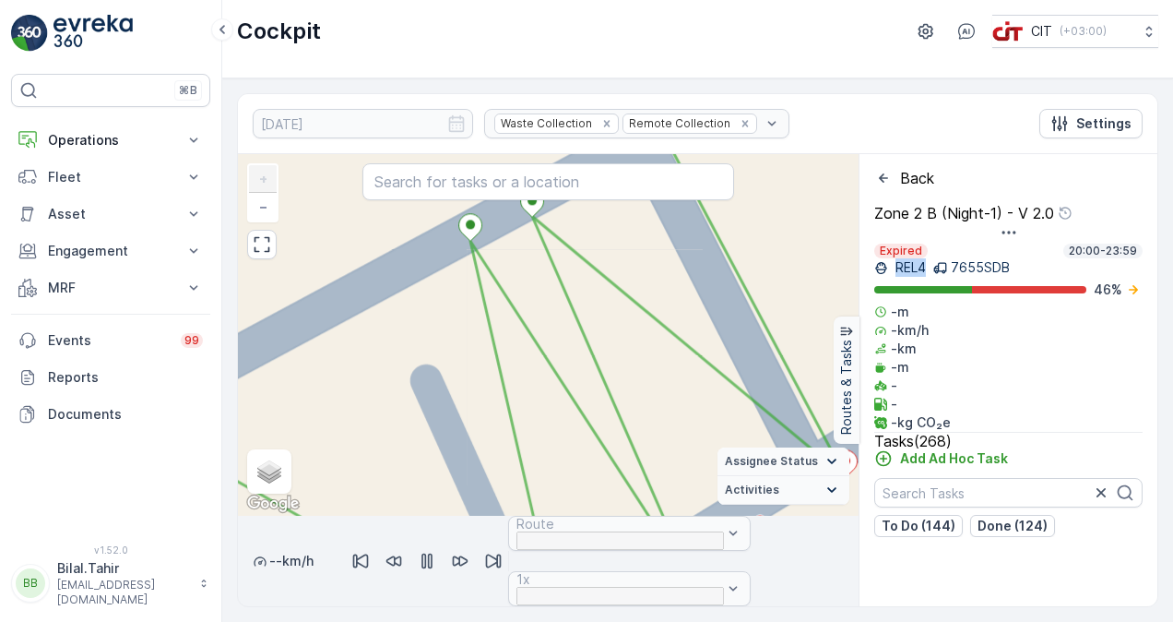
click at [432, 553] on icon "button" at bounding box center [426, 561] width 11 height 16
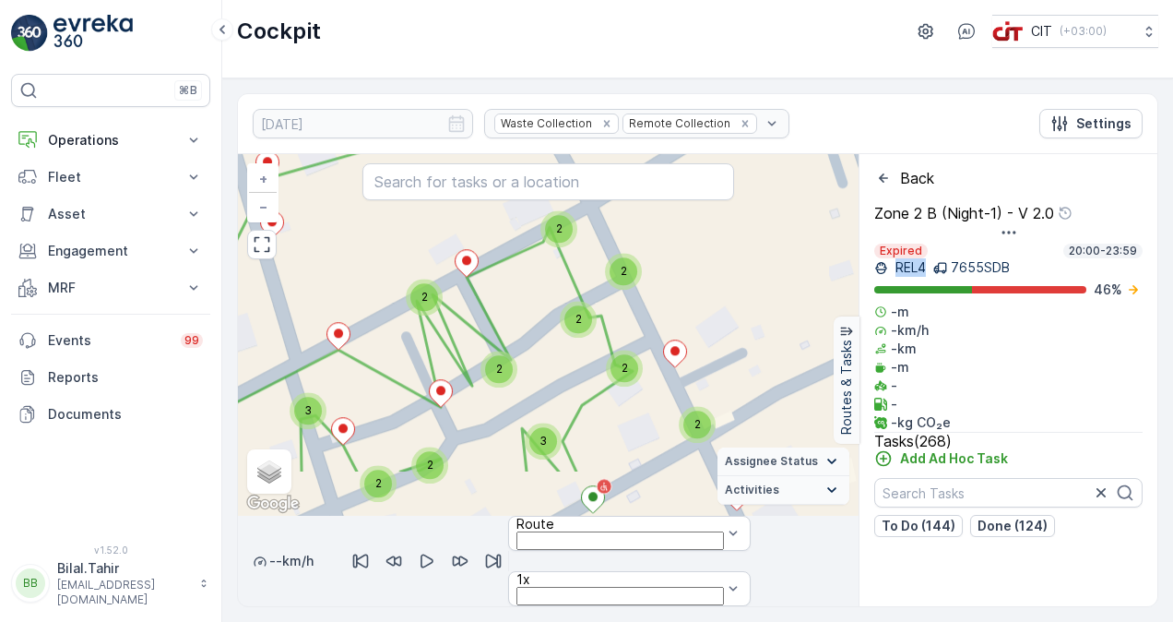
drag, startPoint x: 587, startPoint y: 426, endPoint x: 527, endPoint y: 367, distance: 84.1
click at [527, 367] on div "2 4 3 2 2 2 2 2 2 2 2 2 3 3 2 2 3 2 2 2 3 2 2 2 2 3 2 2 2 2 2 2 2 2 2 2 2 2 2 2…" at bounding box center [548, 334] width 621 height 361
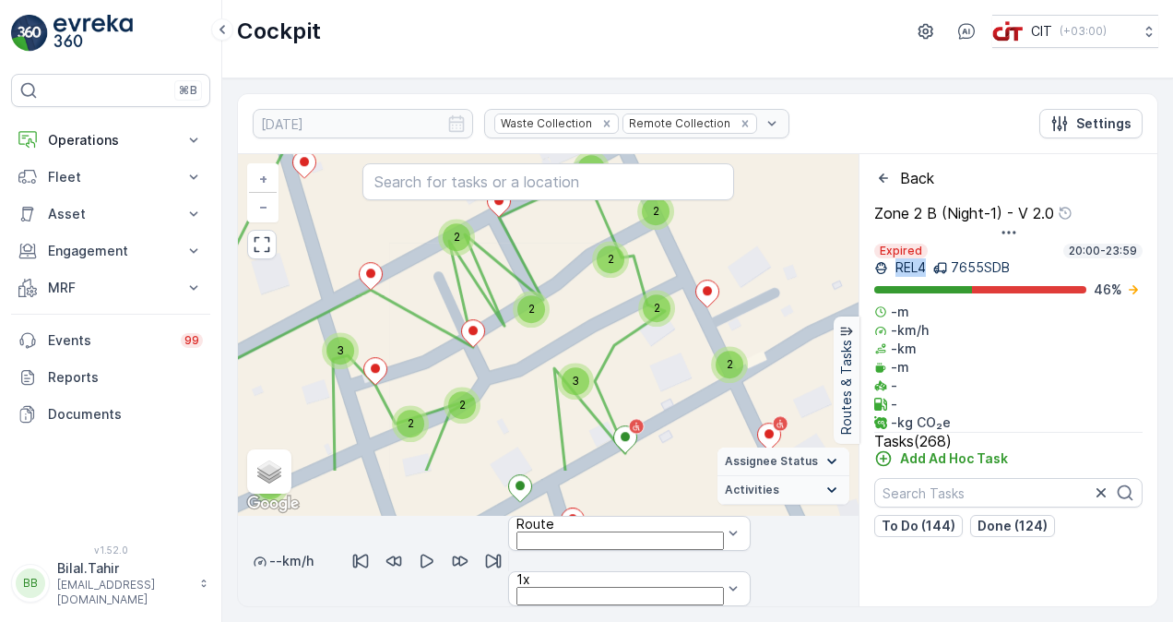
drag, startPoint x: 392, startPoint y: 346, endPoint x: 424, endPoint y: 286, distance: 68.1
click at [424, 286] on div "2 4 3 2 2 2 2 2 2 2 2 2 3 3 2 2 3 2 2 2 3 2 2 2 2 3 2 2 2 2 2 2 2 2 2 2 2 2 2 2…" at bounding box center [548, 334] width 621 height 361
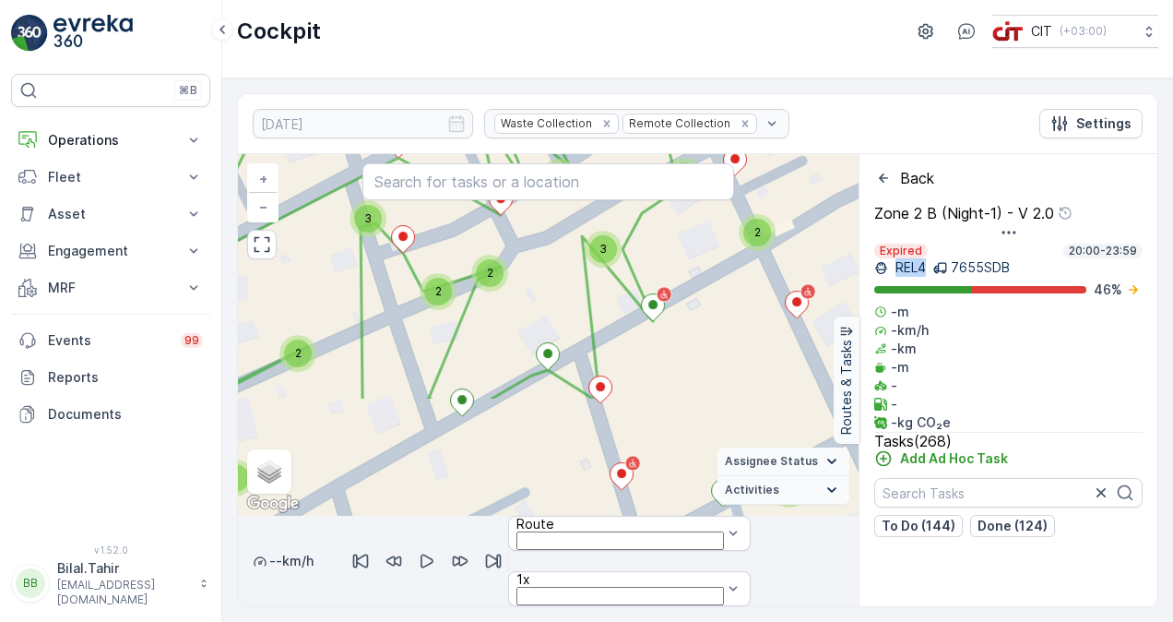
drag, startPoint x: 420, startPoint y: 469, endPoint x: 448, endPoint y: 337, distance: 134.7
click at [448, 337] on div "2 4 3 2 2 2 2 2 2 2 2 2 3 3 2 2 3 2 2 2 3 2 2 2 2 3 2 2 2 2 2 2 2 2 2 2 2 2 2 2…" at bounding box center [548, 334] width 621 height 361
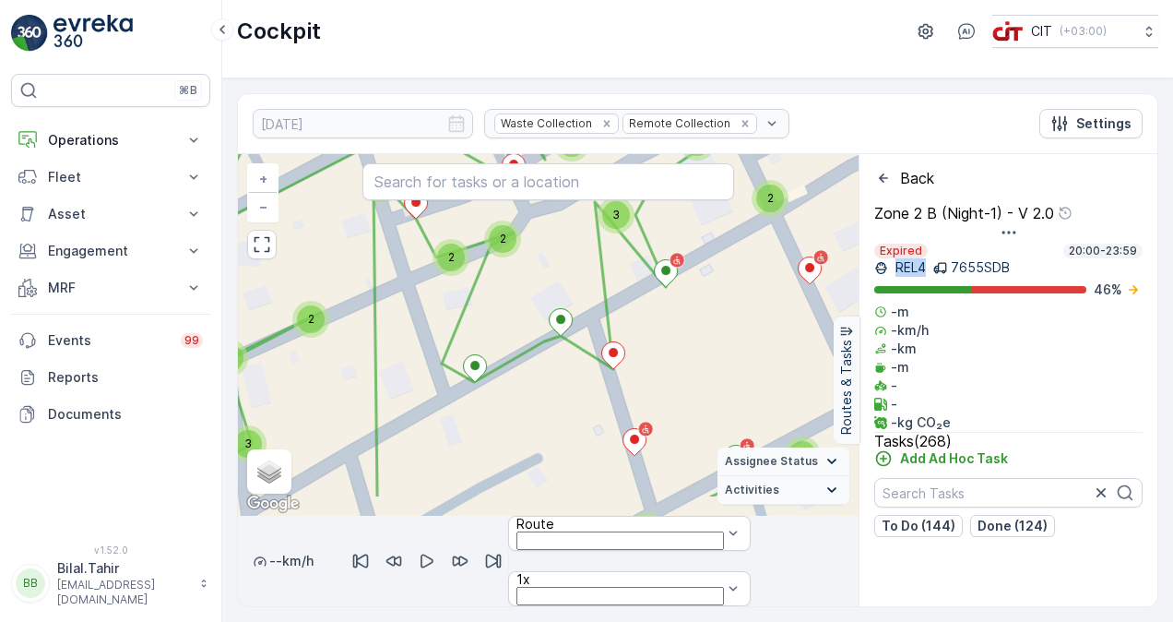
drag, startPoint x: 501, startPoint y: 358, endPoint x: 521, endPoint y: 312, distance: 50.4
click at [520, 314] on div "2 4 3 2 2 2 2 2 2 2 2 2 3 3 2 2 3 2 2 2 3 2 2 2 2 3 2 2 2 2 2 2 2 2 2 2 2 2 2 2…" at bounding box center [548, 334] width 621 height 361
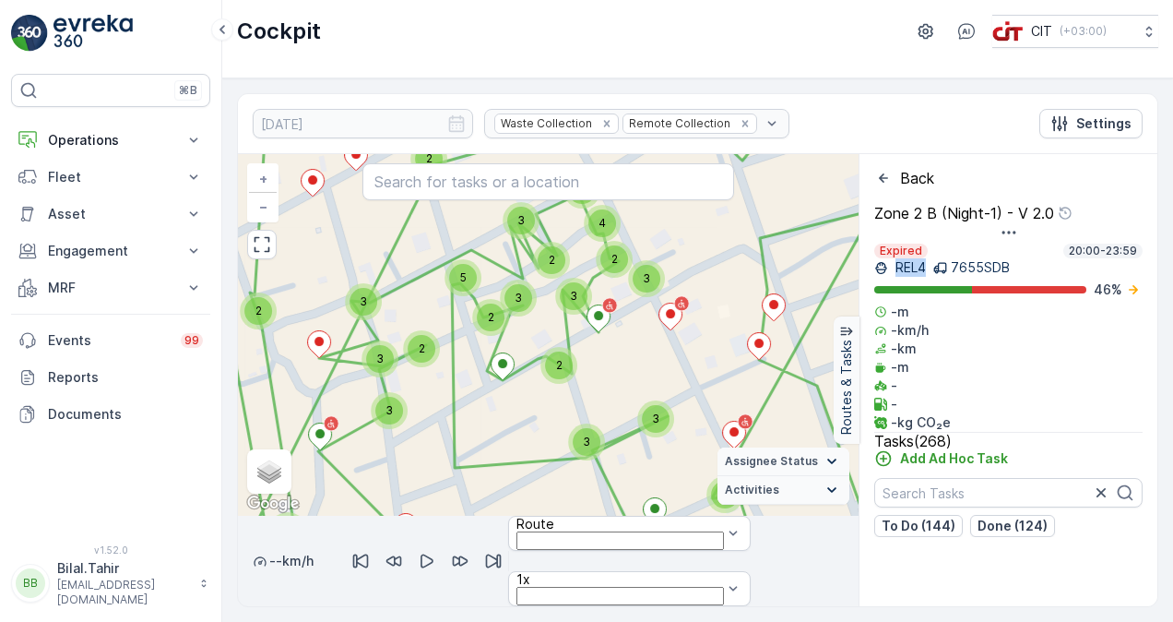
drag, startPoint x: 539, startPoint y: 443, endPoint x: 539, endPoint y: 373, distance: 70.1
click at [539, 373] on div "2 4 2 3 2 2 2 2 2 2 3 2 2 3 2 3 2 2 3 3 2 3 3 5 2 2 3 2 3 3 2 3 2 2 4 3 3 2 2 2…" at bounding box center [548, 334] width 621 height 361
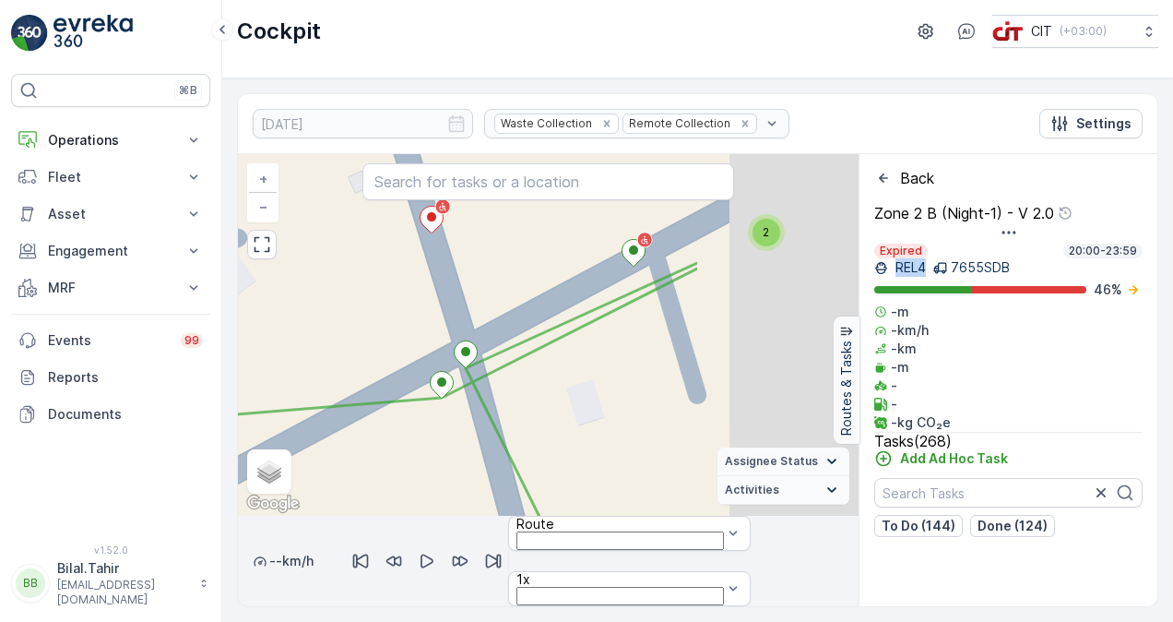
drag, startPoint x: 677, startPoint y: 308, endPoint x: 395, endPoint y: 317, distance: 282.3
click at [395, 317] on div "4 2 2 2 2 2 2 2 3 2 2 2 2 2 2 2 2 2 2 2 2 2 2 4 2 2 2 2 2 2 3 2 2 2 2 2 2 2 3 +…" at bounding box center [548, 334] width 621 height 361
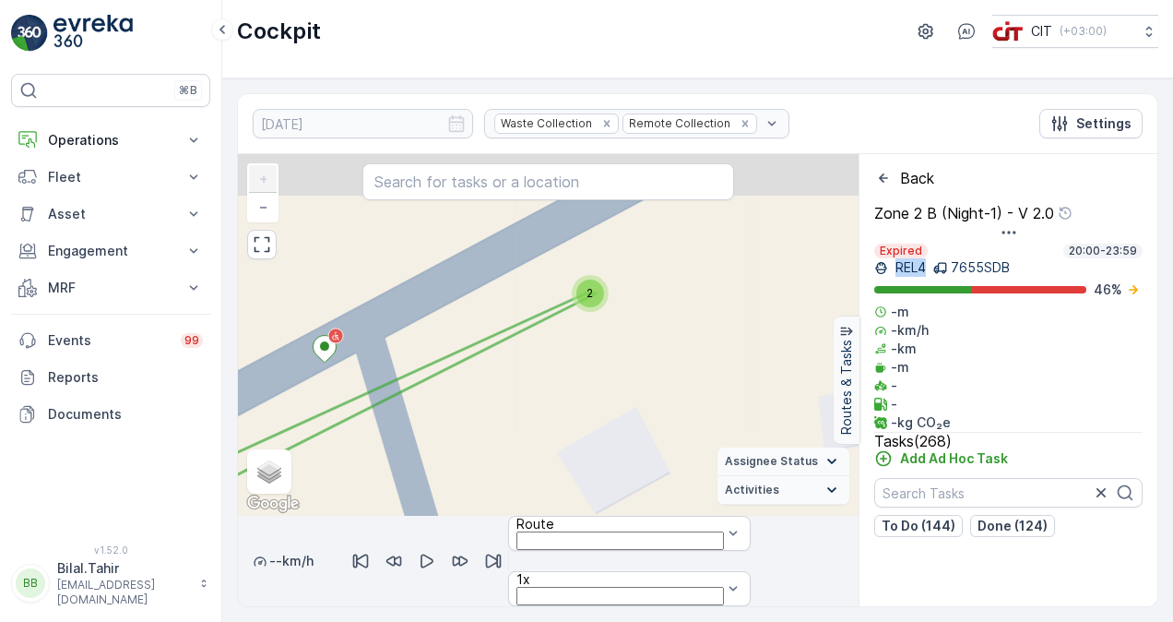
drag, startPoint x: 657, startPoint y: 242, endPoint x: 645, endPoint y: 353, distance: 112.2
click at [646, 353] on div "4 2 2 2 2 2 2 2 2 2 2 2 2 2 4 2 2 2 2 2 2 2 2 2 + − Satellite Roadmap Terrain H…" at bounding box center [548, 334] width 621 height 361
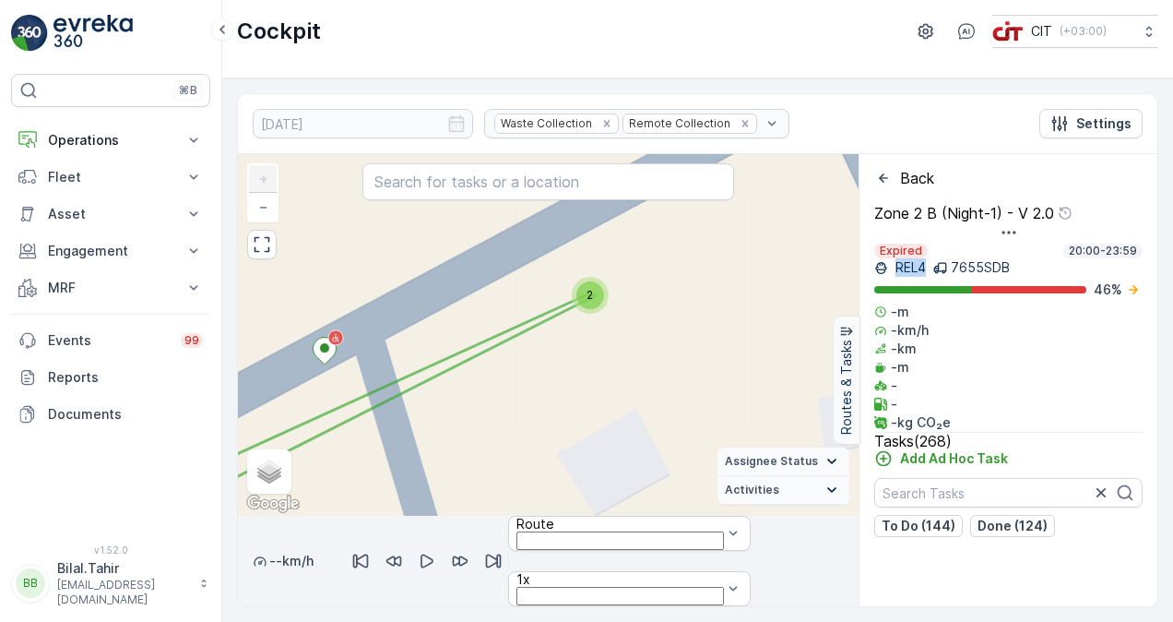
click at [586, 303] on div "2" at bounding box center [590, 295] width 28 height 28
click at [586, 302] on div "2" at bounding box center [590, 295] width 28 height 28
click at [586, 292] on span "2" at bounding box center [589, 295] width 6 height 14
click at [556, 290] on ellipse at bounding box center [557, 287] width 9 height 9
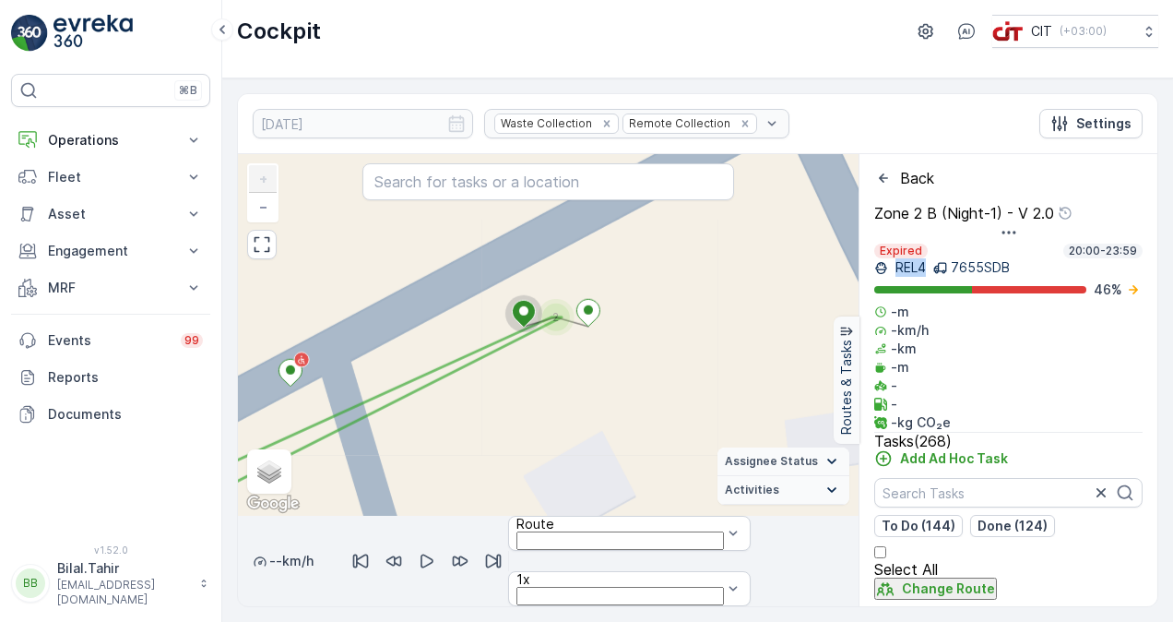
scroll to position [32051, 0]
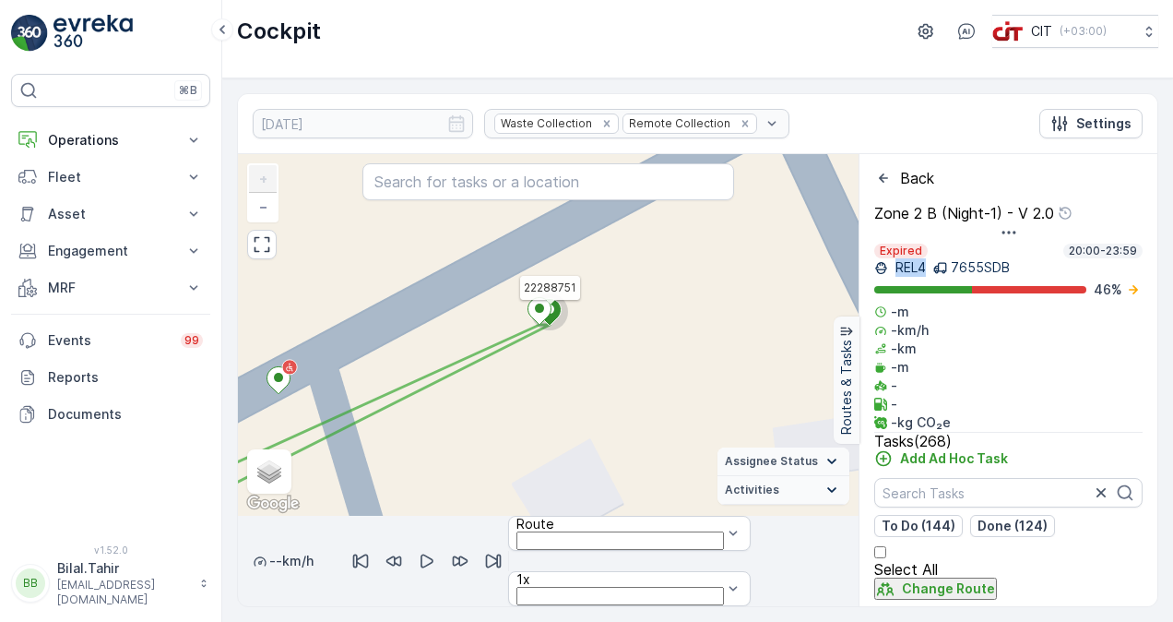
click at [553, 327] on circle at bounding box center [549, 311] width 37 height 37
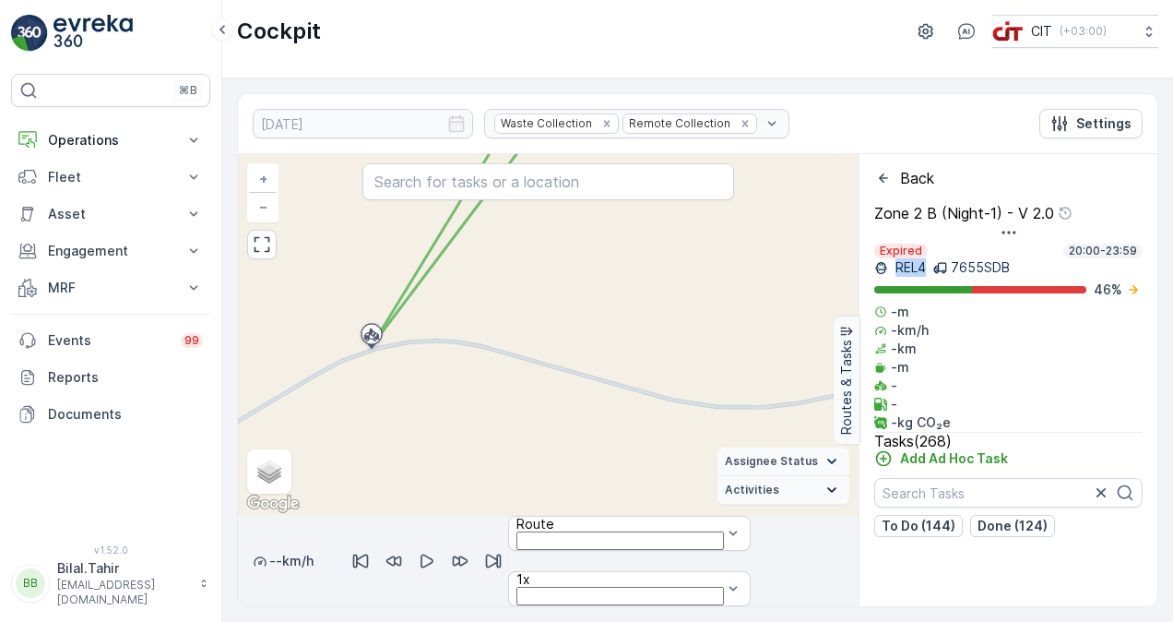
drag, startPoint x: 558, startPoint y: 306, endPoint x: 518, endPoint y: 390, distance: 92.8
click at [533, 364] on div "2 5 9 3 12 2 3 3 7 29 19 13 10 3 4 2 5 5 10 20 3 18 7 18 2 32 16 + − Satellite …" at bounding box center [548, 334] width 621 height 361
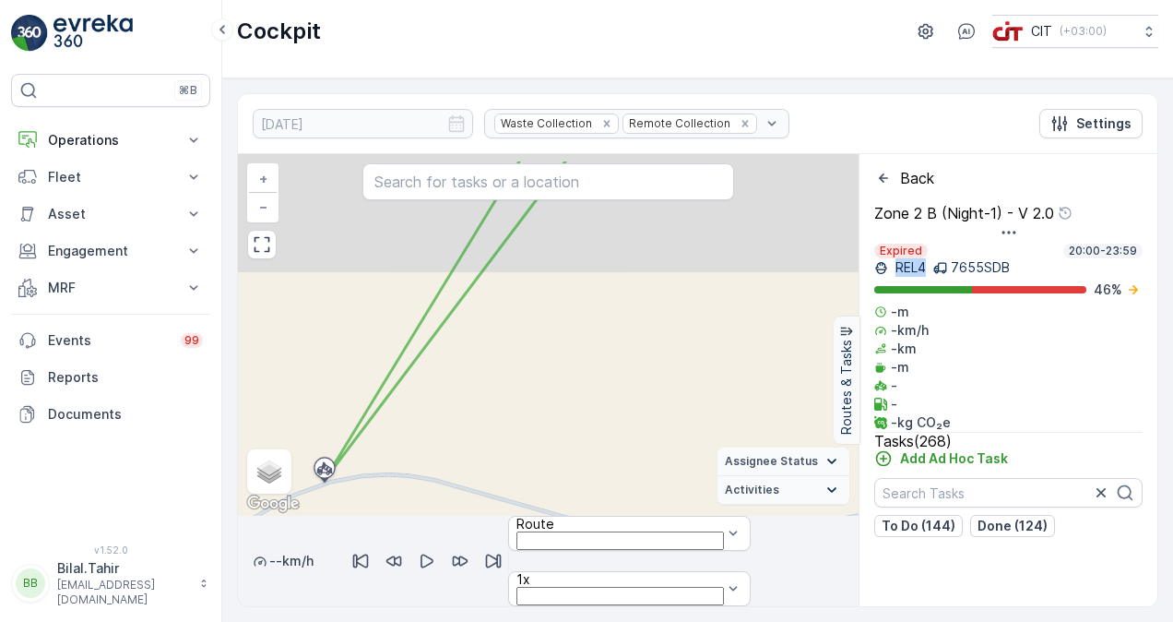
drag, startPoint x: 591, startPoint y: 286, endPoint x: 561, endPoint y: 387, distance: 105.9
click at [563, 384] on div "2 5 9 3 12 2 3 3 7 29 19 13 10 3 4 2 5 5 10 20 3 18 7 18 2 32 16 + − Satellite …" at bounding box center [548, 334] width 621 height 361
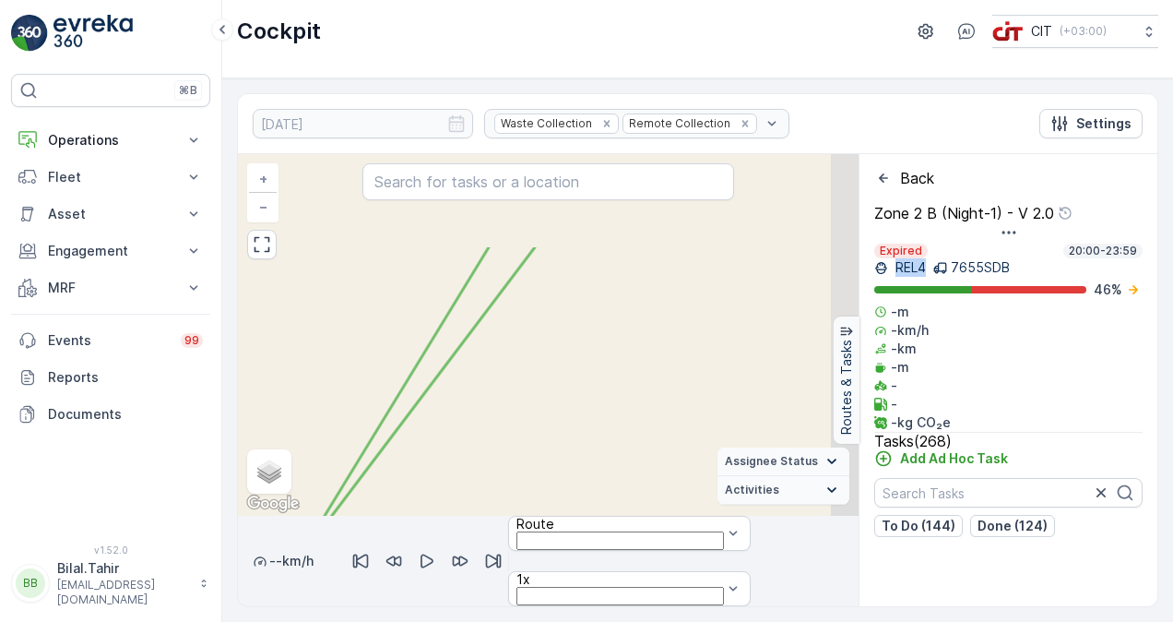
click at [581, 446] on div "2 5 9 3 12 2 3 3 7 29 19 13 10 3 4 2 5 5 10 20 3 18 7 18 2 32 16 + − Satellite …" at bounding box center [548, 334] width 621 height 361
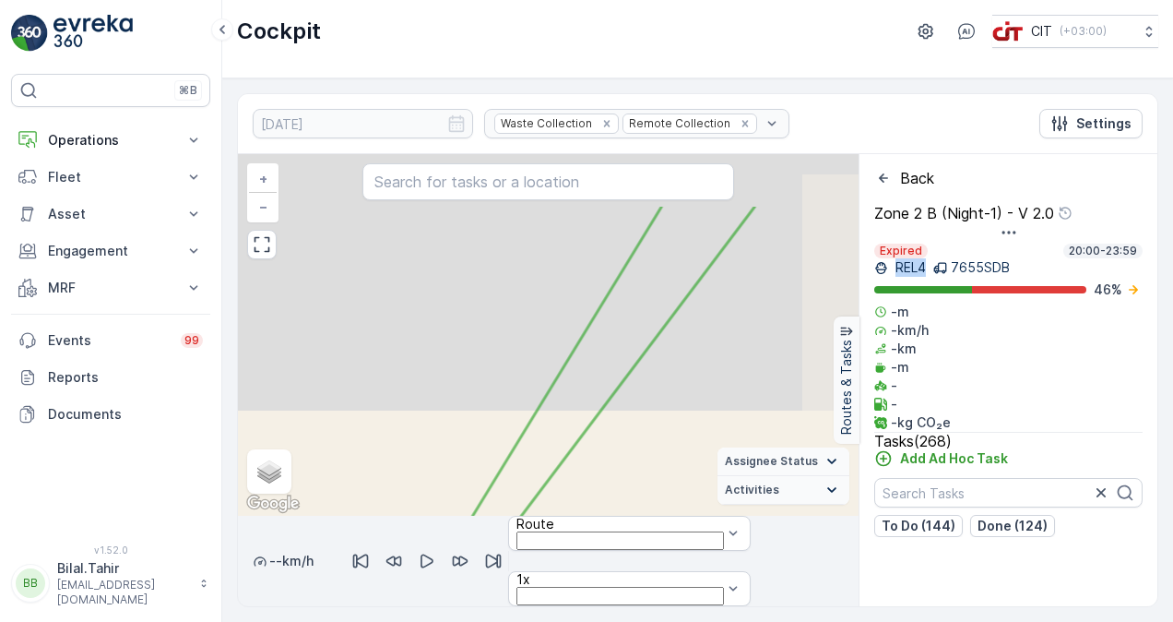
drag, startPoint x: 612, startPoint y: 275, endPoint x: 585, endPoint y: 393, distance: 121.2
click at [586, 391] on div "2 5 9 3 12 2 3 3 7 29 19 13 10 3 4 2 5 5 10 20 3 18 7 18 2 32 16 + − Satellite …" at bounding box center [548, 334] width 621 height 361
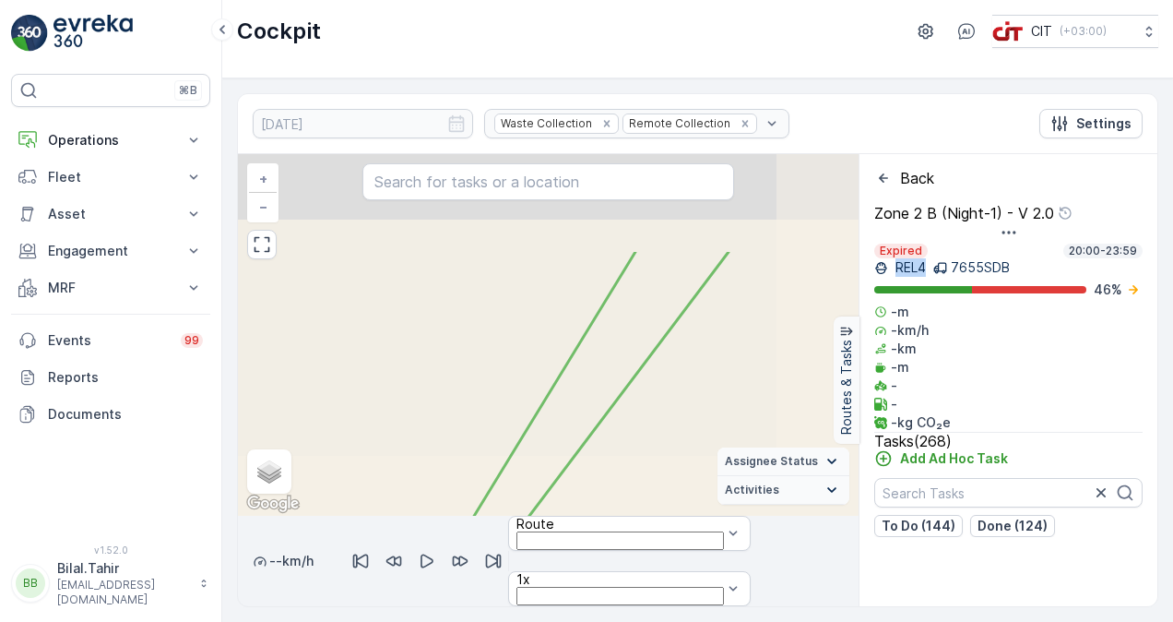
drag, startPoint x: 646, startPoint y: 293, endPoint x: 571, endPoint y: 418, distance: 145.7
click at [574, 418] on div "2 5 9 3 12 2 3 3 7 29 19 13 10 3 4 2 5 5 10 20 3 18 7 18 2 32 16 + − Satellite …" at bounding box center [548, 334] width 621 height 361
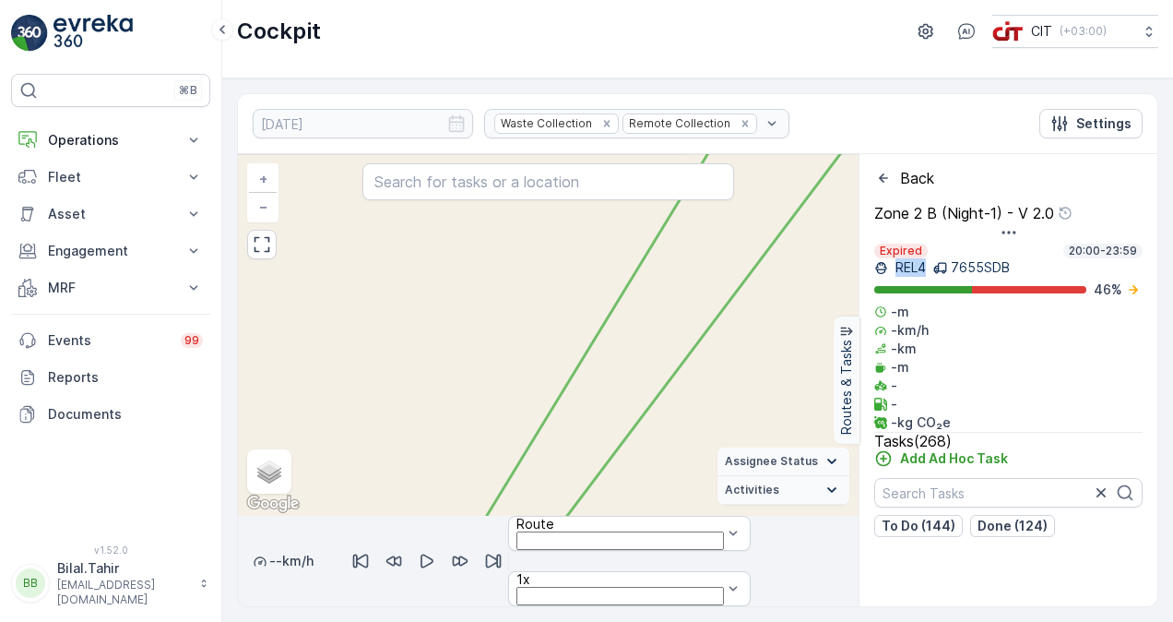
drag, startPoint x: 649, startPoint y: 304, endPoint x: 547, endPoint y: 392, distance: 134.7
click at [548, 391] on div "2 5 9 3 12 2 3 3 7 29 19 13 10 3 4 2 5 5 10 20 3 18 7 18 2 32 16 + − Satellite …" at bounding box center [548, 334] width 621 height 361
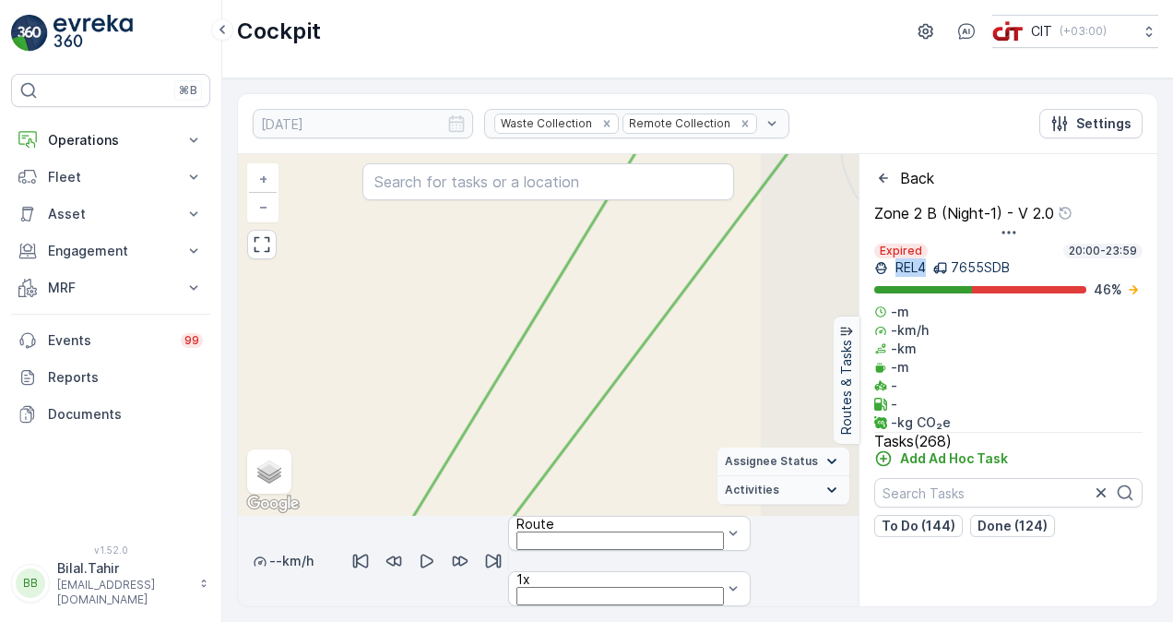
drag, startPoint x: 701, startPoint y: 299, endPoint x: 566, endPoint y: 376, distance: 155.3
click at [560, 420] on div "2 5 9 3 12 2 3 3 7 29 19 13 10 3 4 2 5 5 10 20 3 18 7 18 2 32 16 + − Satellite …" at bounding box center [548, 334] width 621 height 361
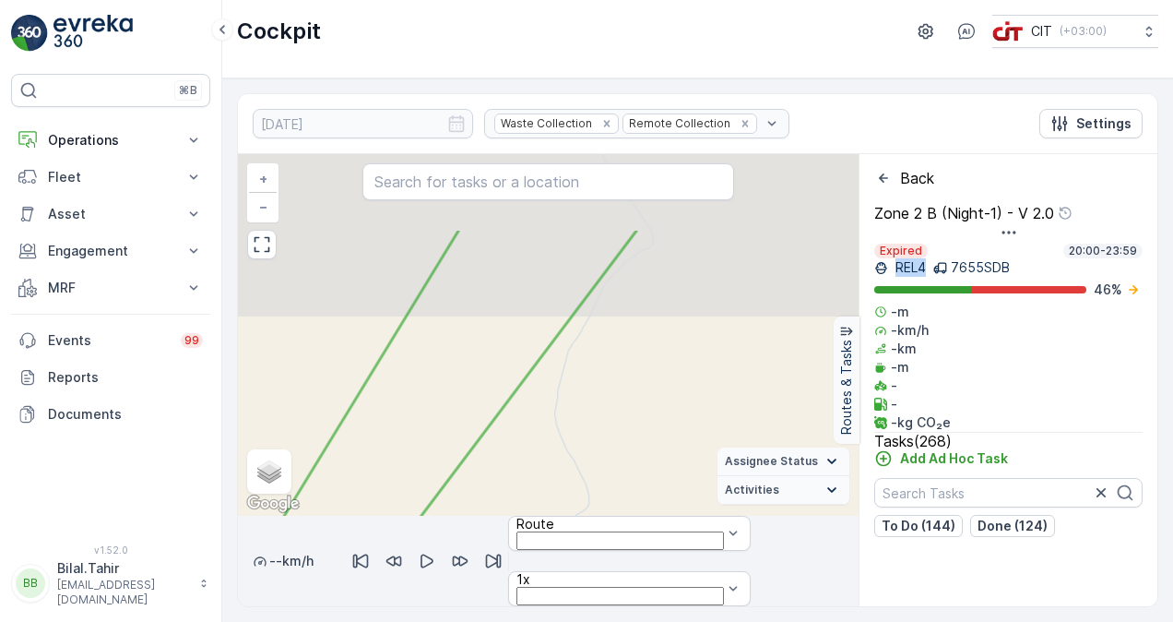
drag, startPoint x: 614, startPoint y: 300, endPoint x: 496, endPoint y: 410, distance: 161.8
click at [497, 410] on div "2 5 9 3 12 2 3 3 7 29 19 13 10 3 4 2 5 5 10 20 3 18 7 18 2 32 16 + − Satellite …" at bounding box center [548, 334] width 621 height 361
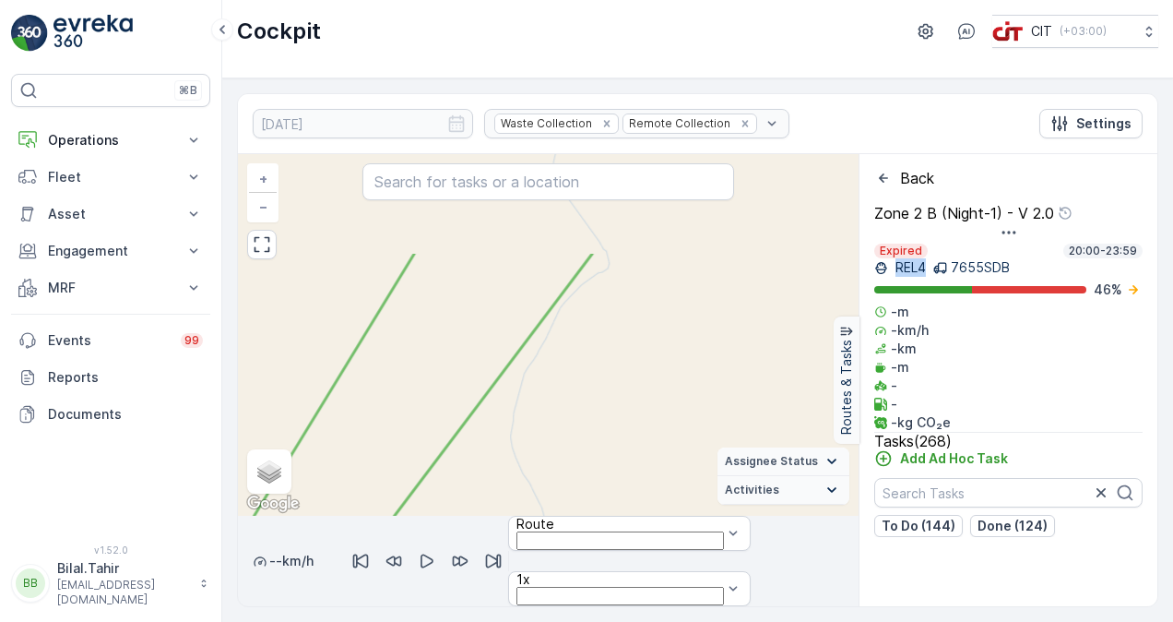
drag, startPoint x: 610, startPoint y: 343, endPoint x: 546, endPoint y: 392, distance: 80.2
click at [546, 404] on div "2 5 9 3 12 2 3 3 7 29 19 13 10 3 4 2 5 5 10 20 3 18 7 18 2 32 16 + − Satellite …" at bounding box center [548, 334] width 621 height 361
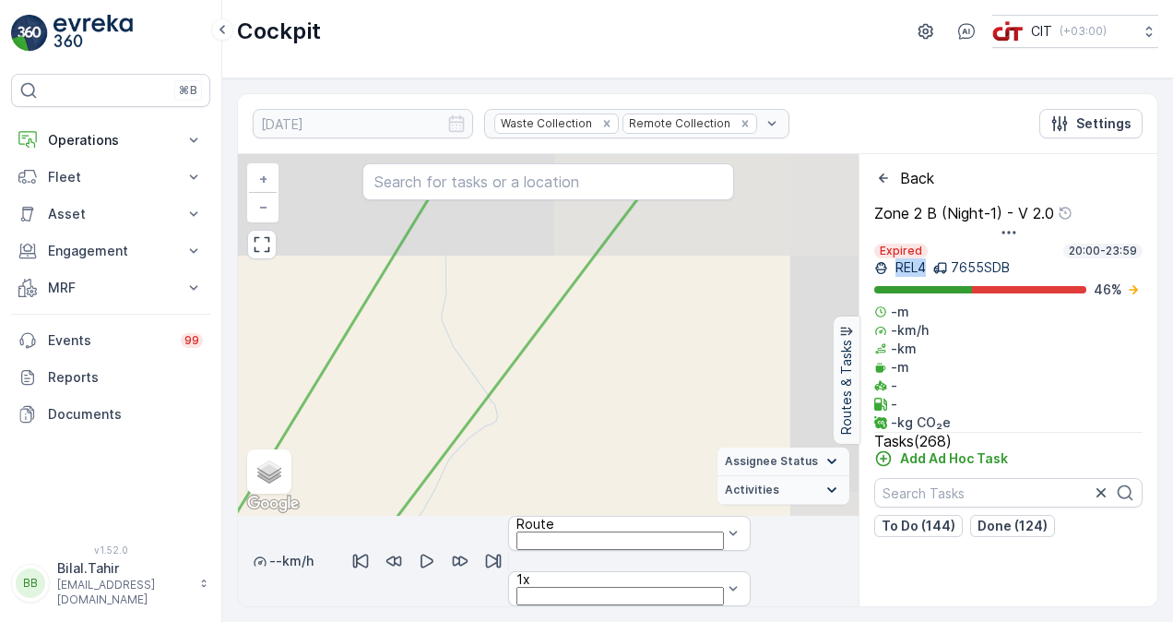
drag, startPoint x: 607, startPoint y: 323, endPoint x: 522, endPoint y: 434, distance: 140.2
click at [525, 432] on div "2 5 9 3 12 2 3 3 7 29 19 13 10 3 4 2 5 5 10 20 3 18 7 18 2 32 16 Zone 2 B (Nigh…" at bounding box center [548, 334] width 621 height 361
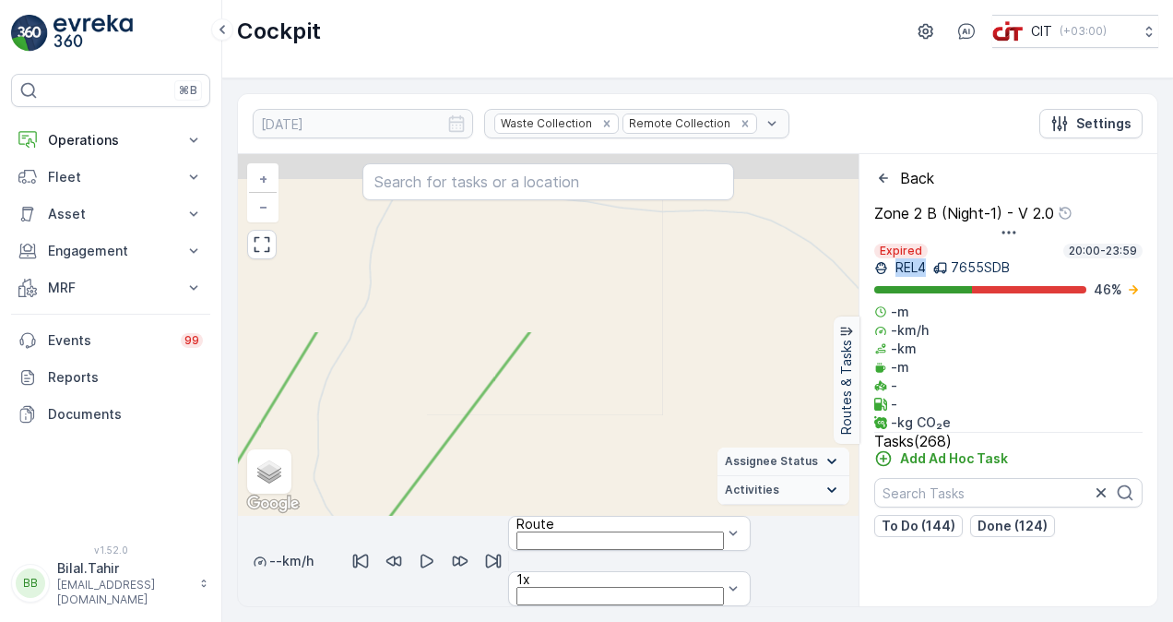
drag, startPoint x: 585, startPoint y: 392, endPoint x: 555, endPoint y: 432, distance: 49.4
click at [555, 432] on div "2 5 9 3 12 2 3 3 7 29 19 13 10 3 4 2 5 5 10 20 3 18 7 18 2 32 16 Zone 2 B (Nigh…" at bounding box center [548, 334] width 621 height 361
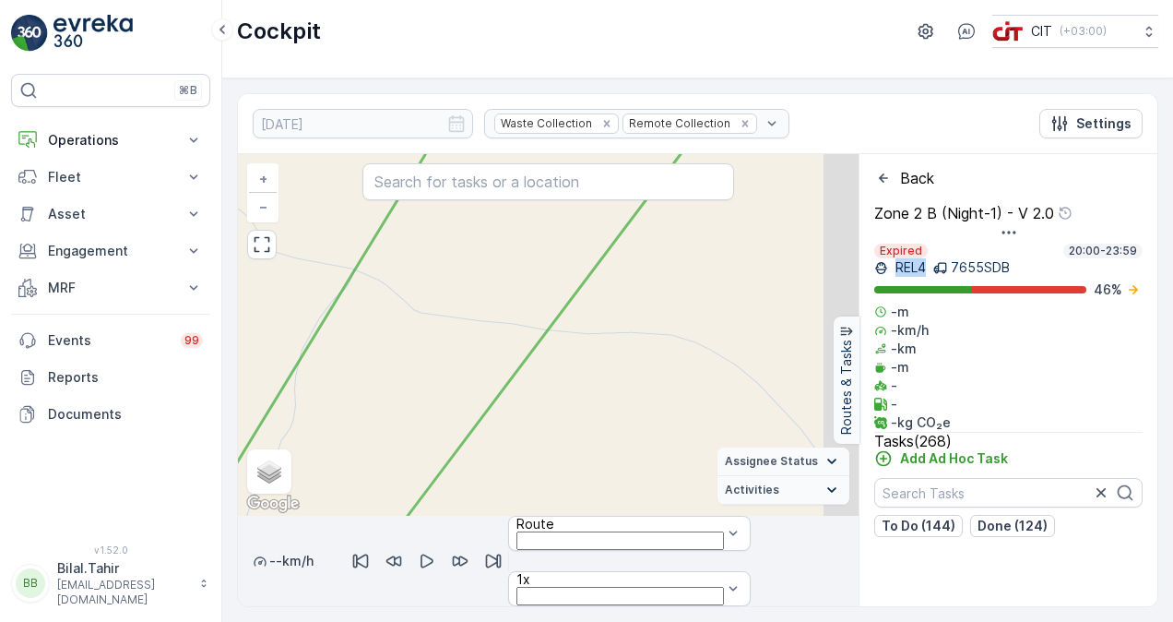
click at [542, 480] on div "2 5 9 3 12 2 3 3 7 29 19 13 10 3 4 2 5 5 10 20 3 18 7 18 2 32 16 Zone 2 B (Nigh…" at bounding box center [548, 334] width 621 height 361
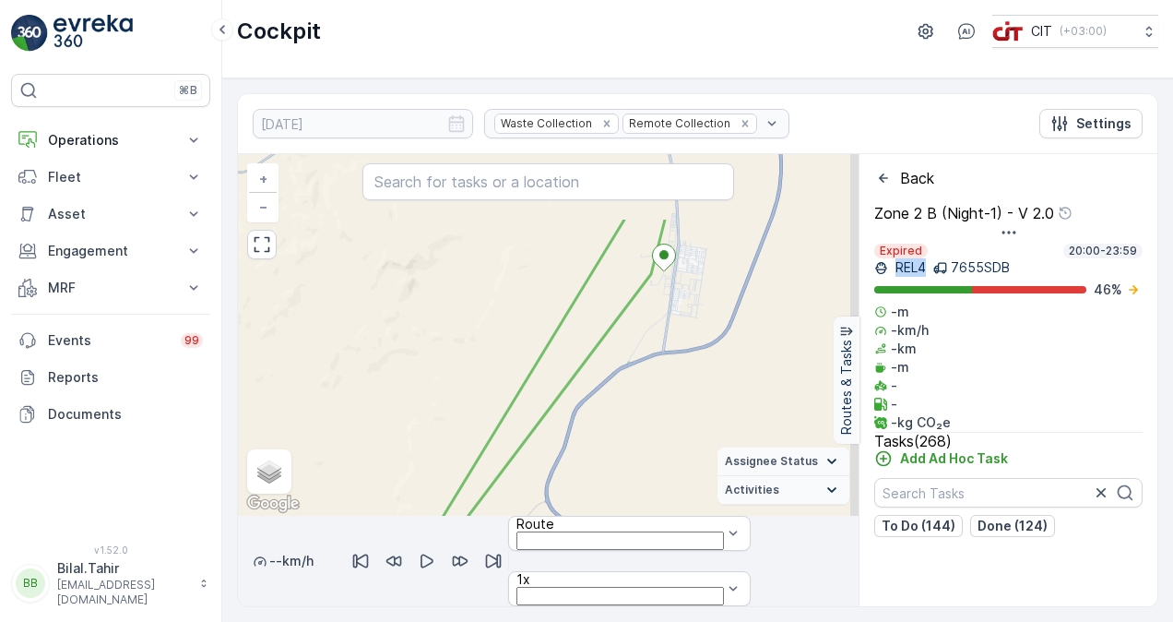
drag, startPoint x: 647, startPoint y: 366, endPoint x: 556, endPoint y: 431, distance: 111.8
click at [560, 429] on div "167 99 + − Satellite Roadmap Terrain Hybrid Leaflet Keyboard shortcuts Map Data…" at bounding box center [548, 334] width 621 height 361
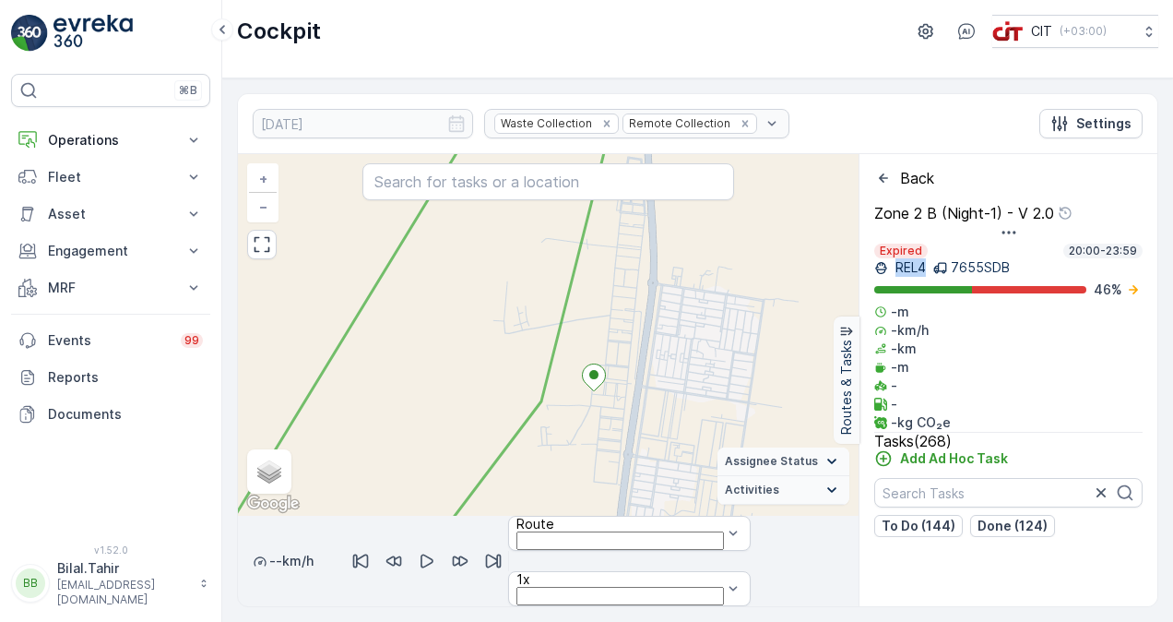
drag, startPoint x: 642, startPoint y: 286, endPoint x: 642, endPoint y: 393, distance: 107.0
click at [642, 378] on div "2 6 24 5 3 36 42 9 40 28 2 68 + − Satellite Roadmap Terrain Hybrid Leaflet Keyb…" at bounding box center [548, 334] width 621 height 361
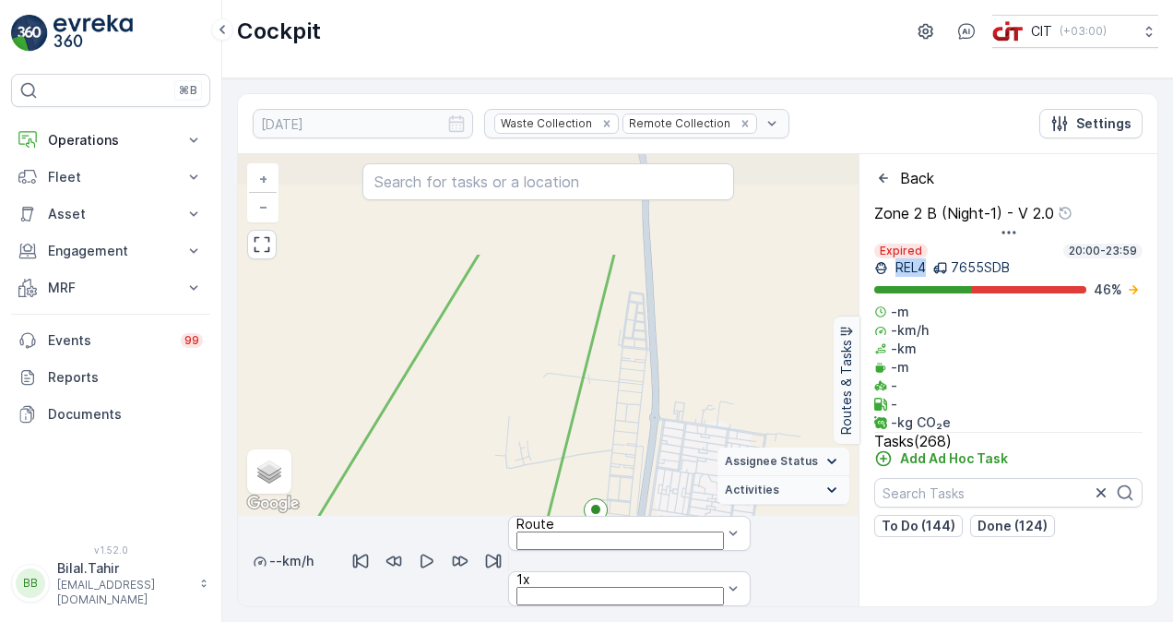
drag, startPoint x: 653, startPoint y: 430, endPoint x: 653, endPoint y: 469, distance: 39.7
click at [653, 467] on div "2 6 24 5 3 36 42 9 40 28 2 68 + − Satellite Roadmap Terrain Hybrid Leaflet Keyb…" at bounding box center [548, 334] width 621 height 361
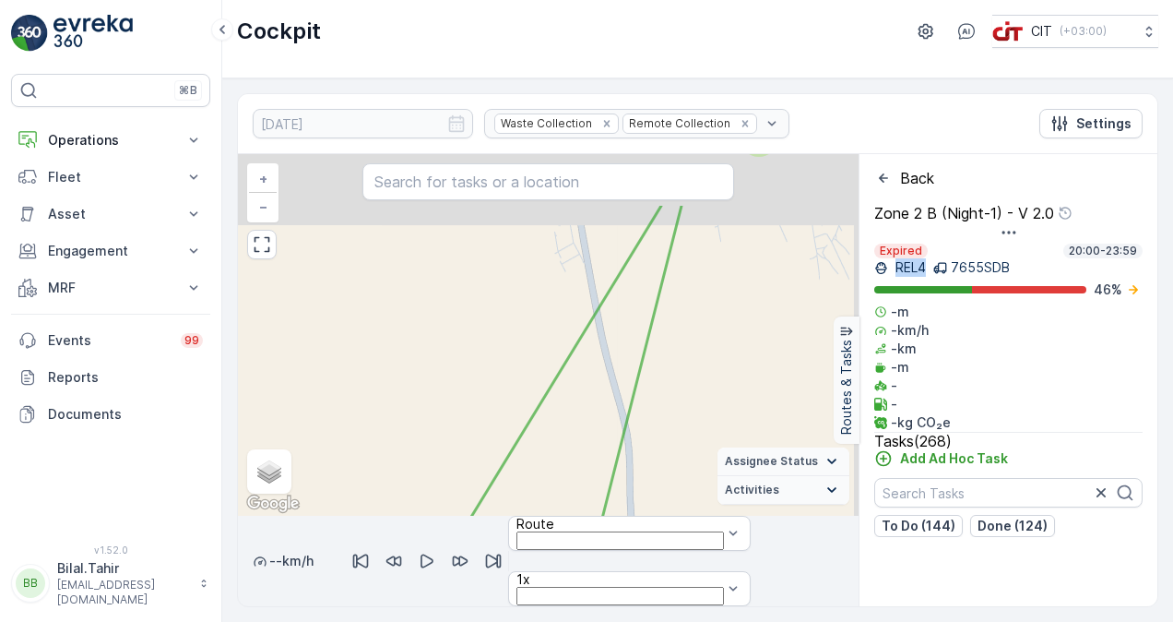
drag, startPoint x: 665, startPoint y: 343, endPoint x: 658, endPoint y: 399, distance: 56.6
click at [658, 399] on div "2 6 24 5 3 36 42 9 40 28 2 68 + − Satellite Roadmap Terrain Hybrid Leaflet Keyb…" at bounding box center [548, 334] width 621 height 361
